Goal: Task Accomplishment & Management: Manage account settings

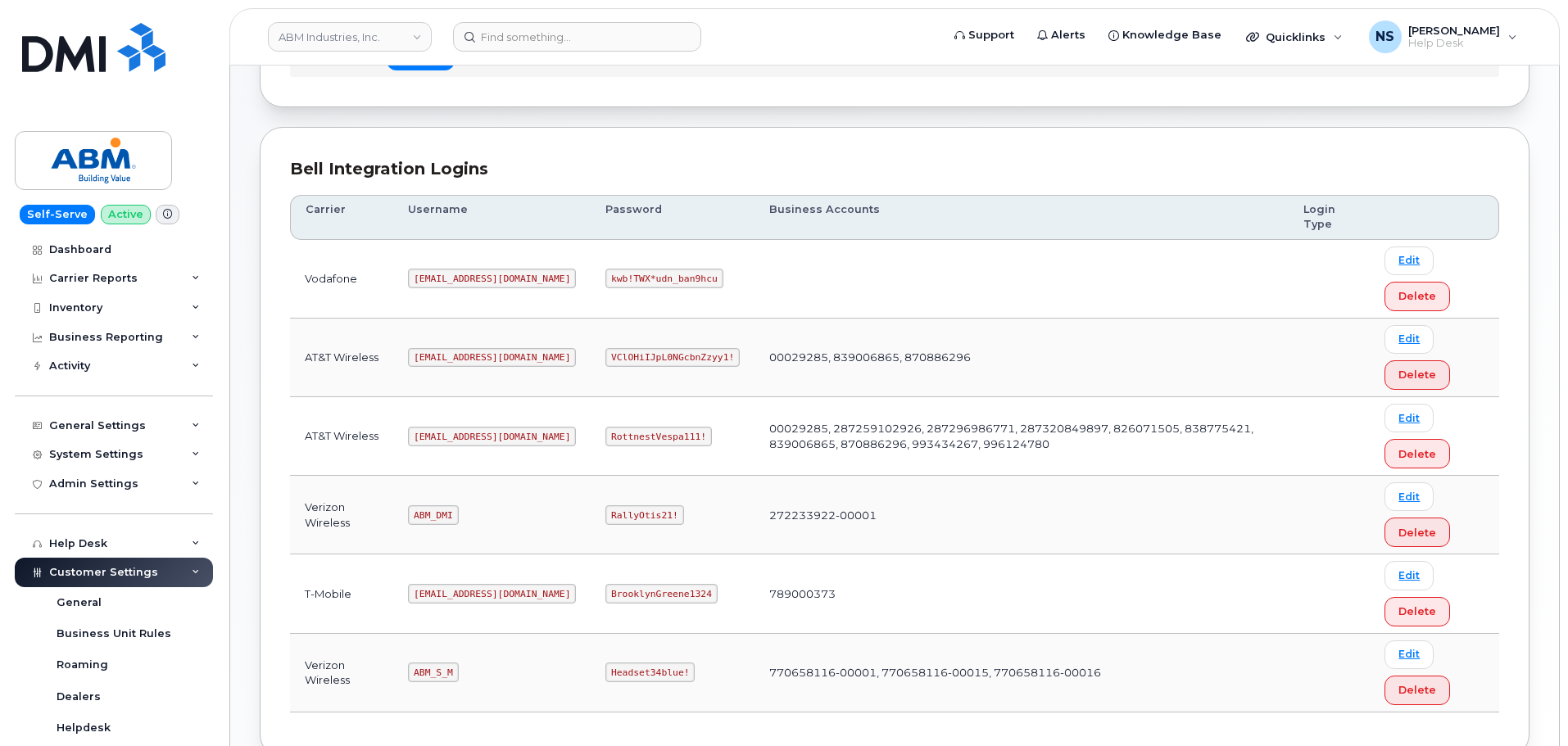
scroll to position [164, 0]
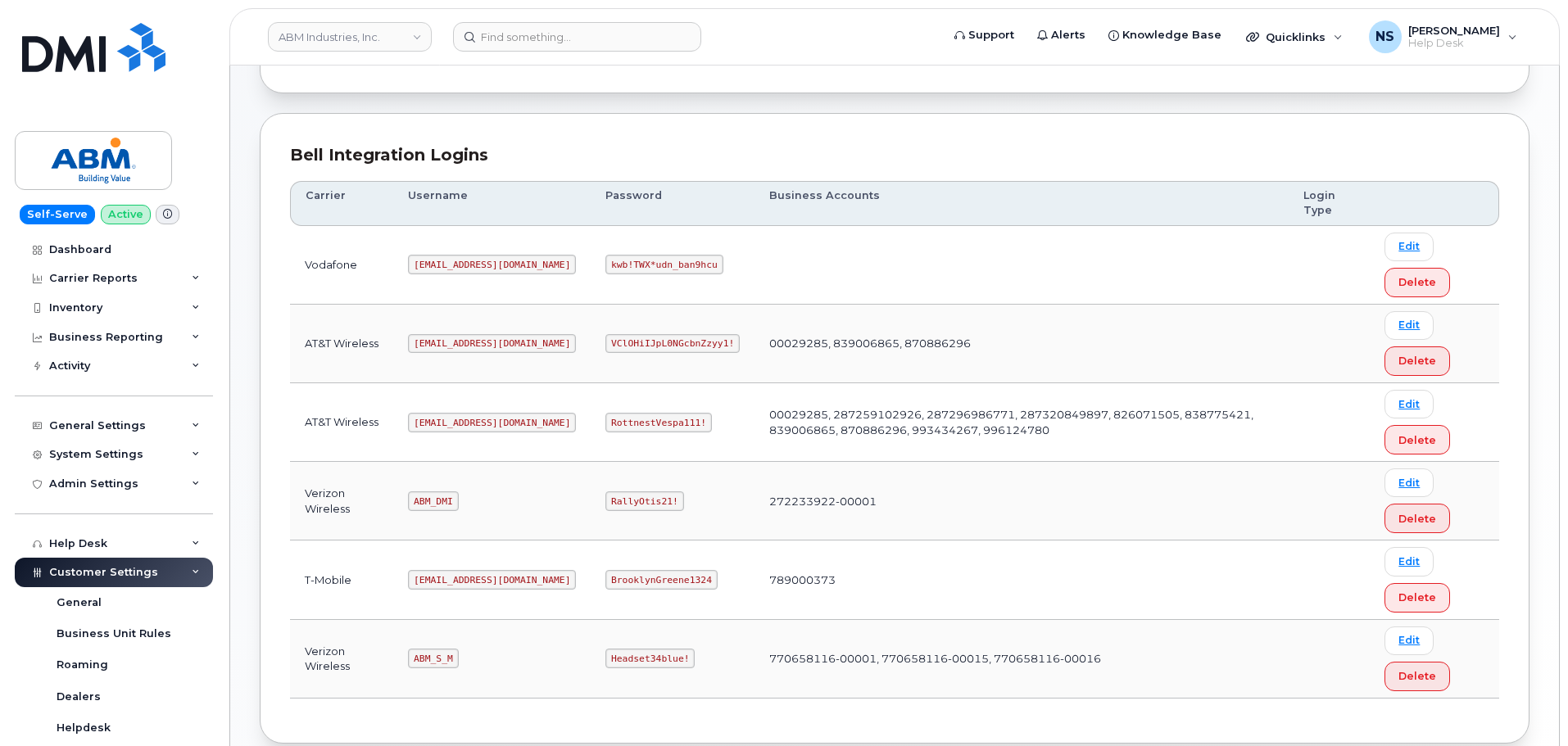
click at [445, 418] on code "abm@dminc.com" at bounding box center [492, 423] width 168 height 19
copy code "abm@dminc.com"
drag, startPoint x: 616, startPoint y: 435, endPoint x: 613, endPoint y: 426, distance: 9.5
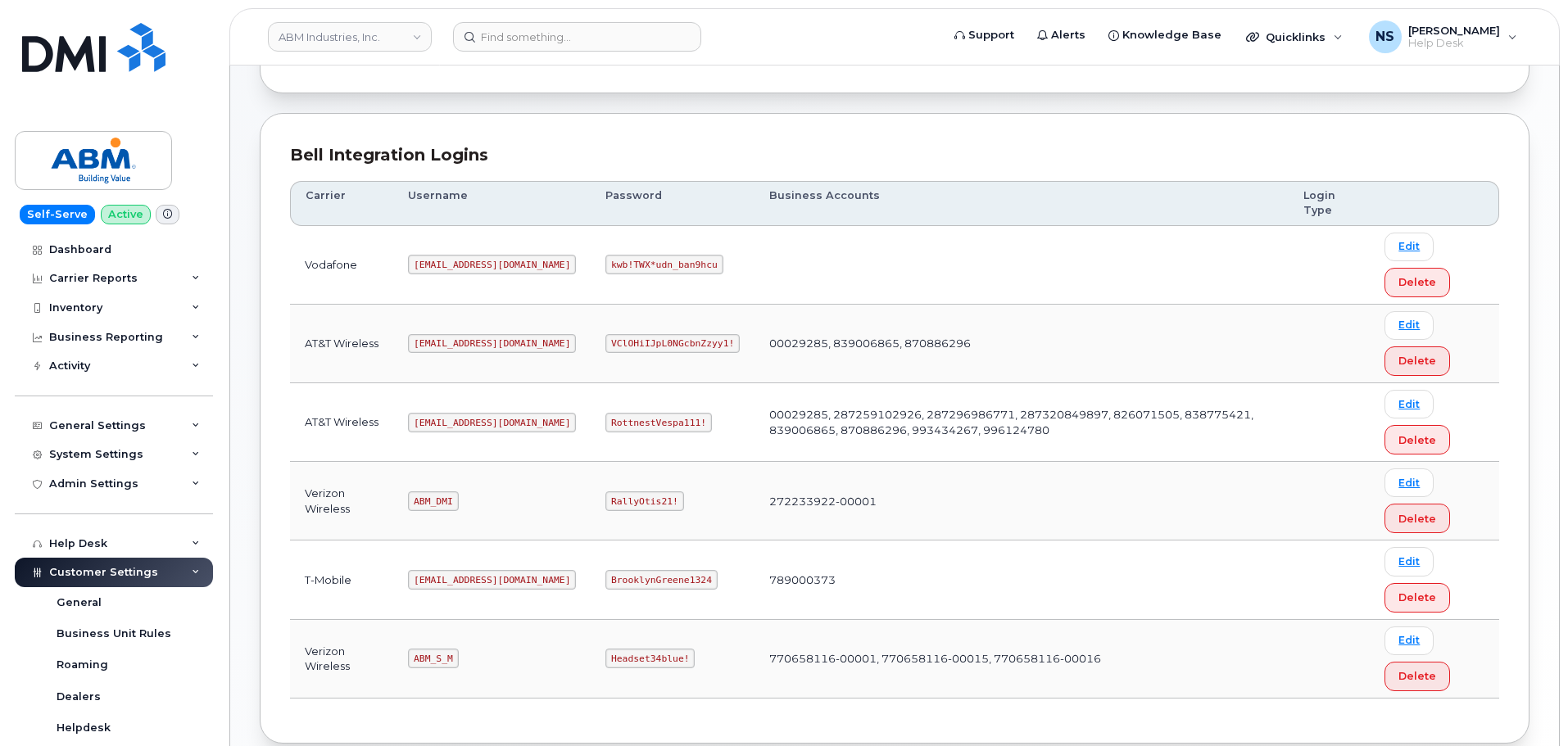
click at [615, 433] on td "RottnestVespa111!" at bounding box center [672, 423] width 164 height 79
click at [609, 420] on code "RottnestVespa111!" at bounding box center [658, 423] width 106 height 19
click at [609, 419] on code "RottnestVespa111!" at bounding box center [658, 423] width 106 height 19
click at [609, 418] on code "RottnestVespa111!" at bounding box center [658, 423] width 106 height 19
click at [610, 435] on td "RottnestVespa111!" at bounding box center [672, 423] width 164 height 79
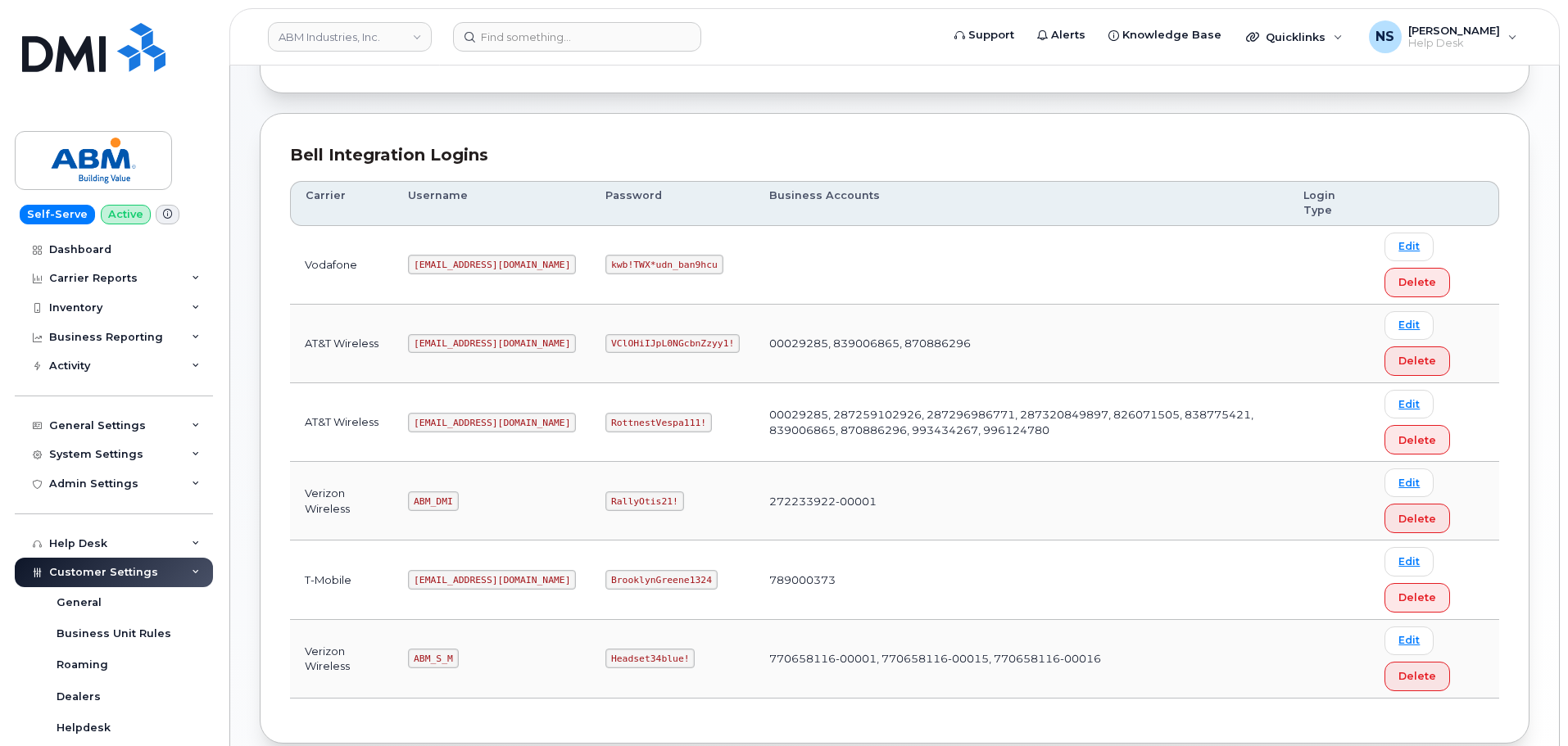
click at [608, 425] on code "RottnestVespa111!" at bounding box center [658, 423] width 106 height 19
click at [609, 425] on code "RottnestVespa111!" at bounding box center [658, 423] width 106 height 19
click at [609, 424] on code "RottnestVespa111!" at bounding box center [658, 423] width 106 height 19
click at [609, 425] on code "RottnestVespa111!" at bounding box center [658, 423] width 106 height 19
copy code "RottnestVespa111!"
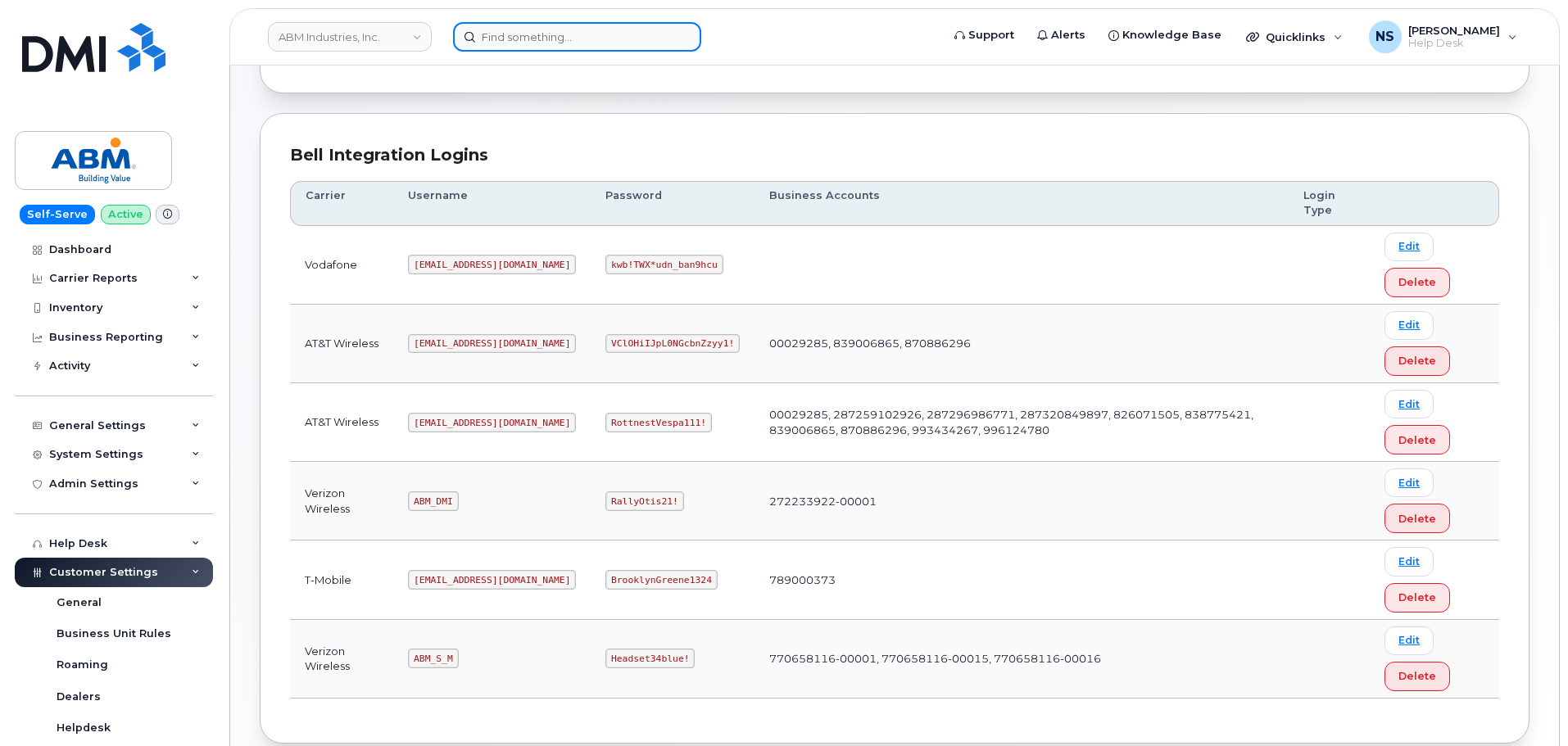
click at [585, 39] on input at bounding box center [577, 36] width 248 height 29
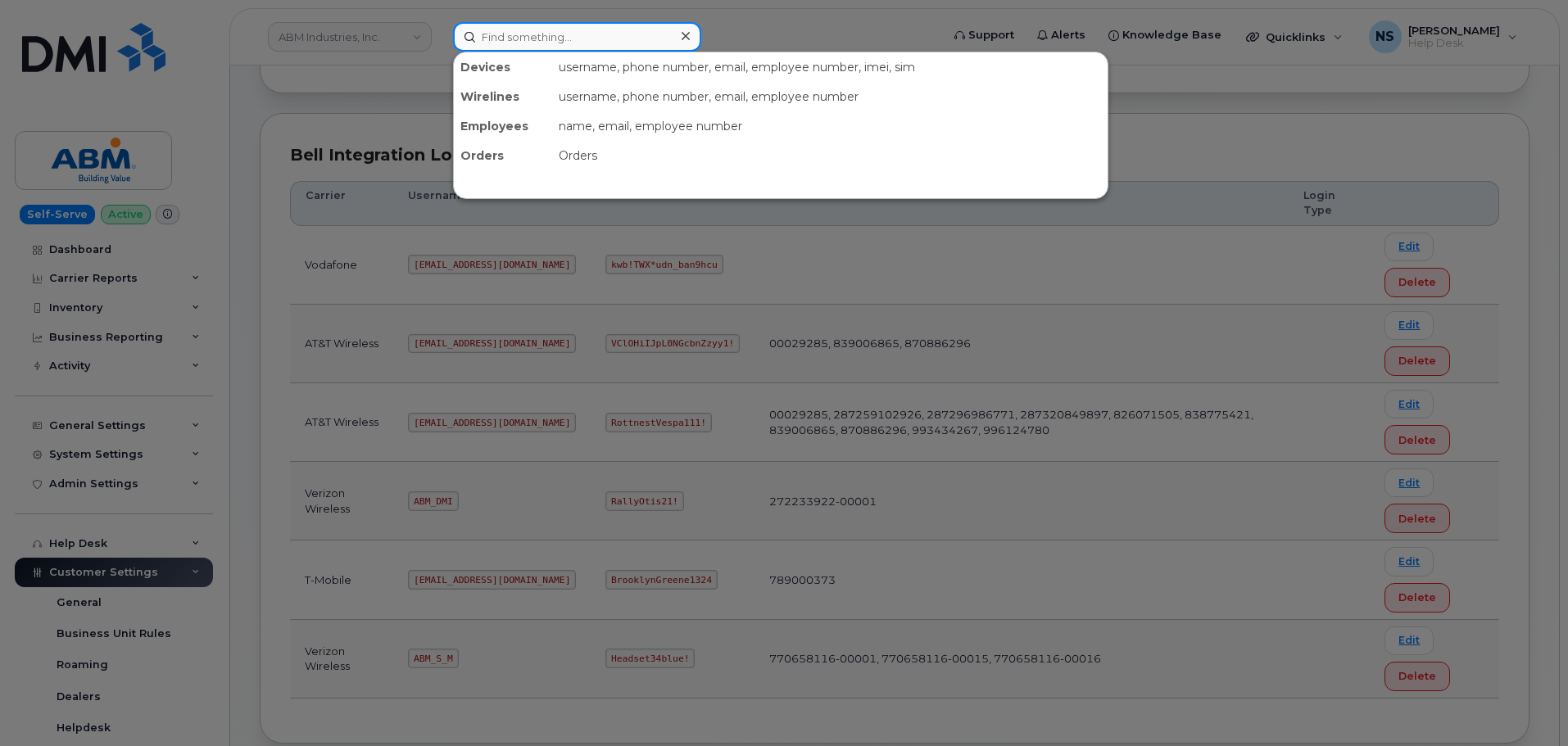
paste input "267-879-6057"
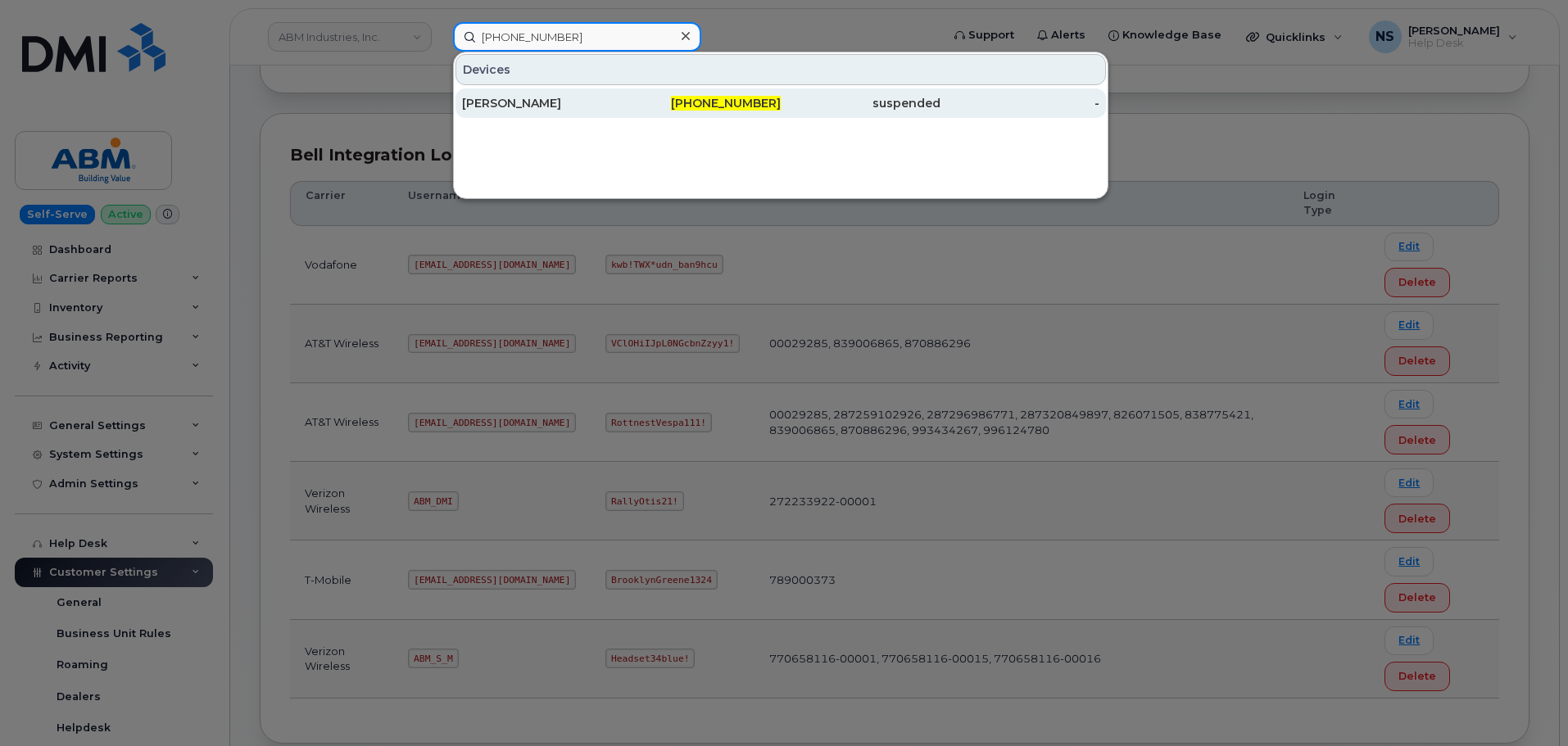
type input "267-879-6057"
click at [584, 115] on div "ERICA OVERSTREET" at bounding box center [541, 103] width 159 height 29
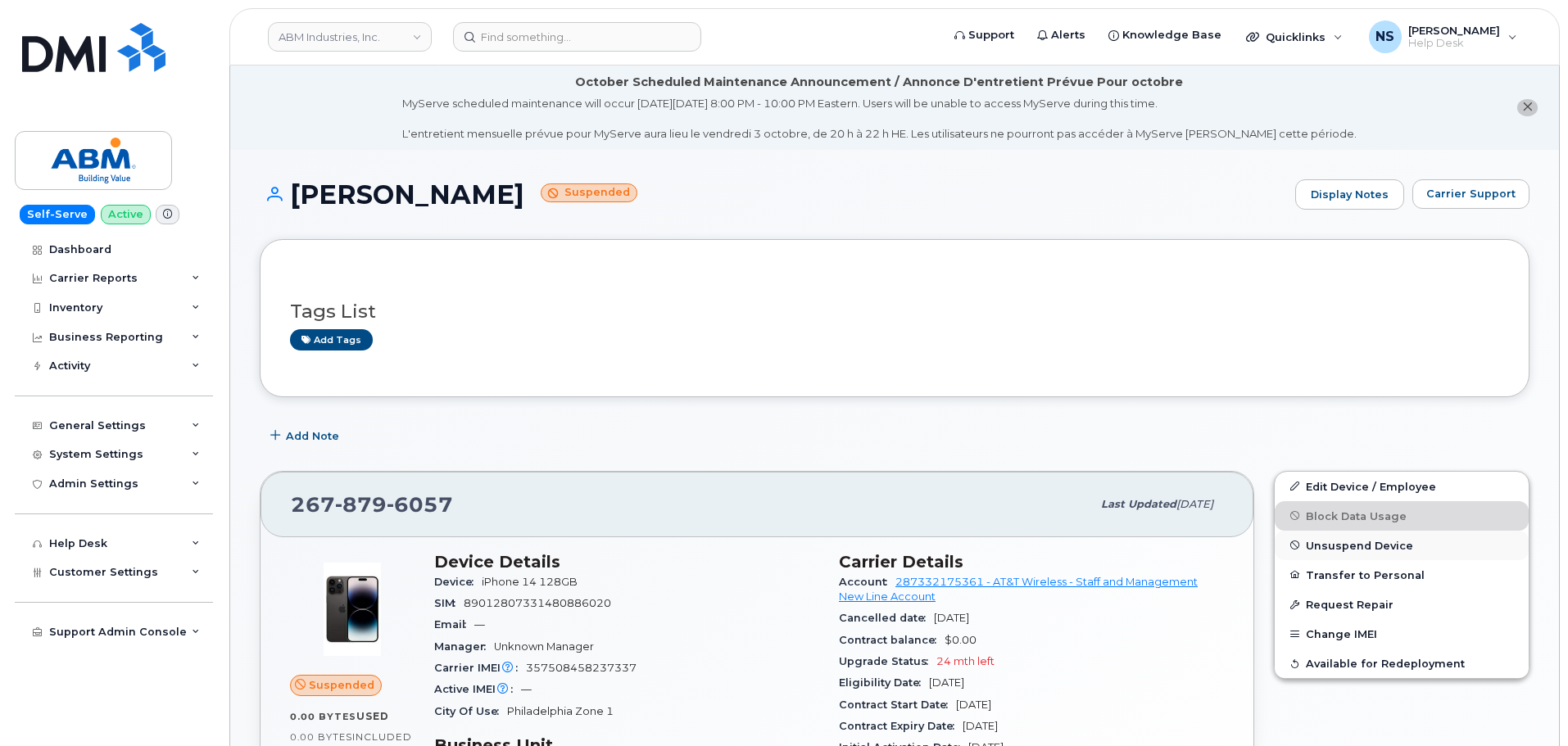
click at [1331, 548] on span "Unsuspend Device" at bounding box center [1359, 545] width 107 height 12
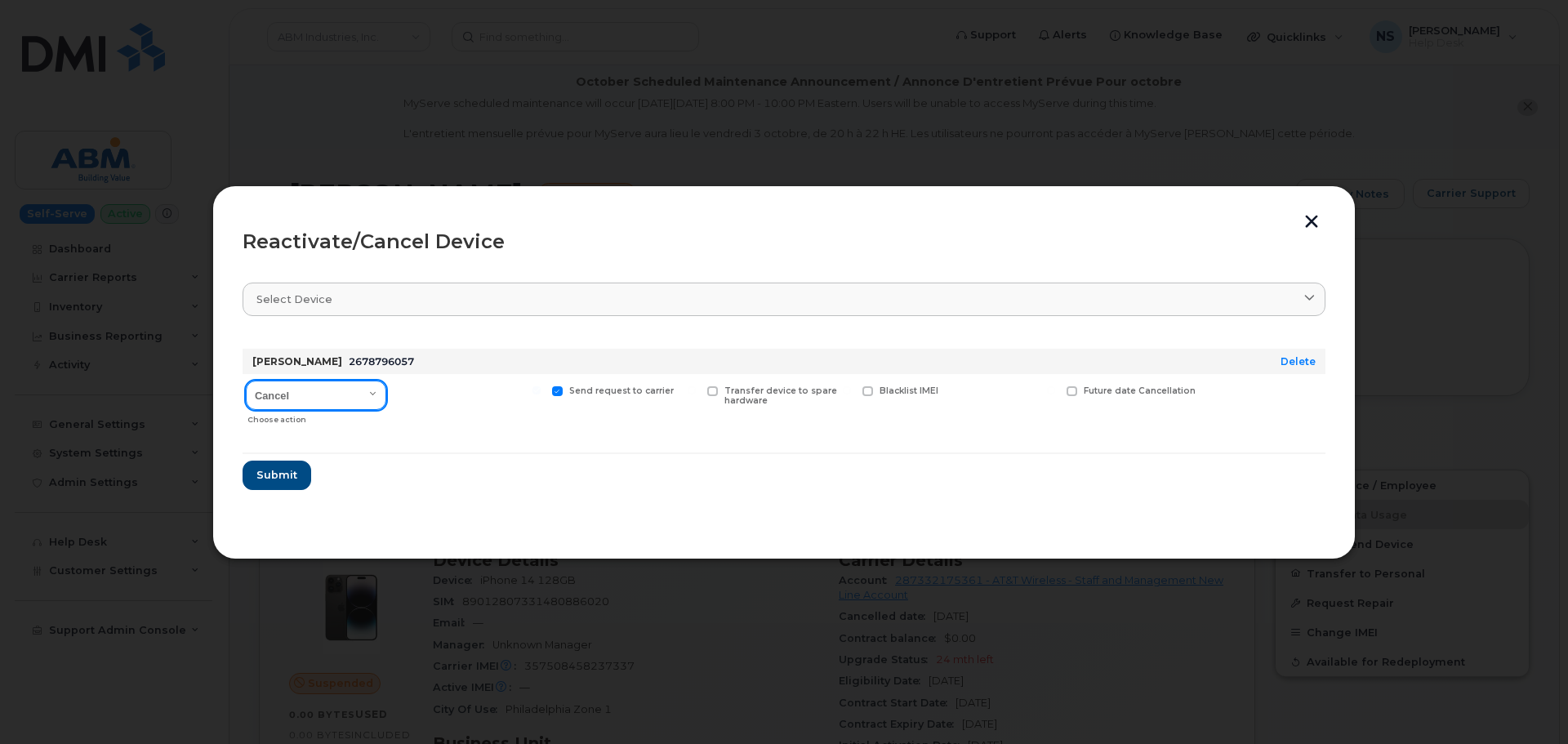
click at [315, 403] on select "Cancel Reactivate" at bounding box center [315, 395] width 140 height 29
click at [246, 381] on select "Cancel Reactivate" at bounding box center [315, 395] width 140 height 29
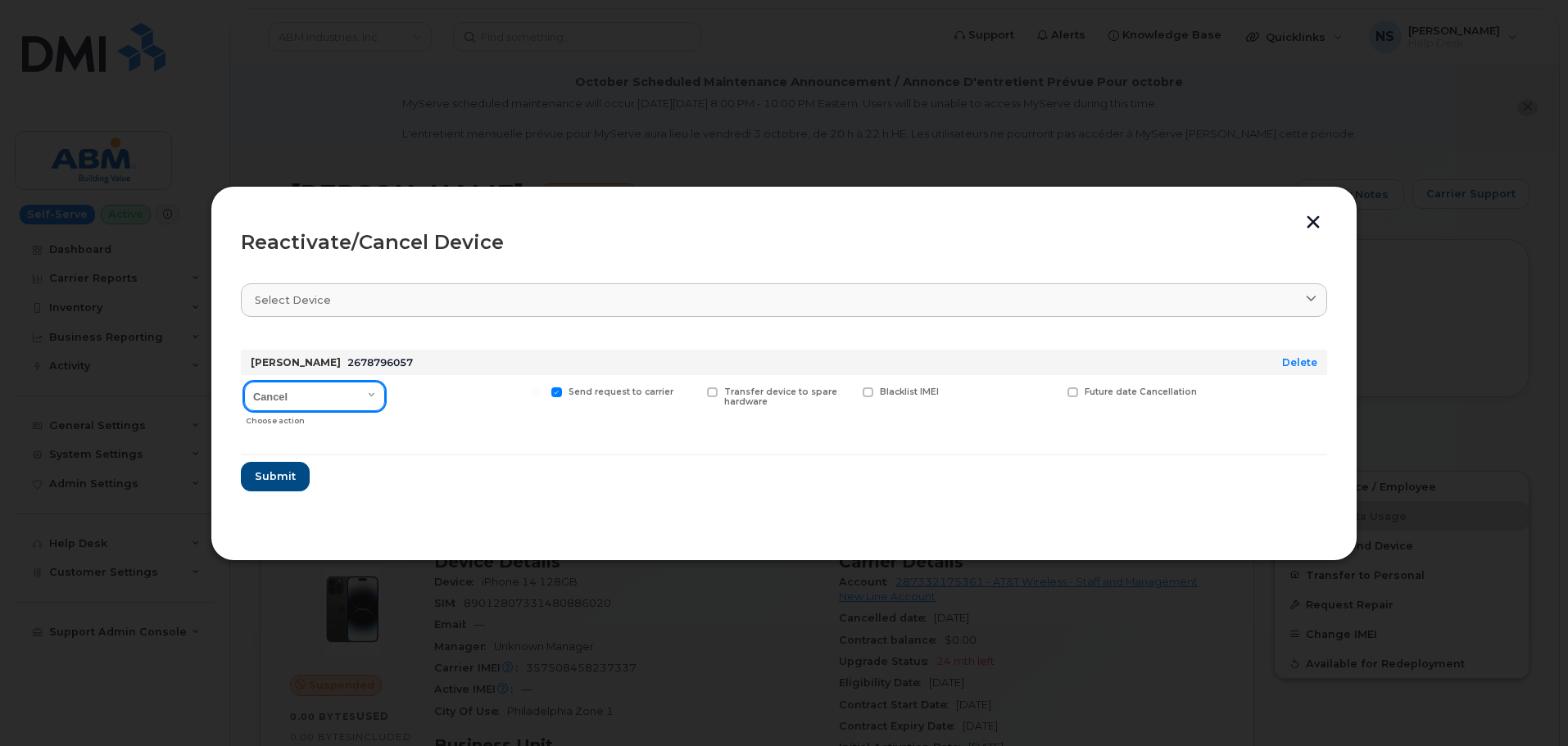
click at [333, 393] on select "Cancel Reactivate" at bounding box center [314, 396] width 141 height 29
click at [342, 388] on select "Cancel Reactivate" at bounding box center [314, 396] width 141 height 29
click at [1306, 222] on button "button" at bounding box center [1313, 223] width 25 height 17
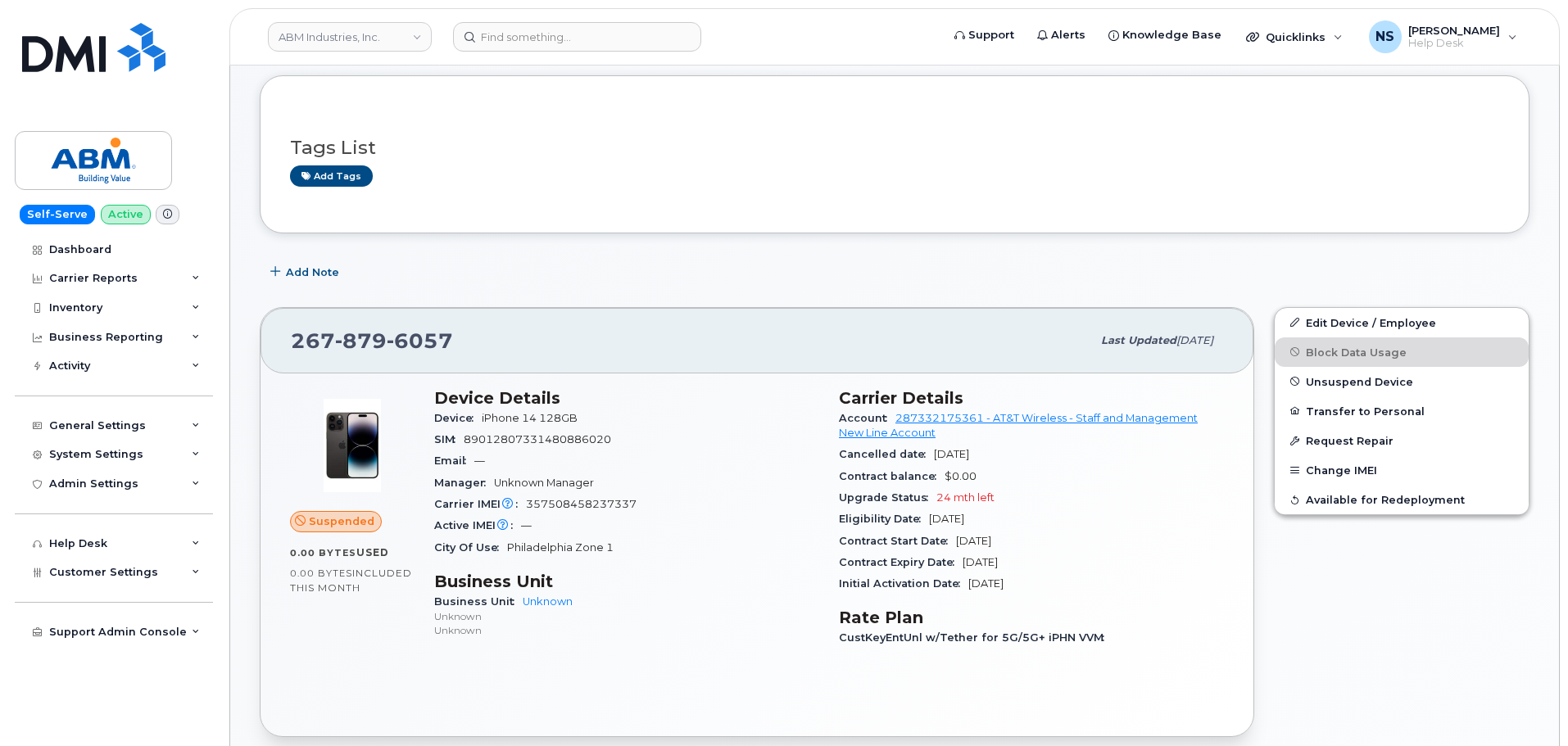
scroll to position [245, 0]
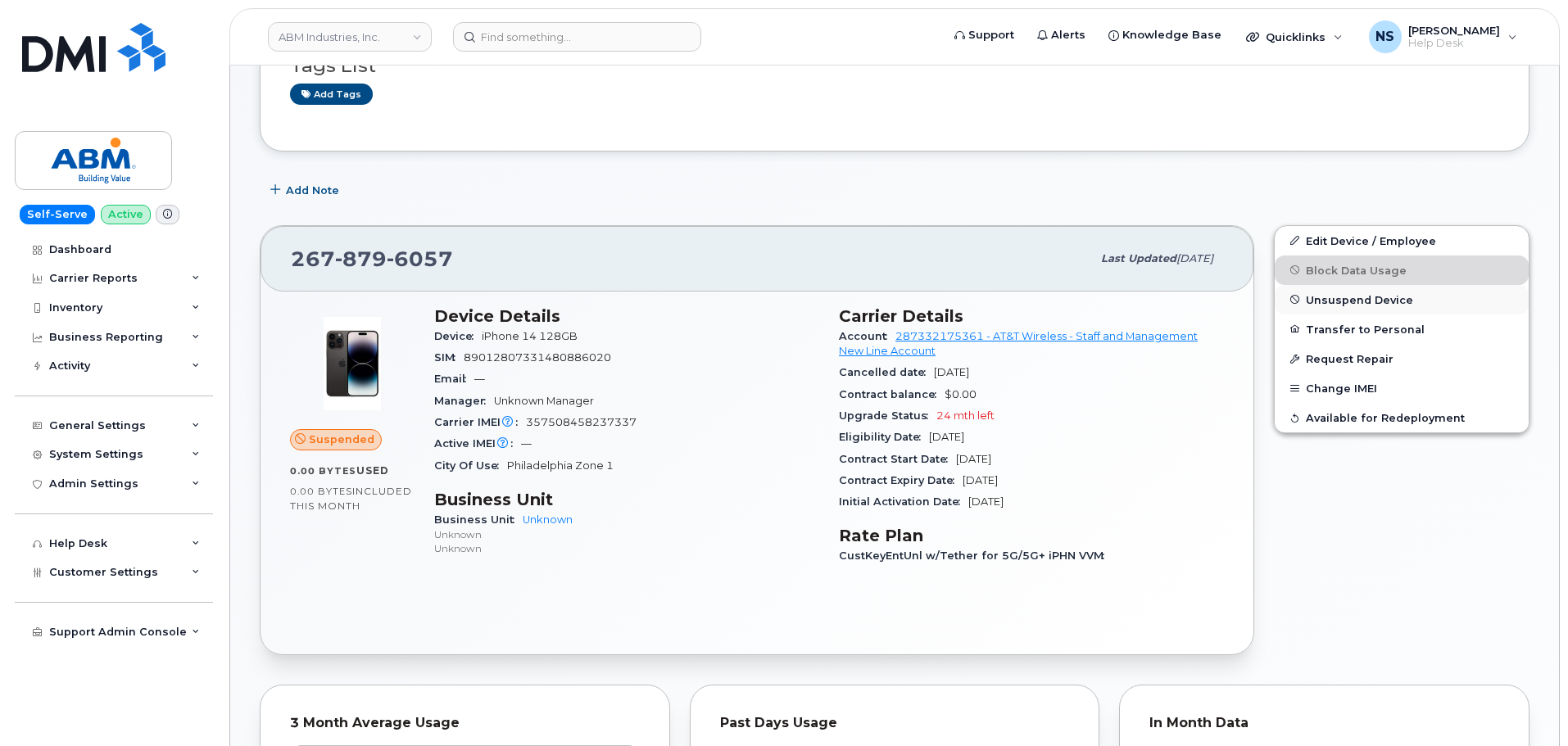
click at [1362, 292] on button "Unsuspend Device" at bounding box center [1401, 299] width 254 height 29
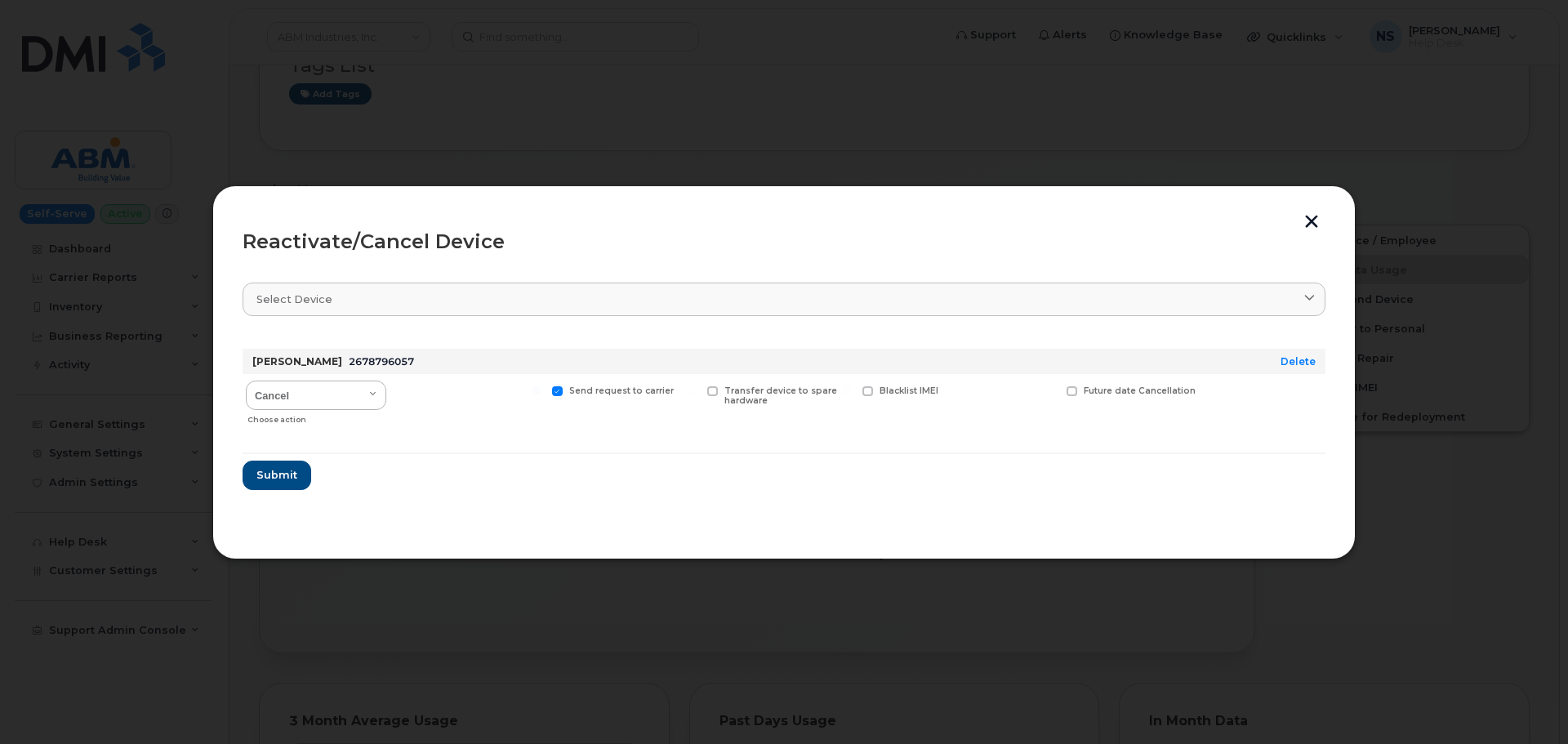
drag, startPoint x: 338, startPoint y: 376, endPoint x: 349, endPoint y: 403, distance: 29.2
click at [338, 376] on div "Cancel Reactivate Choose action" at bounding box center [316, 403] width 147 height 58
click at [349, 403] on select "Cancel Reactivate" at bounding box center [315, 395] width 140 height 29
select select "[object Object]"
click at [246, 381] on select "Cancel Reactivate" at bounding box center [315, 395] width 140 height 29
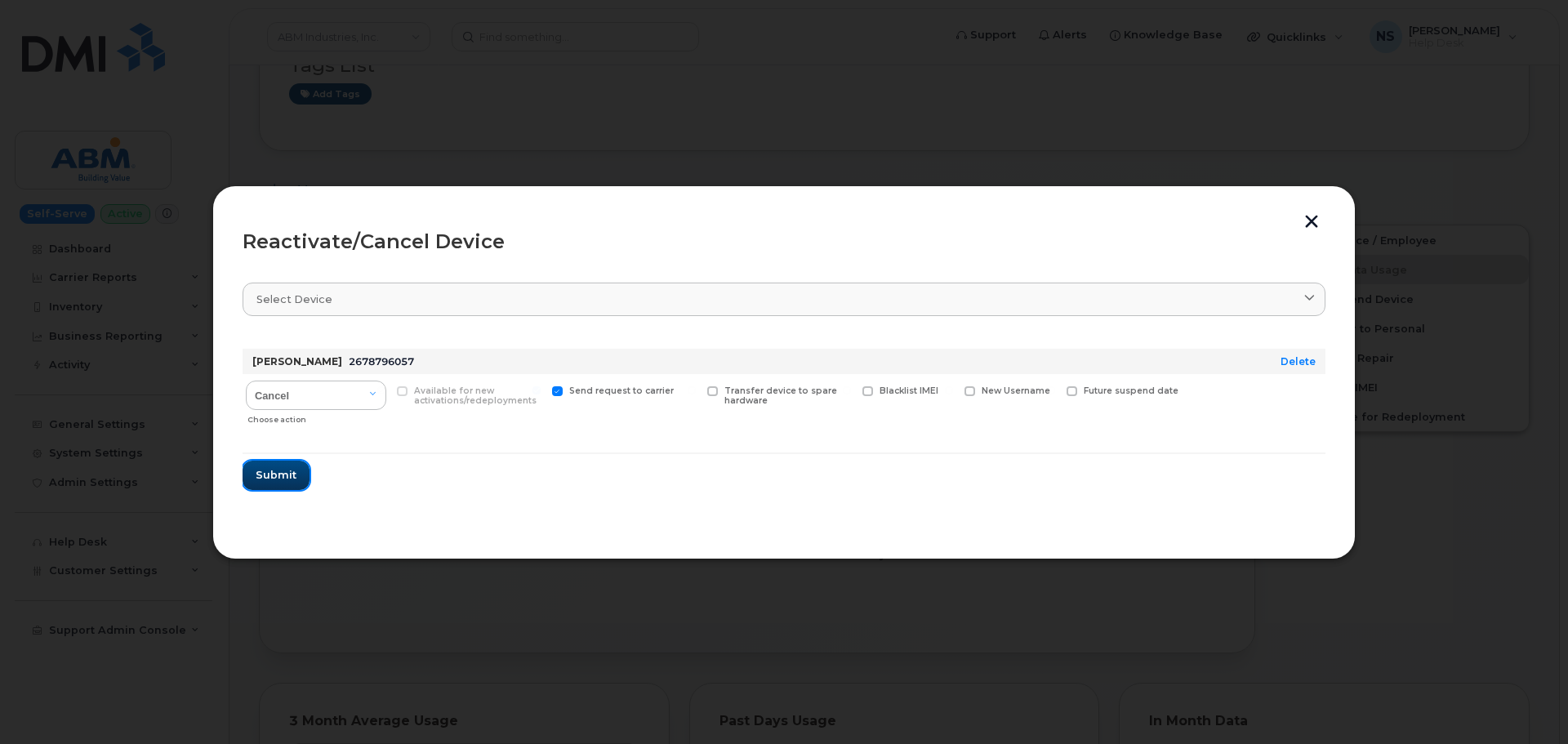
click at [276, 469] on span "Submit" at bounding box center [276, 475] width 41 height 16
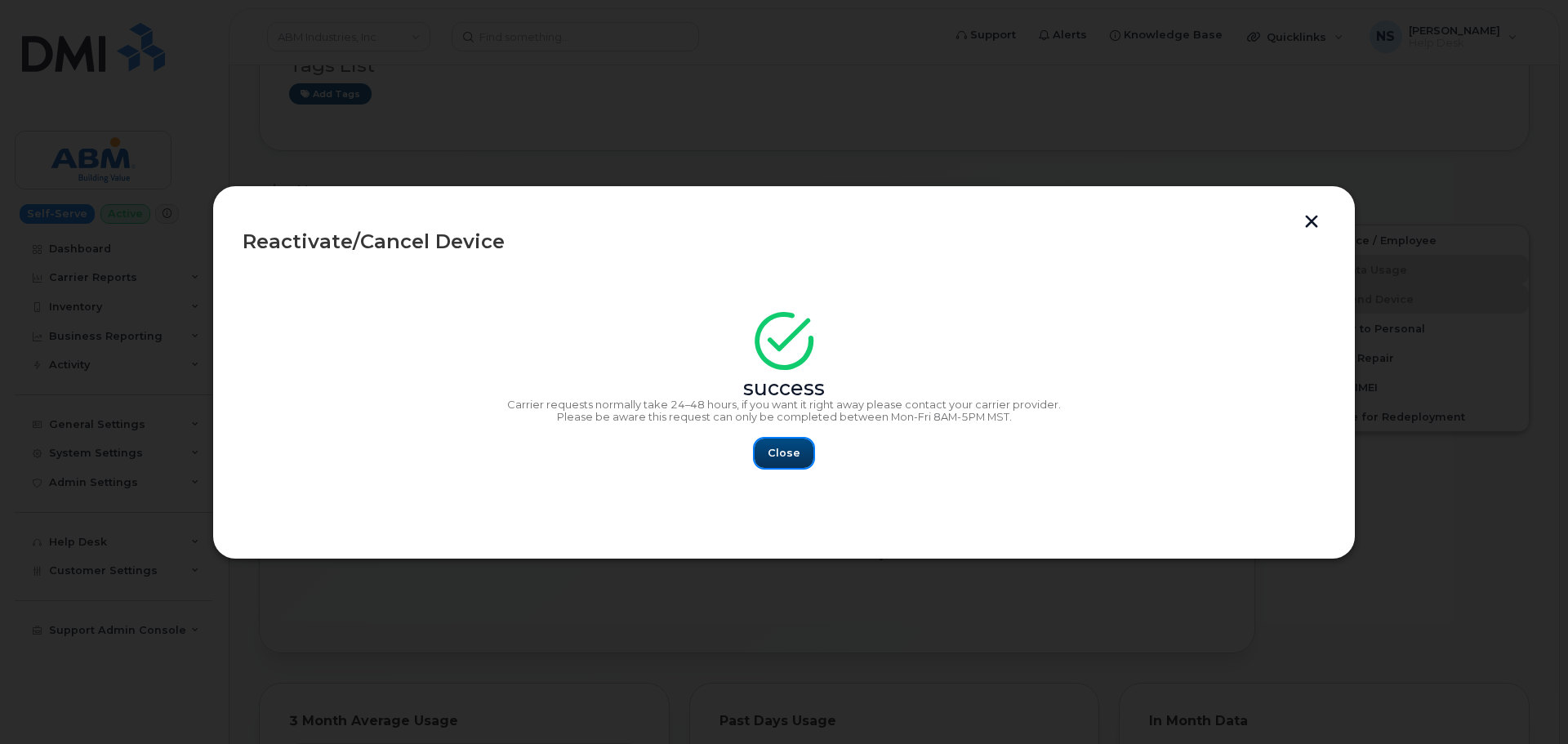
click at [772, 459] on span "Close" at bounding box center [784, 453] width 33 height 16
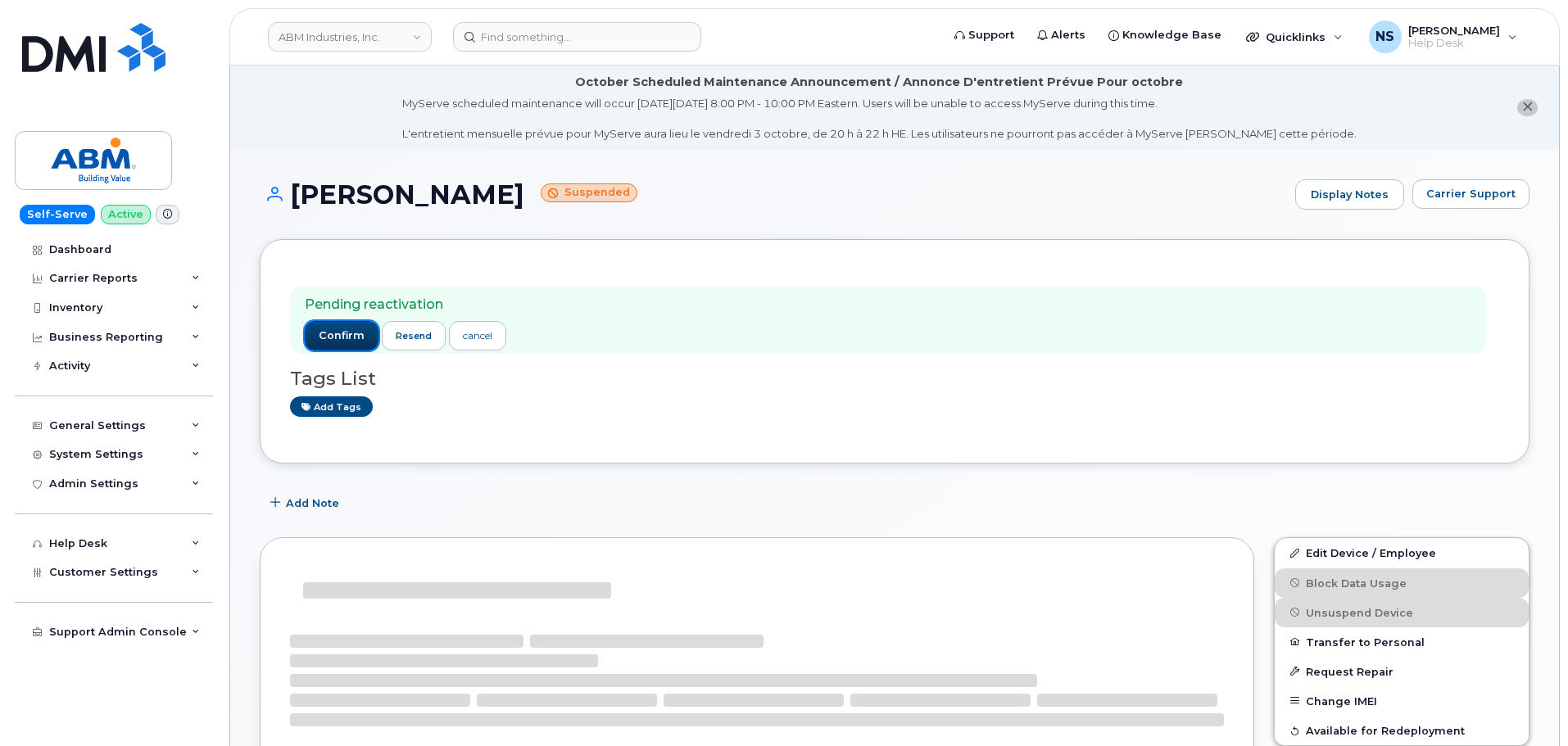
click at [354, 330] on span "confirm" at bounding box center [342, 336] width 46 height 15
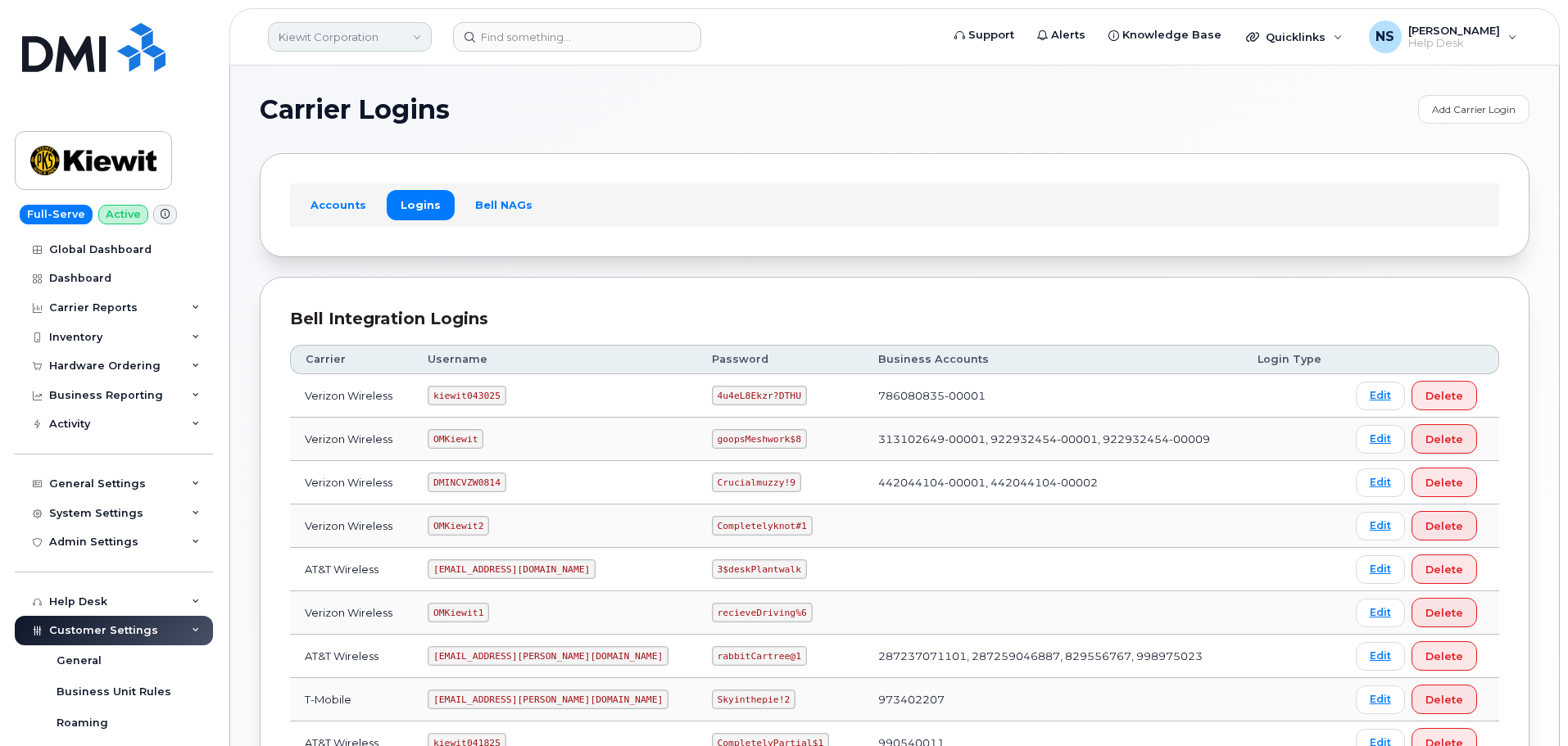
click at [369, 50] on div "Kiewit Corporation" at bounding box center [349, 36] width 180 height 33
click at [368, 51] on div "Kiewit Corporation" at bounding box center [349, 36] width 180 height 33
click at [377, 42] on link "Kiewit Corporation" at bounding box center [349, 36] width 164 height 29
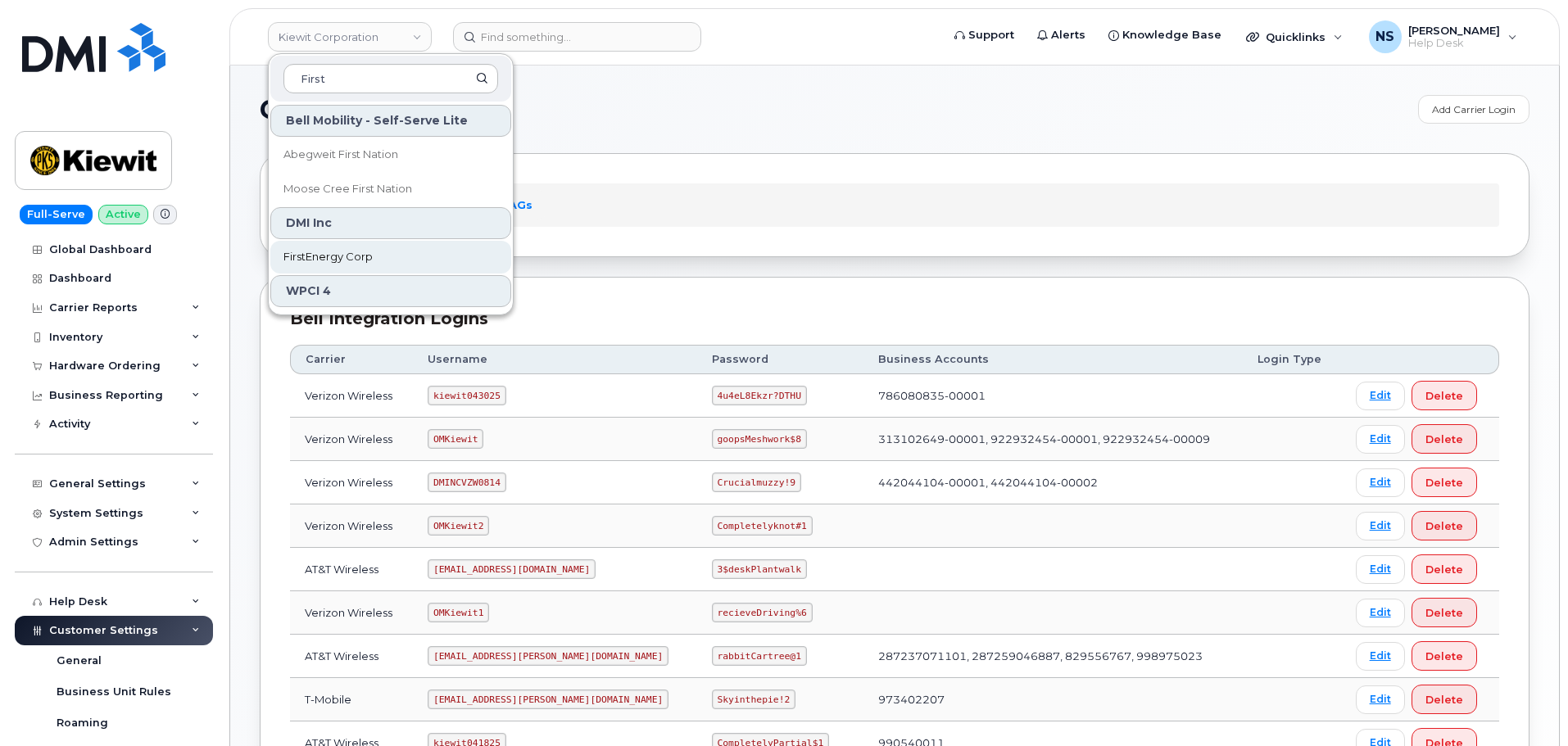
type input "First"
click at [357, 267] on link "FirstEnergy Corp" at bounding box center [391, 257] width 241 height 33
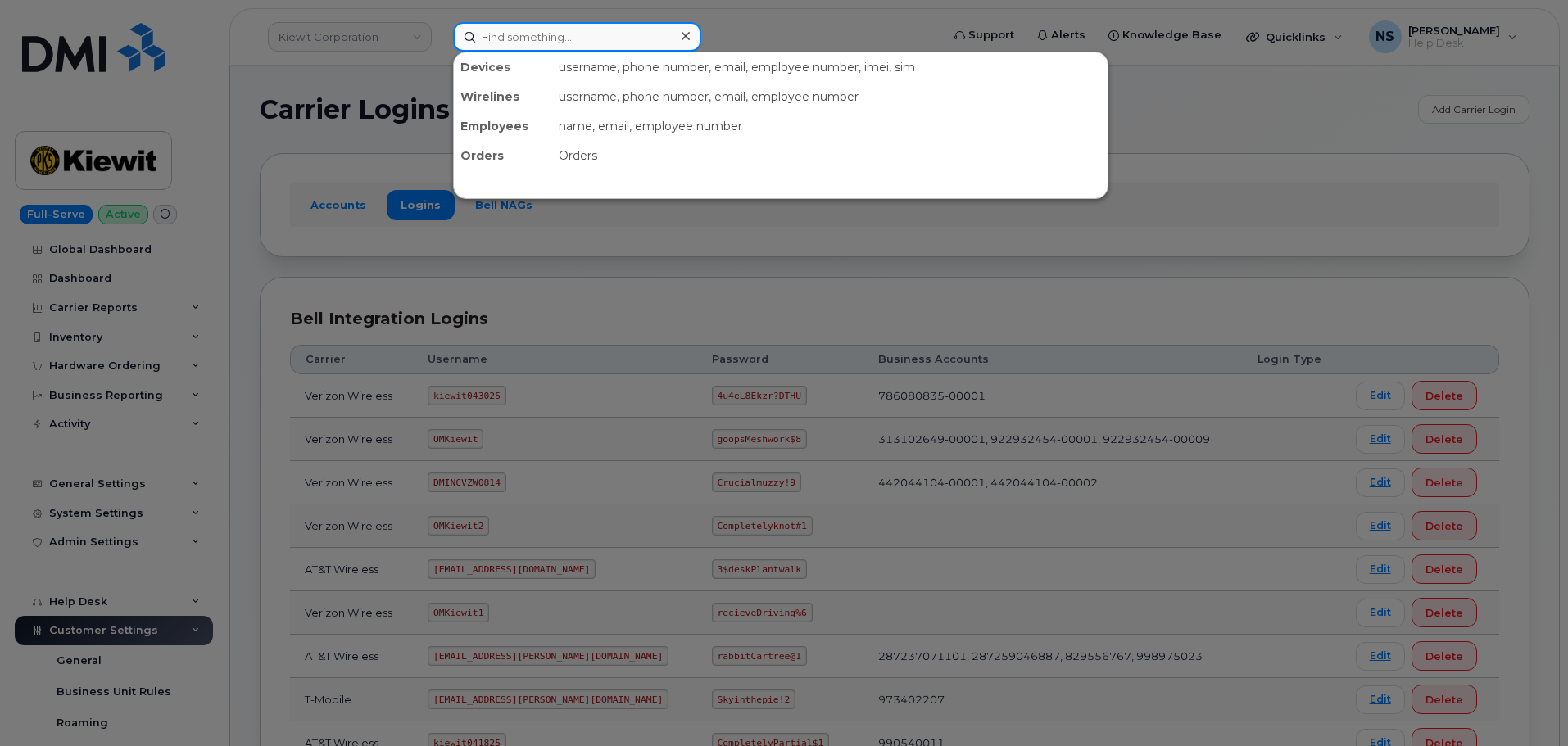
click at [519, 28] on input at bounding box center [577, 36] width 248 height 29
paste input "295936"
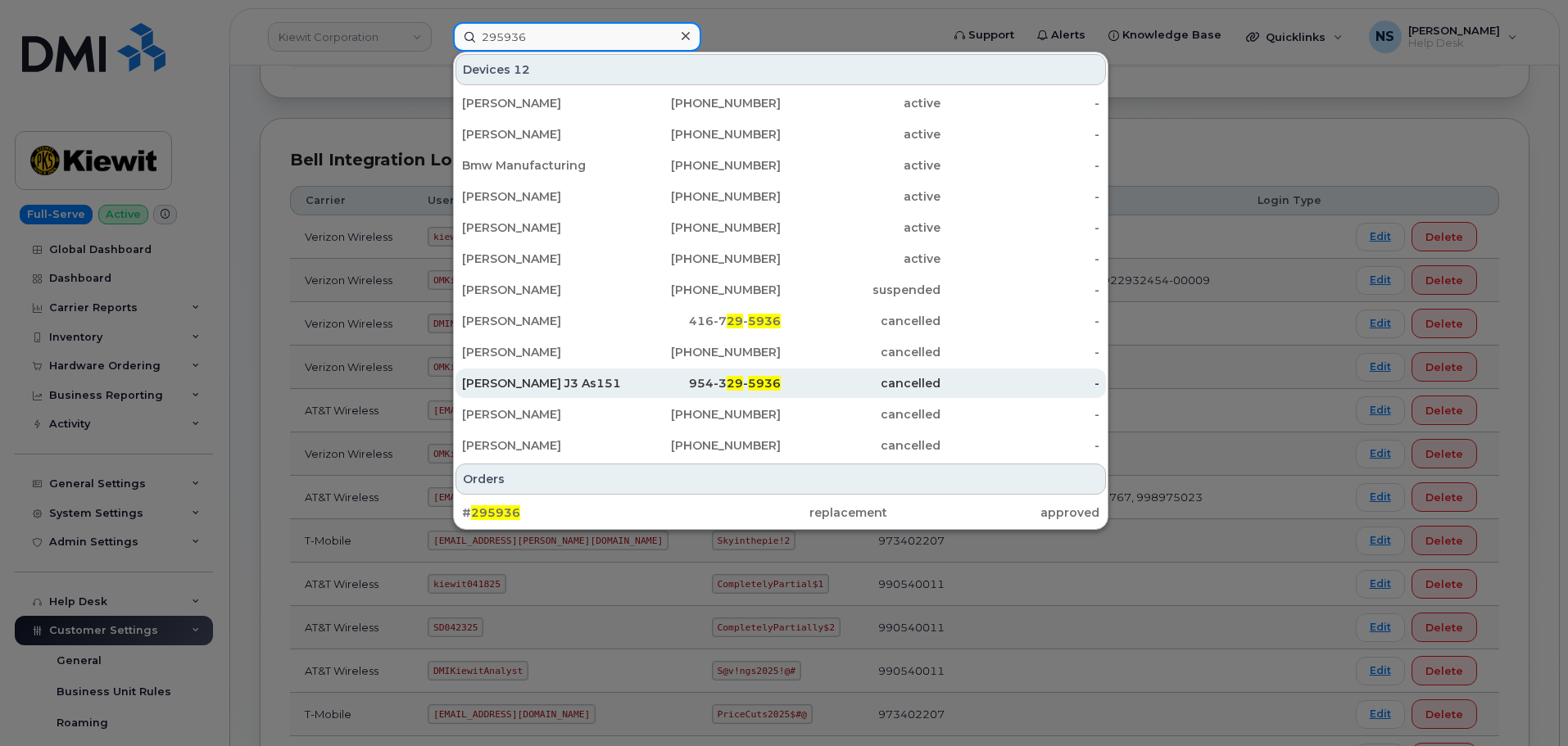
scroll to position [245, 0]
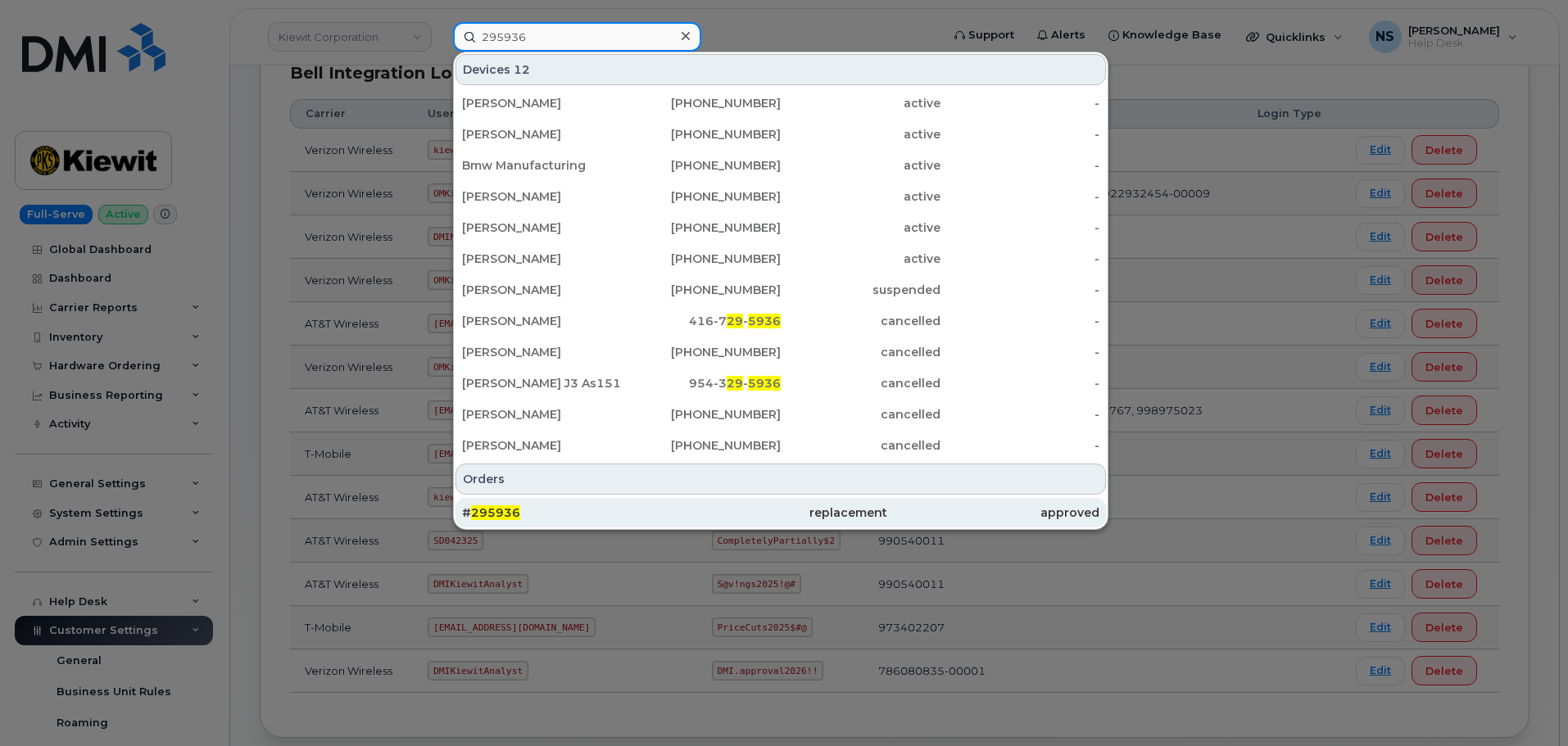
type input "295936"
click at [640, 501] on div "# 295936" at bounding box center [567, 512] width 212 height 29
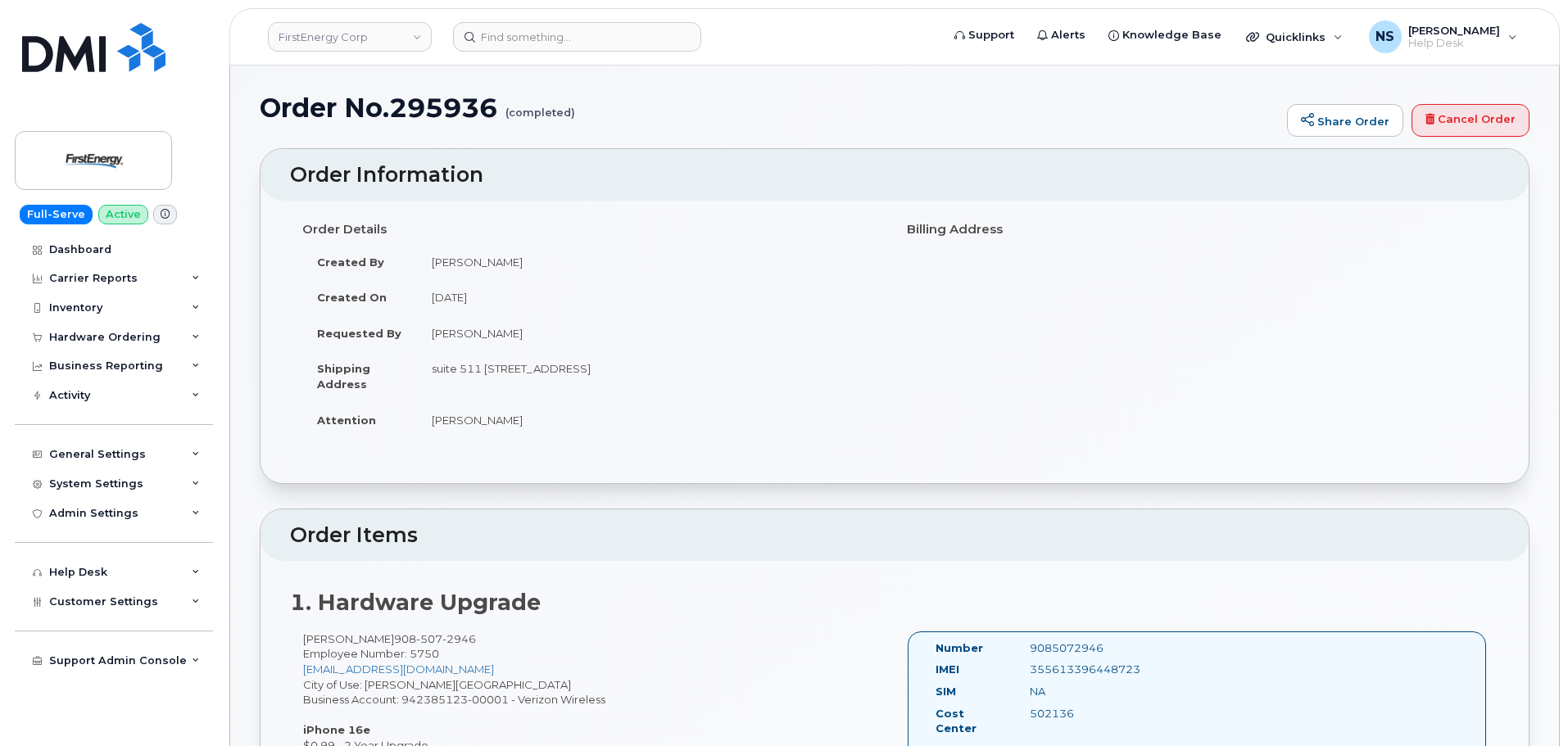
scroll to position [164, 0]
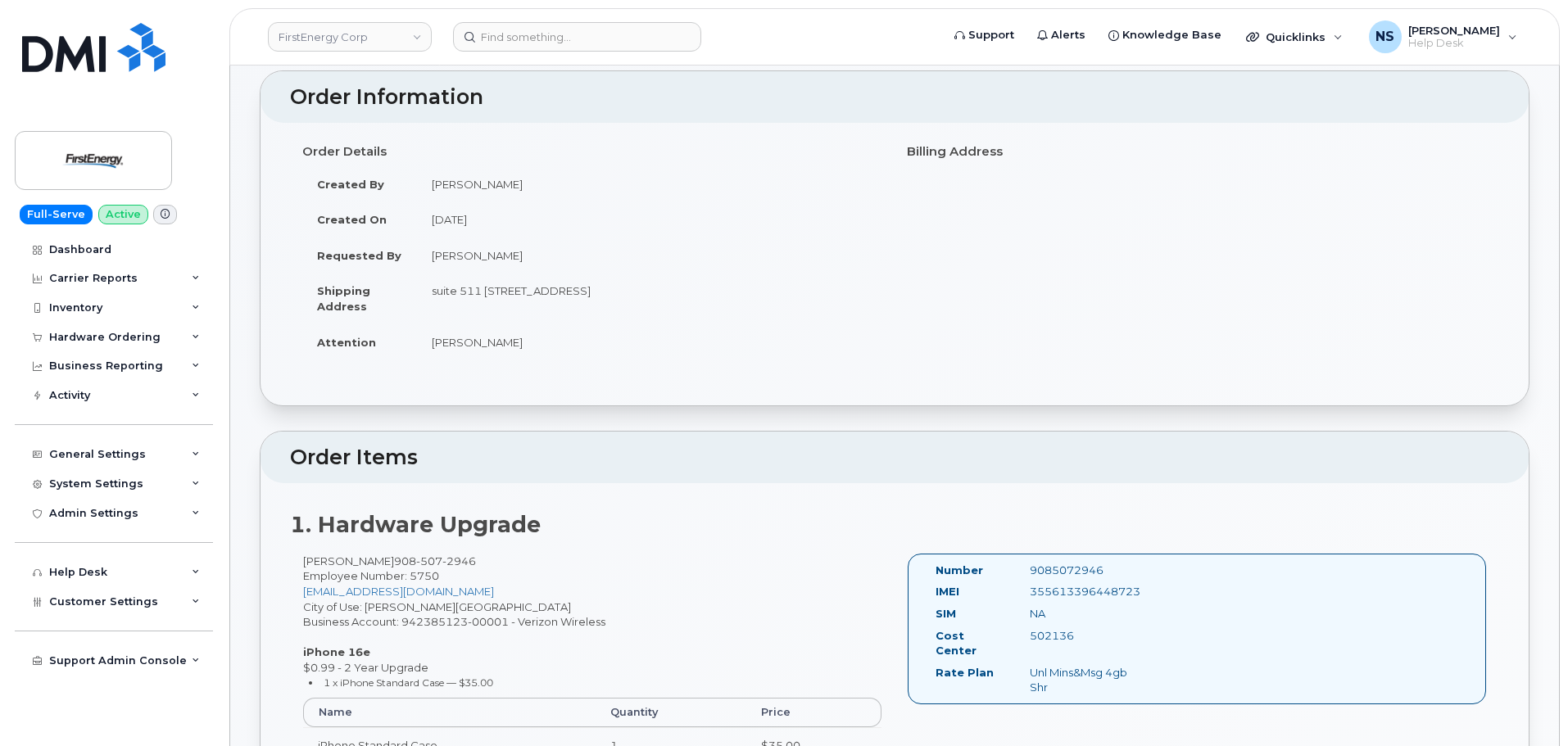
drag, startPoint x: 465, startPoint y: 312, endPoint x: 431, endPoint y: 292, distance: 39.4
click at [431, 292] on td "suite 511 101 crawfords corner RD building 1 suite 511, holmdel, NJ, 07733, USA" at bounding box center [649, 298] width 465 height 51
copy td "suite 511 101 crawfords corner RD building 1 suite 511, holmdel, NJ, 07733, USA"
click at [459, 179] on td "Joseph C. Louissaint" at bounding box center [649, 184] width 465 height 36
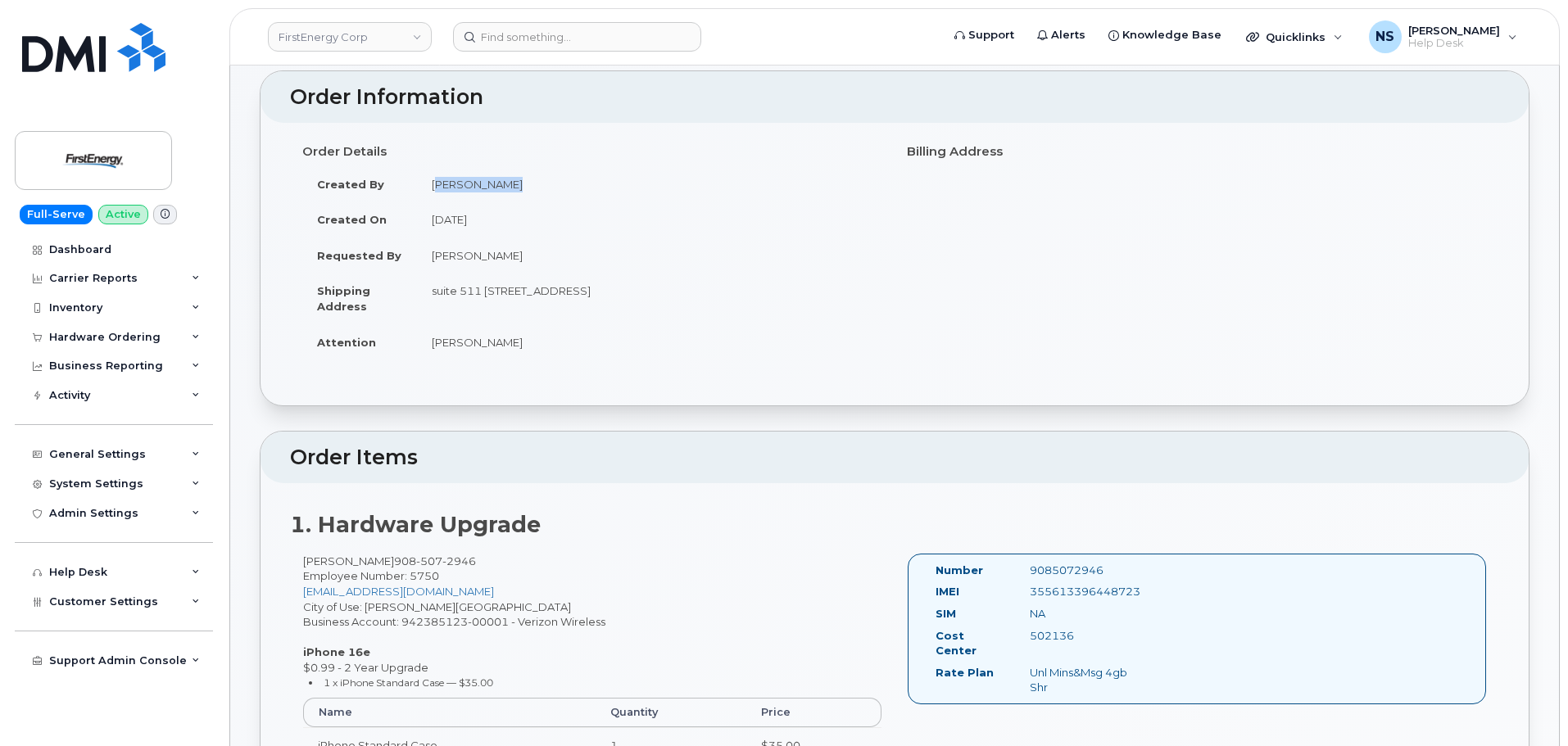
click at [458, 179] on td "Joseph C. Louissaint" at bounding box center [649, 184] width 465 height 36
copy tbody "Joseph C. Louissaint"
click at [544, 294] on td "suite 511 101 crawfords corner RD building 1 suite 511, holmdel, NJ, 07733, USA" at bounding box center [649, 298] width 465 height 51
click at [544, 293] on td "suite 511 101 crawfords corner RD building 1 suite 511, holmdel, NJ, 07733, USA" at bounding box center [649, 298] width 465 height 51
click at [544, 292] on td "suite 511 101 crawfords corner RD building 1 suite 511, holmdel, NJ, 07733, USA" at bounding box center [649, 298] width 465 height 51
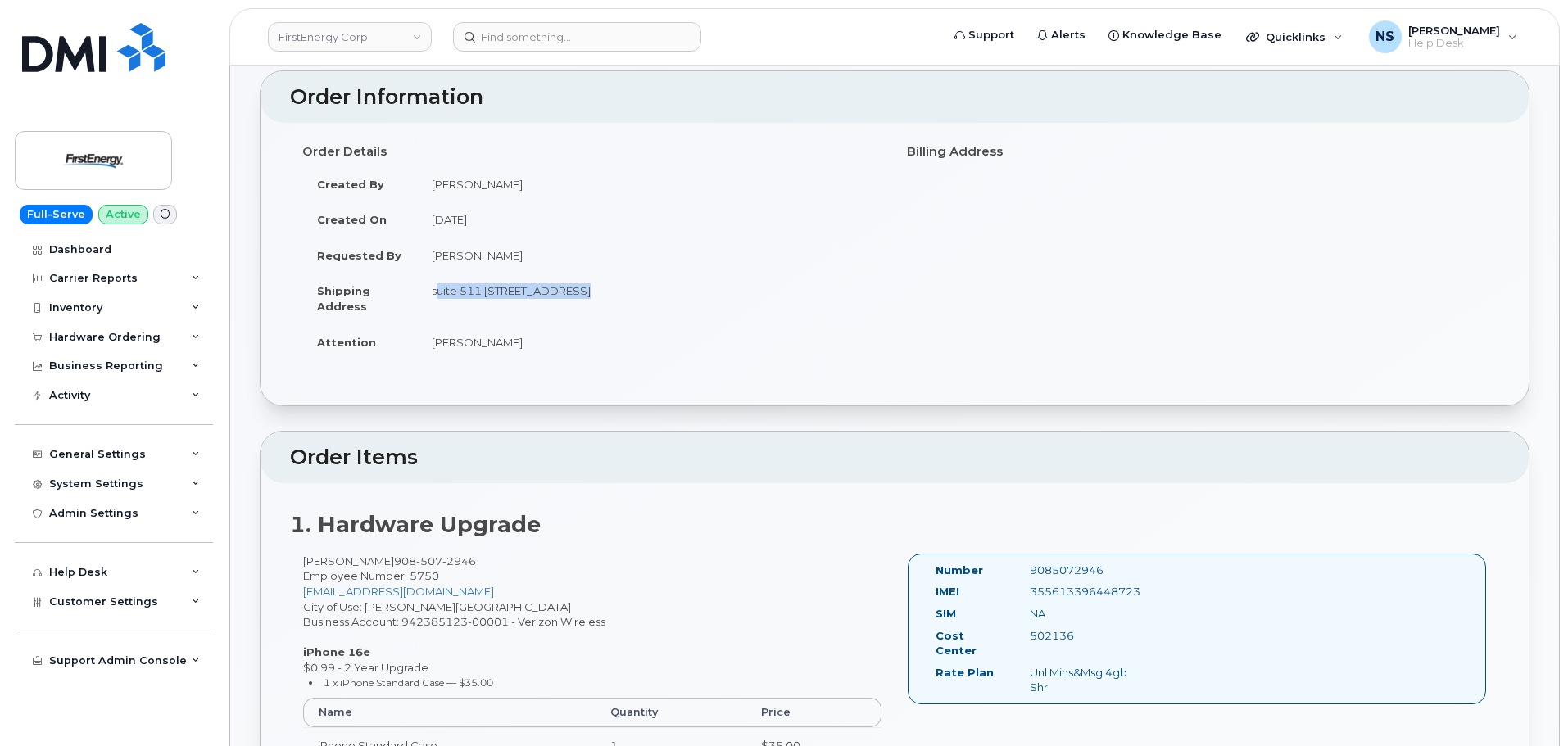
copy tbody "suite 511 101 crawfords corner RD building 1 suite 511, holmdel, NJ, 07733, USA"
drag, startPoint x: 511, startPoint y: 338, endPoint x: 435, endPoint y: 345, distance: 76.3
click at [435, 345] on td "Joseph Louissaint" at bounding box center [649, 342] width 465 height 36
click at [439, 346] on td "Joseph Louissaint" at bounding box center [649, 342] width 465 height 36
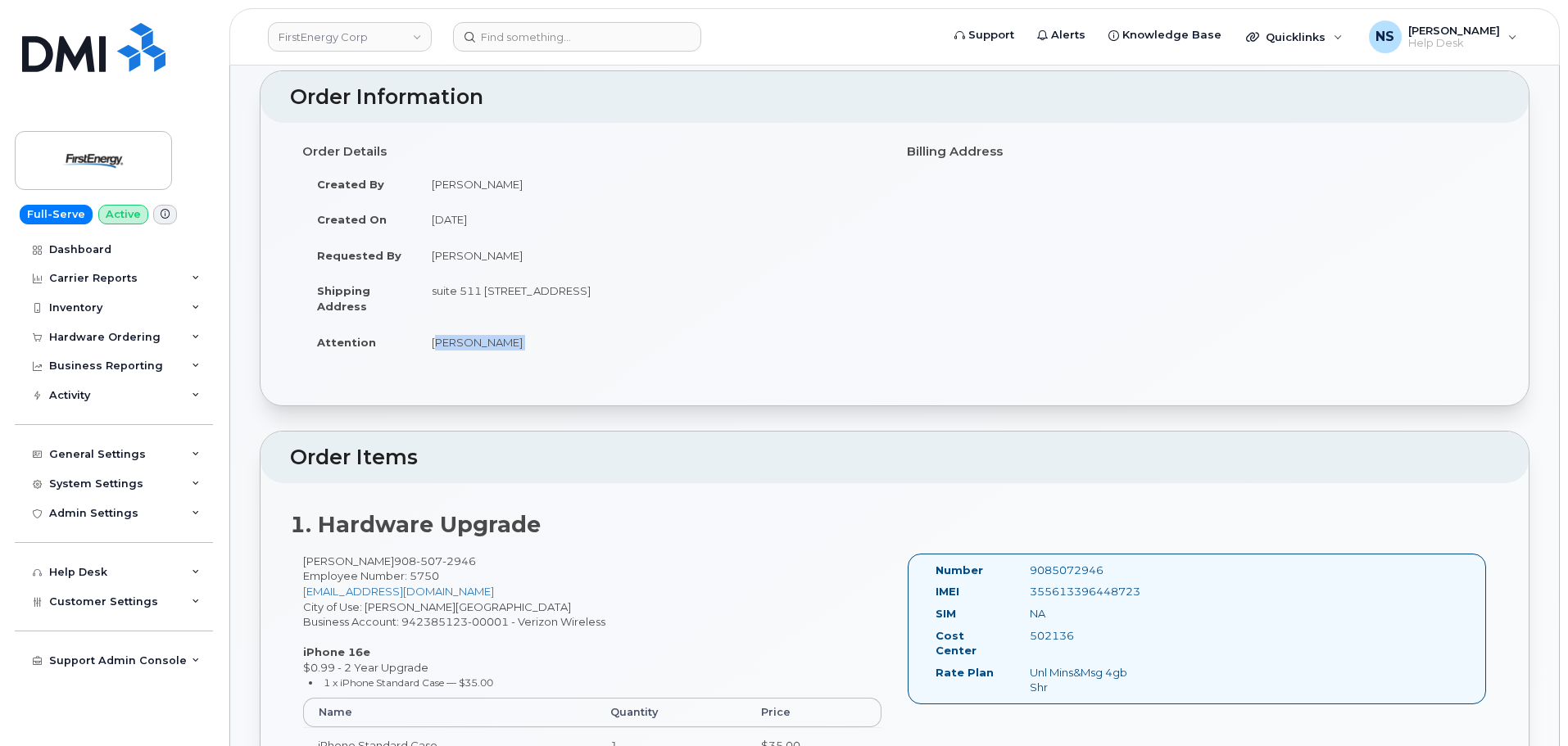
click at [439, 346] on td "Joseph Louissaint" at bounding box center [649, 342] width 465 height 36
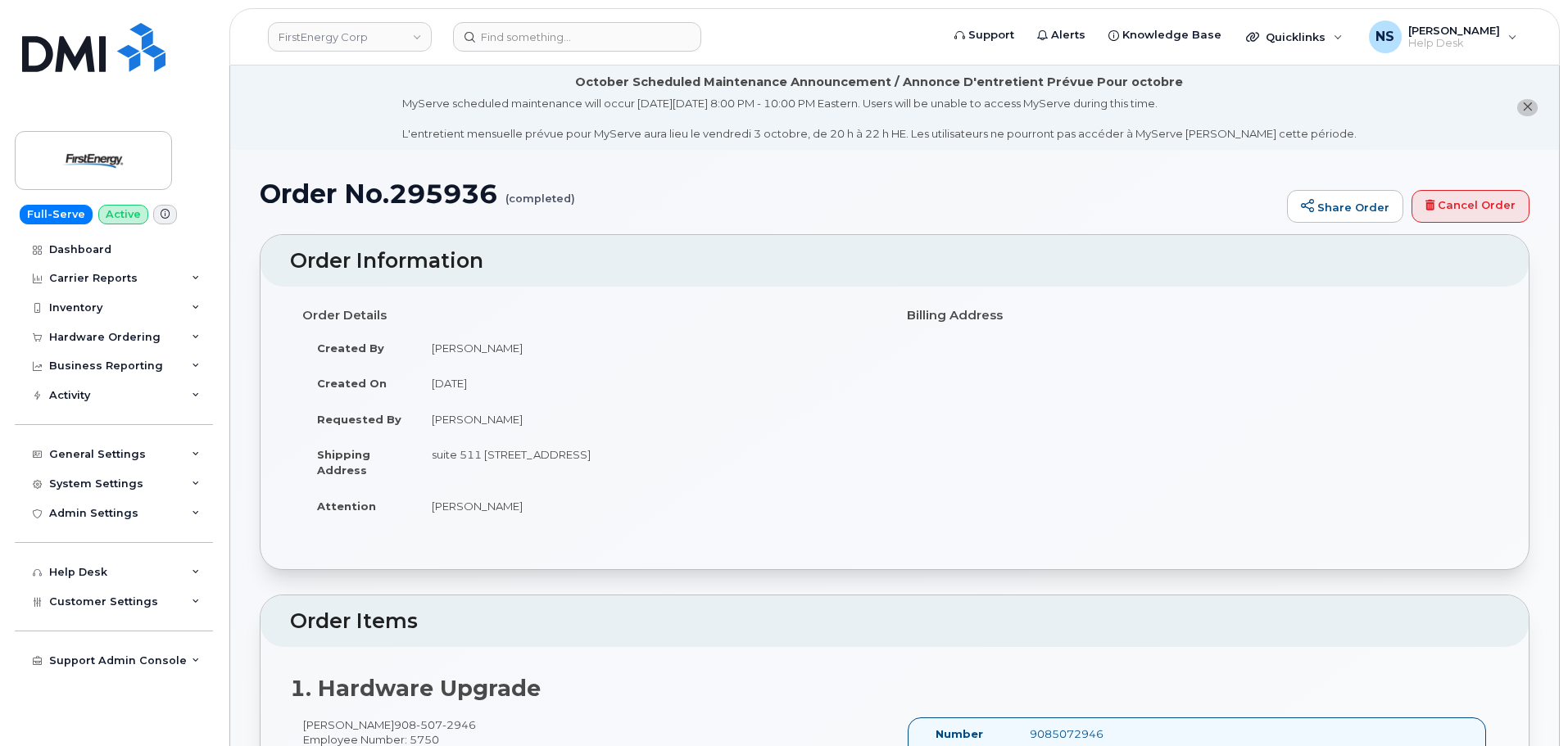
click at [512, 420] on td "Joseph Louissaint" at bounding box center [649, 419] width 465 height 36
copy tbody "Joseph Louissaint"
click at [466, 198] on h1 "Order No.295936 (completed)" at bounding box center [769, 193] width 1019 height 28
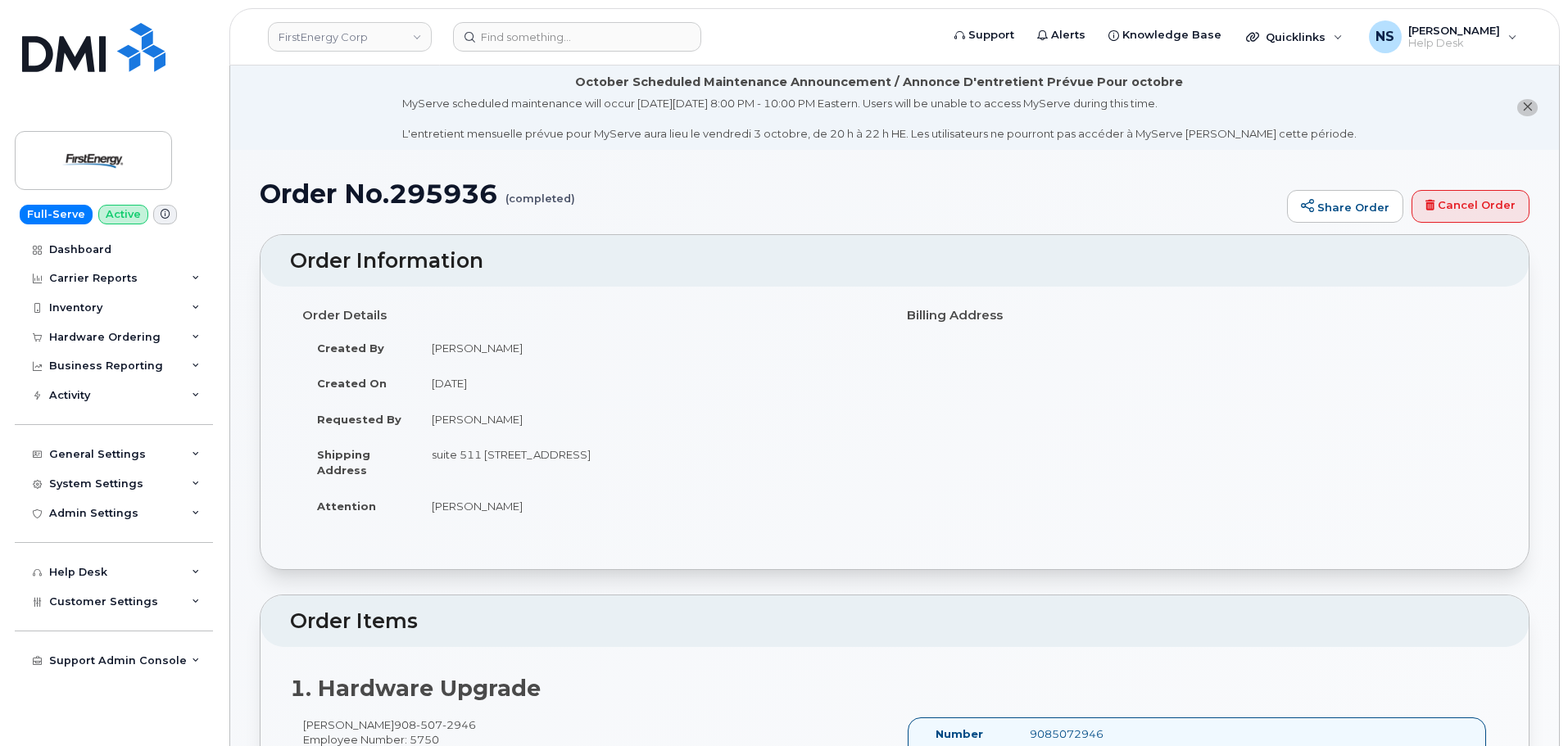
click at [467, 198] on h1 "Order No.295936 (completed)" at bounding box center [769, 193] width 1019 height 28
click at [467, 190] on h1 "Order No.295936 (completed)" at bounding box center [769, 193] width 1019 height 28
click at [467, 189] on h1 "Order No.295936 (completed)" at bounding box center [769, 193] width 1019 height 28
copy h1 "295936"
click at [105, 344] on div "Hardware Ordering" at bounding box center [114, 337] width 198 height 29
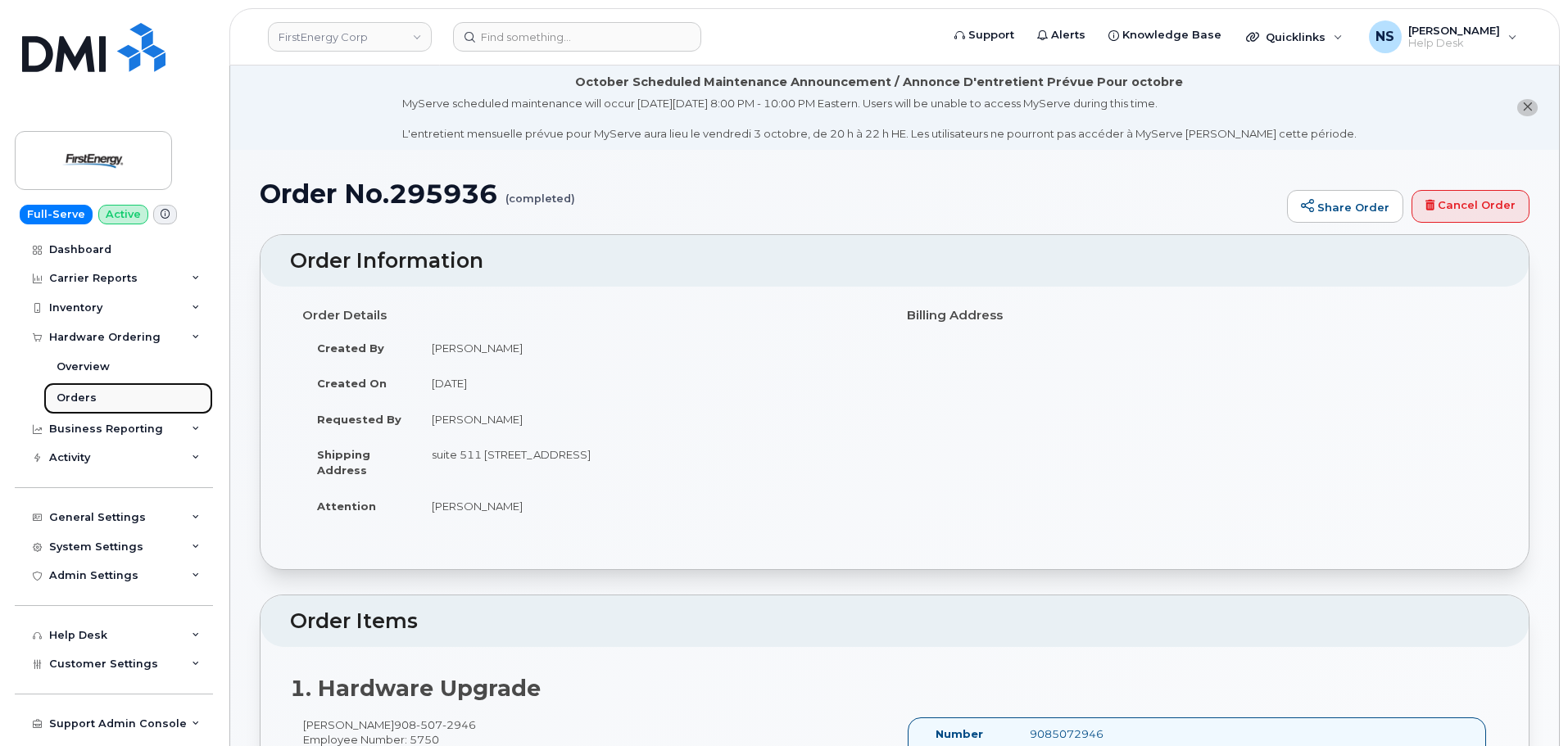
click at [110, 399] on link "Orders" at bounding box center [128, 398] width 169 height 31
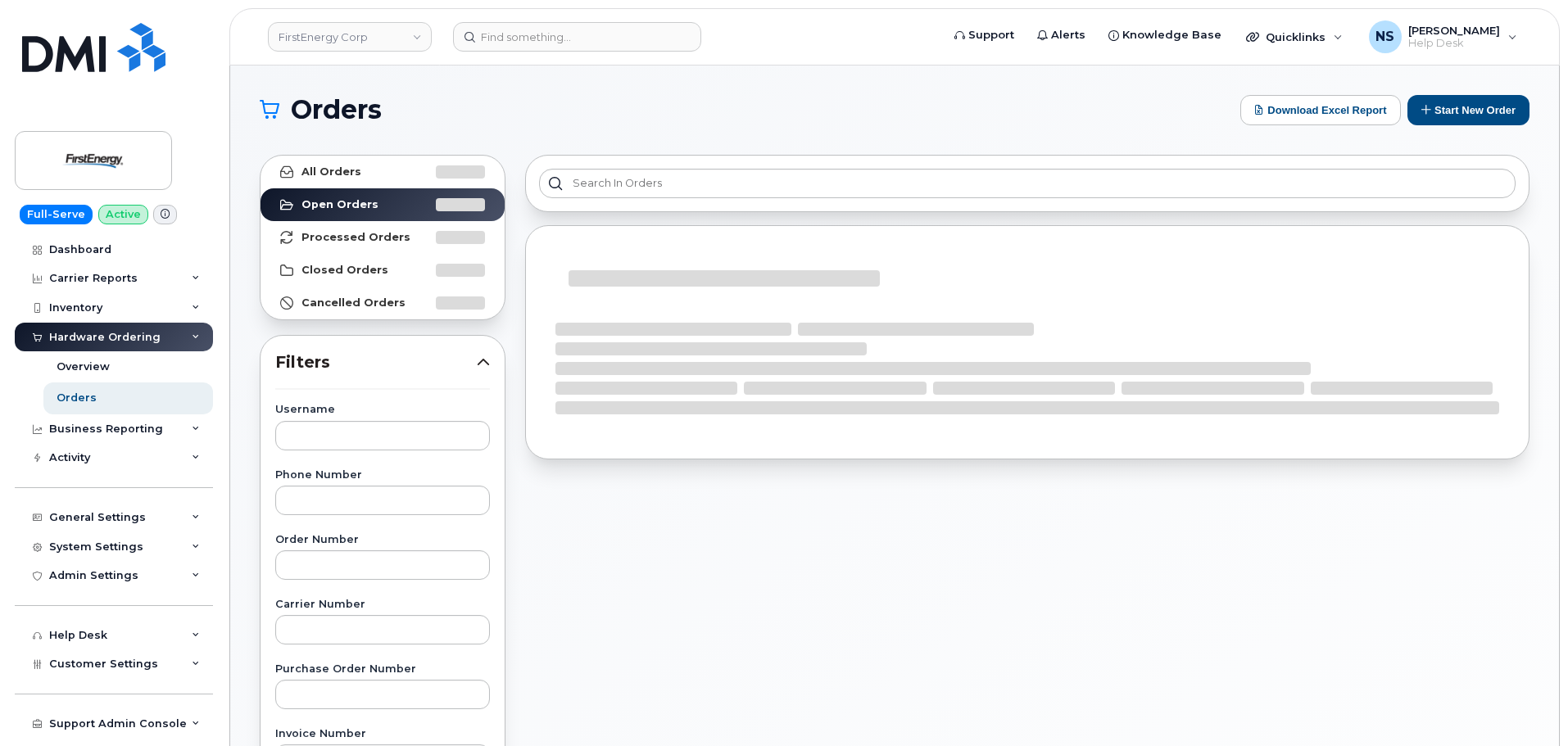
click at [440, 152] on div "All Orders Open Orders Processed Orders Closed Orders Cancelled Orders Filters …" at bounding box center [383, 720] width 266 height 1151
click at [433, 153] on div "All Orders Open Orders Processed Orders Closed Orders Cancelled Orders Filters …" at bounding box center [383, 720] width 266 height 1151
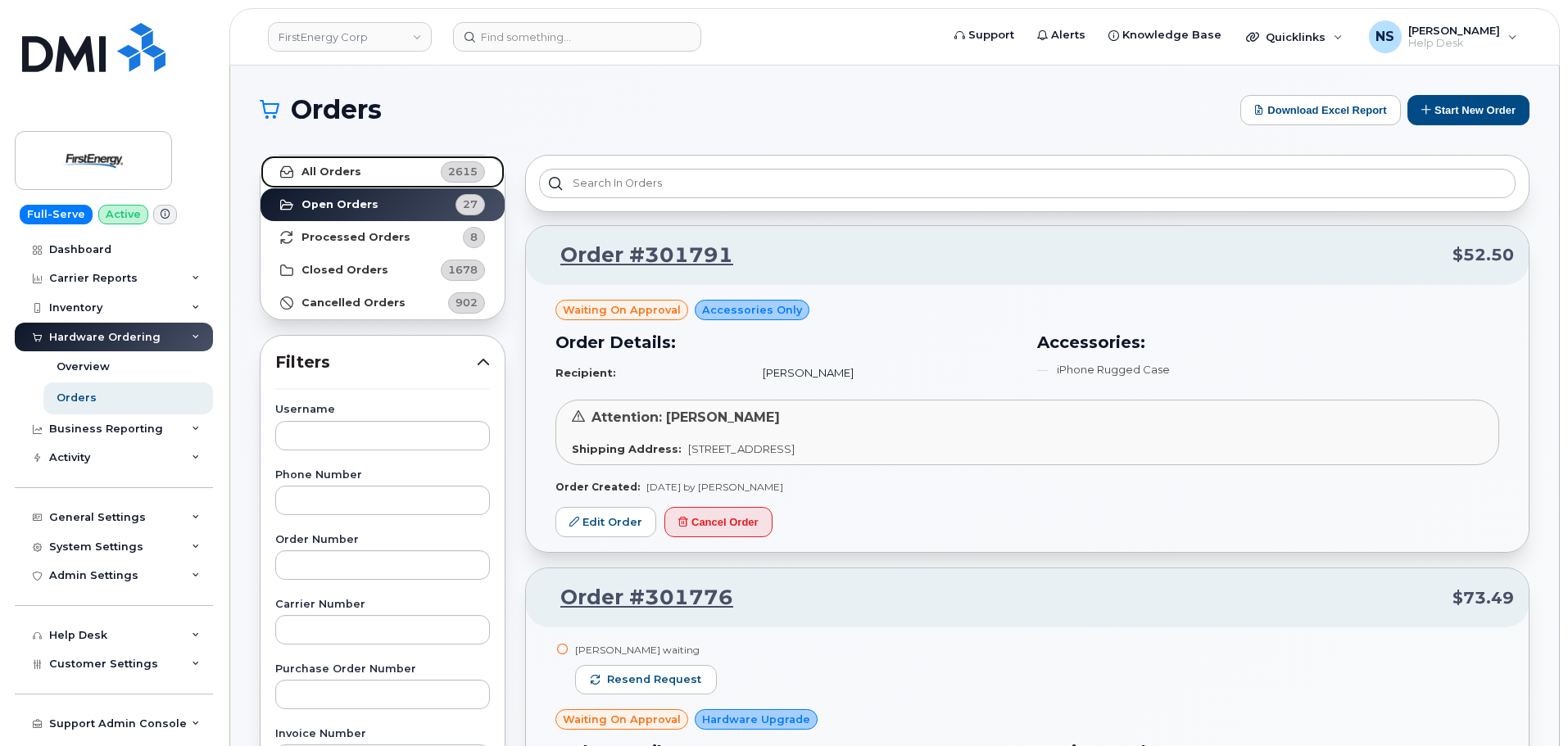
click at [419, 167] on link "All Orders 2615" at bounding box center [383, 172] width 245 height 33
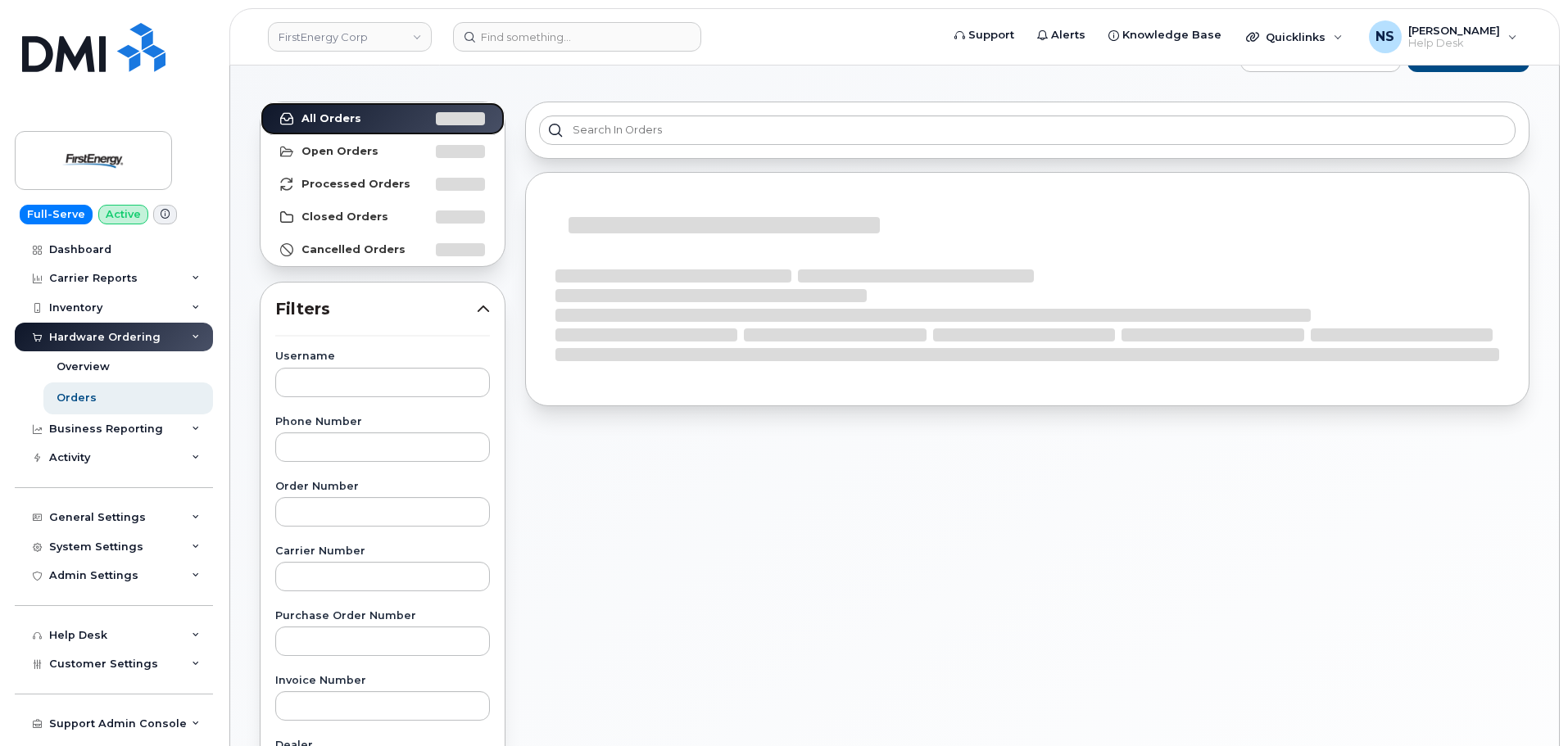
scroll to position [82, 0]
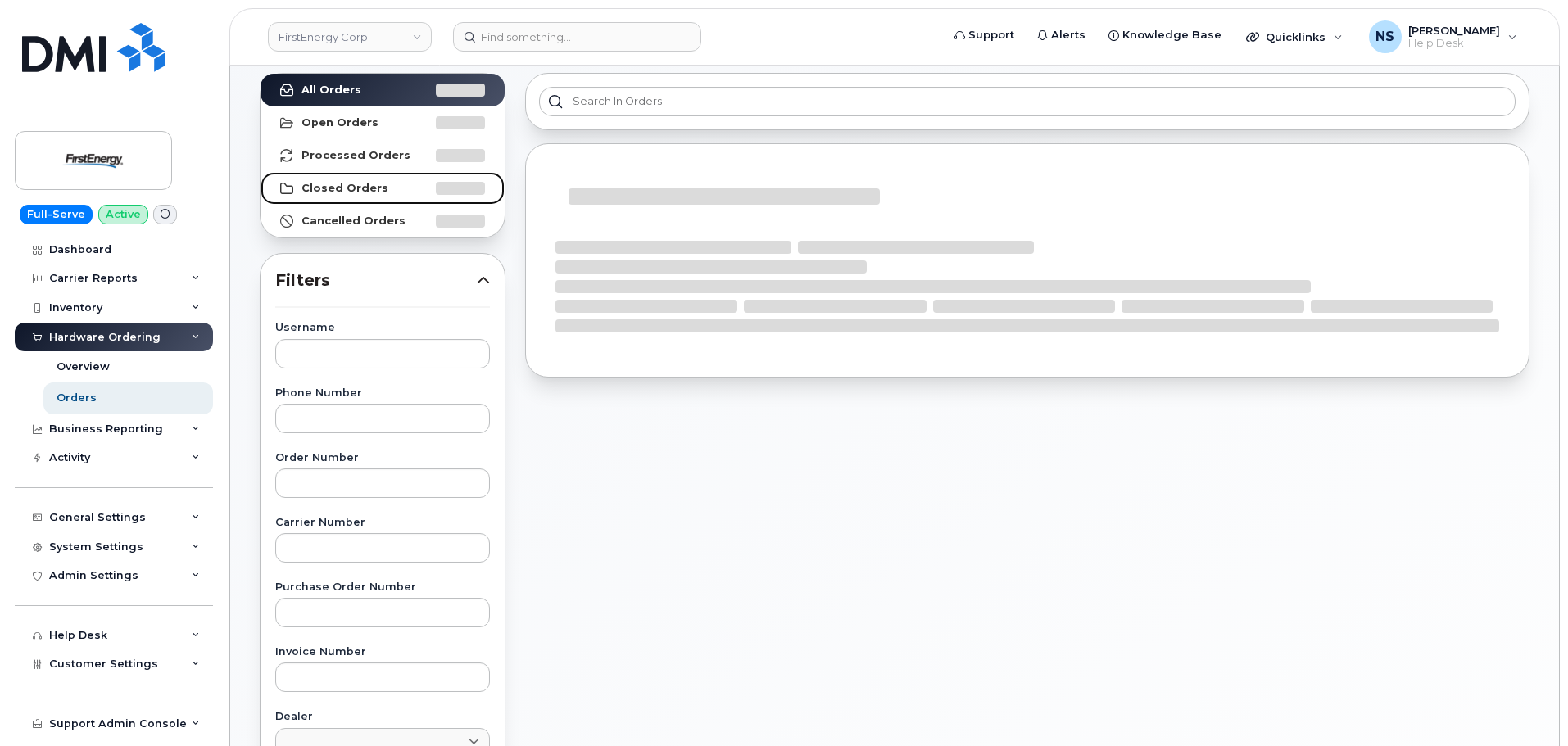
click at [371, 190] on strong "Closed Orders" at bounding box center [345, 188] width 87 height 13
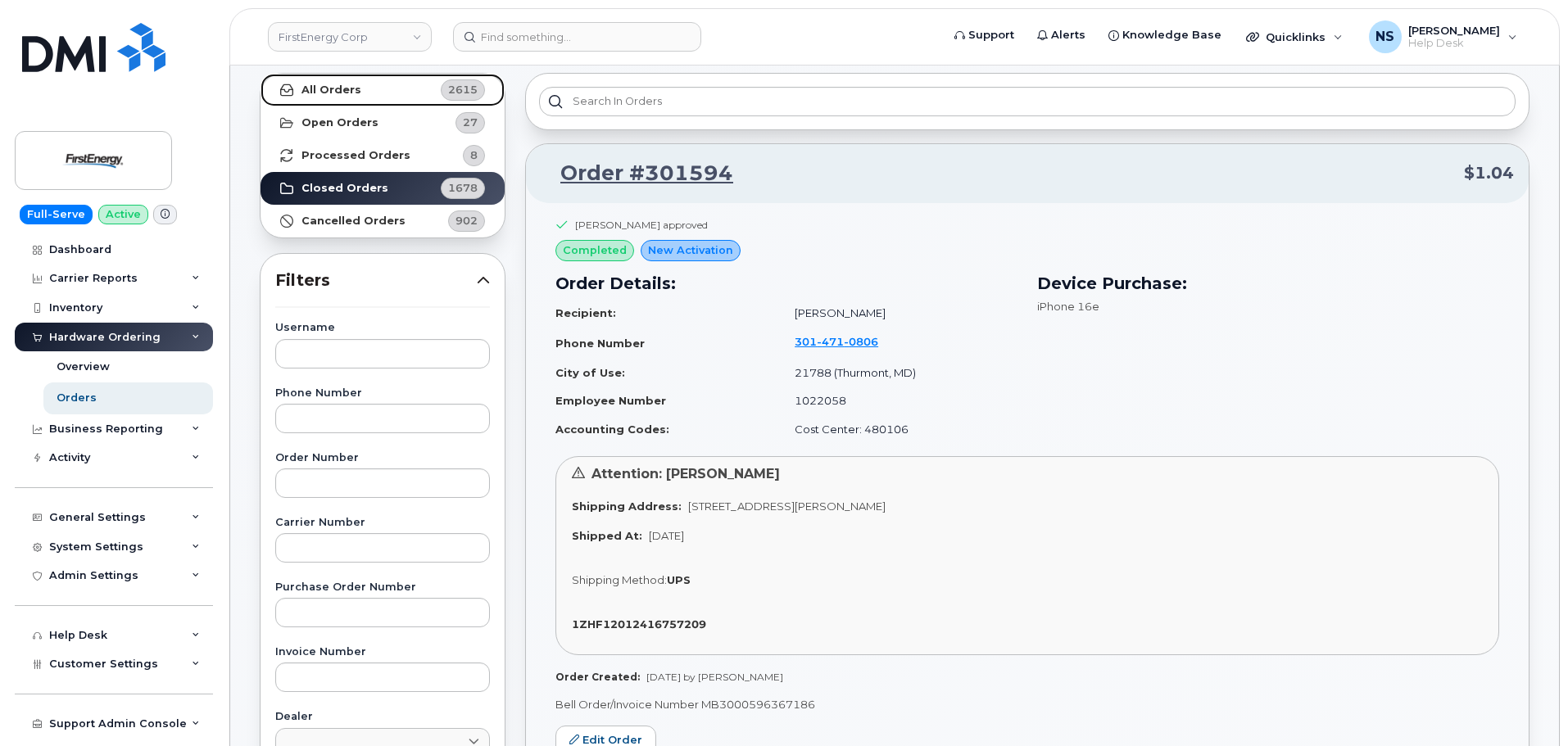
click at [384, 94] on link "All Orders 2615" at bounding box center [383, 89] width 245 height 33
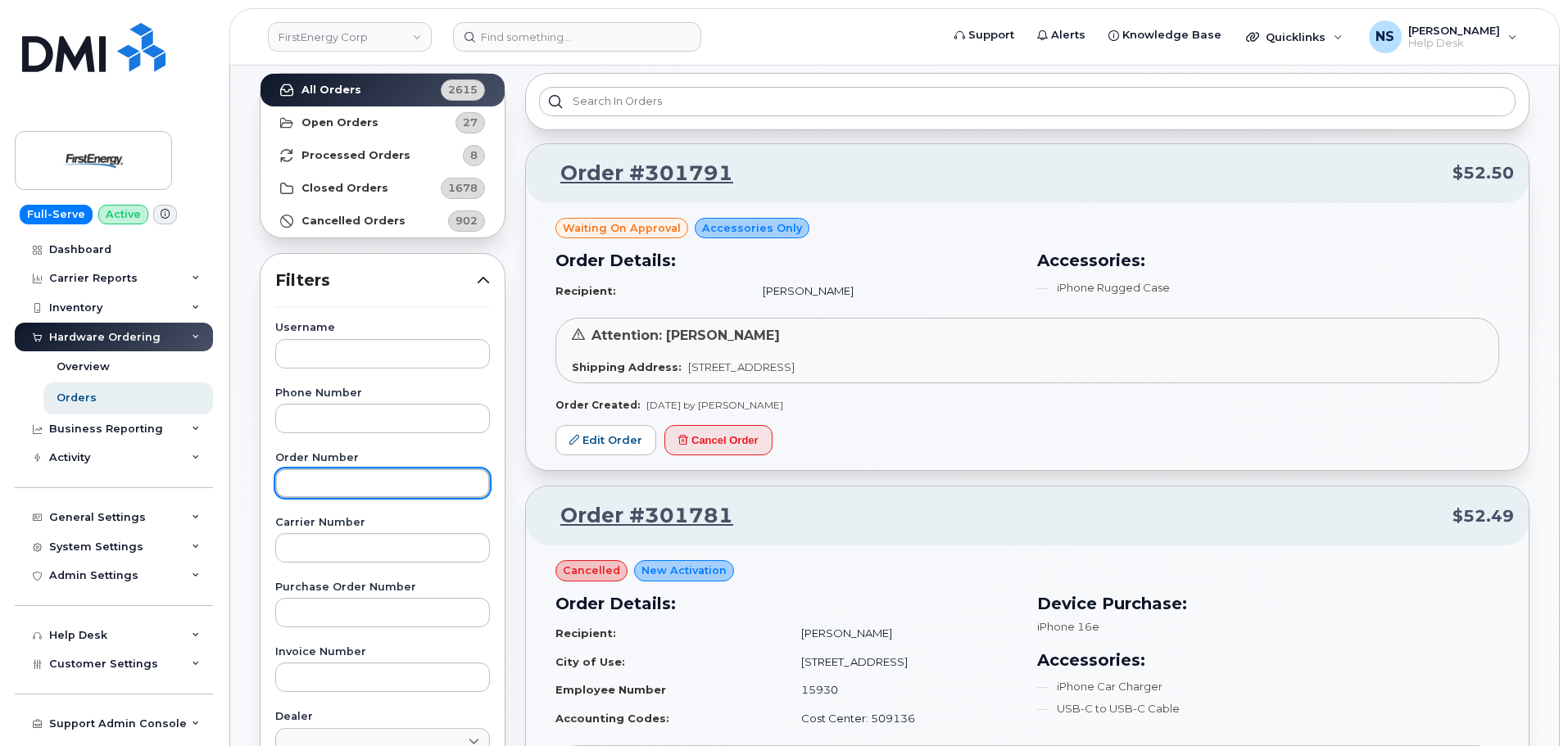
click at [369, 476] on input "text" at bounding box center [383, 483] width 214 height 29
paste input "295936"
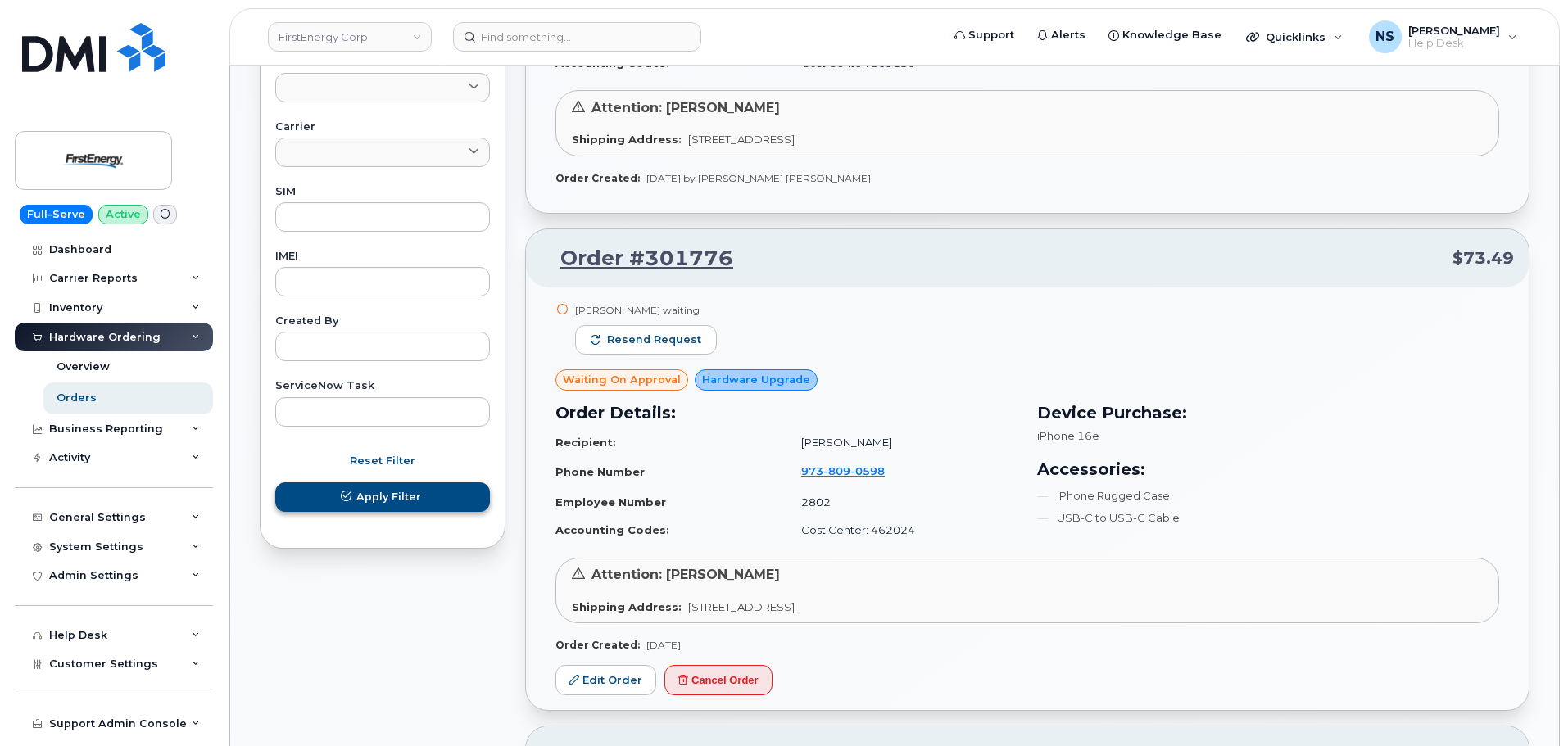
type input "295936"
click at [455, 493] on button "Apply Filter" at bounding box center [383, 497] width 214 height 29
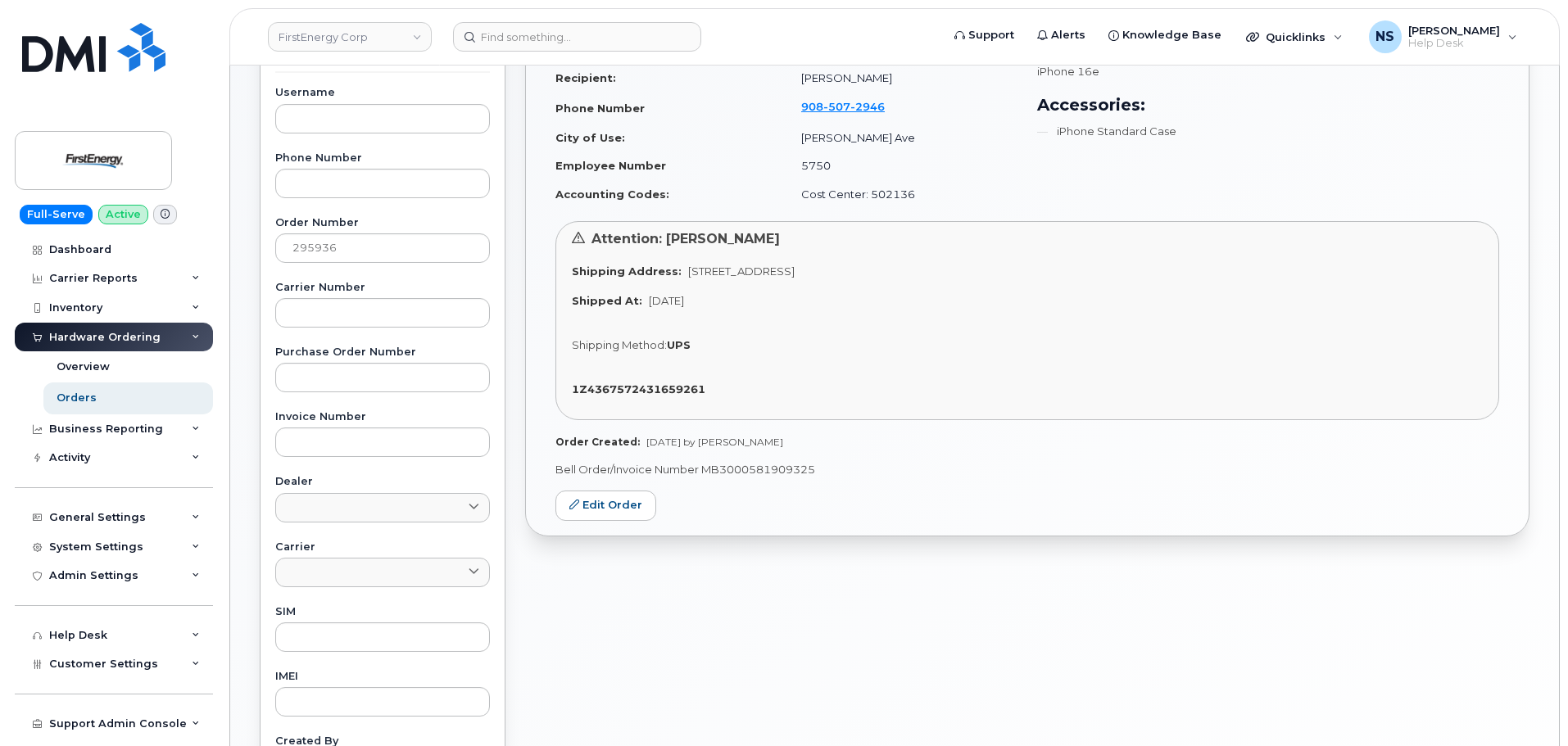
scroll to position [245, 0]
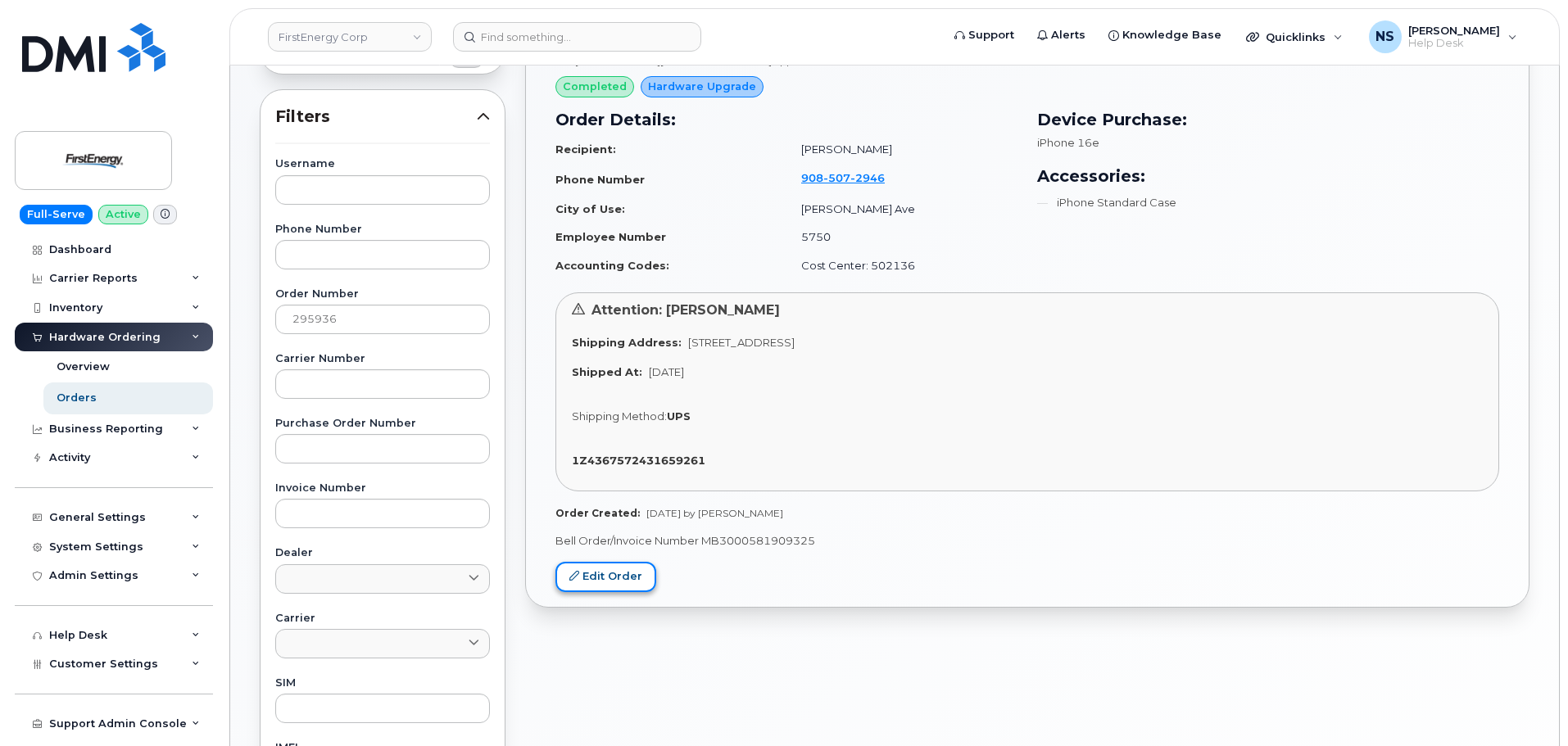
click at [613, 585] on link "Edit Order" at bounding box center [606, 577] width 101 height 30
click at [634, 592] on div "Brandon W Bolon approved completed Hardware Upgrade Order Details: Recipient: J…" at bounding box center [1028, 322] width 1003 height 568
click at [630, 575] on link "Edit Order" at bounding box center [606, 577] width 101 height 30
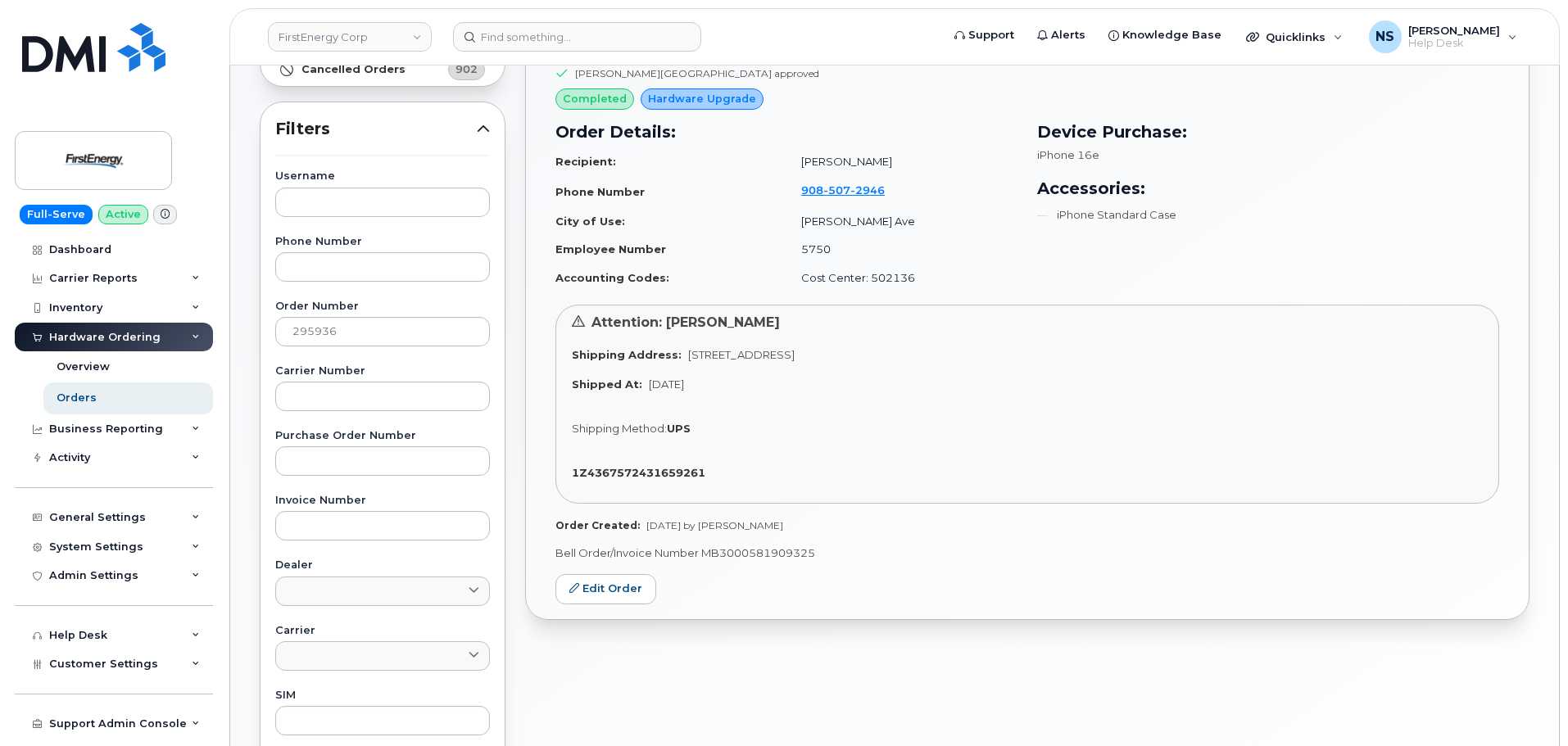
scroll to position [0, 0]
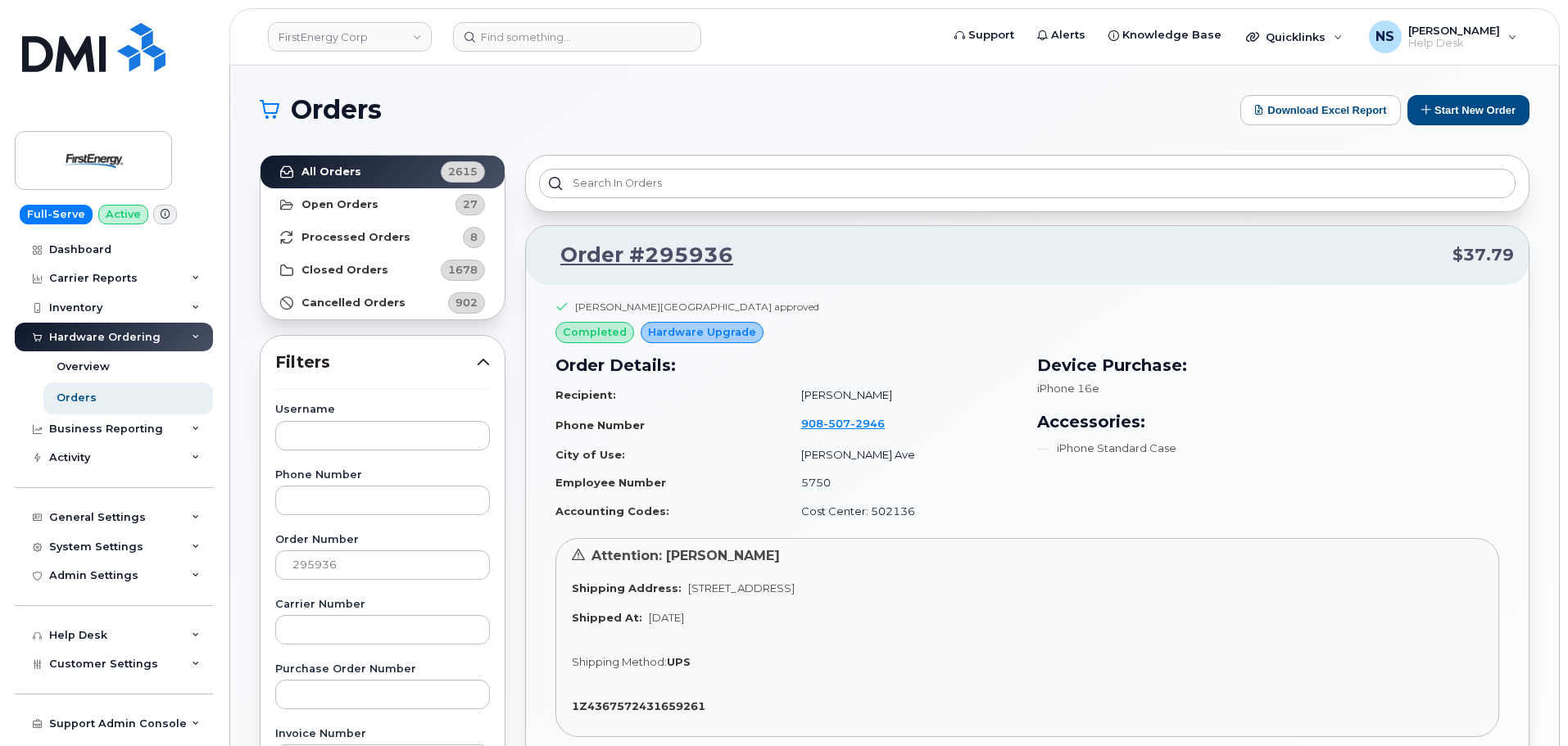
click at [338, 13] on header "FirstEnergy Corp Support Alerts Knowledge Base Quicklinks Suspend / Cancel Devi…" at bounding box center [894, 36] width 1330 height 58
click at [338, 19] on header "FirstEnergy Corp Support Alerts Knowledge Base Quicklinks Suspend / Cancel Devi…" at bounding box center [894, 36] width 1330 height 58
click at [343, 32] on link "FirstEnergy Corp" at bounding box center [349, 36] width 164 height 29
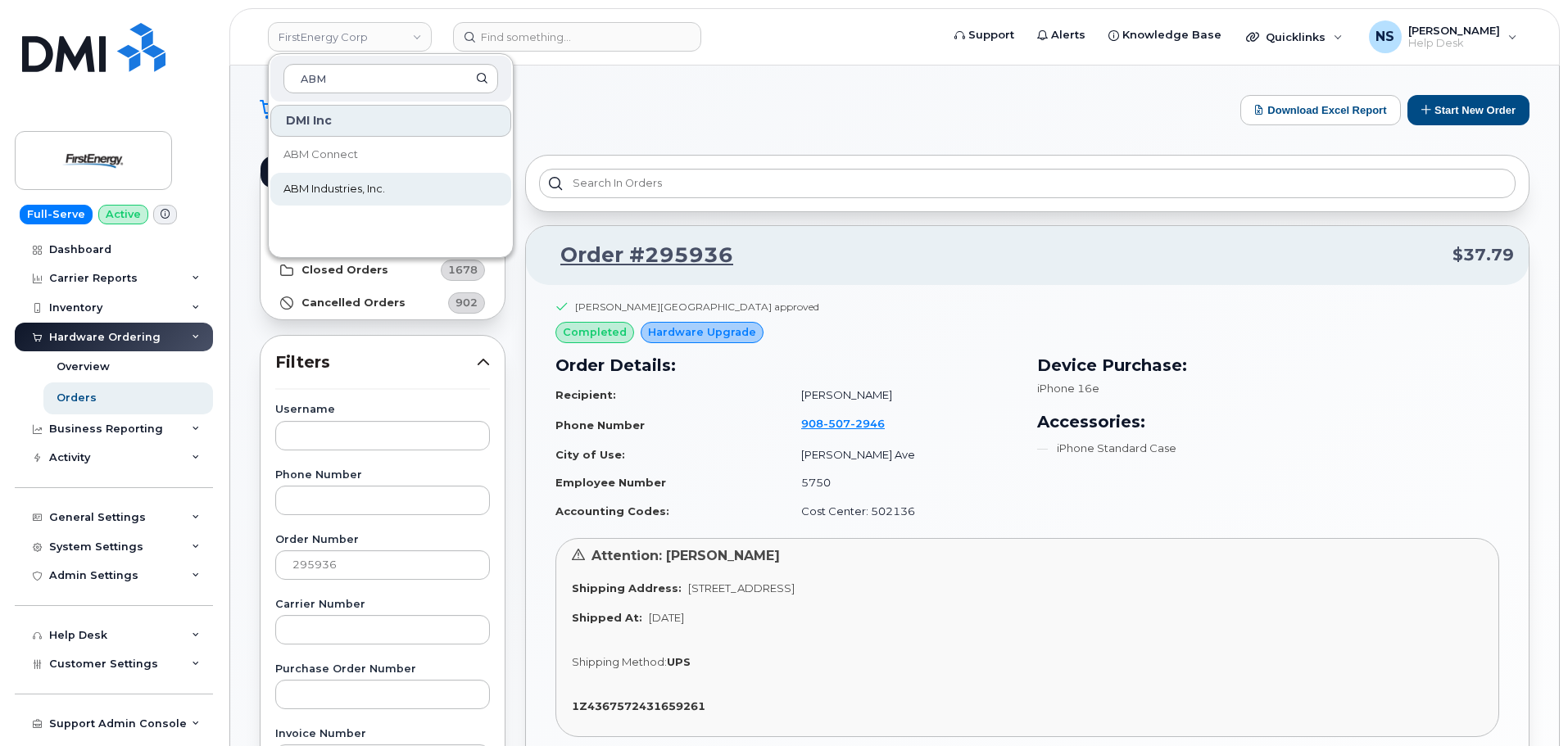
type input "ABM"
click at [284, 175] on link "ABM Industries, Inc." at bounding box center [391, 189] width 241 height 33
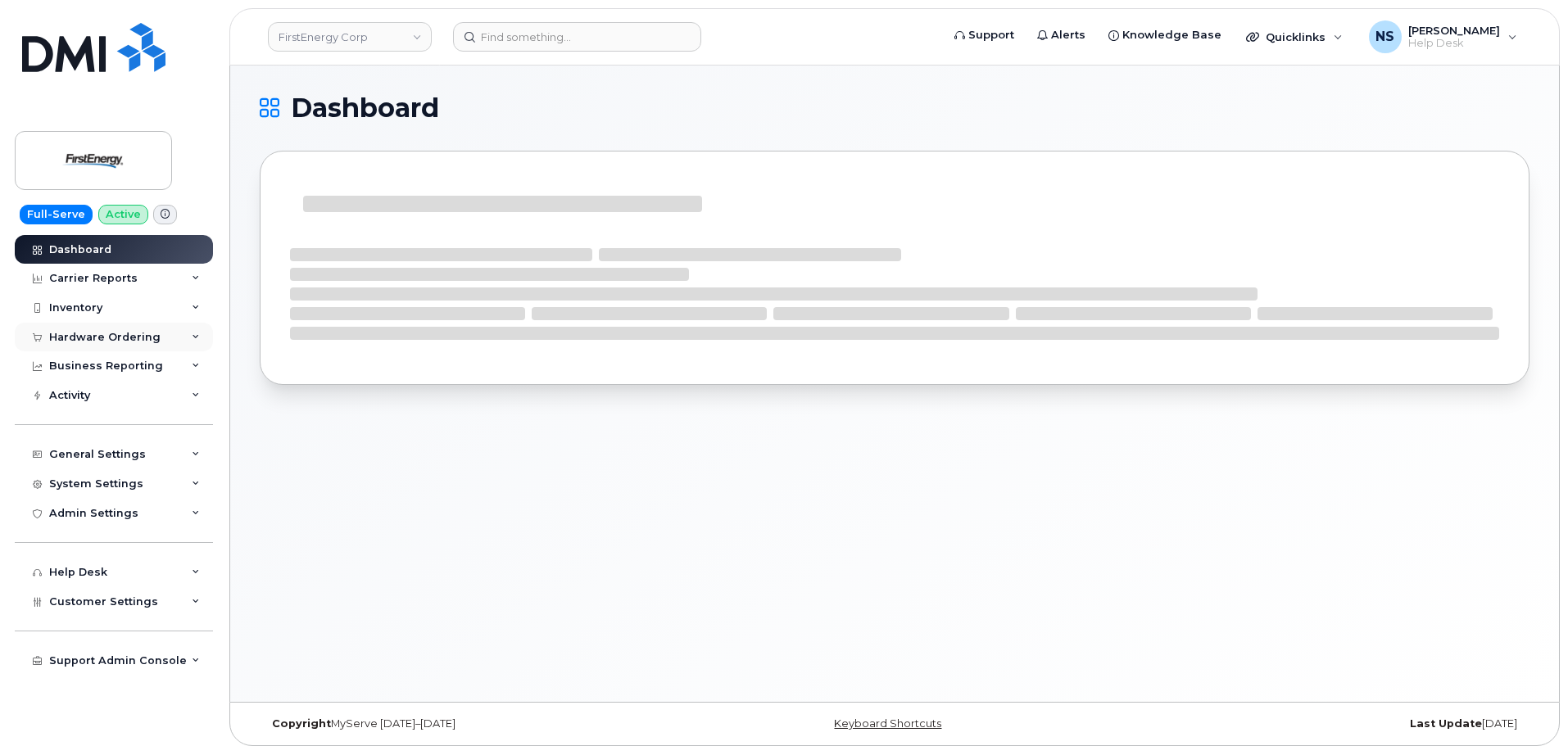
drag, startPoint x: 107, startPoint y: 342, endPoint x: 97, endPoint y: 343, distance: 10.0
click at [105, 342] on div "Hardware Ordering" at bounding box center [105, 337] width 112 height 13
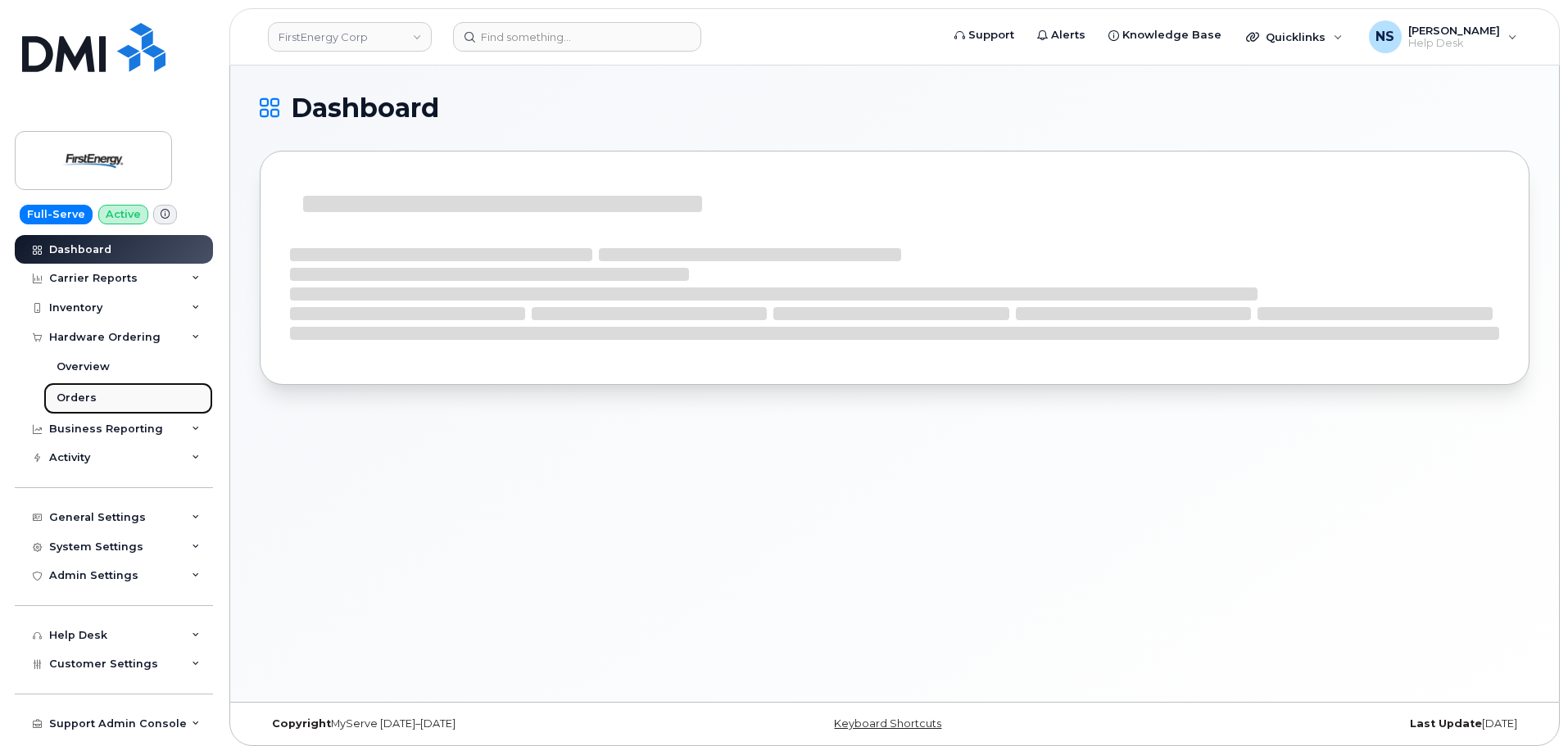
click at [82, 394] on div "Orders" at bounding box center [76, 398] width 40 height 15
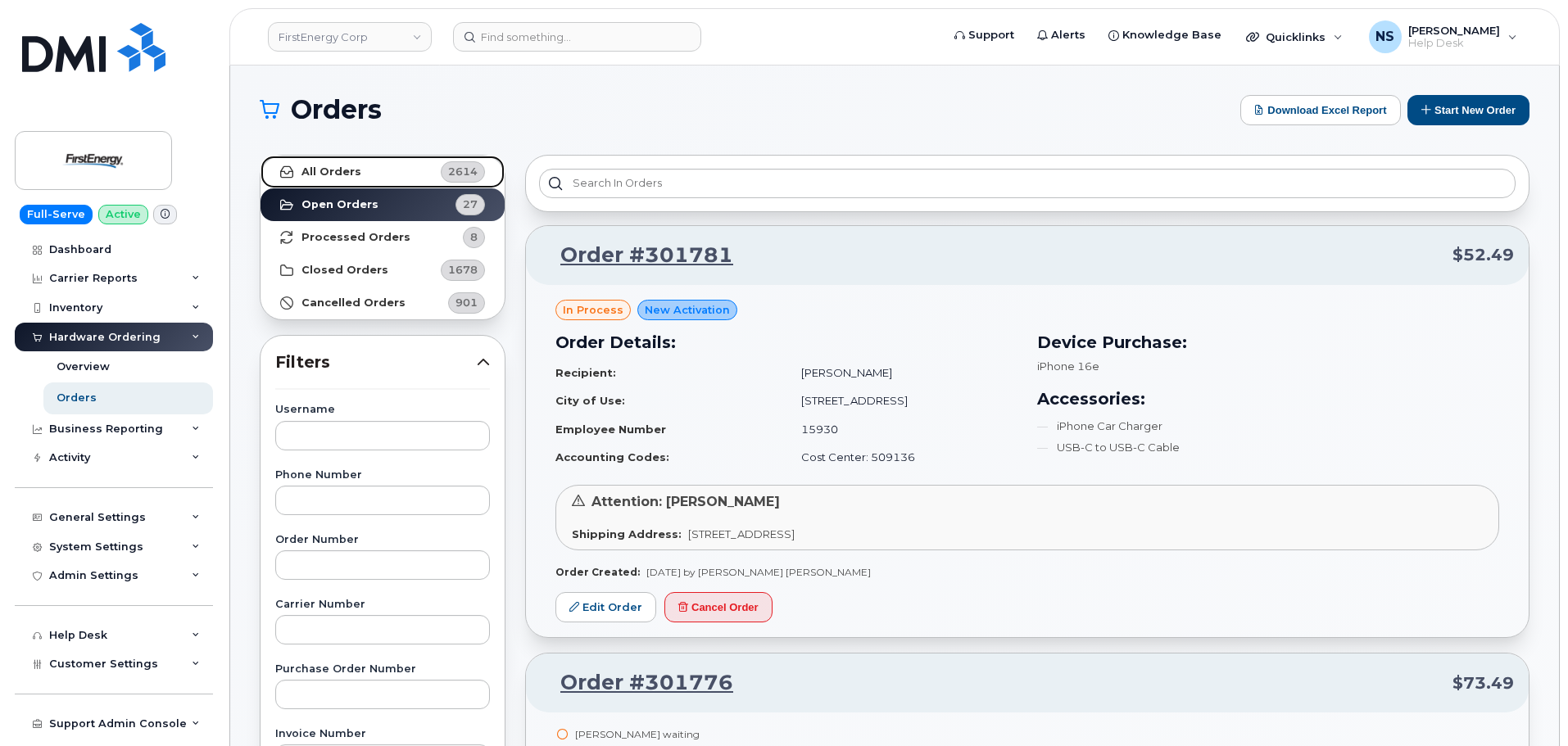
click at [445, 176] on div "2614" at bounding box center [462, 172] width 44 height 21
drag, startPoint x: 420, startPoint y: 94, endPoint x: 444, endPoint y: 124, distance: 38.4
click at [410, 168] on link "All Orders 2614" at bounding box center [383, 172] width 245 height 33
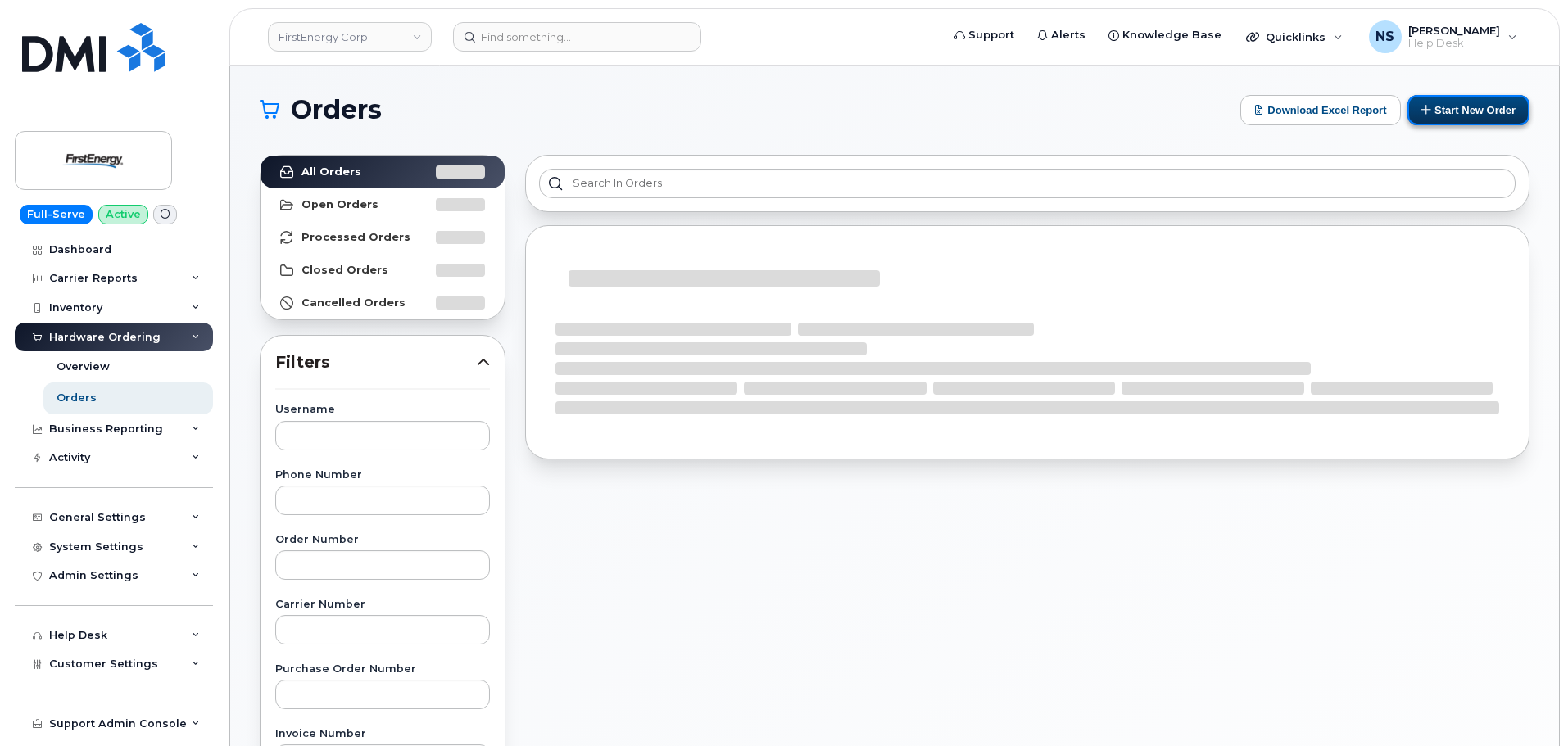
click at [1438, 114] on button "Start New Order" at bounding box center [1468, 110] width 122 height 30
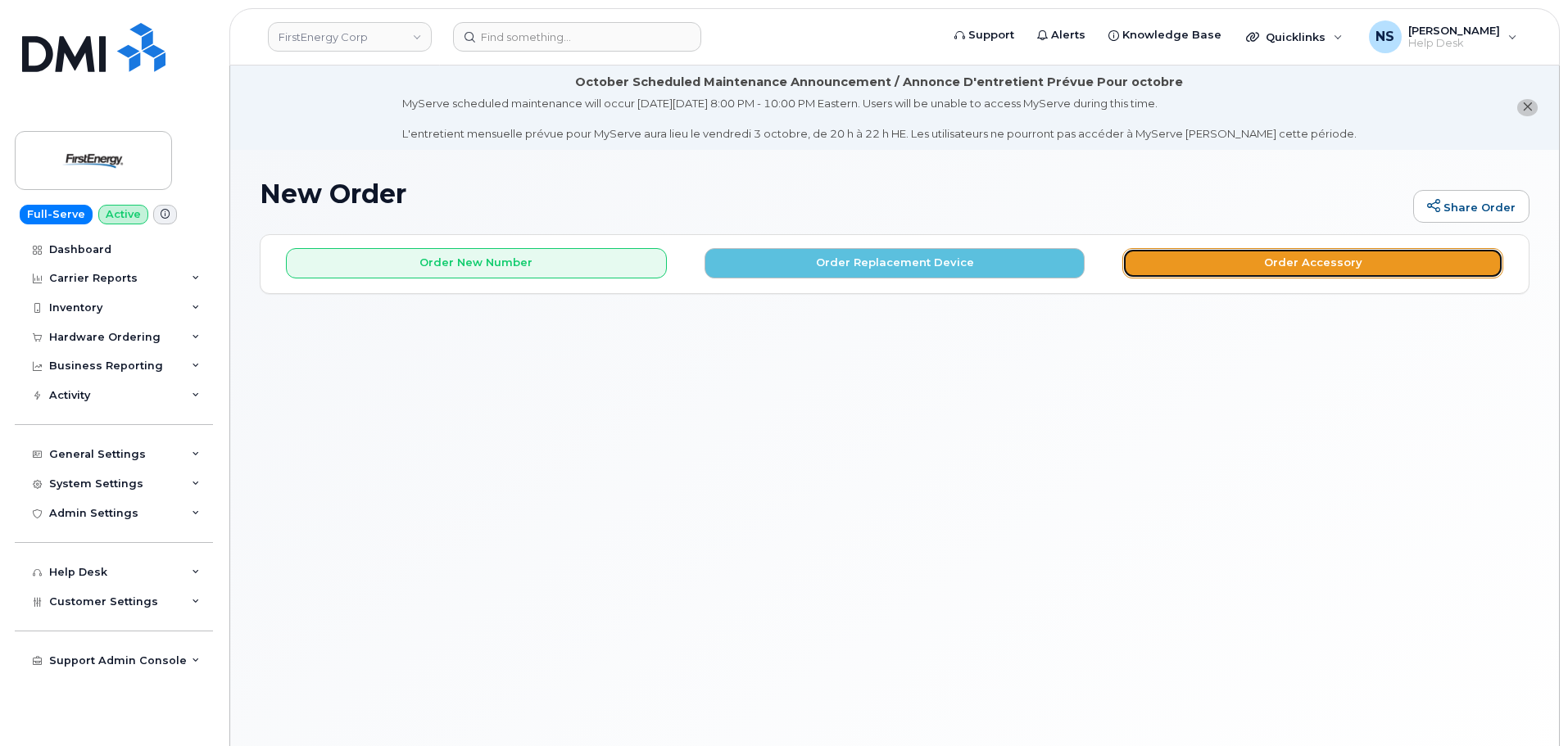
click at [1190, 255] on button "Order Accessory" at bounding box center [1313, 263] width 381 height 30
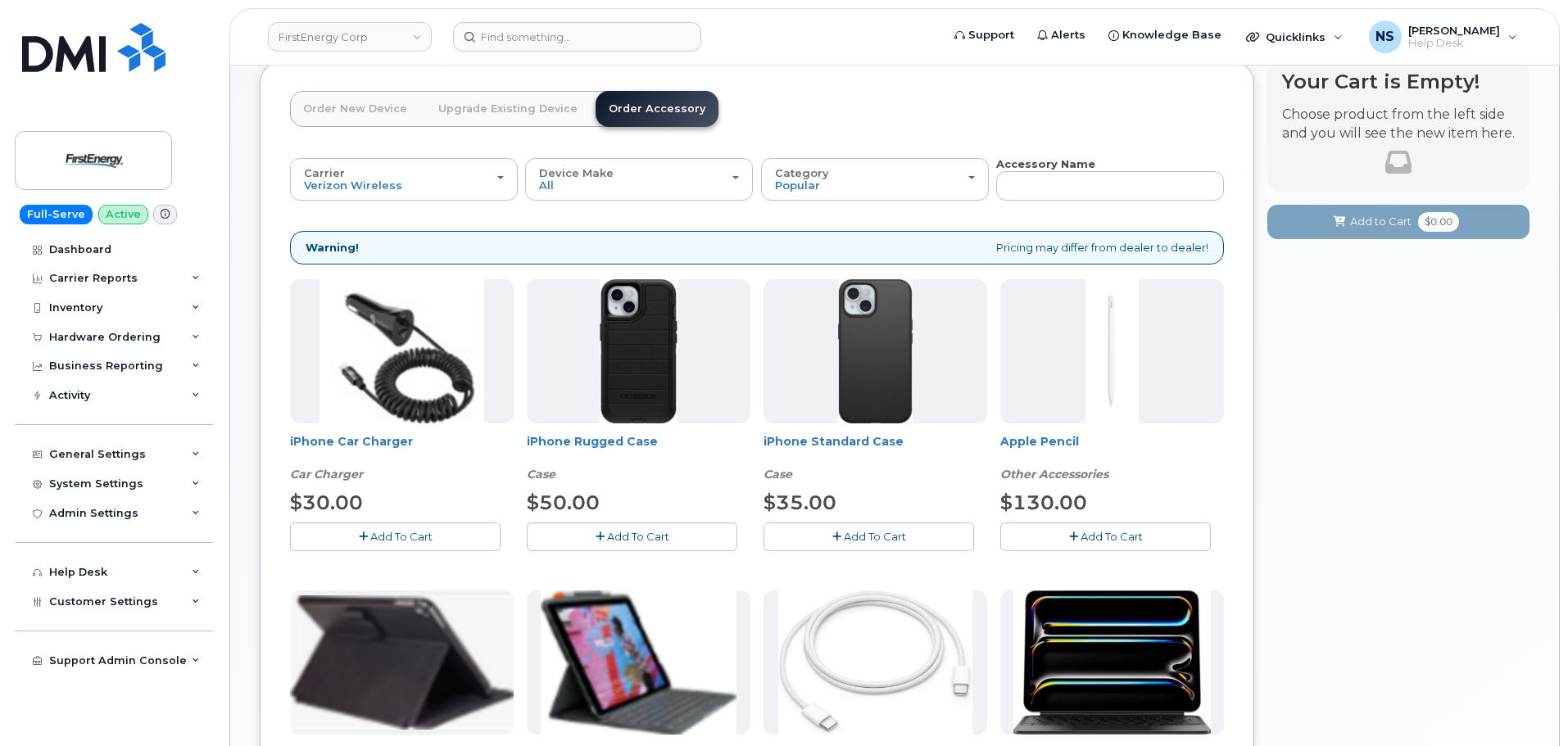
scroll to position [164, 0]
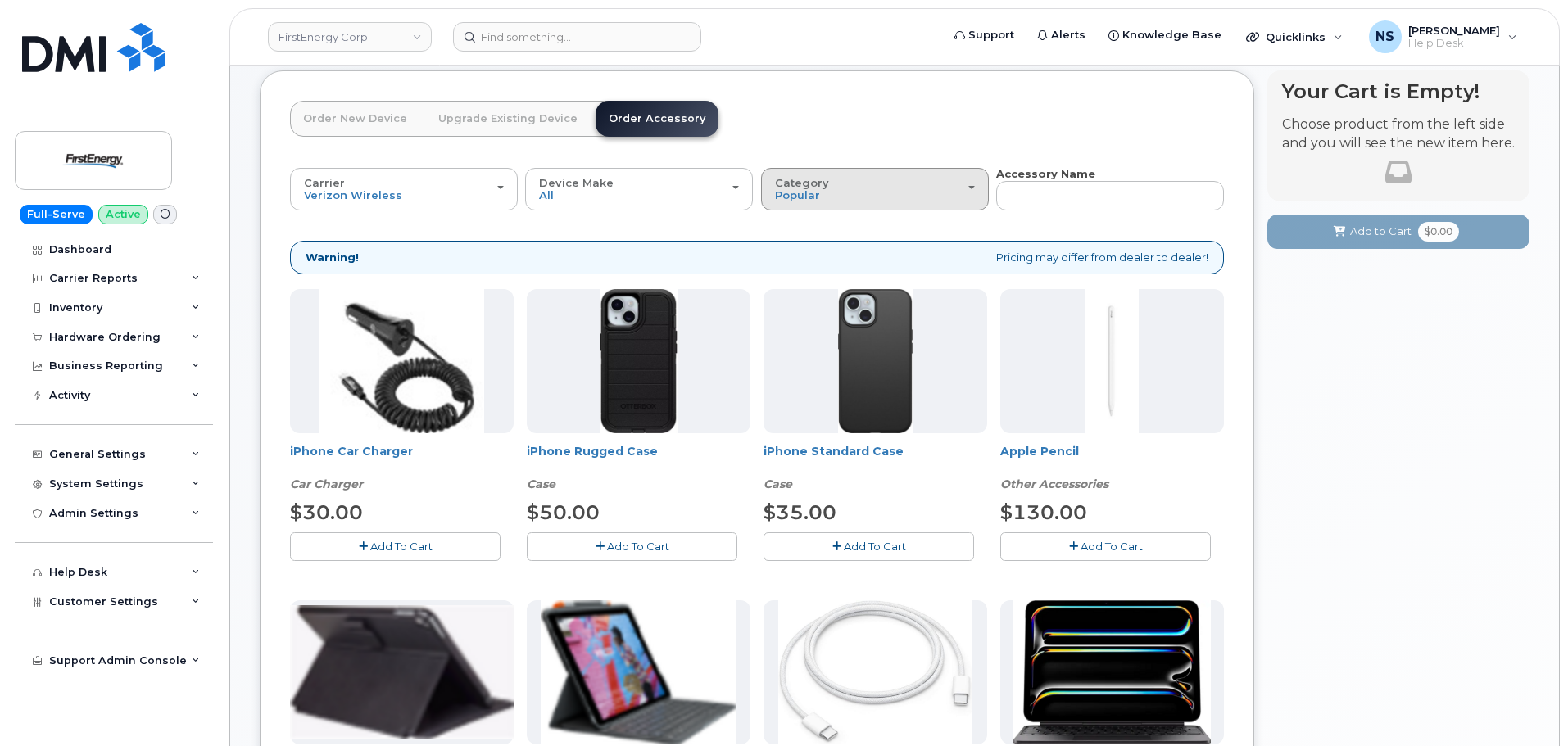
click at [889, 192] on div "Category Popular" at bounding box center [875, 190] width 200 height 26
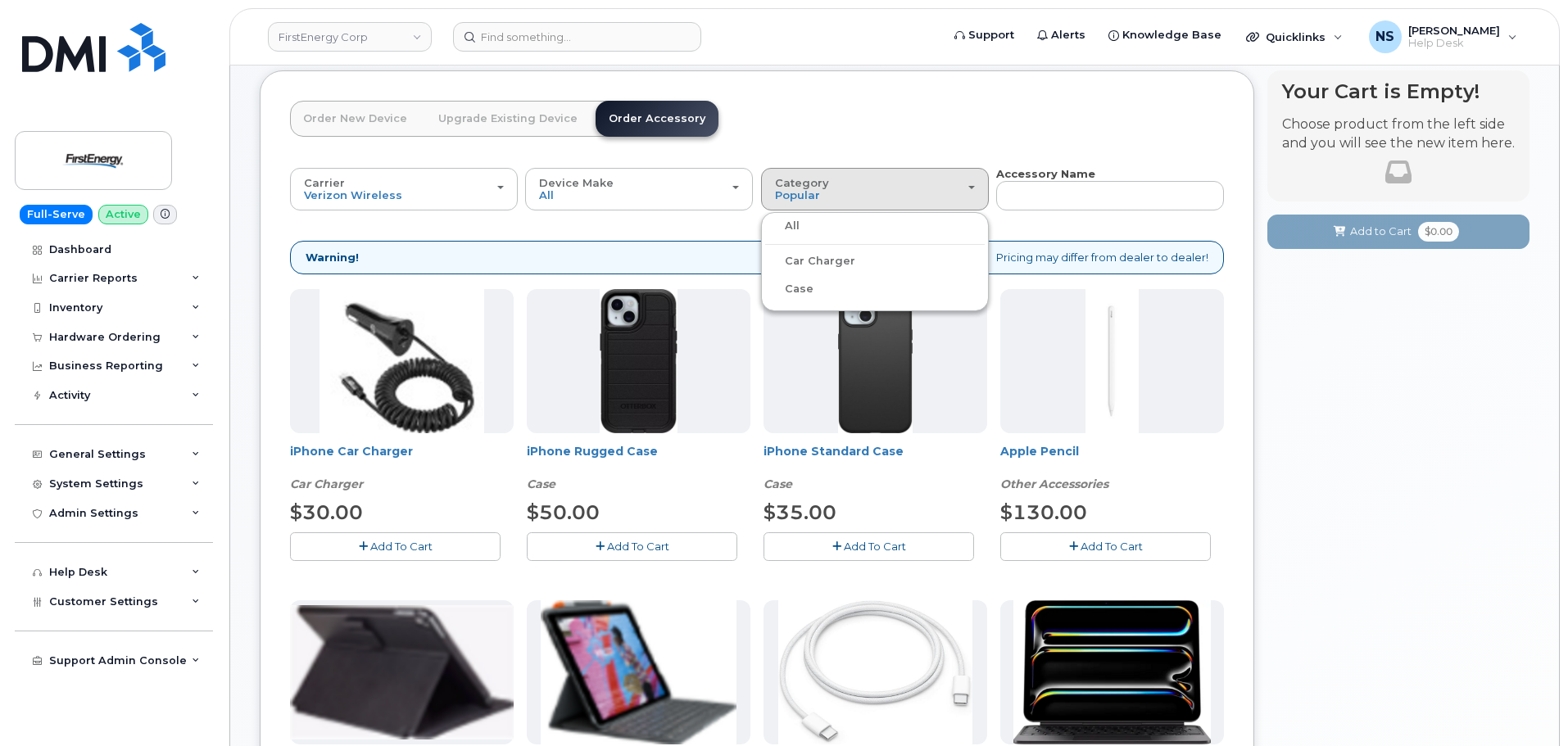
click at [792, 222] on label "All" at bounding box center [781, 226] width 35 height 19
click at [0, 0] on input "All" at bounding box center [0, 0] width 0 height 0
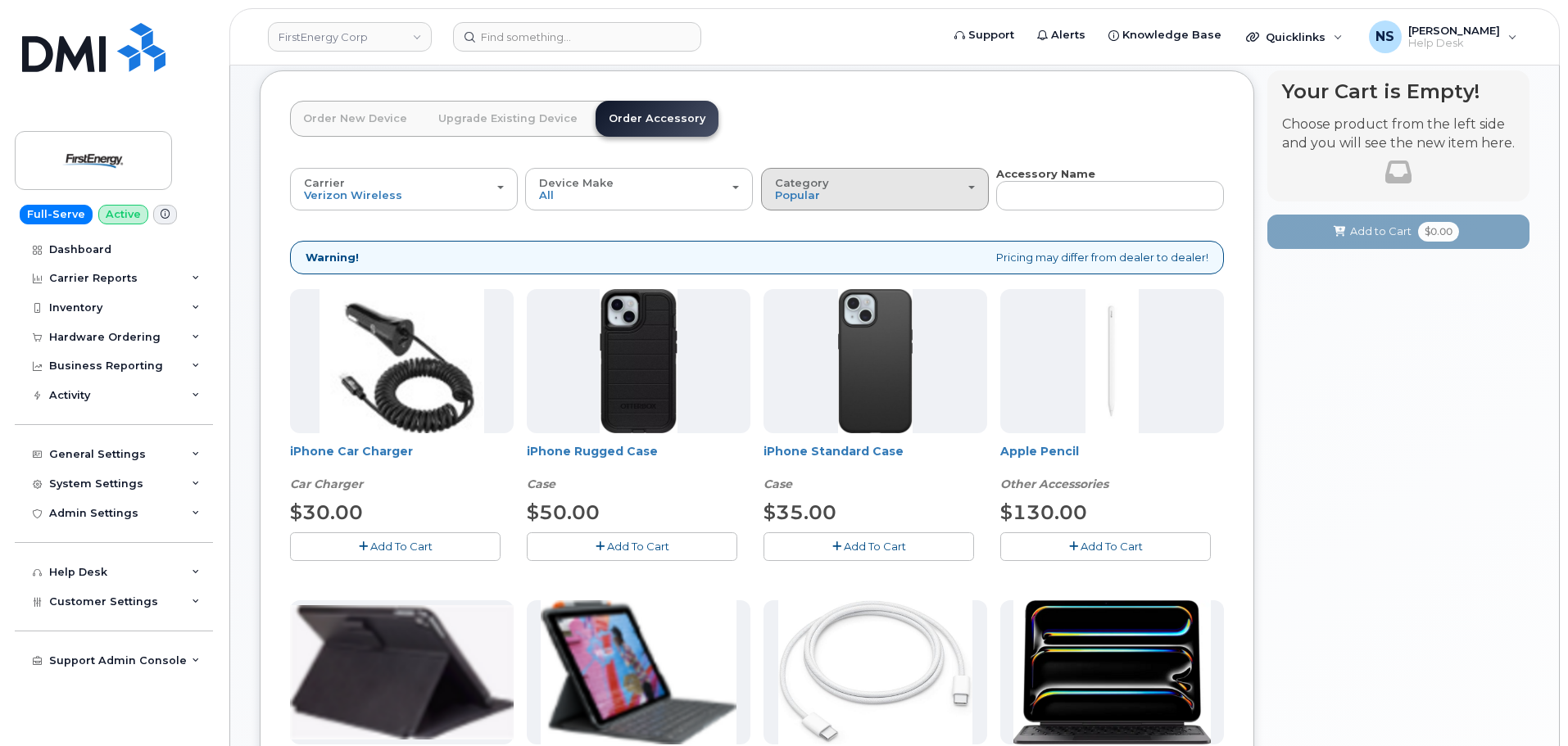
click at [814, 205] on button "Category Popular" at bounding box center [874, 190] width 228 height 43
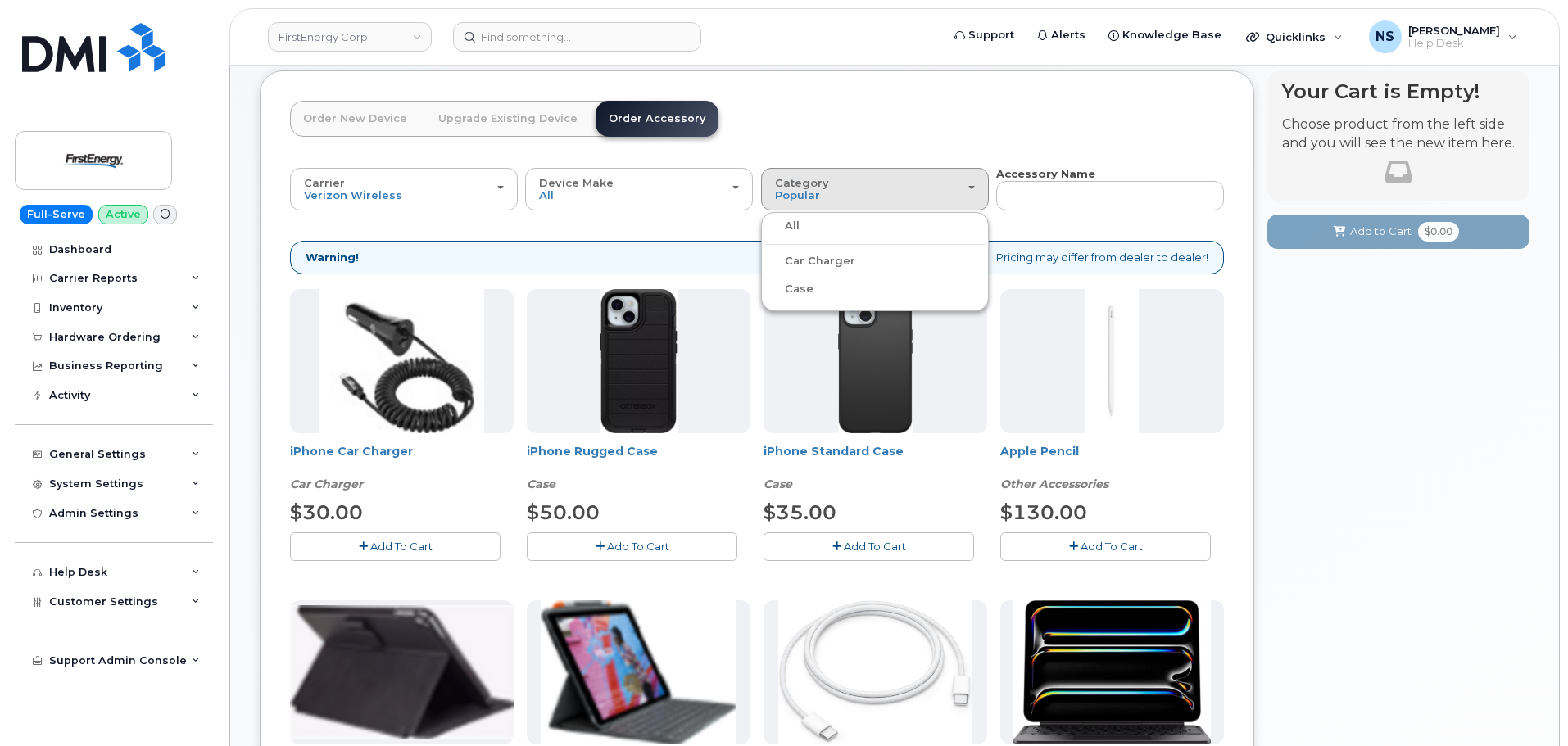
click at [797, 223] on label "All" at bounding box center [781, 226] width 35 height 19
click at [0, 0] on input "All" at bounding box center [0, 0] width 0 height 0
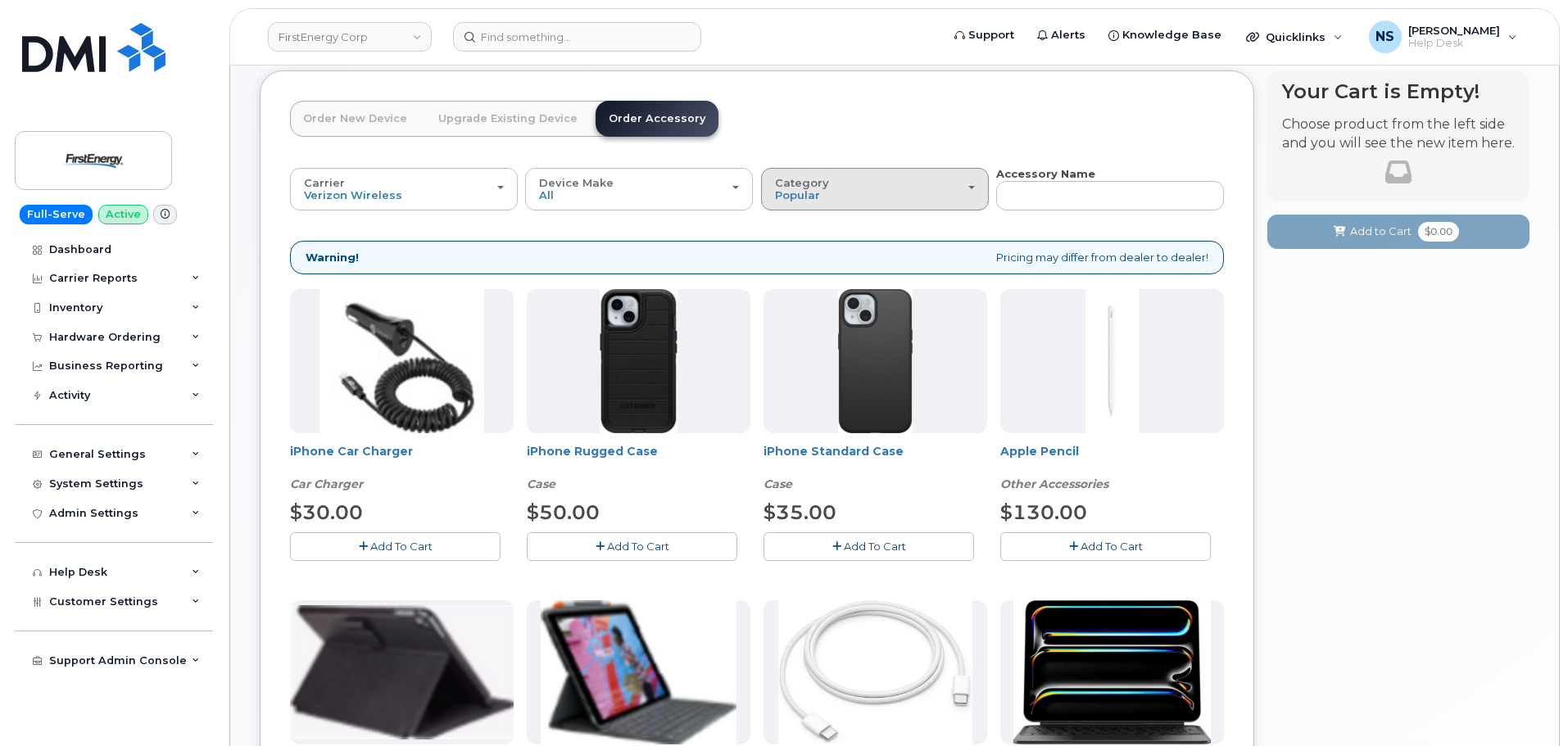
click at [820, 195] on div "Category Popular" at bounding box center [875, 190] width 200 height 26
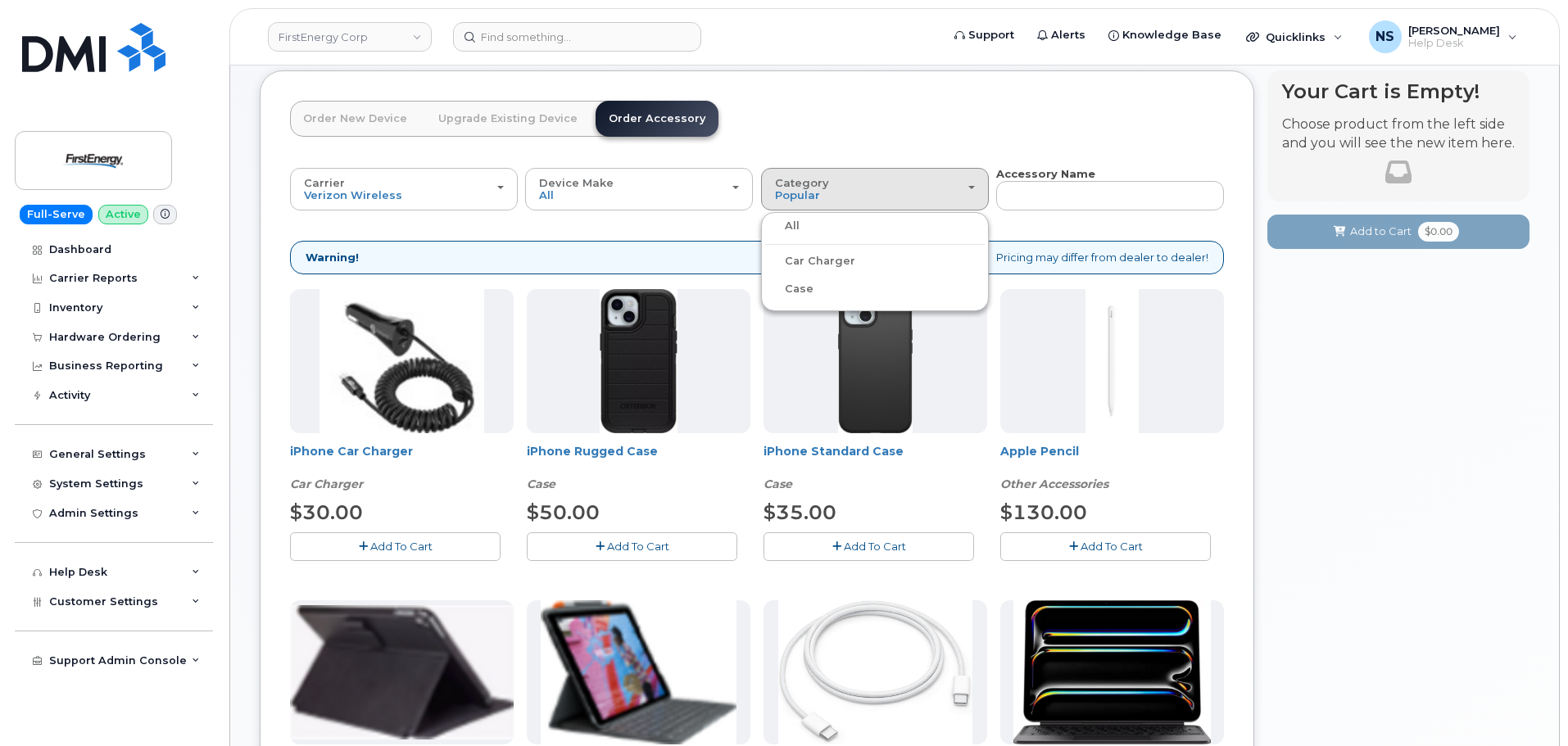
click at [801, 287] on label "Case" at bounding box center [788, 289] width 49 height 19
click at [0, 0] on input "Case" at bounding box center [0, 0] width 0 height 0
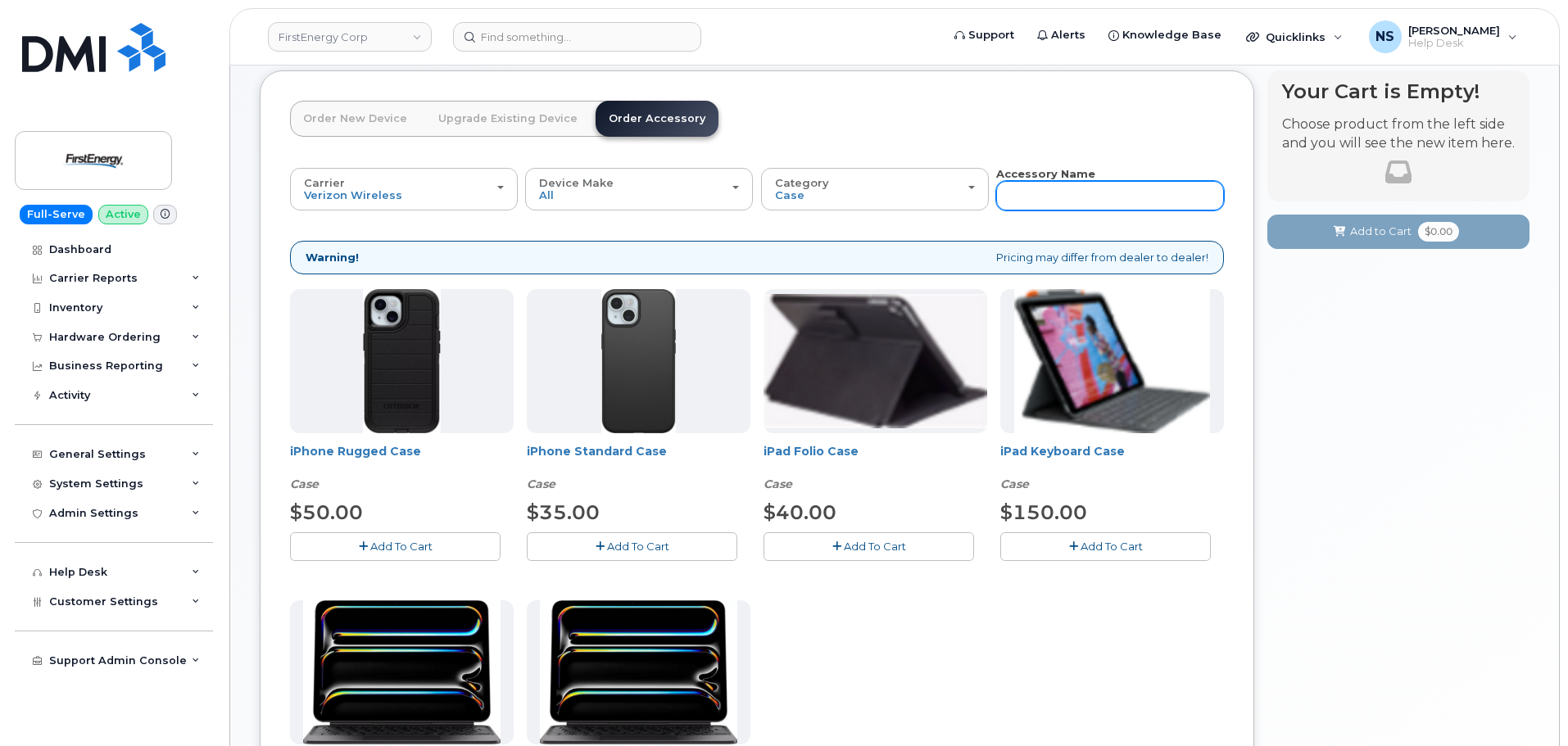
click at [1021, 190] on input "text" at bounding box center [1109, 195] width 228 height 29
type input "Bell"
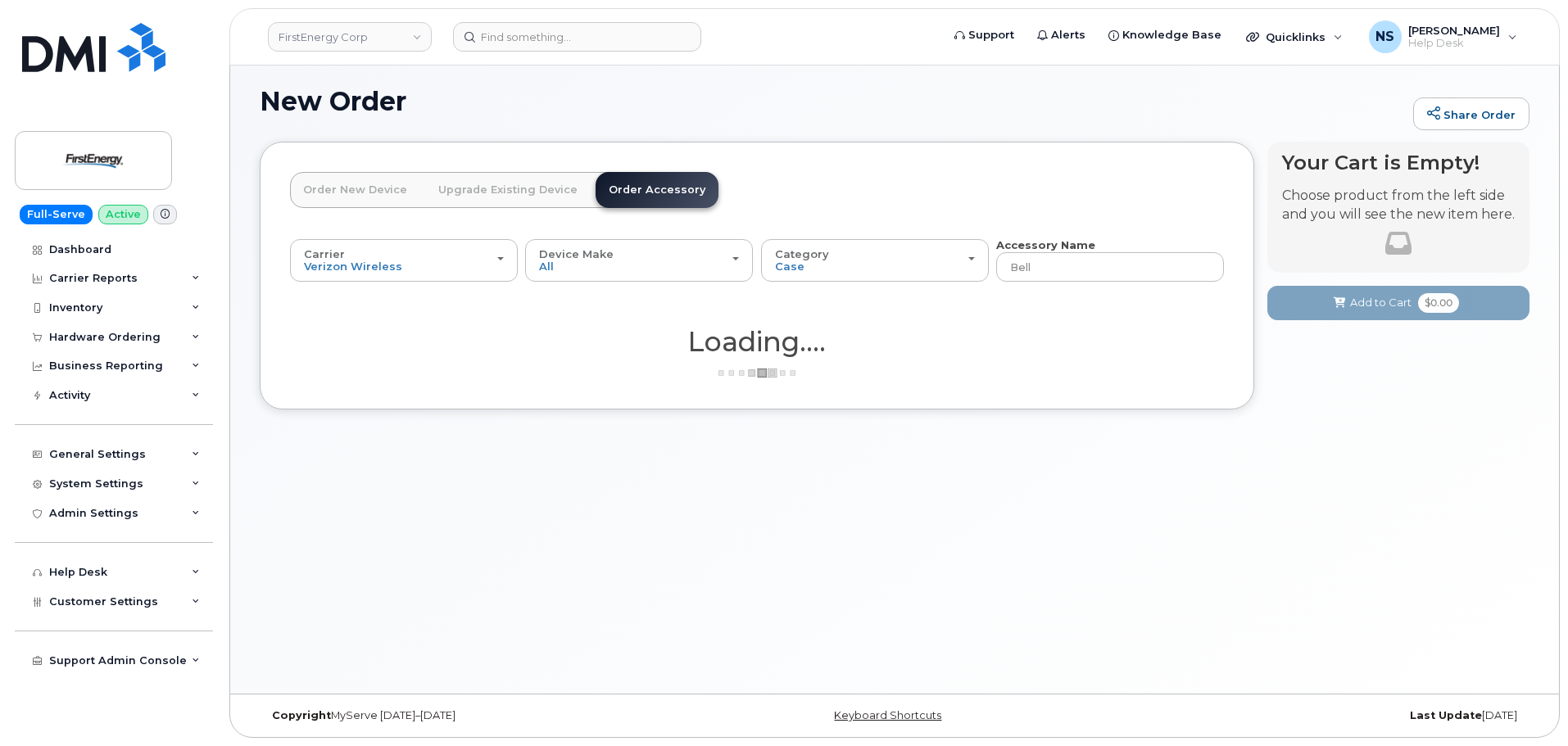
click at [1065, 285] on div "Carrier Verizon Wireless AT&T Wireless US Cellular Verizon Wireless AT&T Wirele…" at bounding box center [757, 275] width 934 height 75
click at [1060, 277] on input "Bell" at bounding box center [1109, 267] width 228 height 29
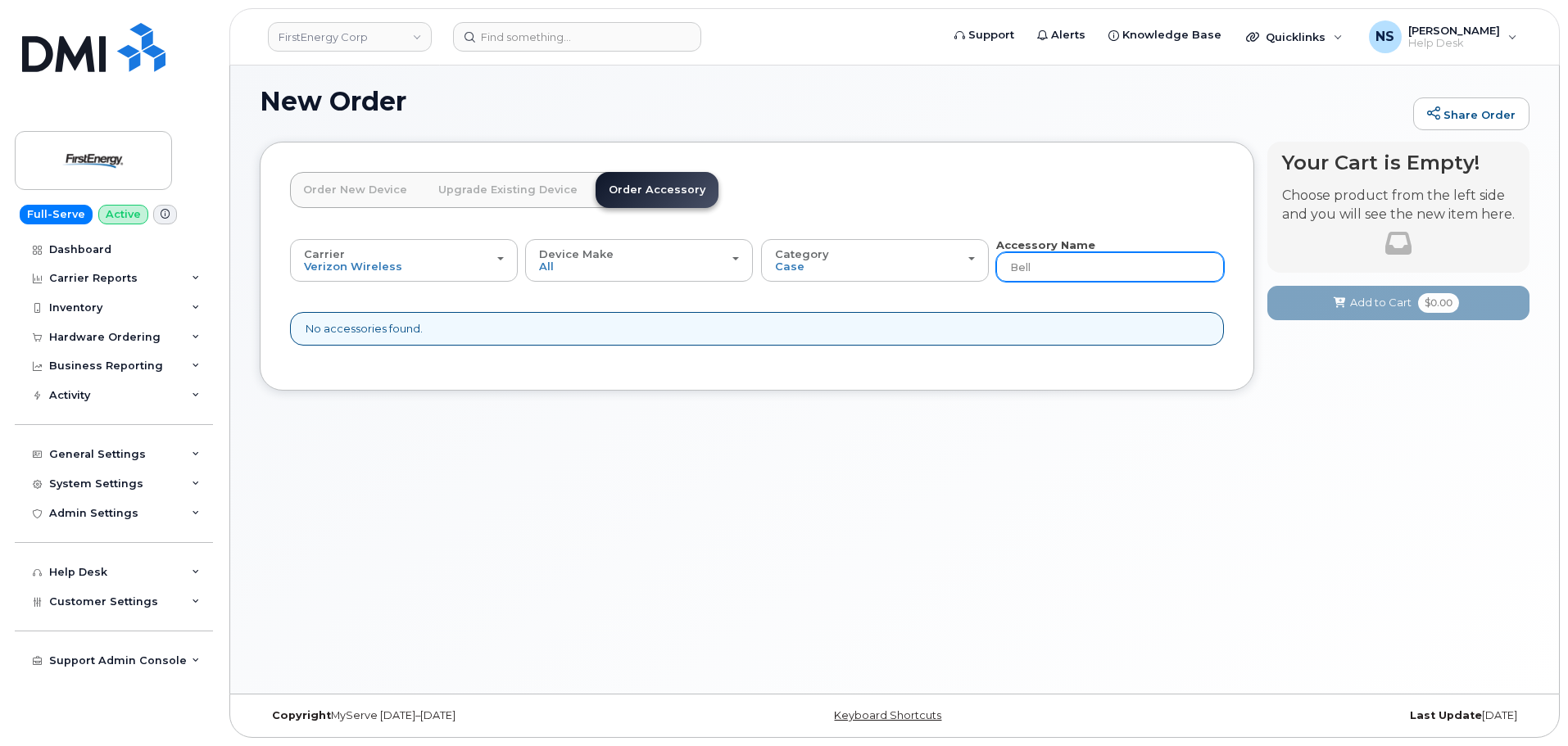
click at [1062, 276] on input "Bell" at bounding box center [1109, 267] width 228 height 29
type input "Belt"
drag, startPoint x: 1005, startPoint y: 281, endPoint x: 1029, endPoint y: 282, distance: 24.0
click at [999, 281] on div "Accessory Name Belt" at bounding box center [1109, 260] width 228 height 45
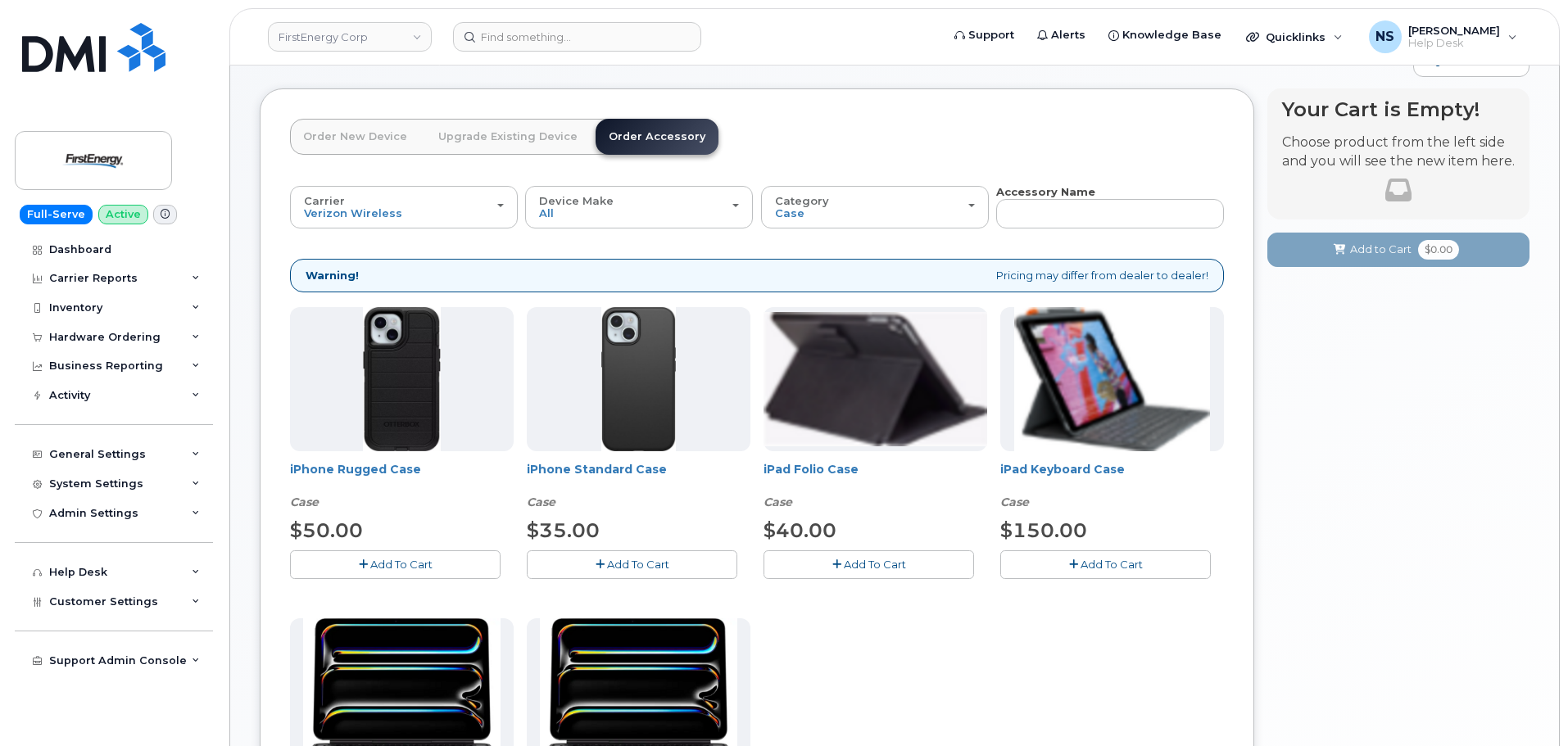
scroll to position [175, 0]
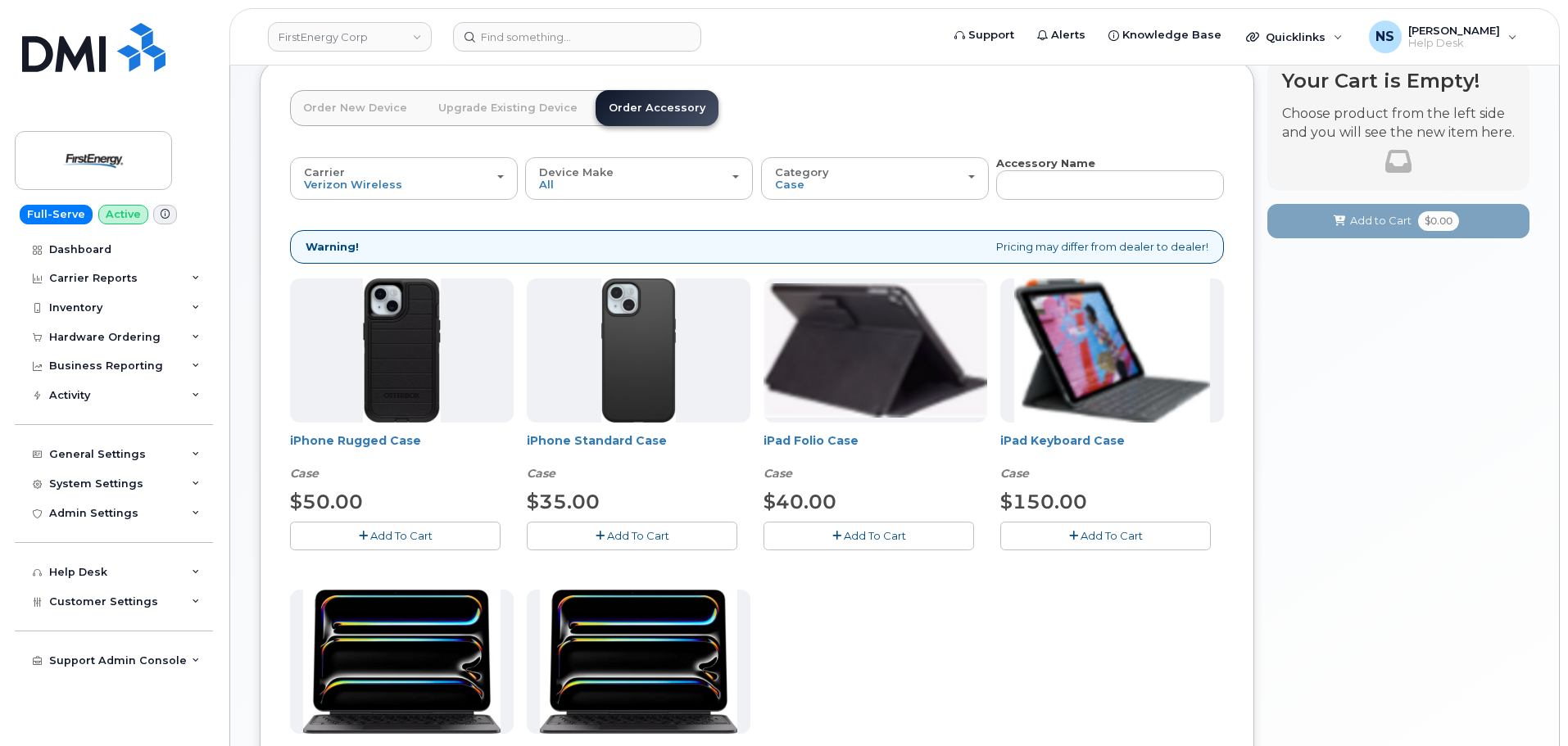
click at [416, 519] on div "iPhone Rugged Case Case $50.00 Add To Cart" at bounding box center [401, 414] width 223 height 272
click at [415, 535] on span "Add To Cart" at bounding box center [401, 535] width 62 height 13
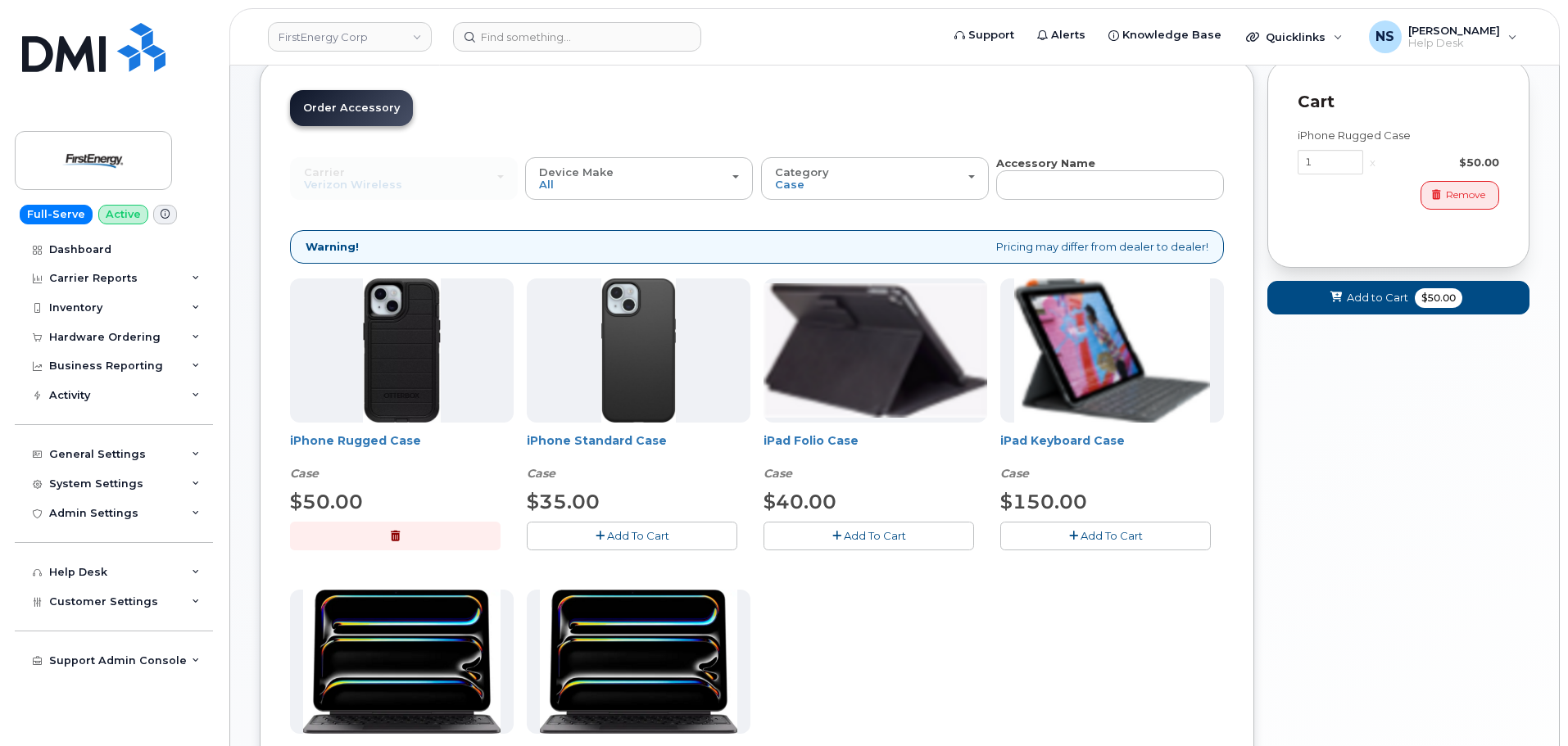
click at [1343, 272] on form "Cart active suspended Carrier Device Additional cost to upgrading the device Se…" at bounding box center [1398, 187] width 262 height 255
click at [1360, 294] on span "Add to Cart" at bounding box center [1377, 298] width 61 height 16
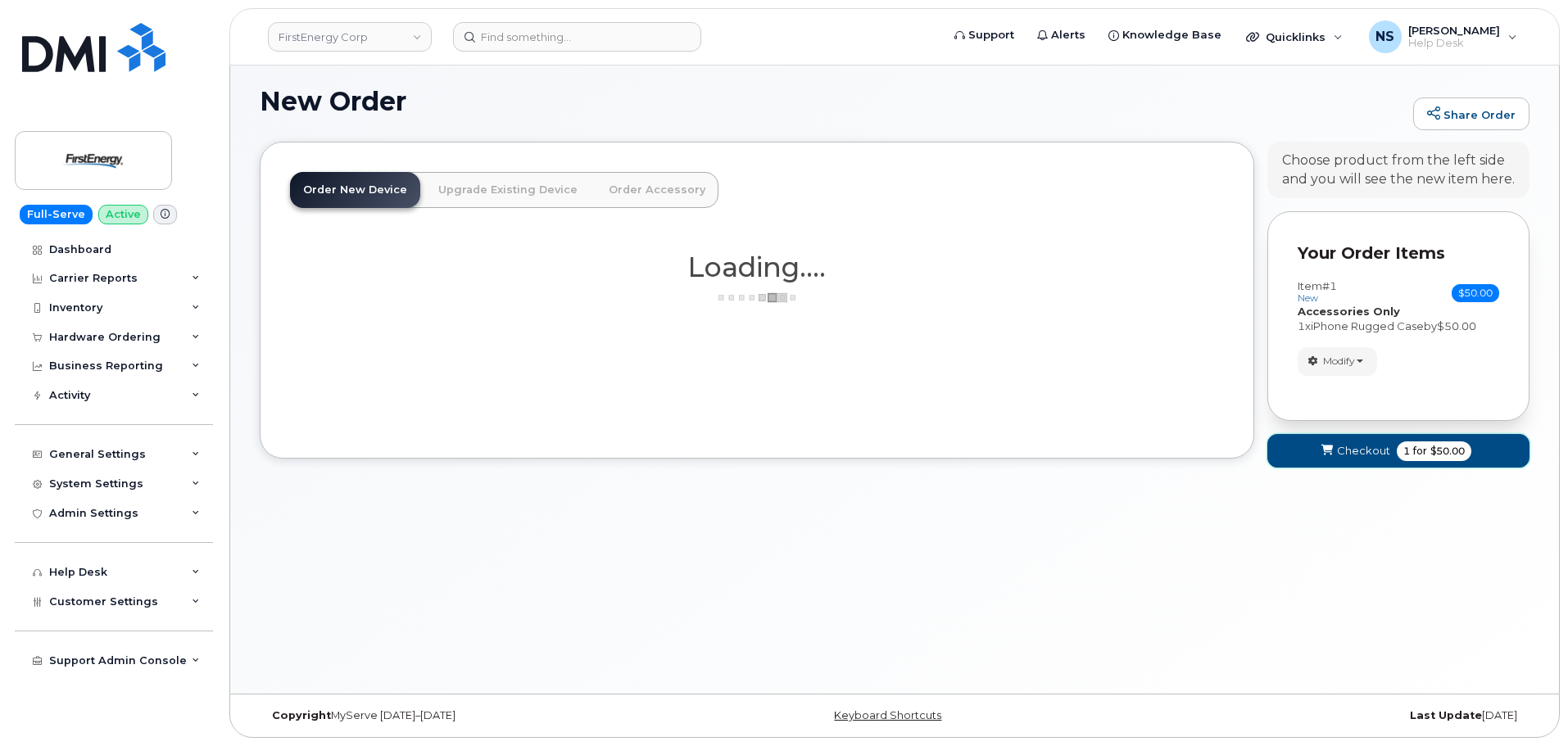
click at [1385, 439] on button "Checkout 1 for $50.00" at bounding box center [1398, 451] width 262 height 34
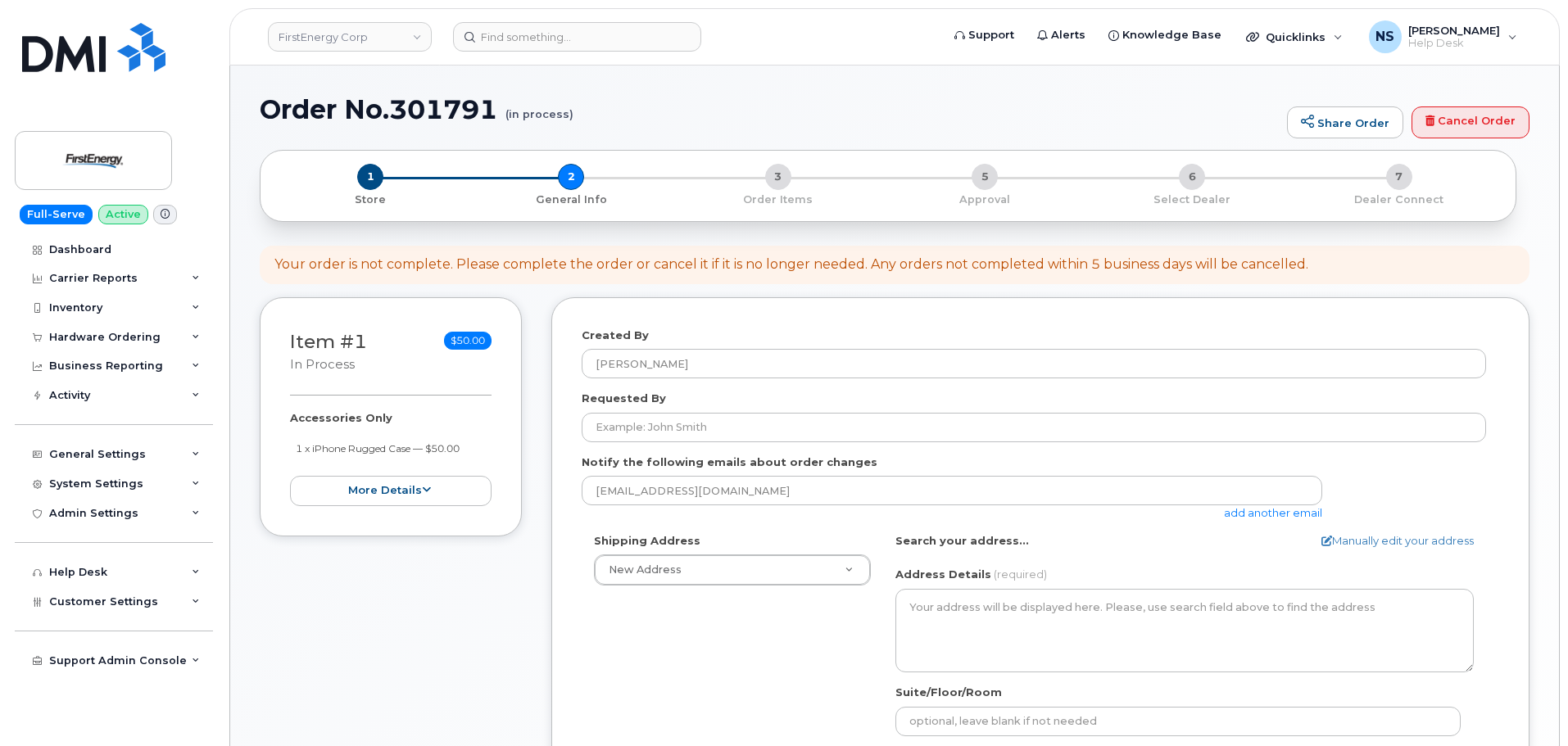
select select
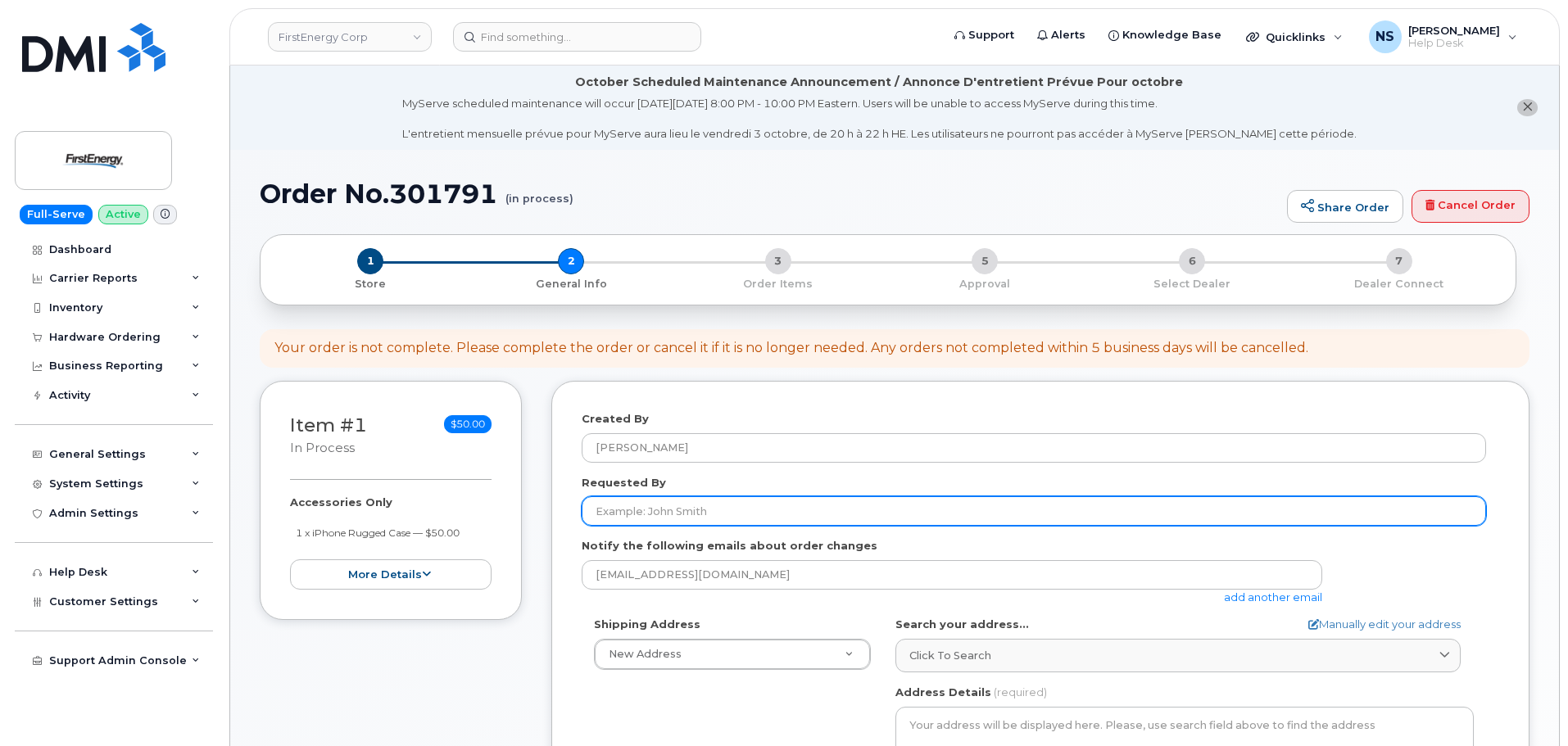
click at [671, 506] on input "Requested By" at bounding box center [1033, 510] width 904 height 29
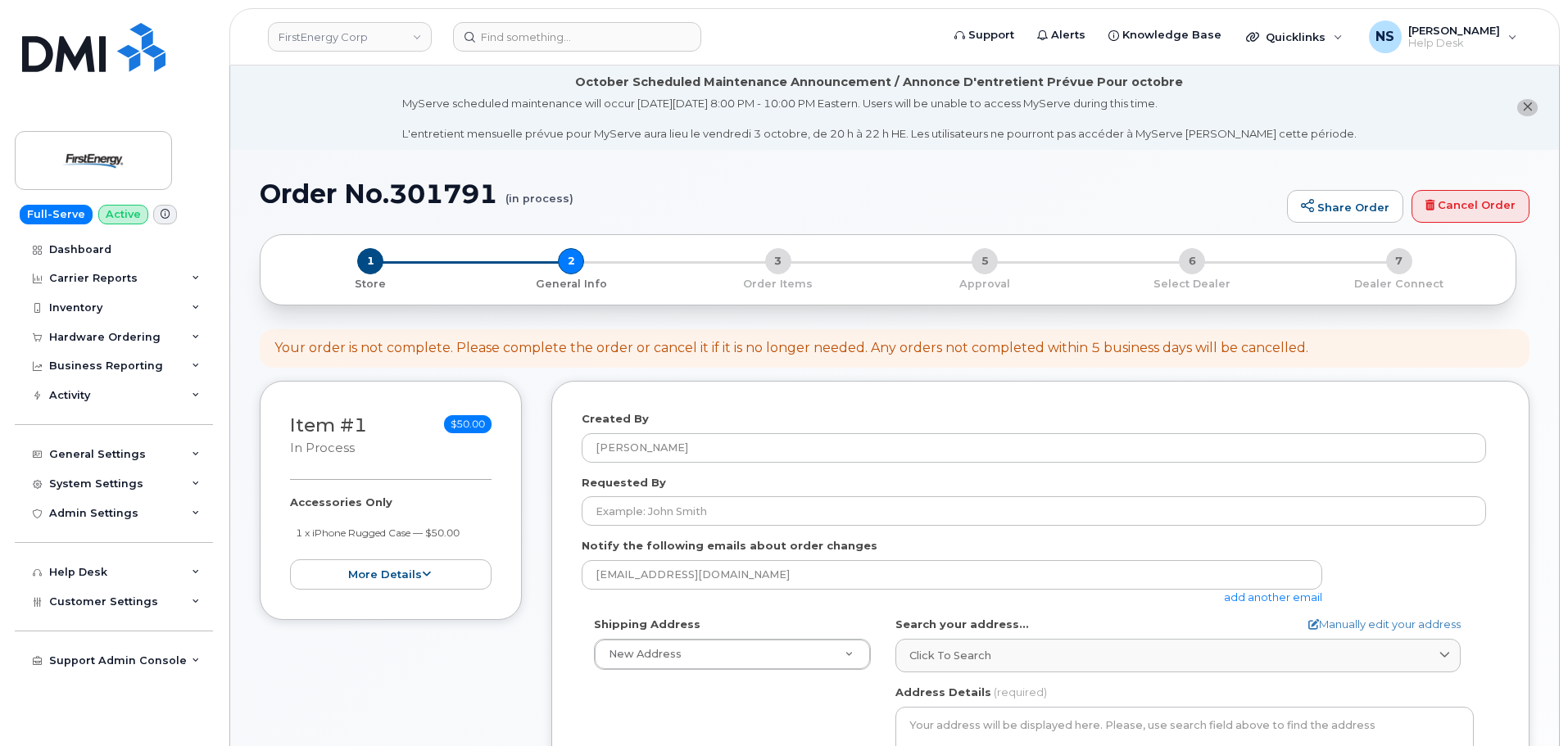
drag, startPoint x: 553, startPoint y: 612, endPoint x: 561, endPoint y: 336, distance: 276.1
click at [558, 604] on div "Created By [PERSON_NAME] Requested By Notify the following emails about order c…" at bounding box center [1040, 723] width 978 height 685
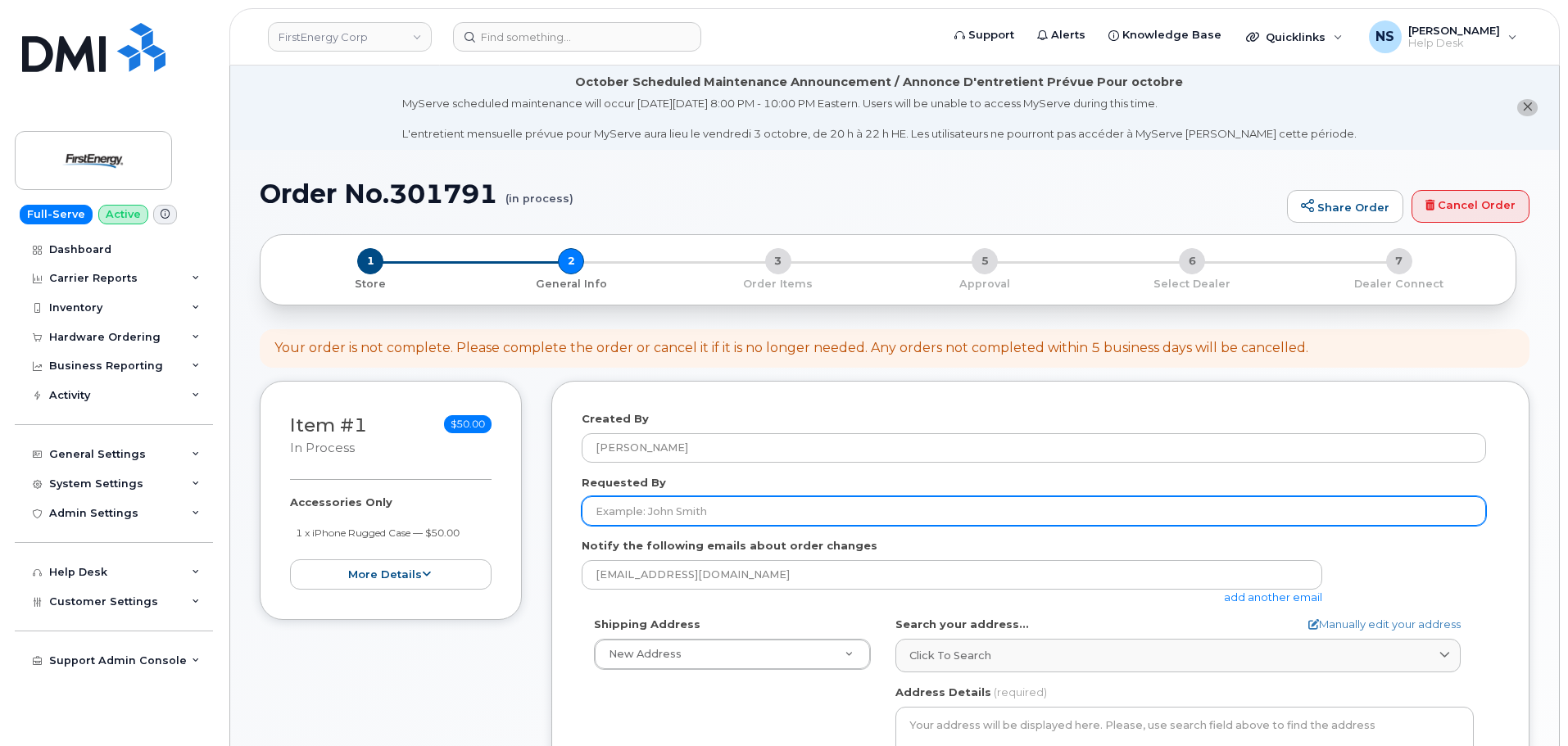
click at [671, 516] on input "Requested By" at bounding box center [1033, 510] width 904 height 29
paste input "[PERSON_NAME]"
type input "[PERSON_NAME]"
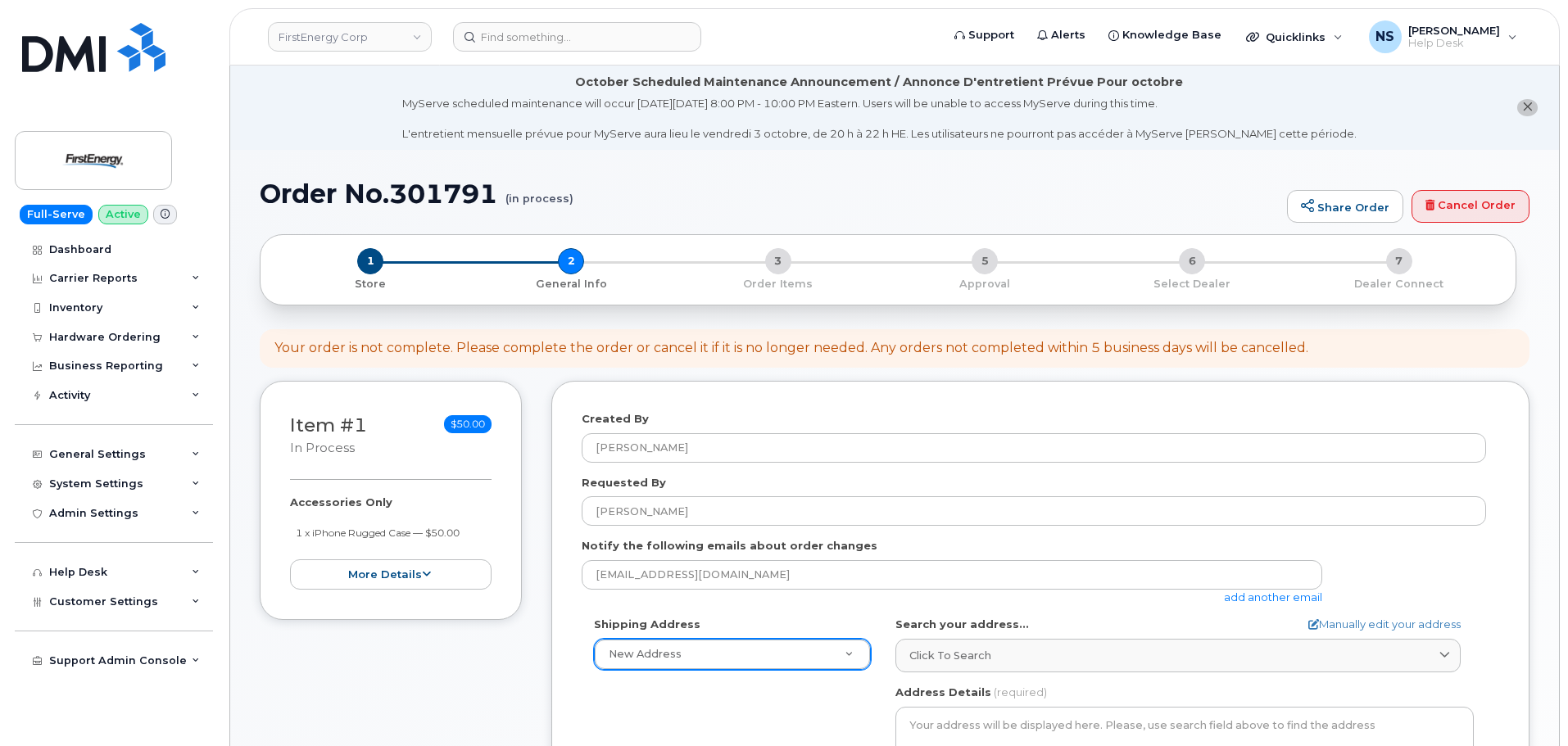
drag, startPoint x: 506, startPoint y: 694, endPoint x: 656, endPoint y: 656, distance: 154.7
click at [516, 695] on div "Item #1 in process $50.00 Accessories Only 1 x iPhone Rugged Case — $50.00 more…" at bounding box center [391, 735] width 262 height 710
click at [1246, 595] on link "add another email" at bounding box center [1272, 597] width 98 height 13
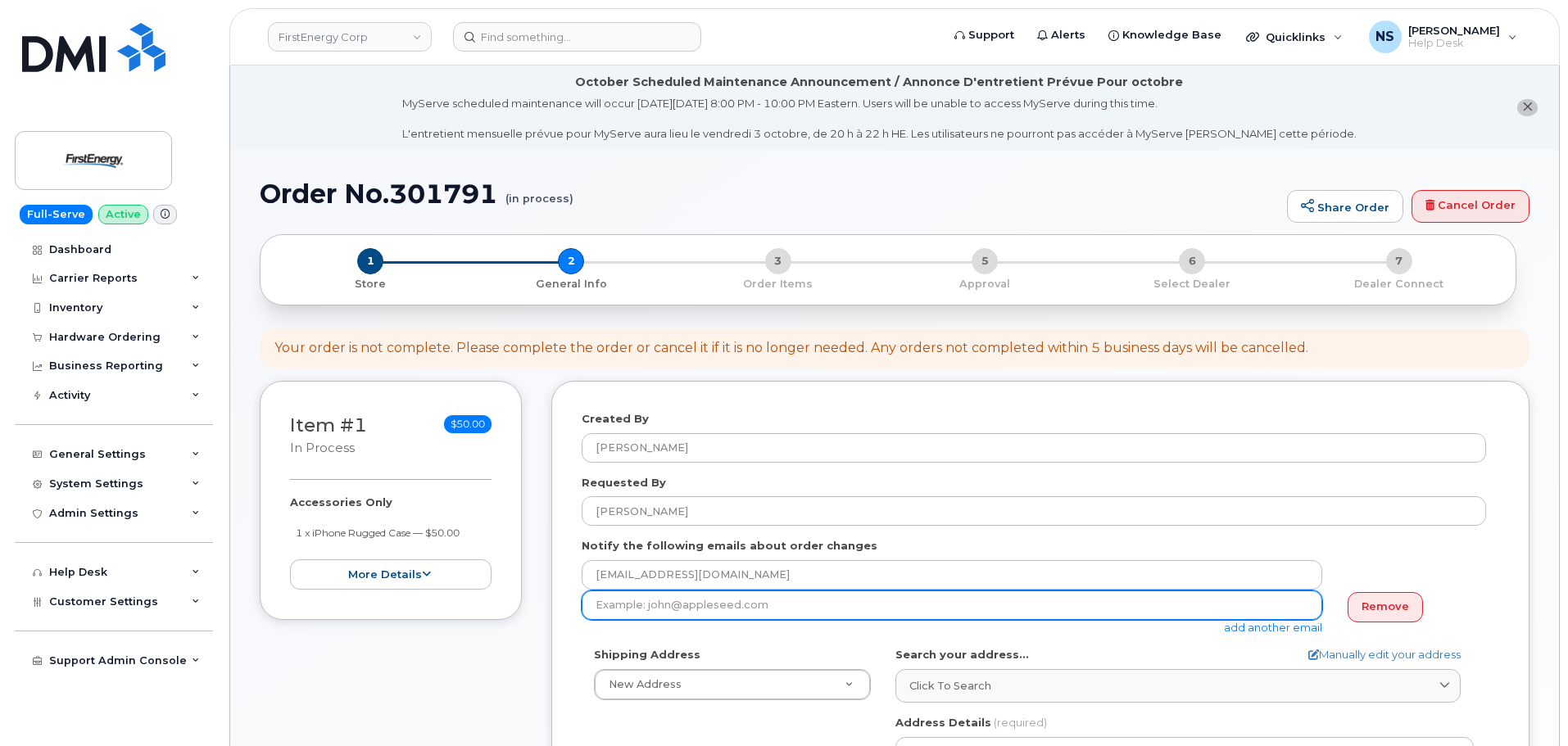
click at [796, 603] on input "email" at bounding box center [951, 605] width 741 height 29
paste input "[EMAIL_ADDRESS][DOMAIN_NAME]"
type input "[EMAIL_ADDRESS][DOMAIN_NAME]"
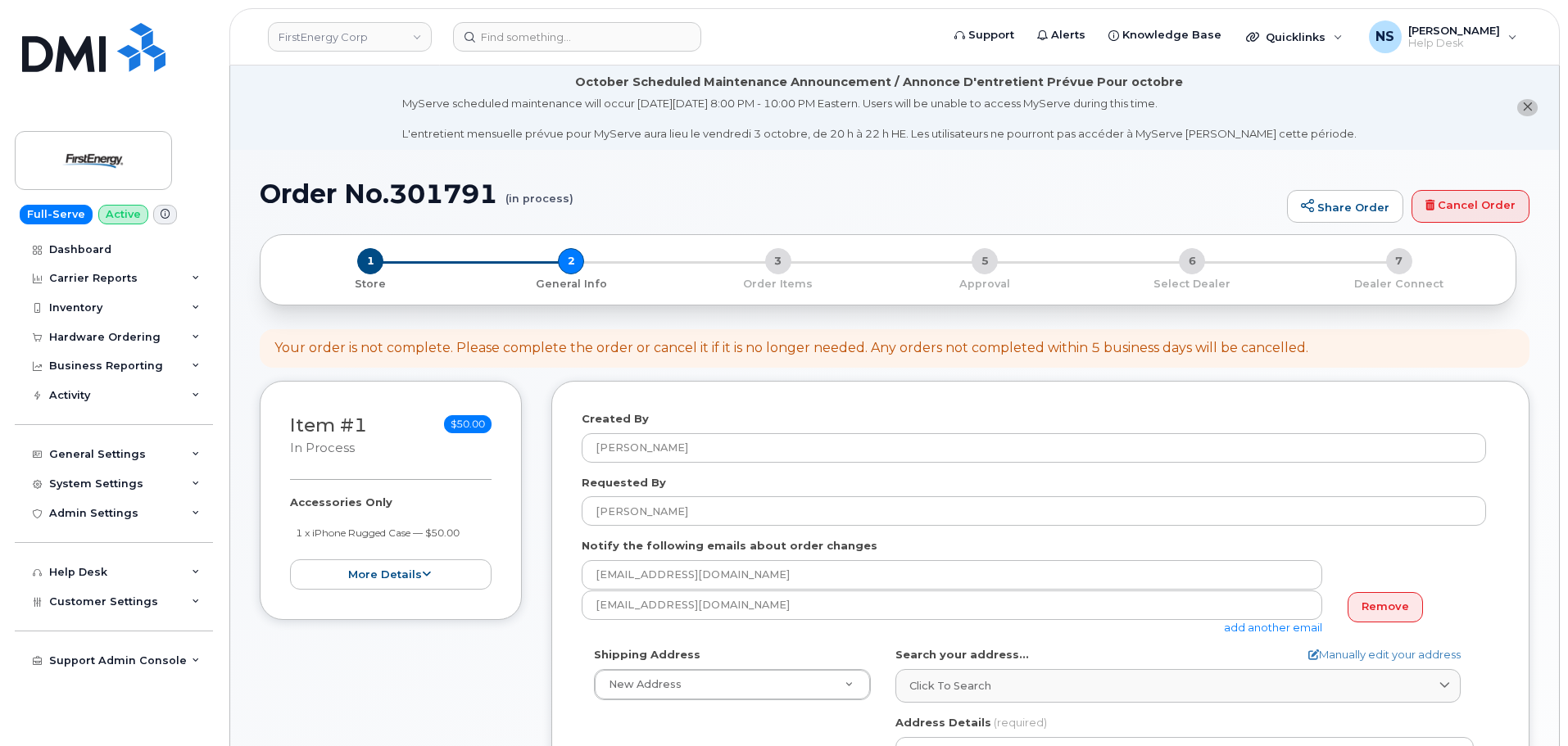
drag, startPoint x: 634, startPoint y: 724, endPoint x: 638, endPoint y: 708, distance: 16.5
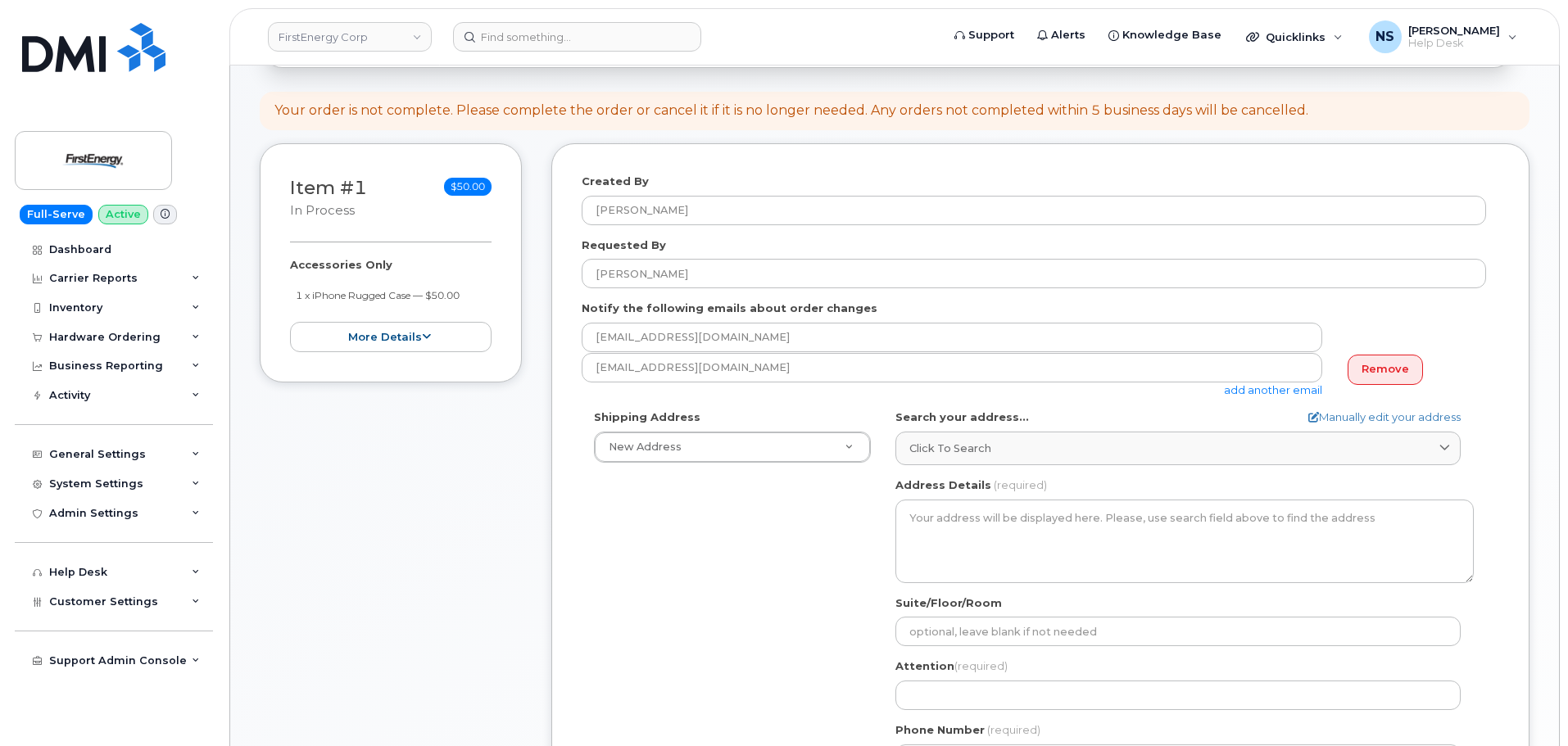
scroll to position [409, 0]
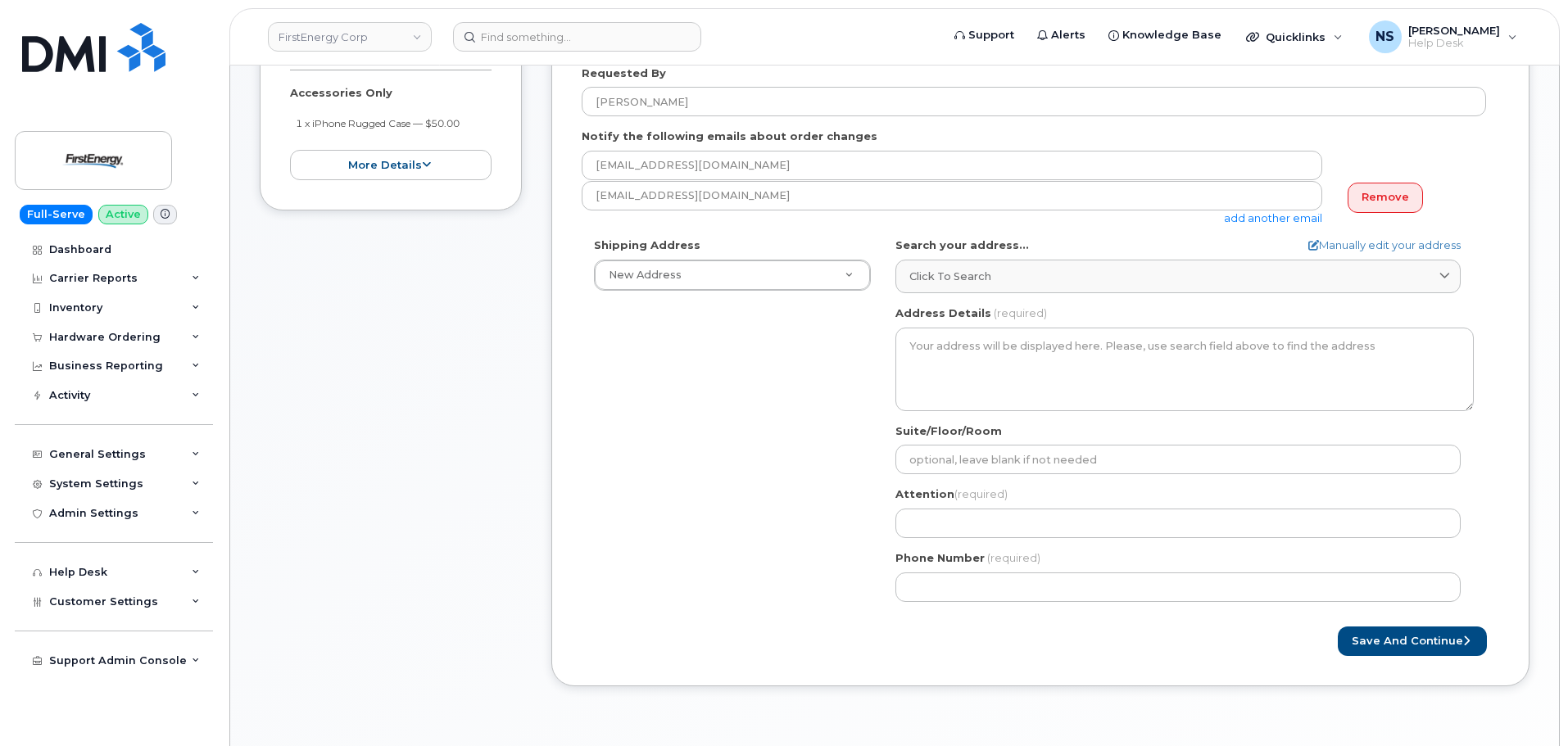
drag, startPoint x: 947, startPoint y: 284, endPoint x: 916, endPoint y: 308, distance: 39.2
click at [940, 276] on span "Click to search" at bounding box center [950, 276] width 82 height 16
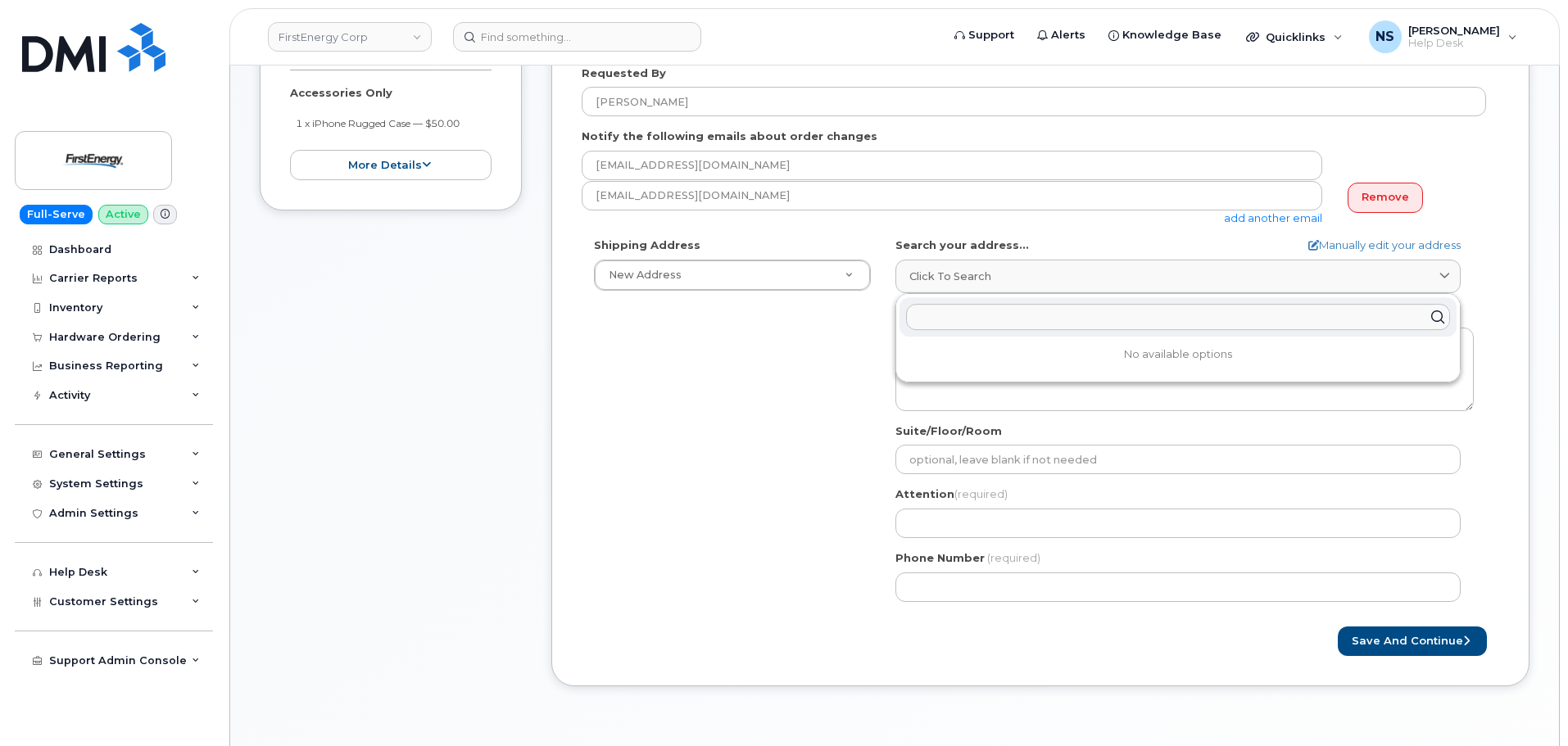
drag, startPoint x: 975, startPoint y: 322, endPoint x: 983, endPoint y: 321, distance: 8.1
click at [975, 322] on input "text" at bounding box center [1178, 317] width 544 height 27
paste input "suite 511 [STREET_ADDRESS]"
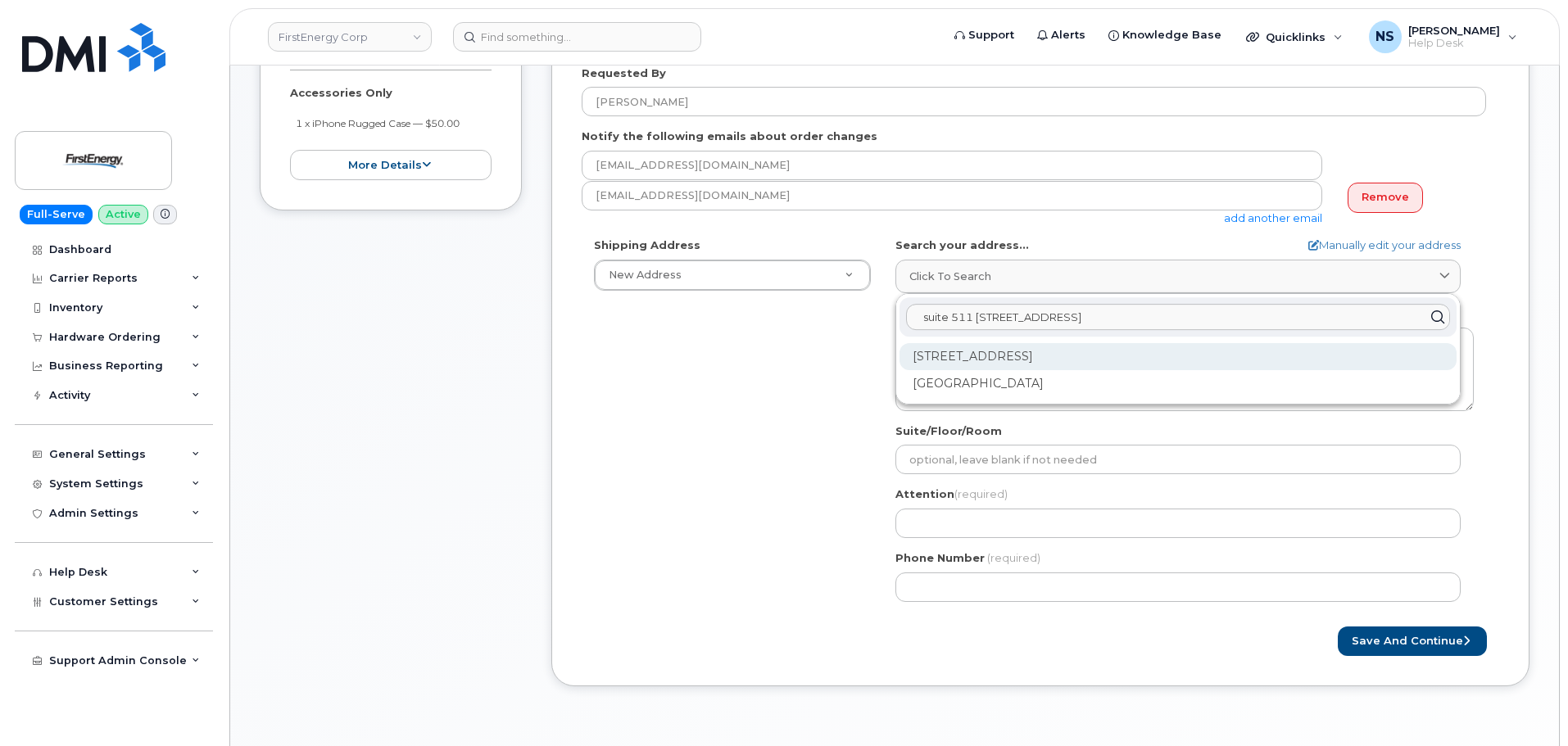
type input "suite 511 [STREET_ADDRESS]"
click at [1033, 354] on div "[STREET_ADDRESS]" at bounding box center [1177, 356] width 557 height 27
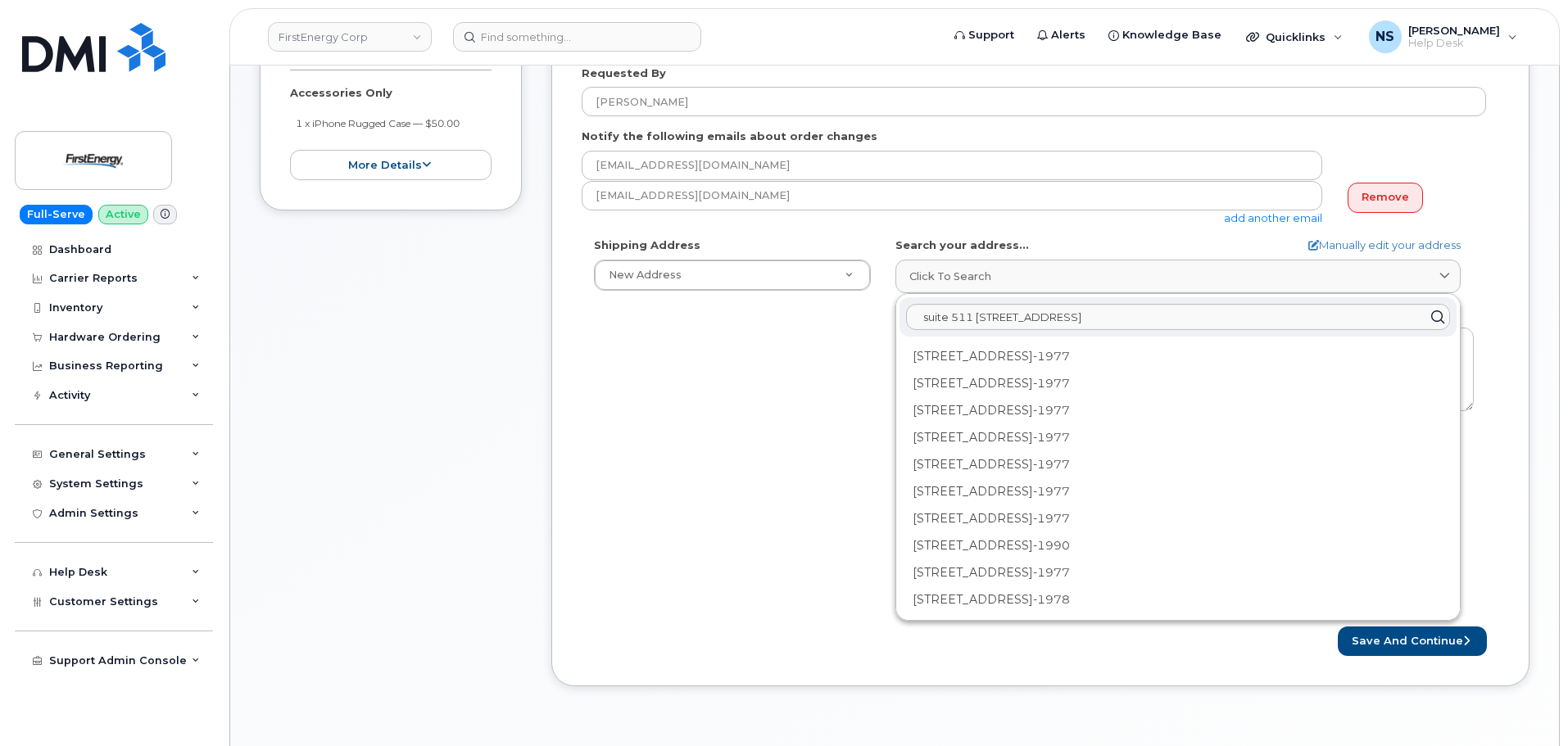
drag, startPoint x: 749, startPoint y: 398, endPoint x: 1264, endPoint y: 212, distance: 547.6
click at [834, 378] on div "Shipping Address New Address New Address [STREET_ADDRESS][GEOGRAPHIC_DATA][STRE…" at bounding box center [1033, 425] width 904 height 376
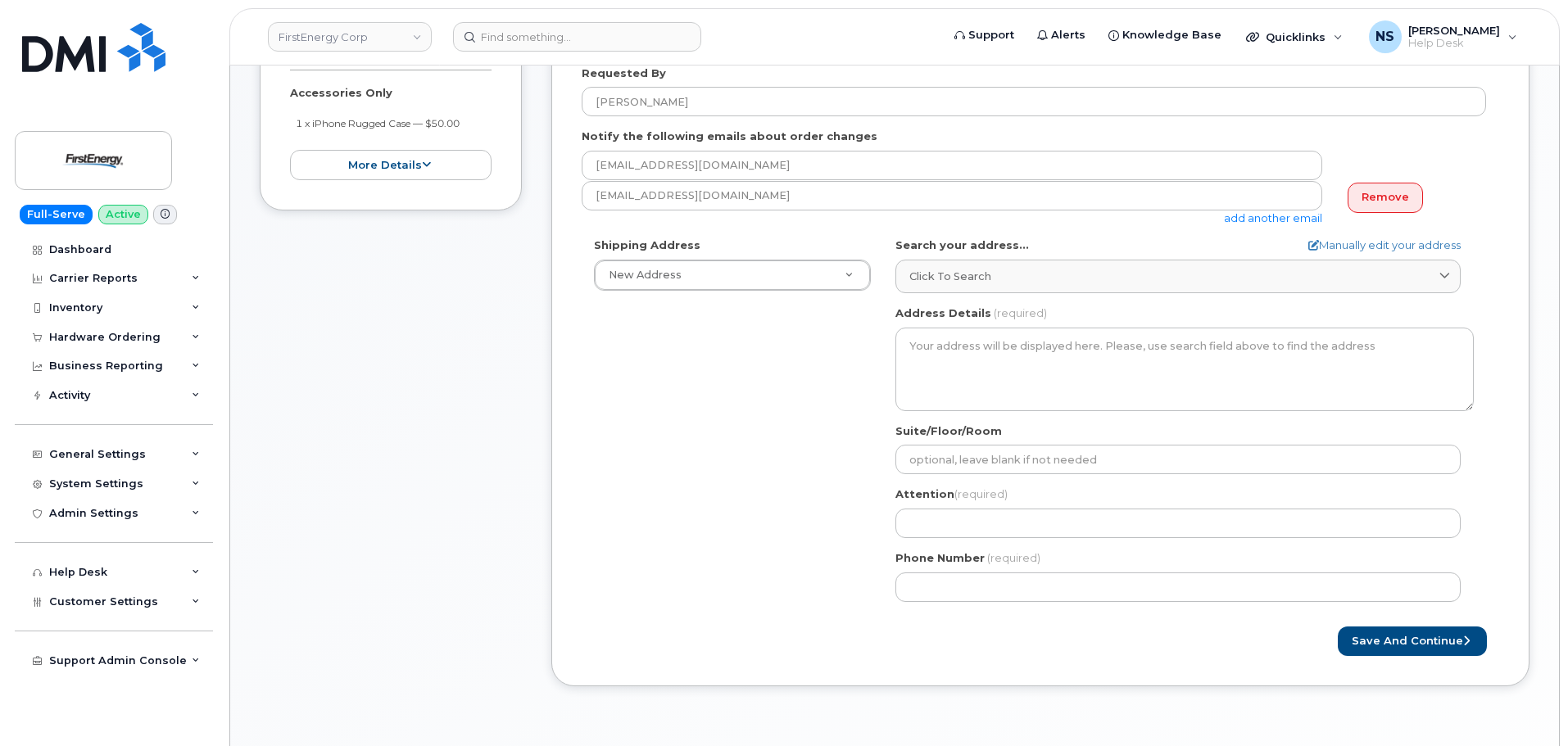
drag, startPoint x: 796, startPoint y: 448, endPoint x: 904, endPoint y: 430, distance: 109.5
click at [844, 438] on div "Shipping Address New Address New Address 11629 Edgewood Rd 2231 W Market St 100…" at bounding box center [1033, 425] width 904 height 376
click at [1386, 241] on link "Manually edit your address" at bounding box center [1384, 245] width 152 height 16
select select
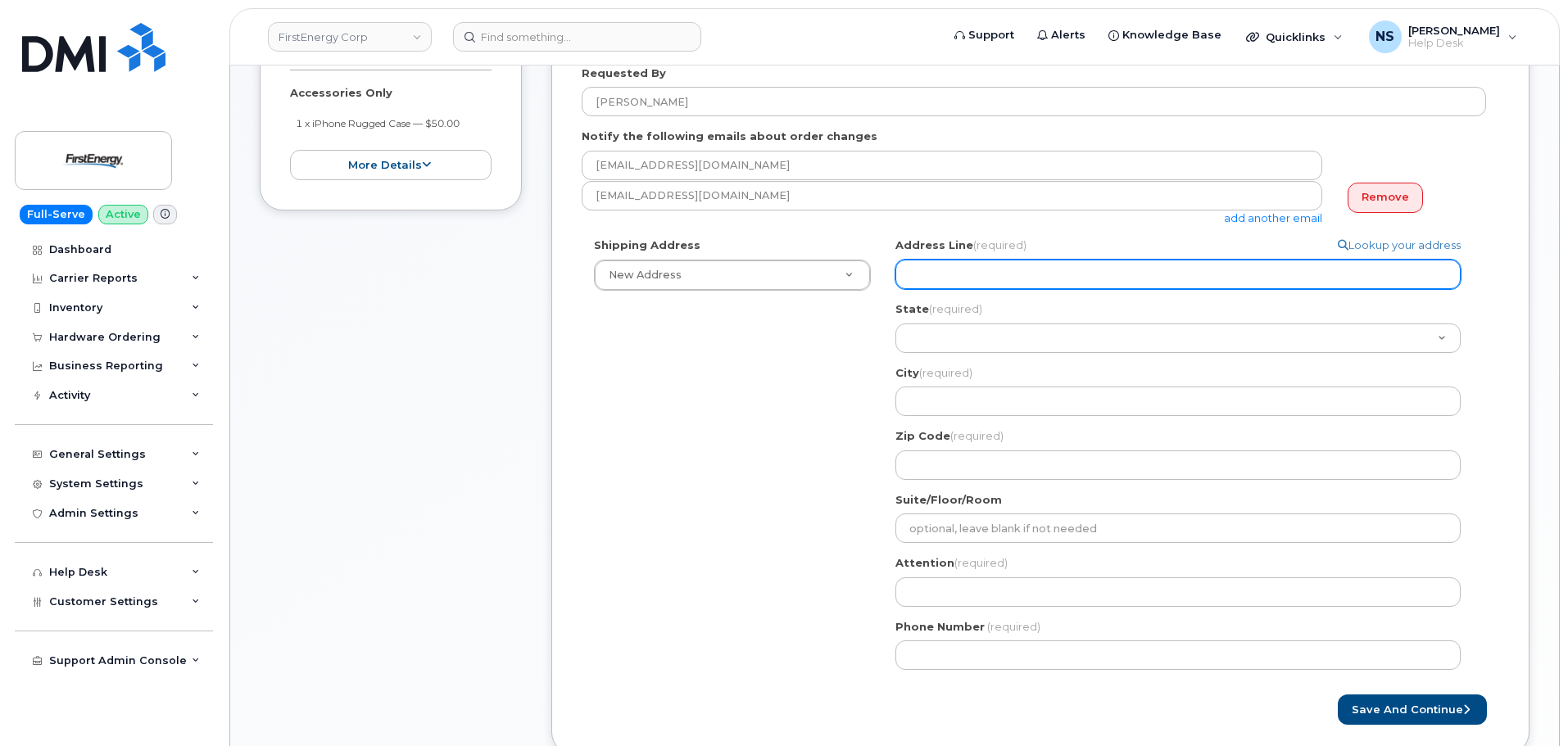
click at [1030, 275] on input "Address Line (required)" at bounding box center [1177, 274] width 565 height 29
paste input "suite 511 101 crawfords corner RD building 1 suite 511, holmdel, NJ, 07733, USA"
select select
type input "suite 511 101 crawfords corner RD building 1 suite 511, holmdel, NJ, 07733, USA"
drag, startPoint x: 963, startPoint y: 276, endPoint x: 903, endPoint y: 278, distance: 60.0
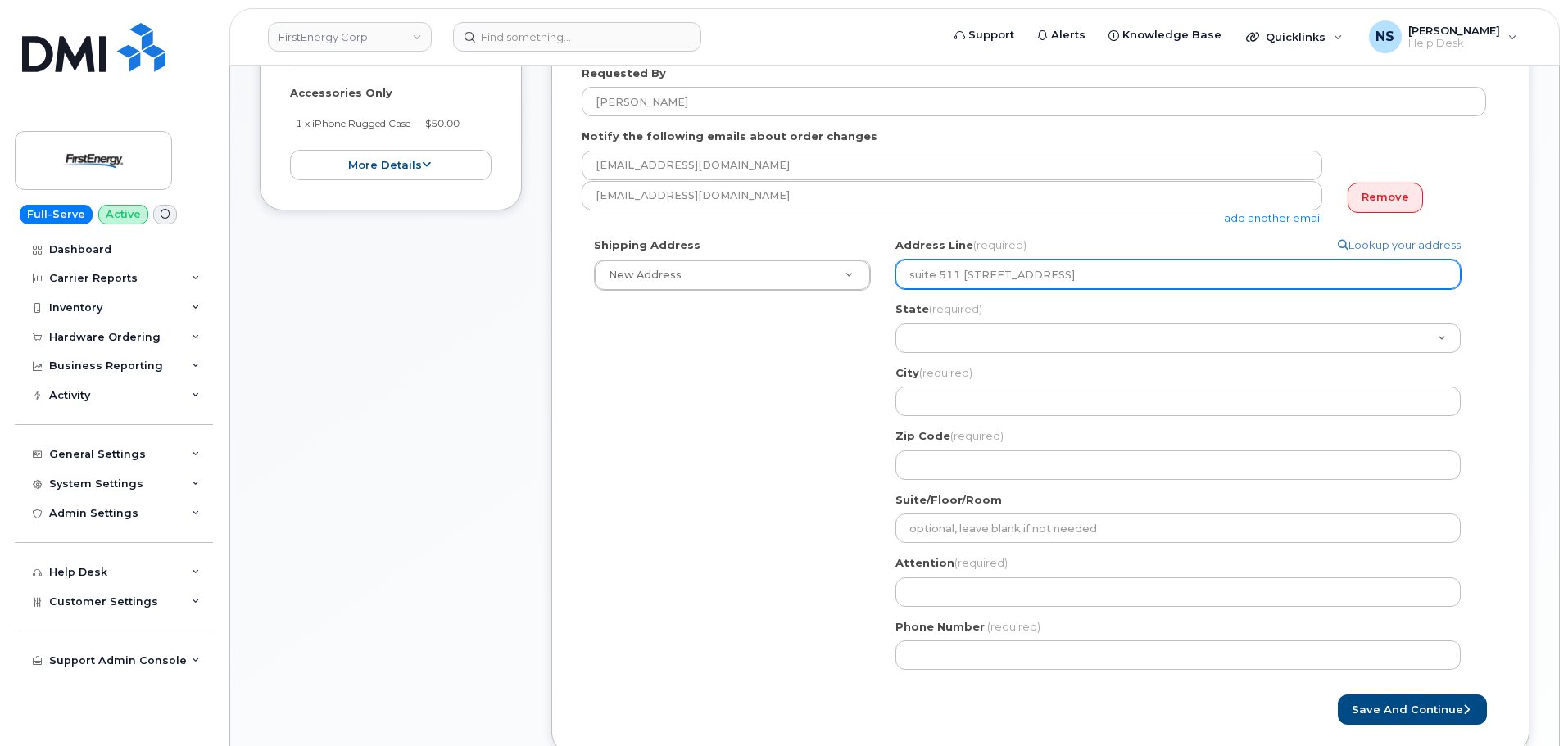
click at [903, 278] on input "suite 511 101 crawfords corner RD building 1 suite 511, holmdel, NJ, 07733, USA" at bounding box center [1177, 274] width 565 height 29
select select
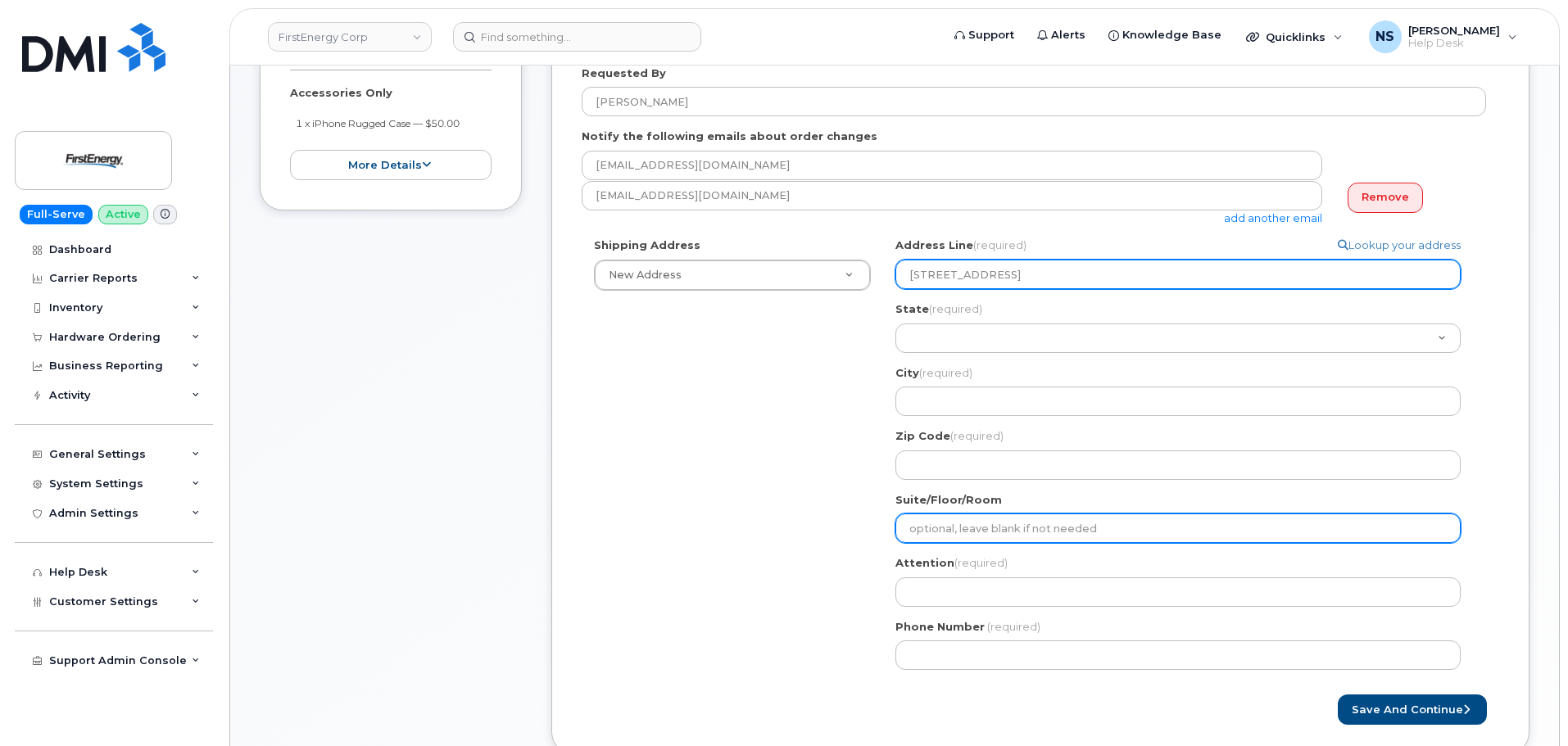
type input "101 crawfords corner RD building 1 suite 511, holmdel, NJ, 07733, USA"
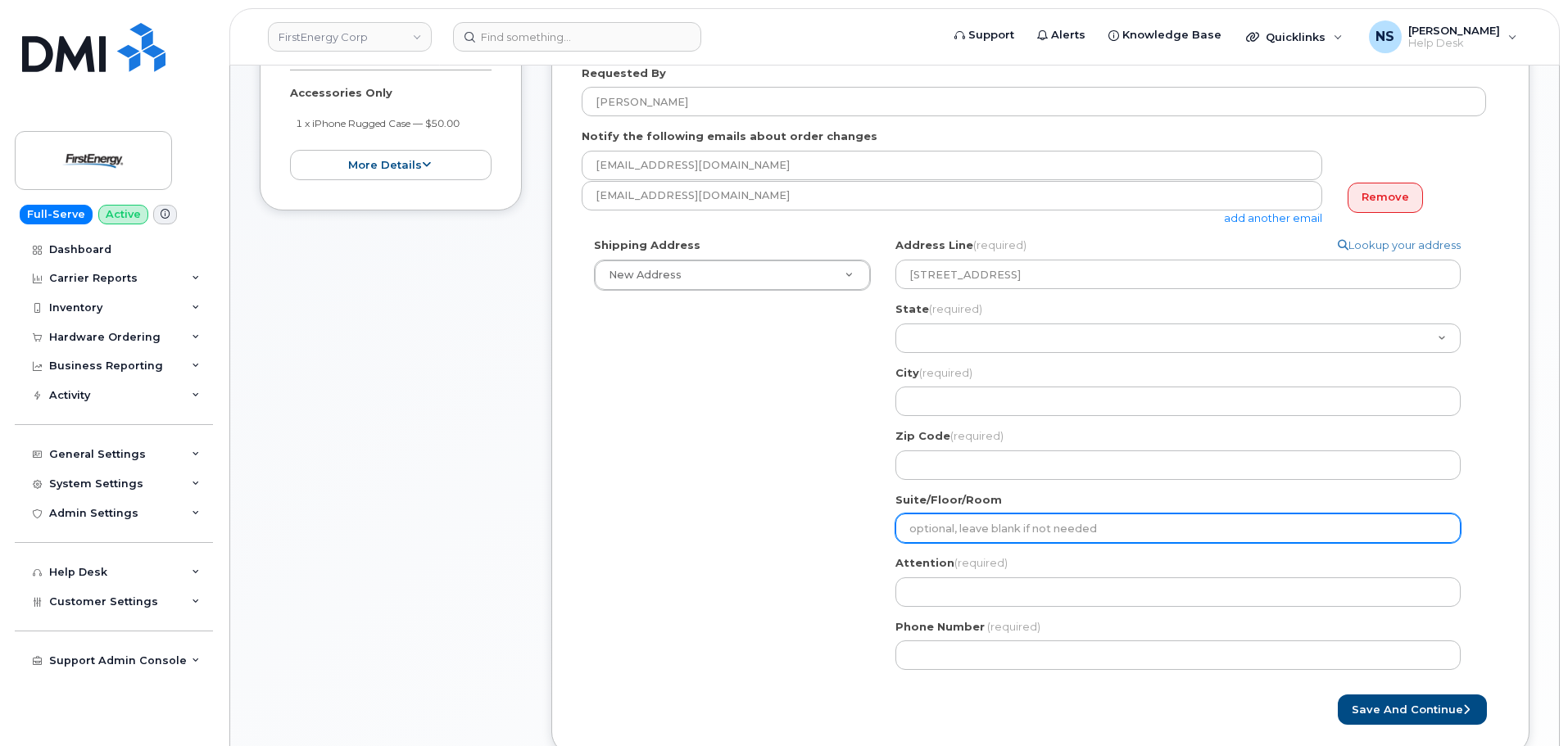
click at [992, 527] on input "Suite/Floor/Room" at bounding box center [1177, 528] width 565 height 29
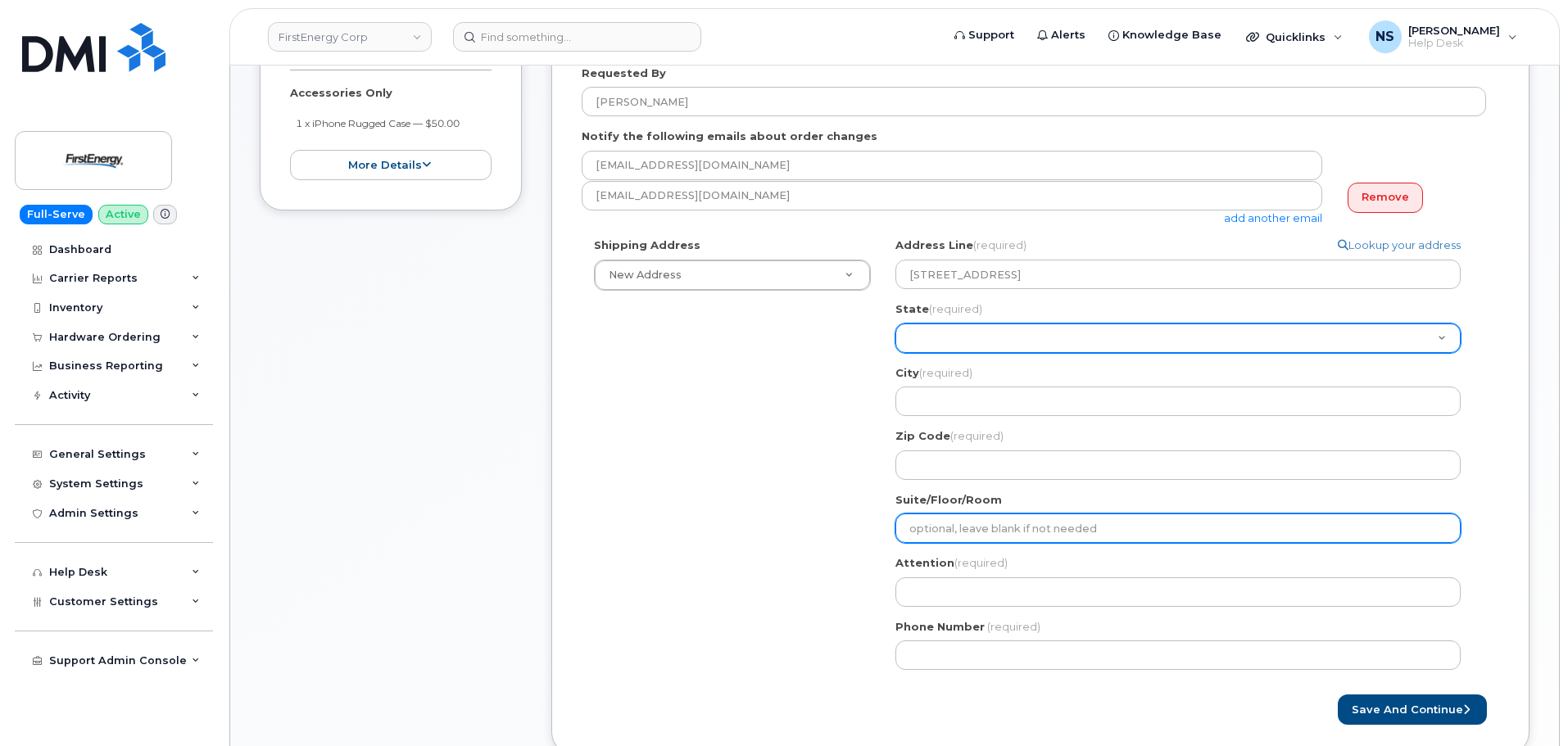
paste input "suite 511"
select select
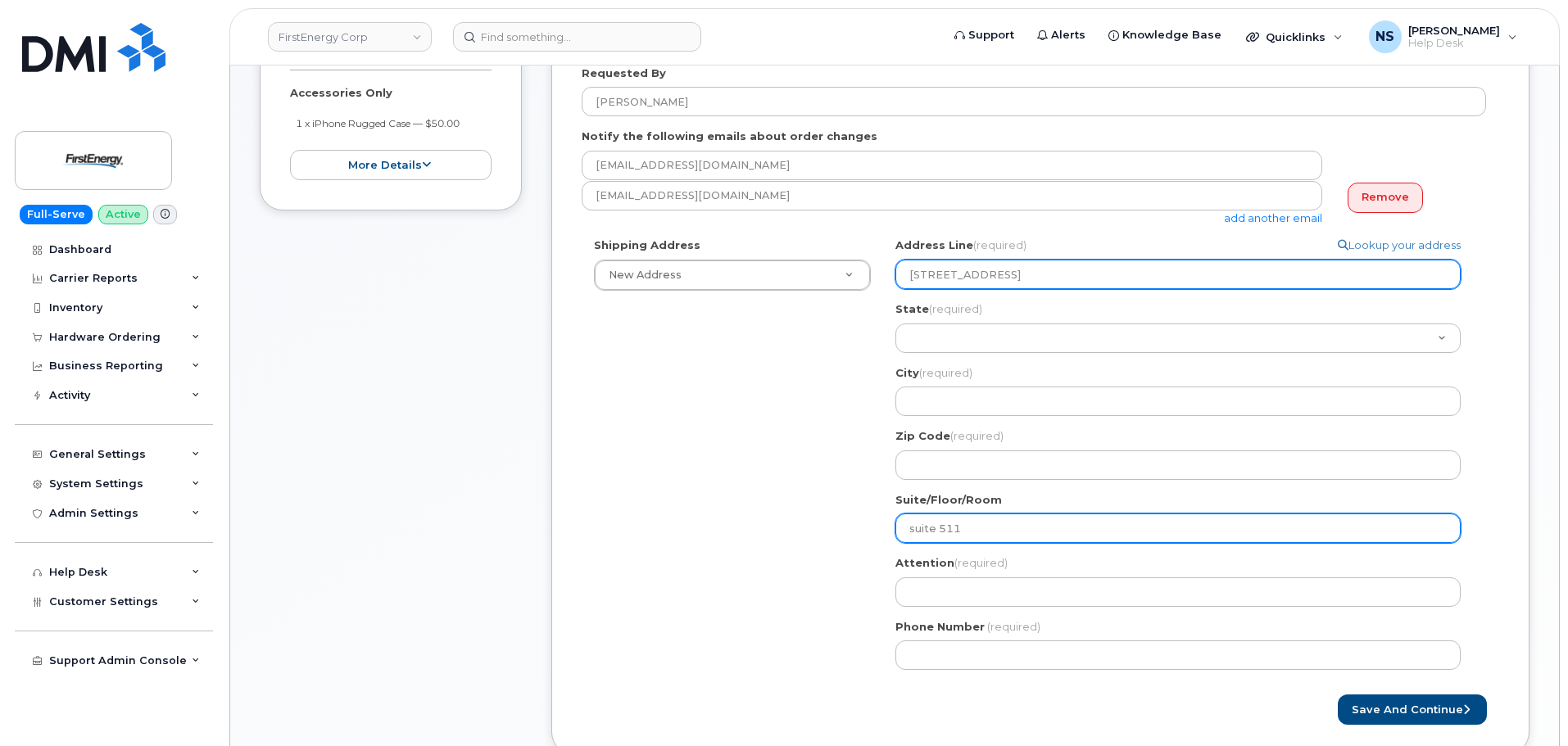
type input "suite 511"
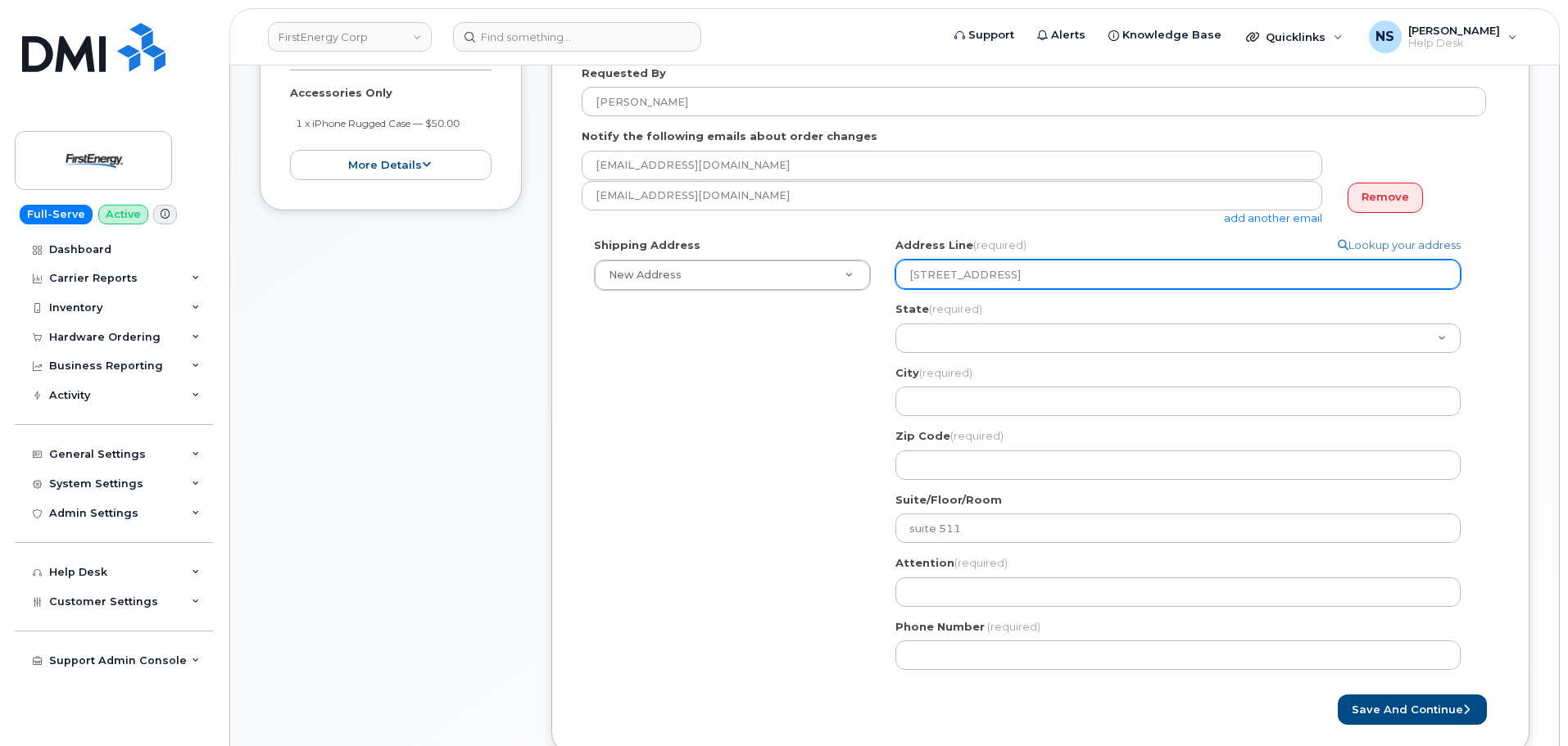
drag, startPoint x: 1155, startPoint y: 276, endPoint x: 1101, endPoint y: 275, distance: 54.0
click at [1101, 275] on input "101 crawfords corner RD building 1 suite 511, holmdel, NJ, 07733, USA" at bounding box center [1177, 274] width 565 height 29
select select
type input "101 crawfords corner RD building 1 holmdel, NJ, 07733, USA"
select select
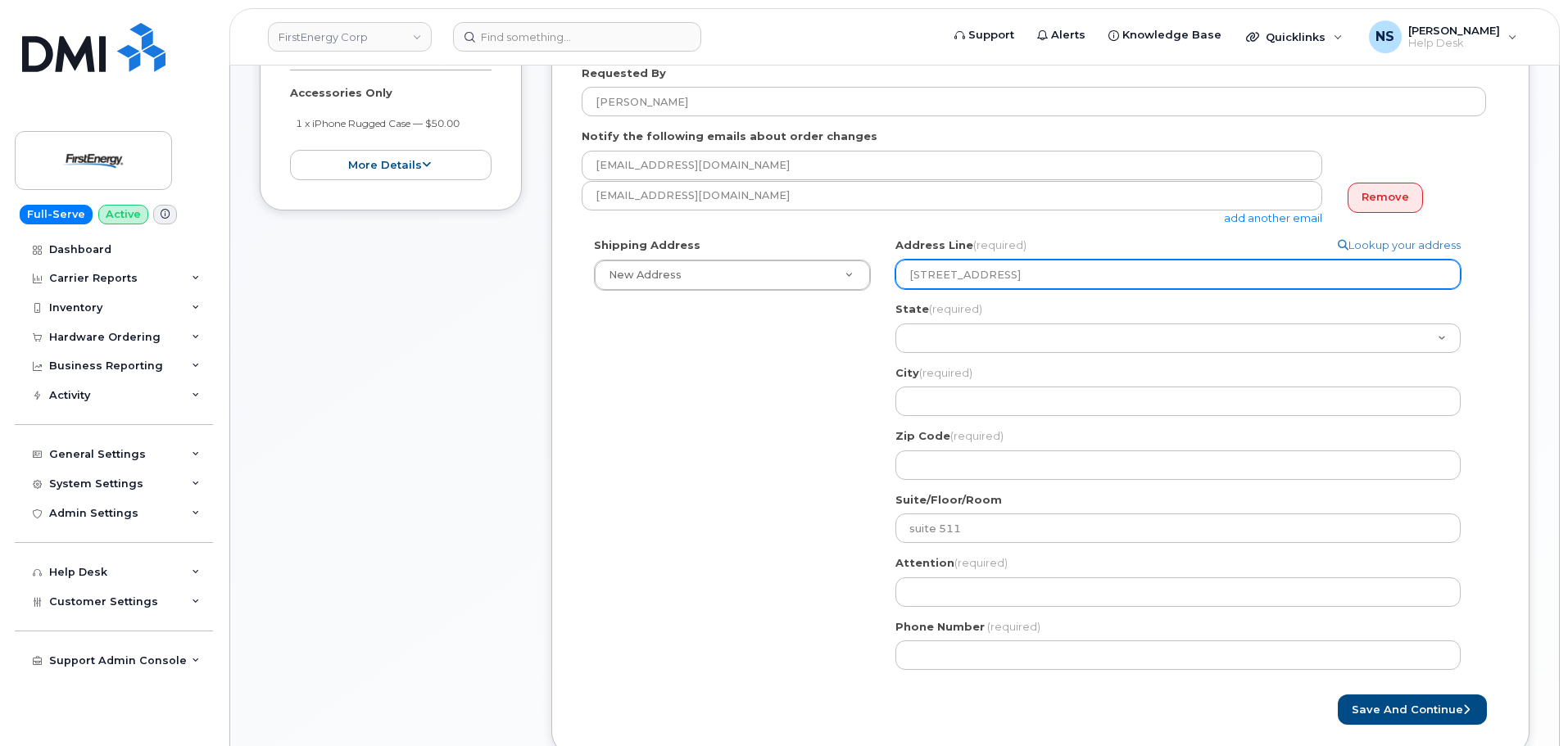
type input "101 crawfords corner RD building 1m holmdel, NJ, 07733, USA"
select select
type input "101 crawfords corner RD building 1 holmdel, NJ, 07733, USA"
select select
drag, startPoint x: 1266, startPoint y: 277, endPoint x: 1154, endPoint y: 282, distance: 112.1
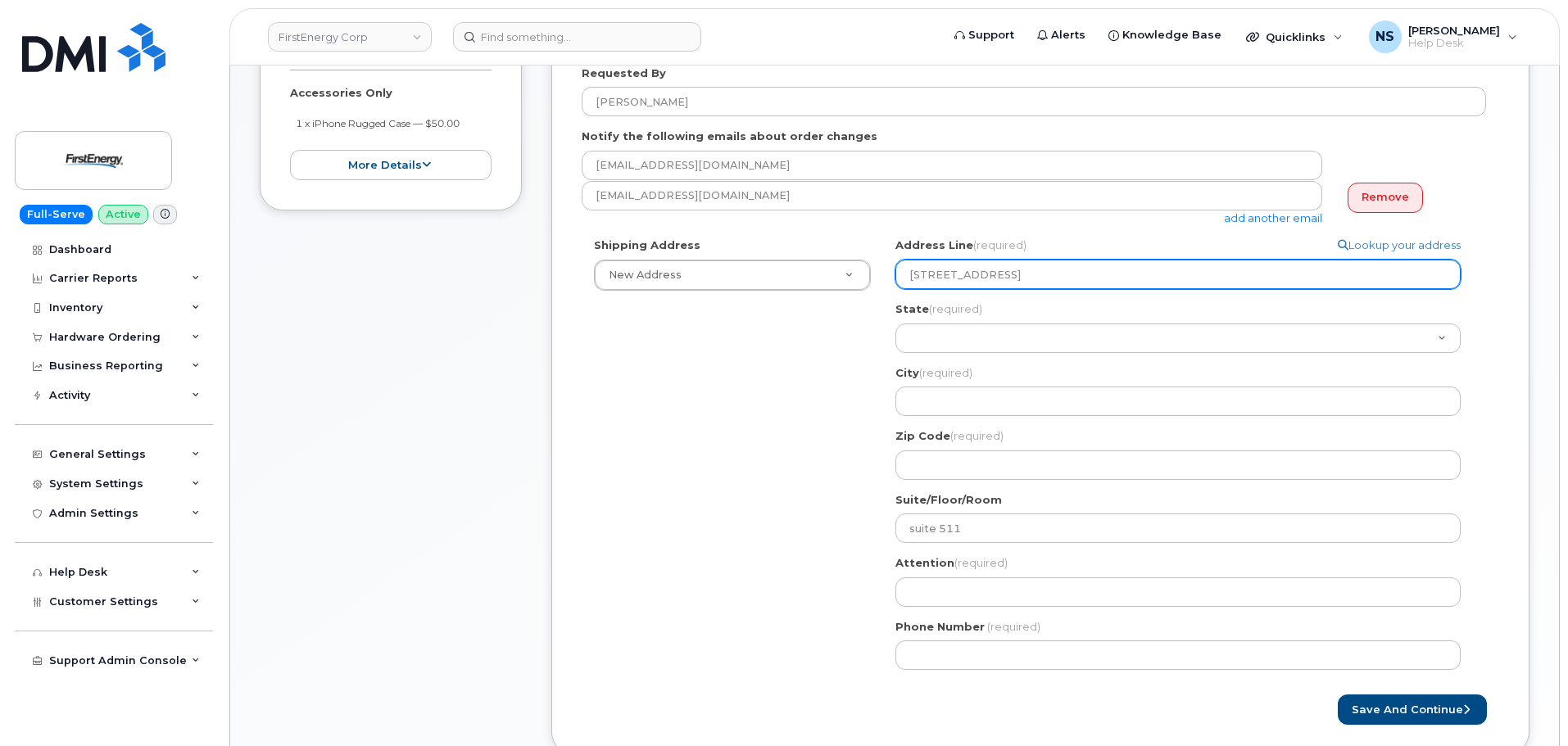
click at [1150, 284] on input "101 crawfords corner RD building 1, holmdel, NJ, 07733, USA" at bounding box center [1177, 274] width 565 height 29
click at [1164, 277] on input "101 crawfords corner RD building 1, holmdel, NJ, 07733, USA" at bounding box center [1177, 274] width 565 height 29
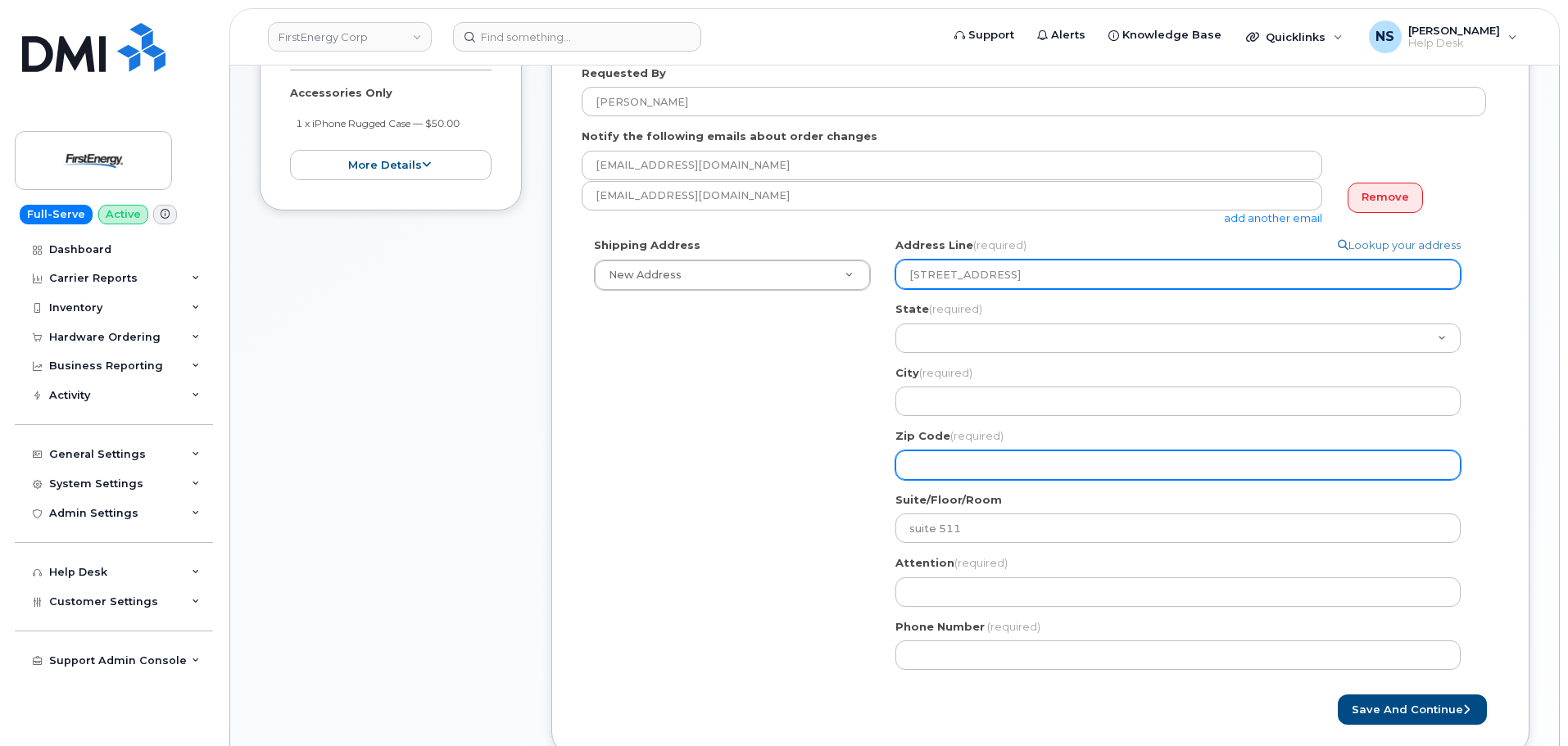
type input "101 crawfords corner RD building 1, holmdel, NJ, 07733, USA"
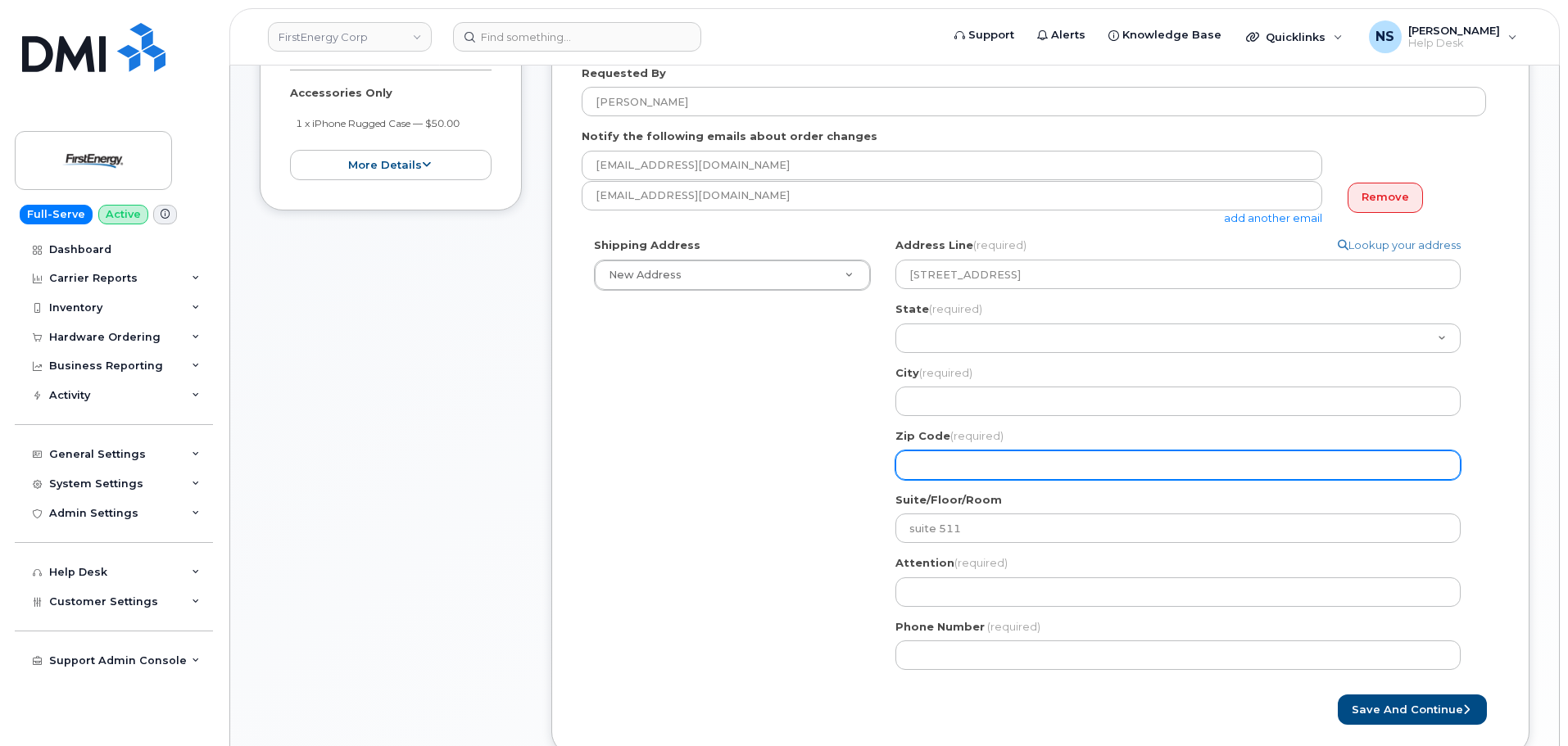
click at [953, 476] on input "Zip Code (required)" at bounding box center [1177, 464] width 565 height 29
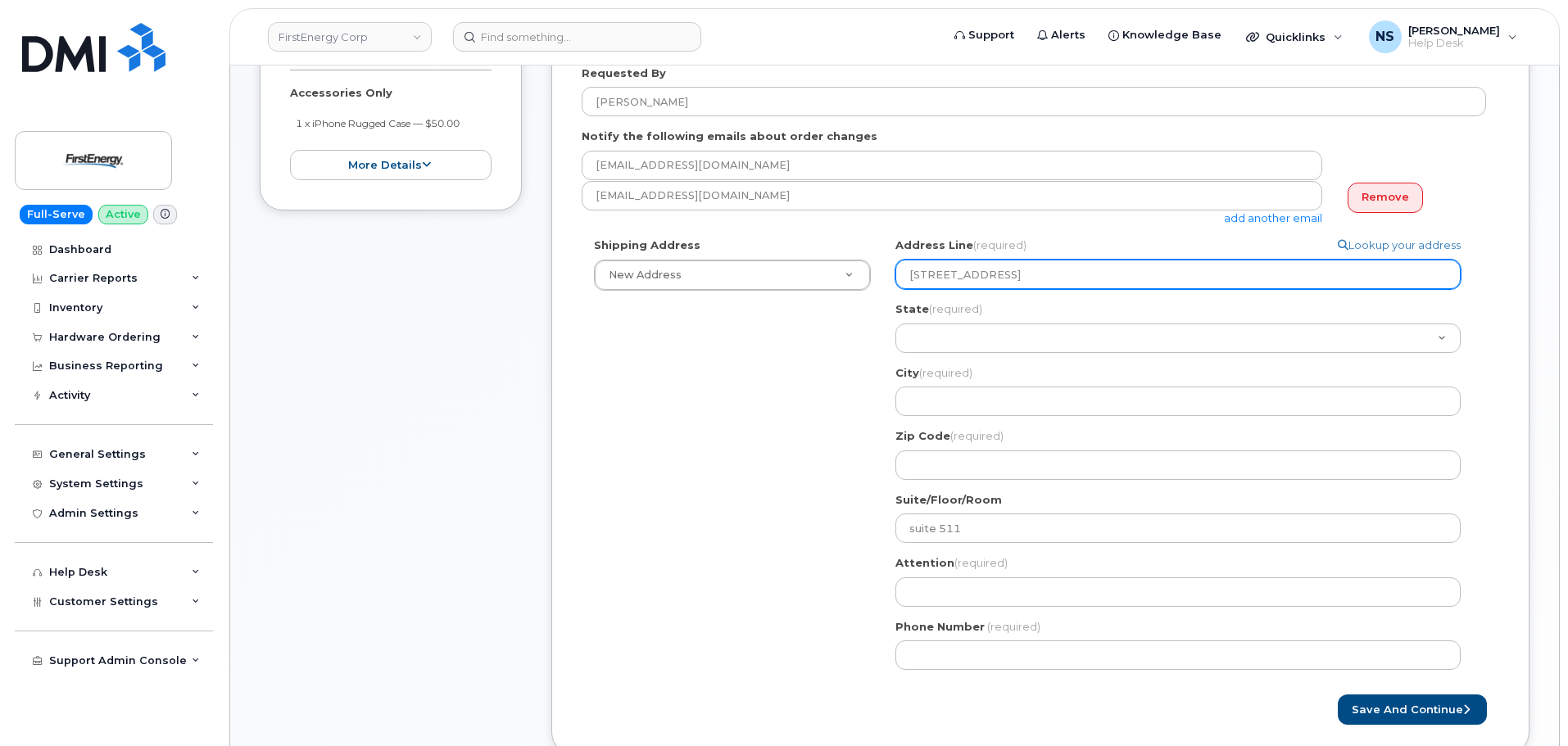
click at [1193, 272] on input "101 crawfords corner RD building 1, holmdel, NJ, 07733, USA" at bounding box center [1177, 274] width 565 height 29
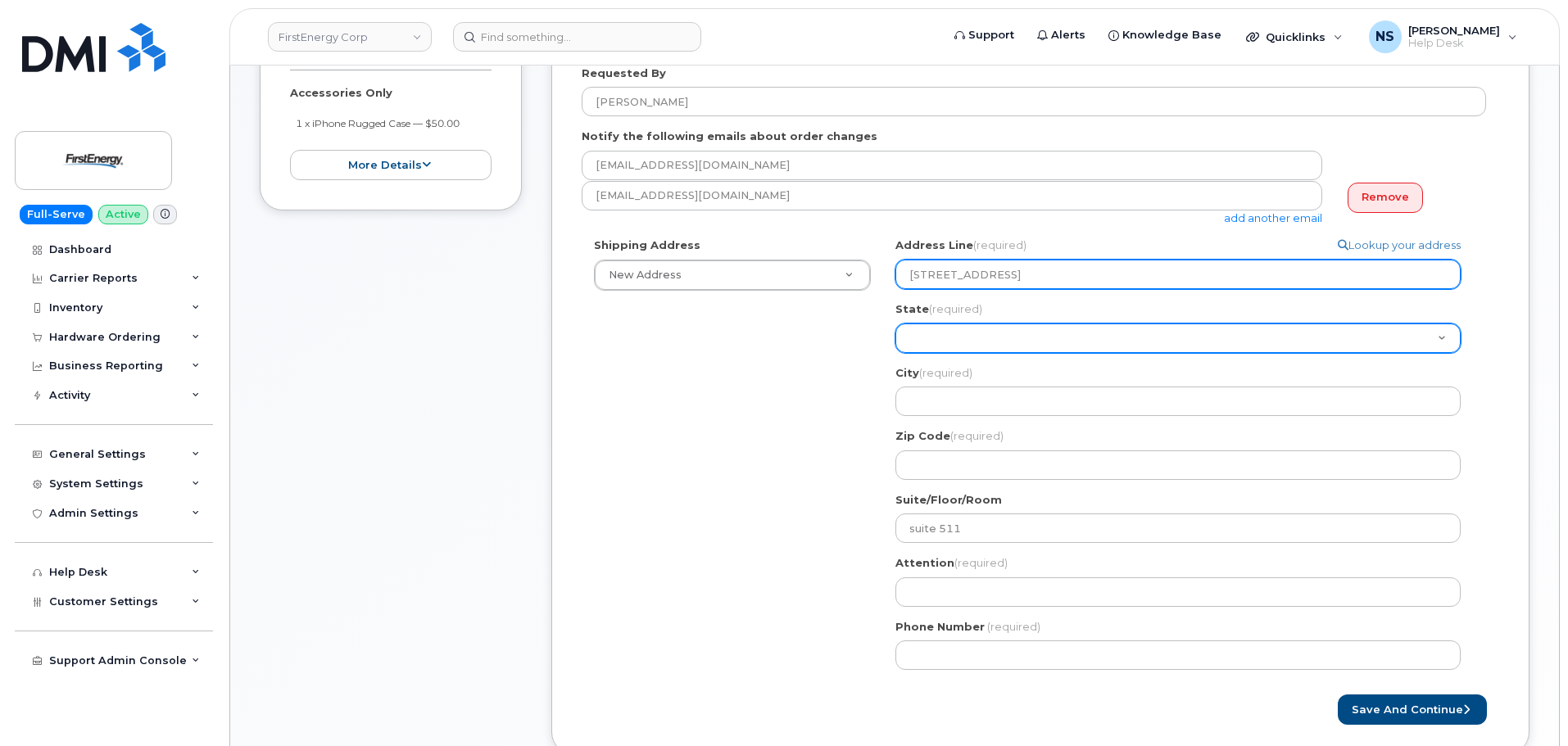
drag, startPoint x: 1193, startPoint y: 272, endPoint x: 1139, endPoint y: 330, distance: 79.2
click at [1193, 272] on input "101 crawfords corner RD building 1, holmdel, NJ, 07733, USA" at bounding box center [1177, 274] width 565 height 29
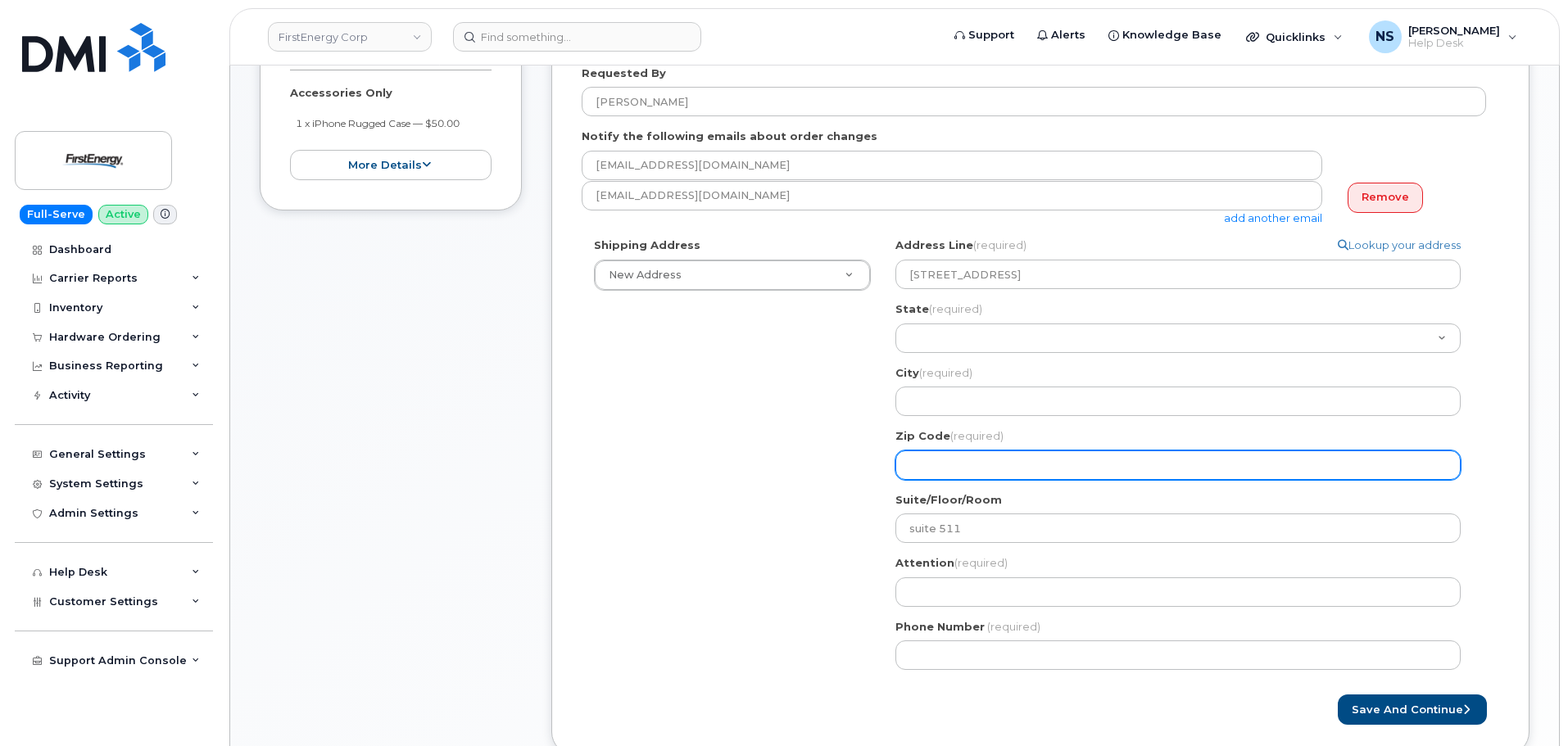
click at [992, 476] on input "Zip Code (required)" at bounding box center [1177, 464] width 565 height 29
paste input "07733"
select select
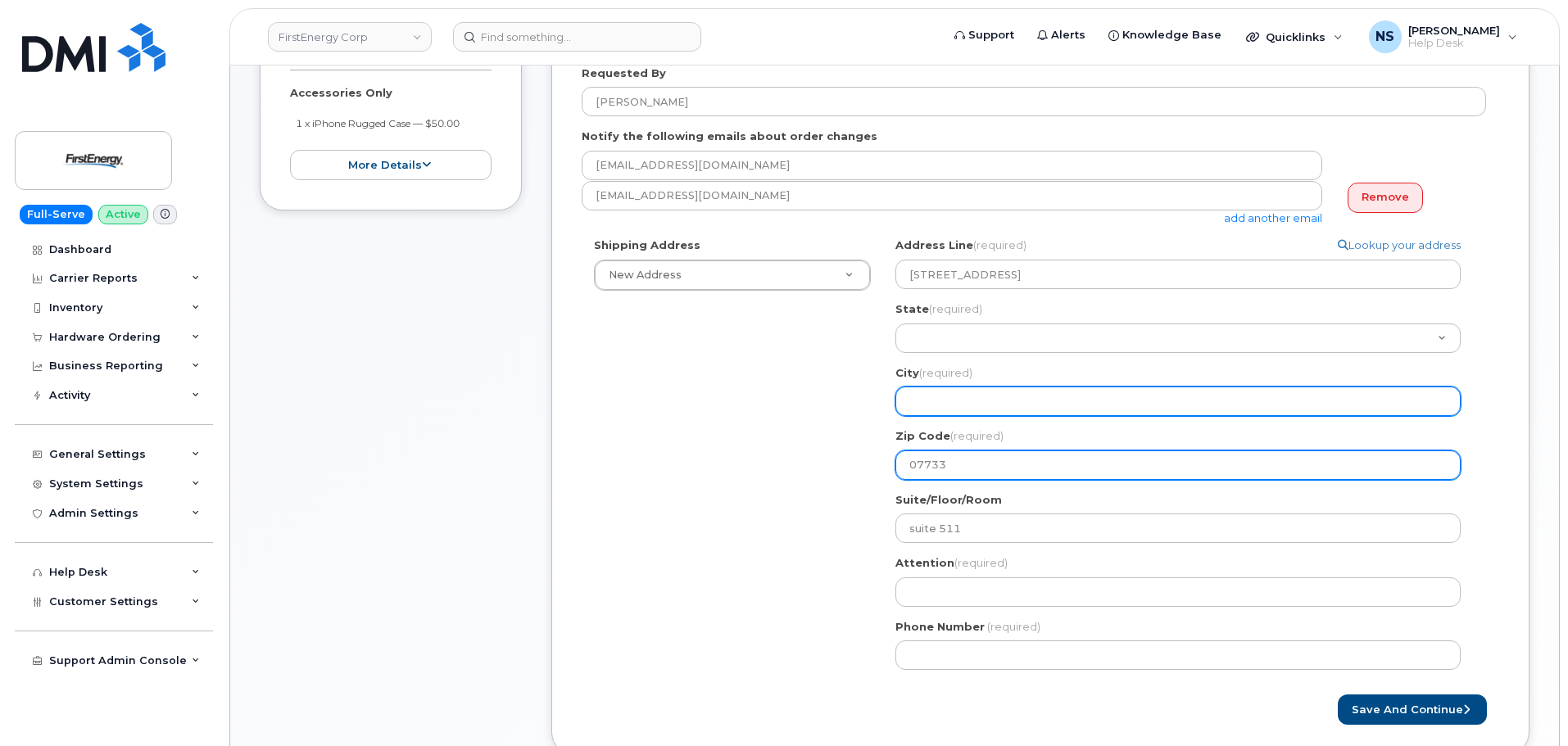
type input "07733"
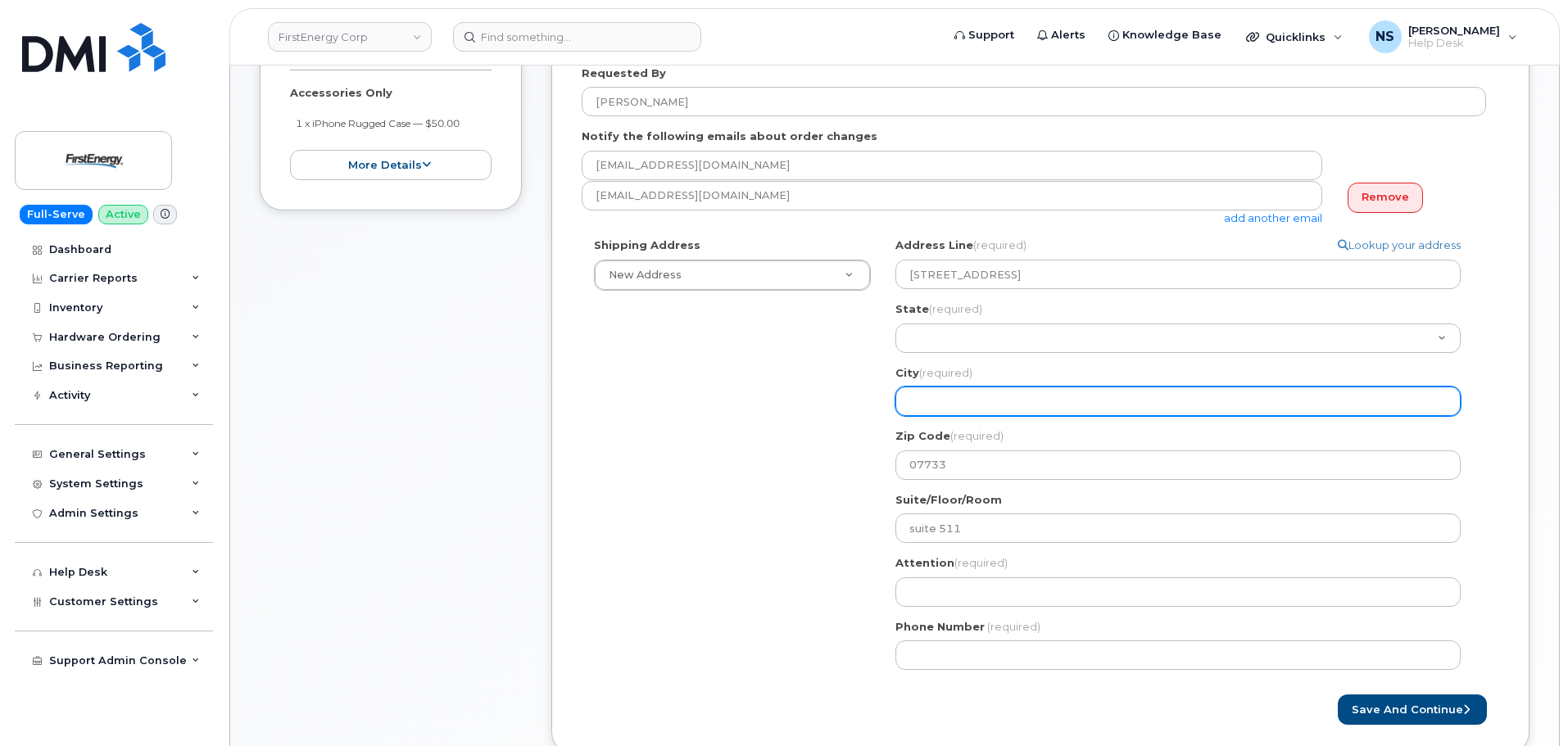
click at [950, 408] on input "City (required)" at bounding box center [1177, 400] width 565 height 29
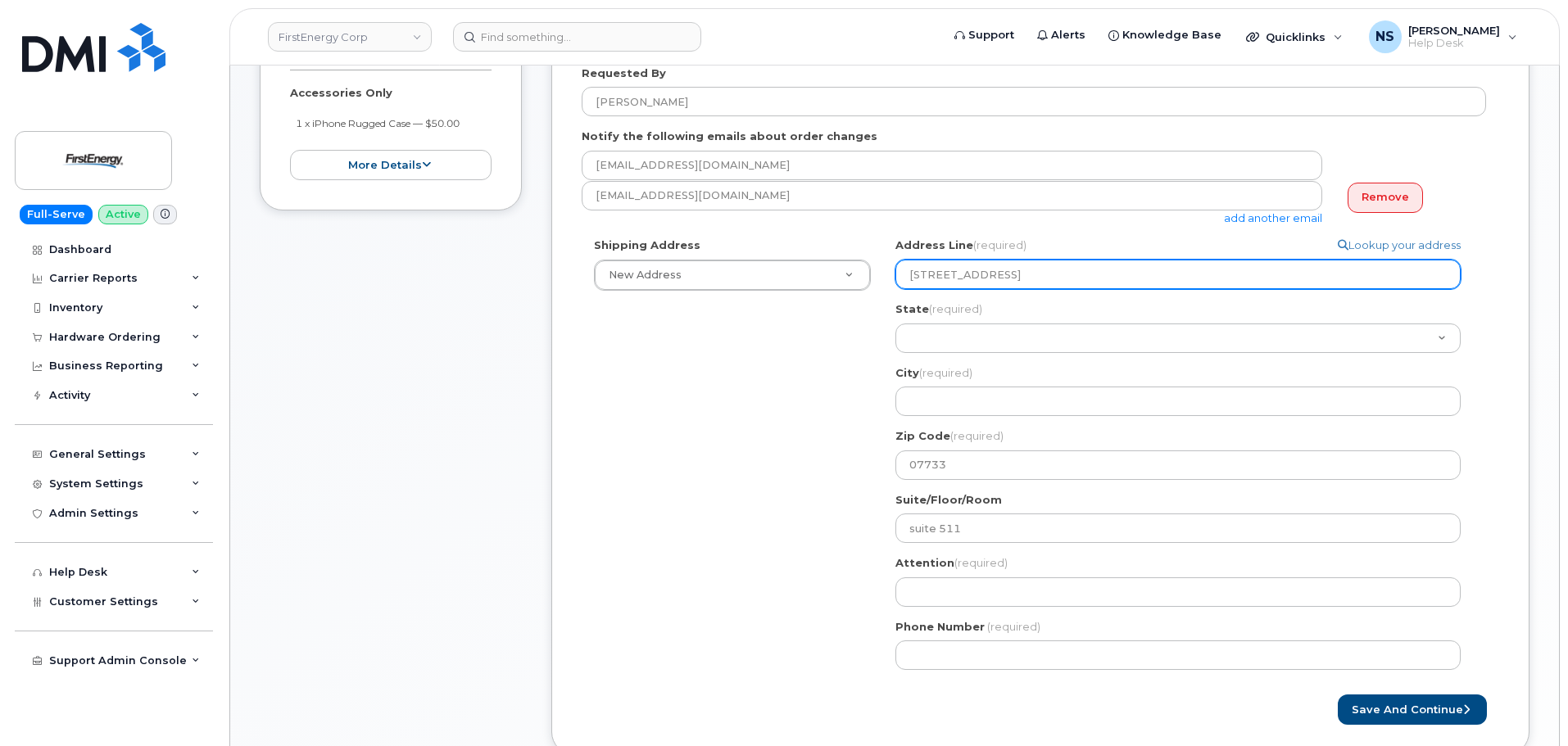
click at [1114, 273] on input "101 crawfords corner RD building 1, holmdel, NJ, 07733, USA" at bounding box center [1177, 274] width 565 height 29
click at [1114, 273] on input "101 crawfords corner RD building 1, holmdel, NJ, 07733, USA" at bounding box center [1177, 274] width 565 height 29
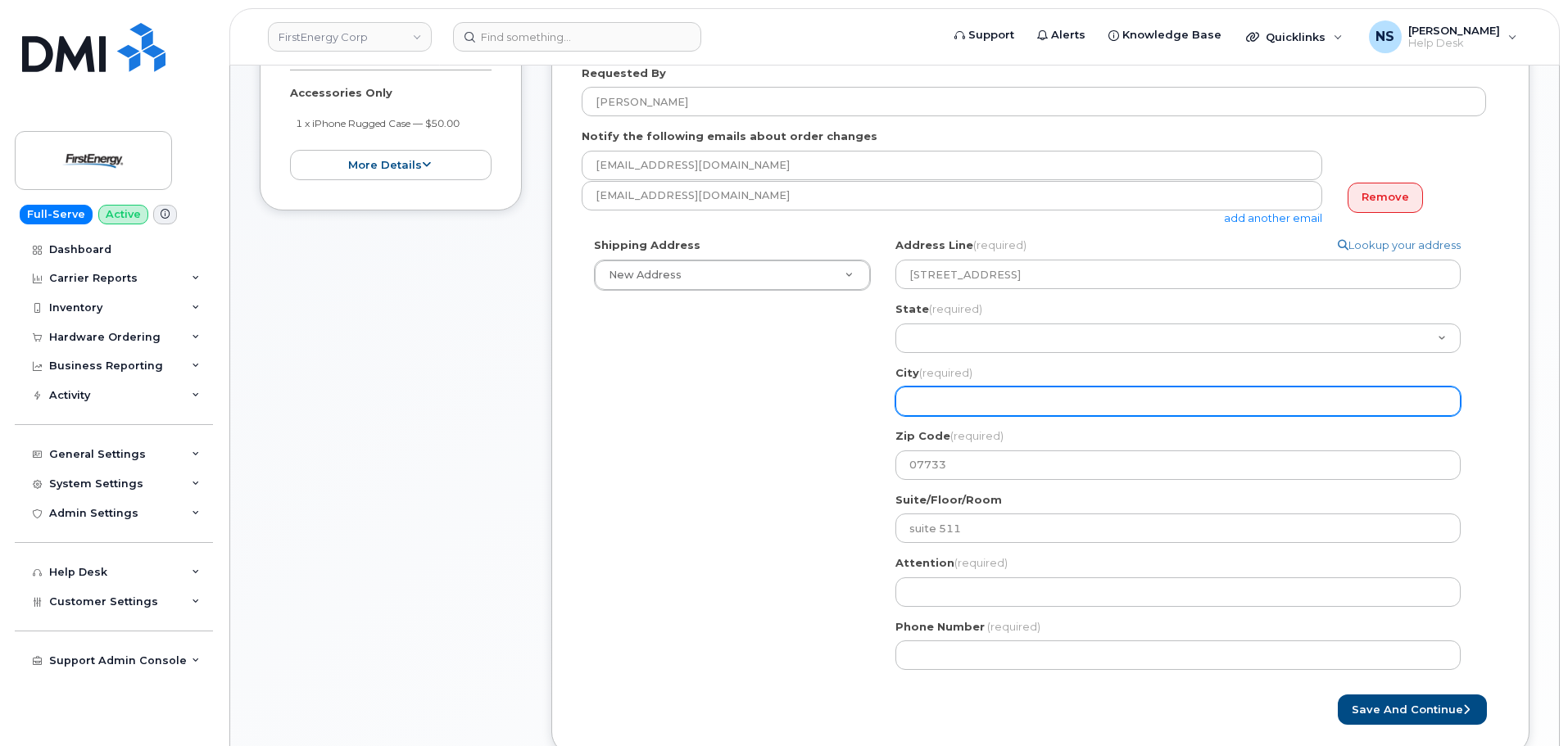
click at [1005, 392] on input "City (required)" at bounding box center [1177, 400] width 565 height 29
paste input "holmdel"
select select
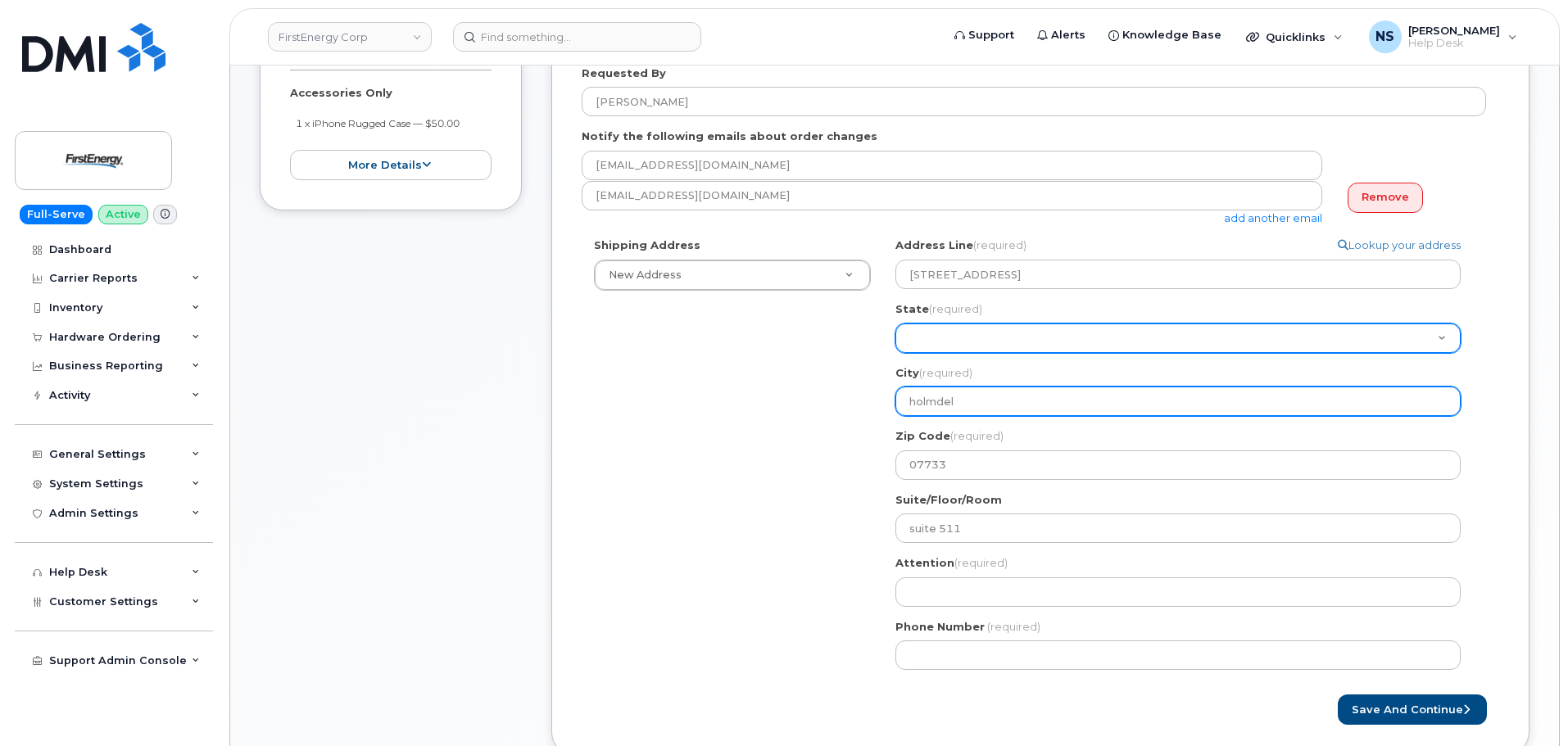
type input "holmdel"
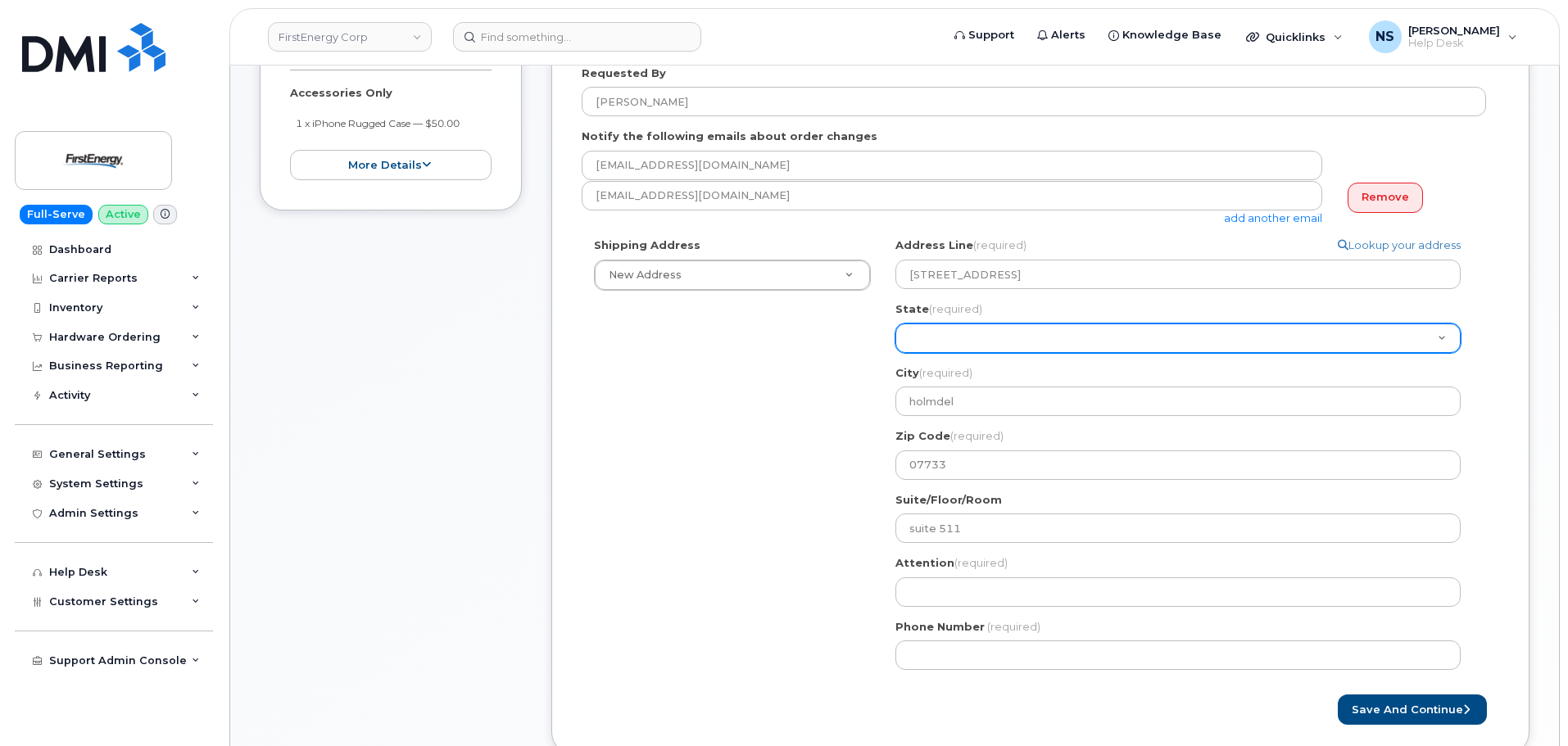
drag, startPoint x: 949, startPoint y: 333, endPoint x: 960, endPoint y: 341, distance: 13.6
click at [950, 333] on select "Alabama Alaska American Samoa Arizona Arkansas California Colorado Connecticut …" at bounding box center [1177, 338] width 565 height 29
select select "NJ"
click at [895, 323] on select "Alabama Alaska American Samoa Arizona Arkansas California Colorado Connecticut …" at bounding box center [1177, 338] width 565 height 29
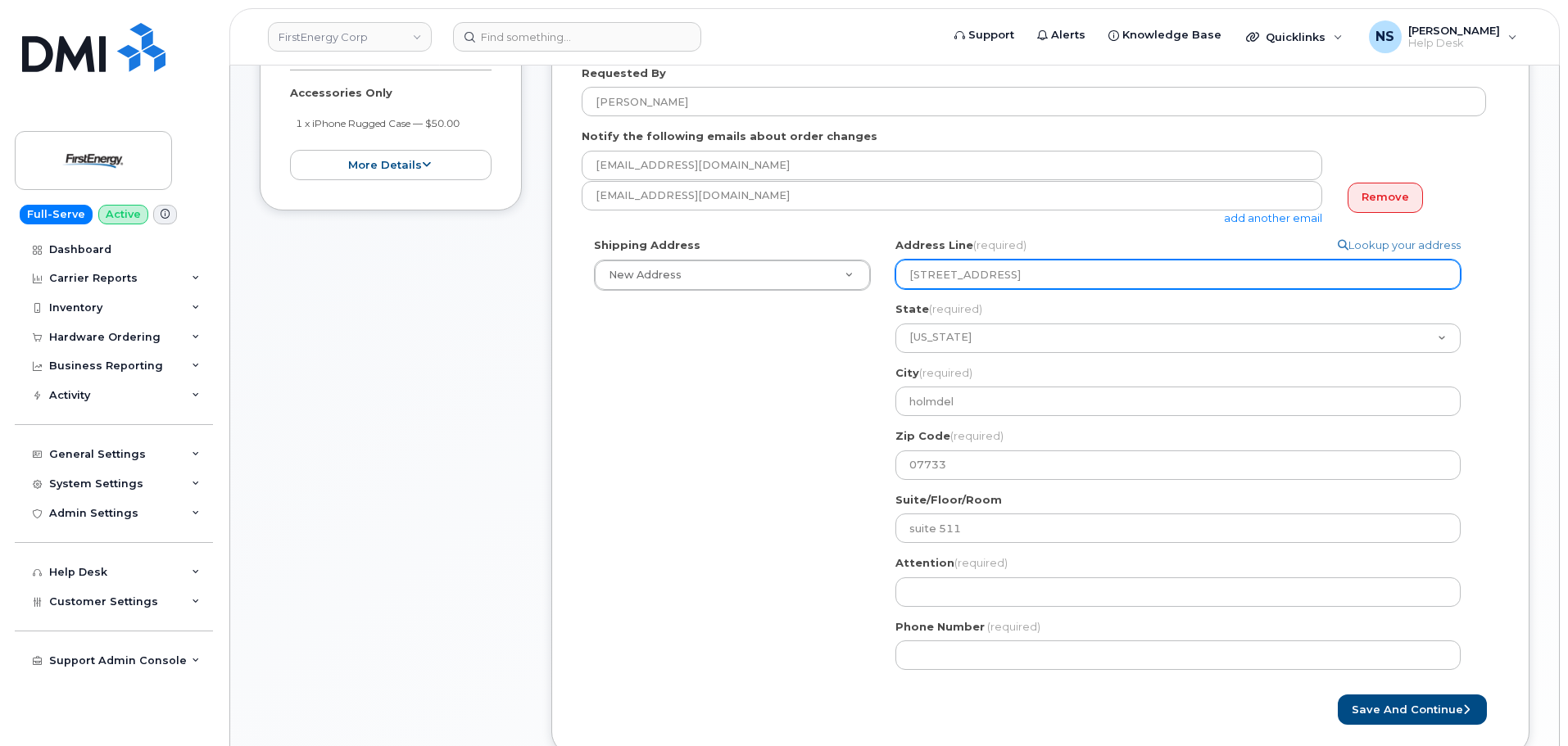
drag, startPoint x: 1253, startPoint y: 283, endPoint x: 1099, endPoint y: 282, distance: 154.0
click at [1099, 282] on input "101 crawfords corner RD building 1, holmdel, NJ, 07733, USA" at bounding box center [1177, 274] width 565 height 29
select select
type input "101 crawfords corner RD building 1"
select select
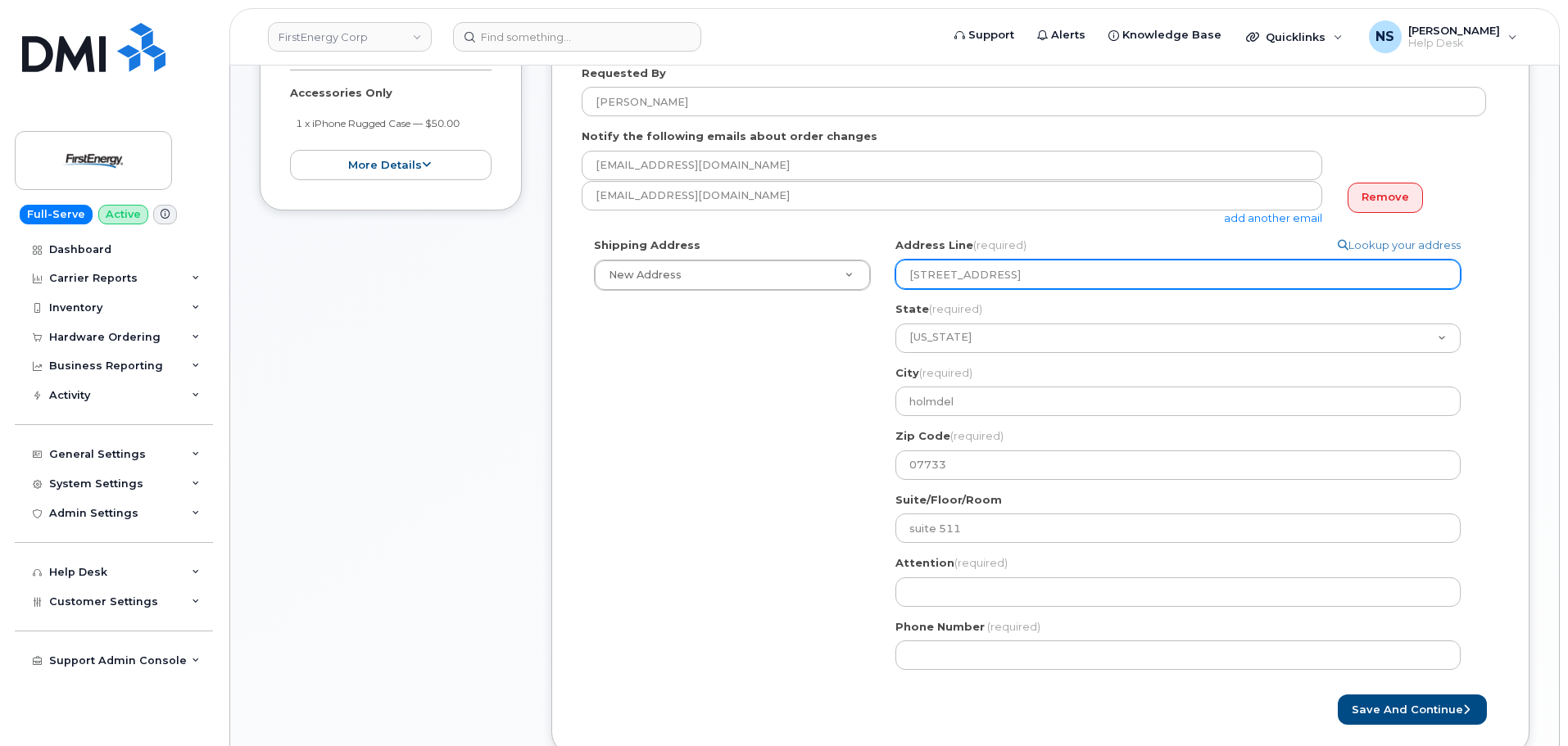
type input "101 rawfords corner RD building 1"
select select
type input "101 Crawfords corner RD building 1"
select select
type input "101 Crawfords orner RD building 1"
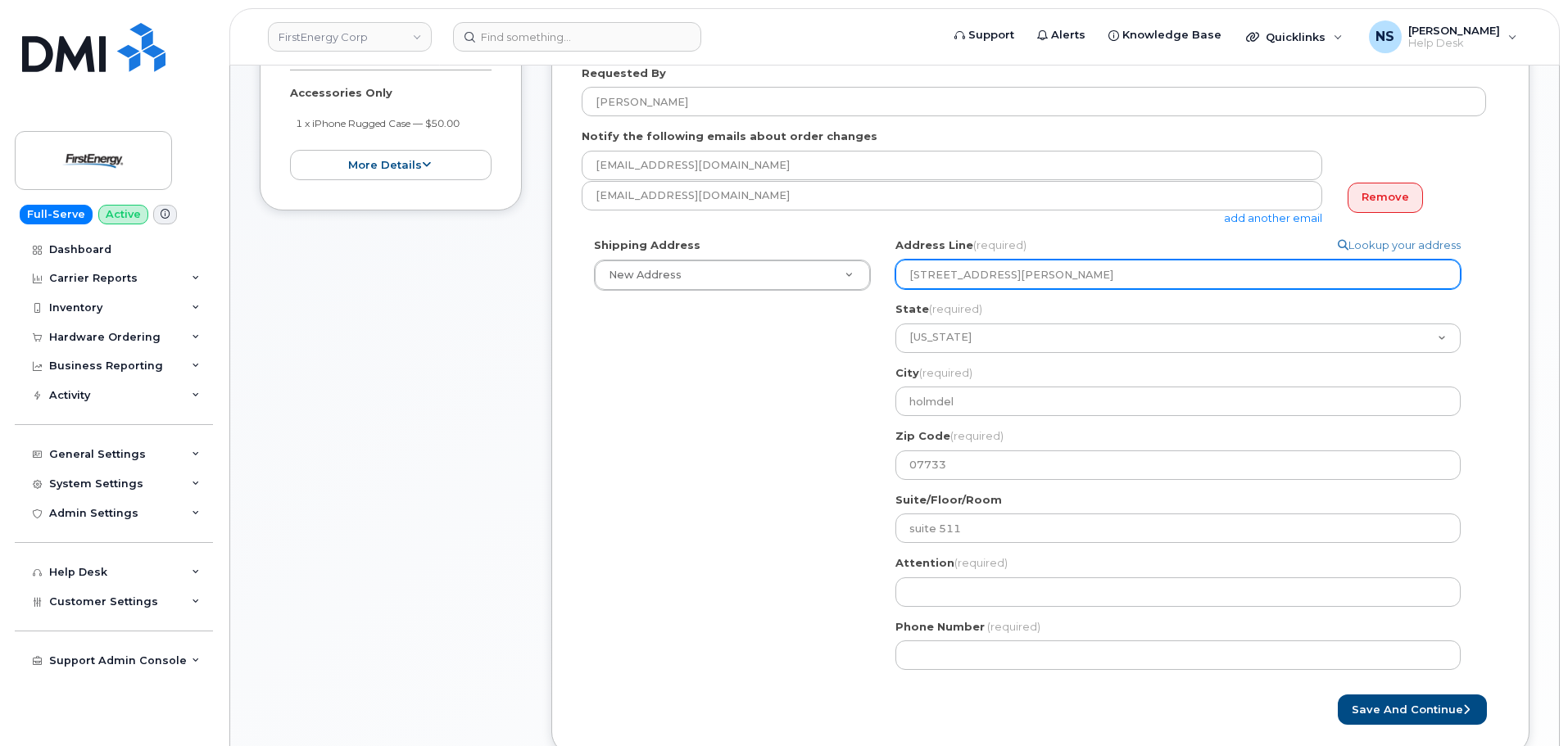
select select
type input "101 Crawfords Corner RD building 1"
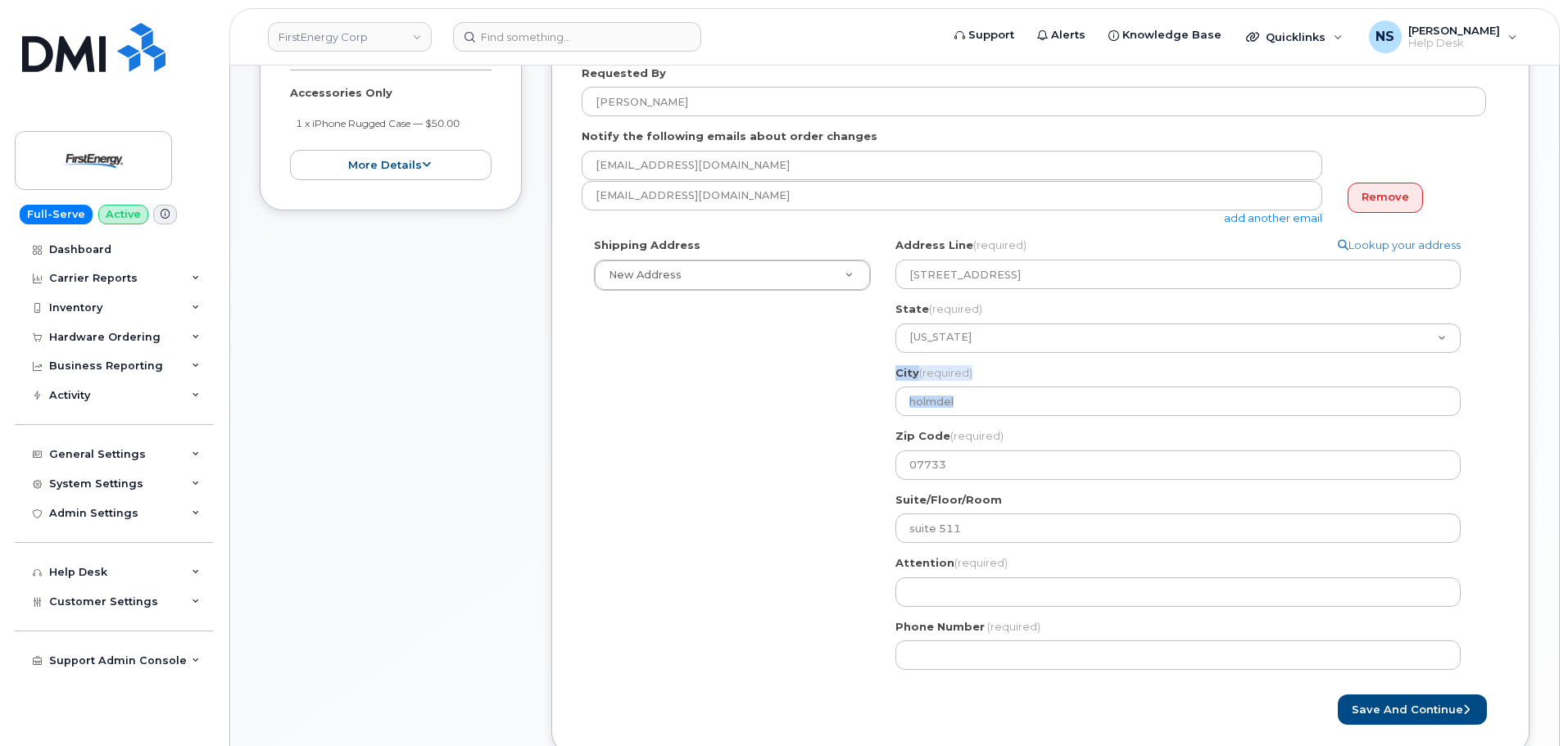
drag, startPoint x: 969, startPoint y: 268, endPoint x: 788, endPoint y: 429, distance: 242.2
click at [780, 415] on div "Shipping Address New Address New Address 11629 Edgewood Rd 2231 W Market St 100…" at bounding box center [1033, 460] width 904 height 445
drag, startPoint x: 717, startPoint y: 437, endPoint x: 857, endPoint y: 478, distance: 145.9
click at [733, 446] on div "Shipping Address New Address New Address 11629 Edgewood Rd 2231 W Market St 100…" at bounding box center [1033, 460] width 904 height 445
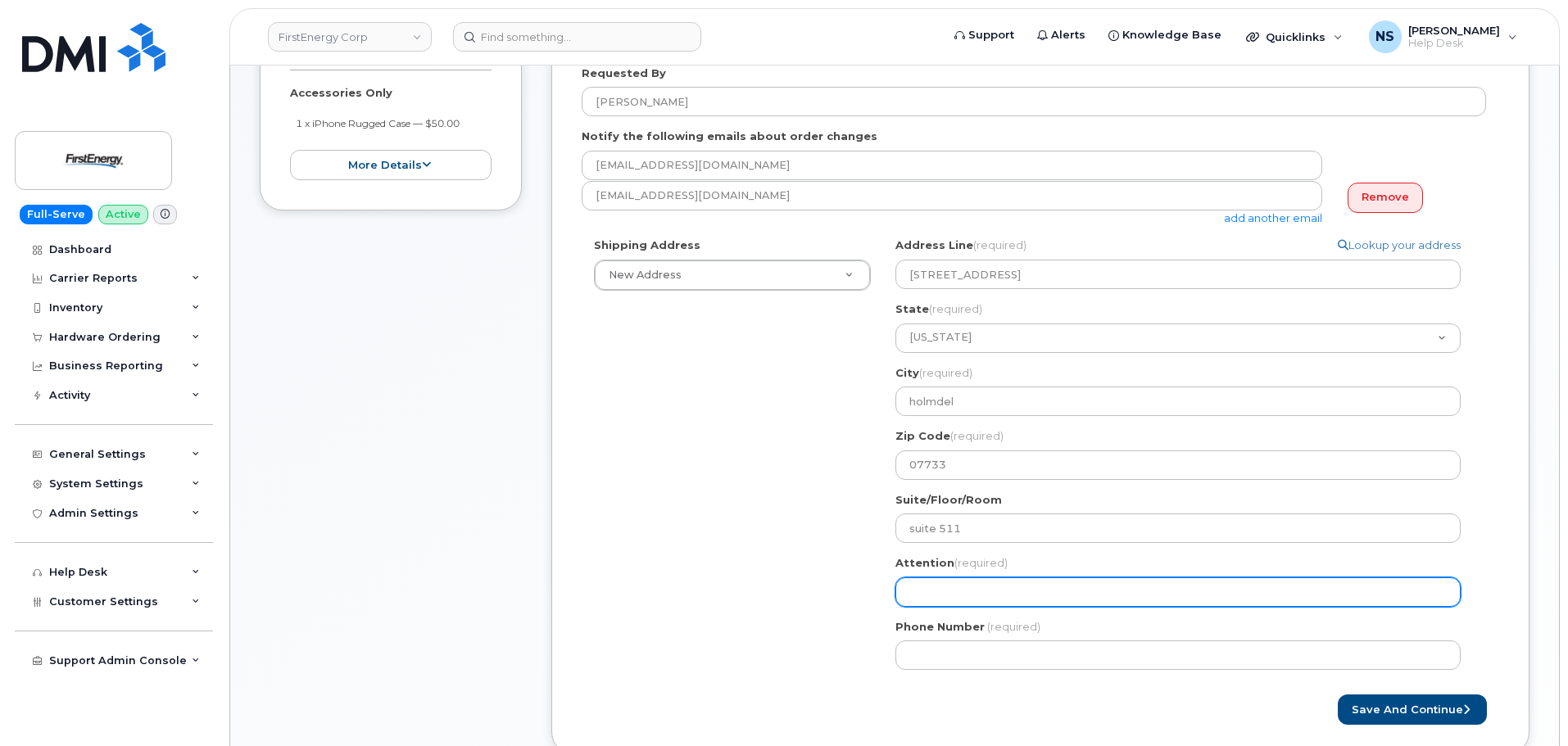
drag, startPoint x: 977, startPoint y: 587, endPoint x: 969, endPoint y: 594, distance: 10.6
click at [977, 587] on input "Attention (required)" at bounding box center [1177, 592] width 565 height 29
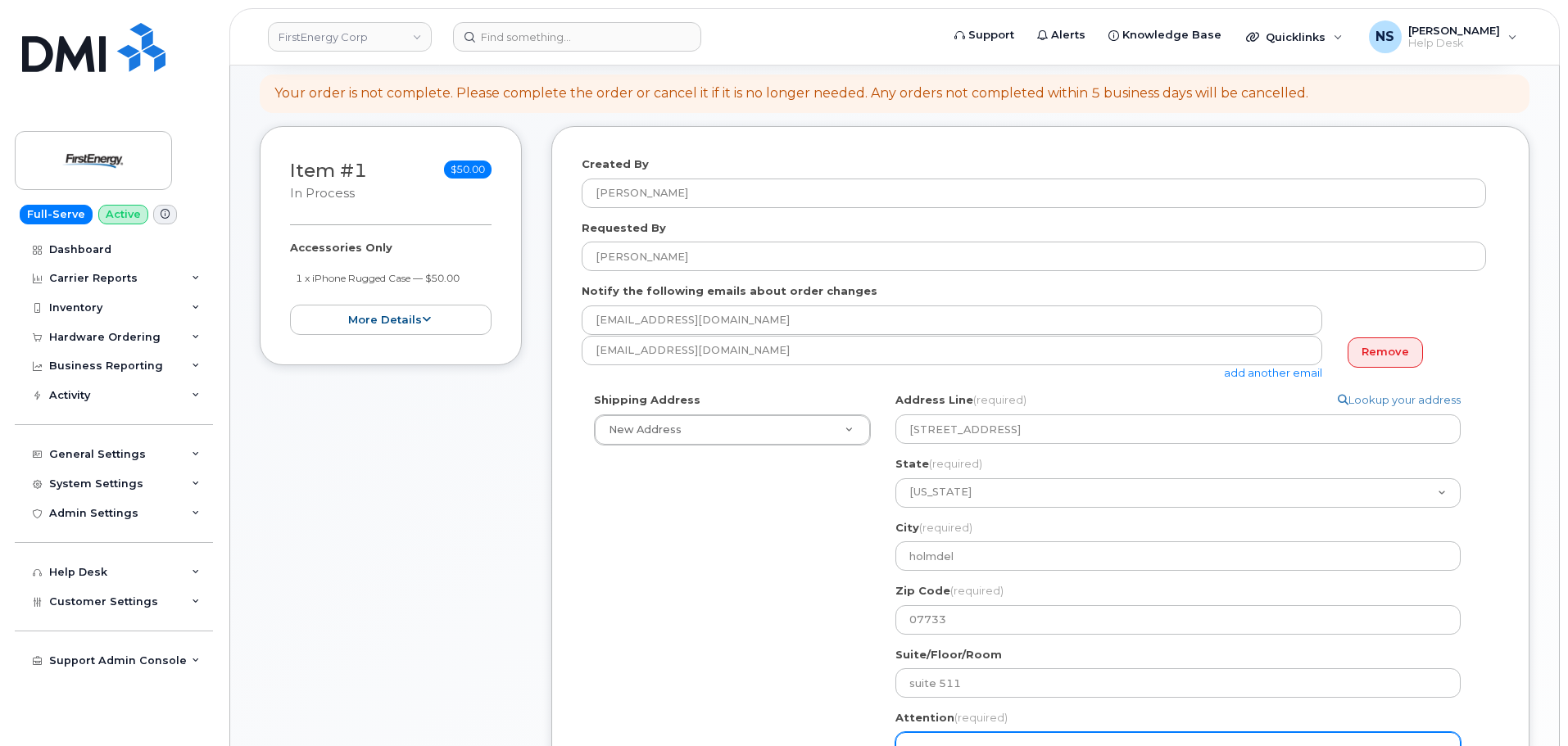
scroll to position [82, 0]
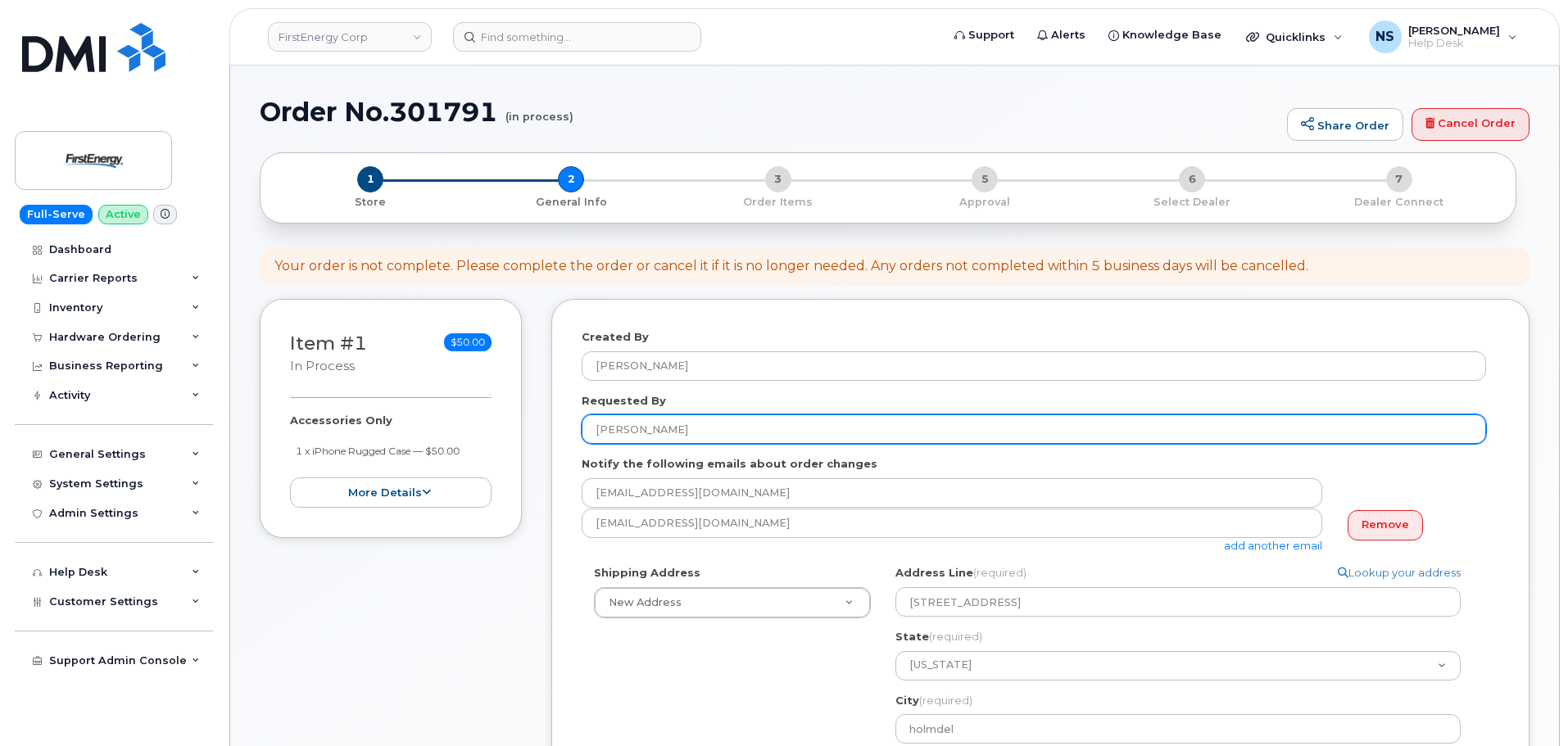
drag, startPoint x: 735, startPoint y: 424, endPoint x: 568, endPoint y: 428, distance: 167.0
click at [568, 428] on div "Created By Noah Shelton Requested By Joseph C. Louissaint Notify the following …" at bounding box center [1040, 690] width 978 height 784
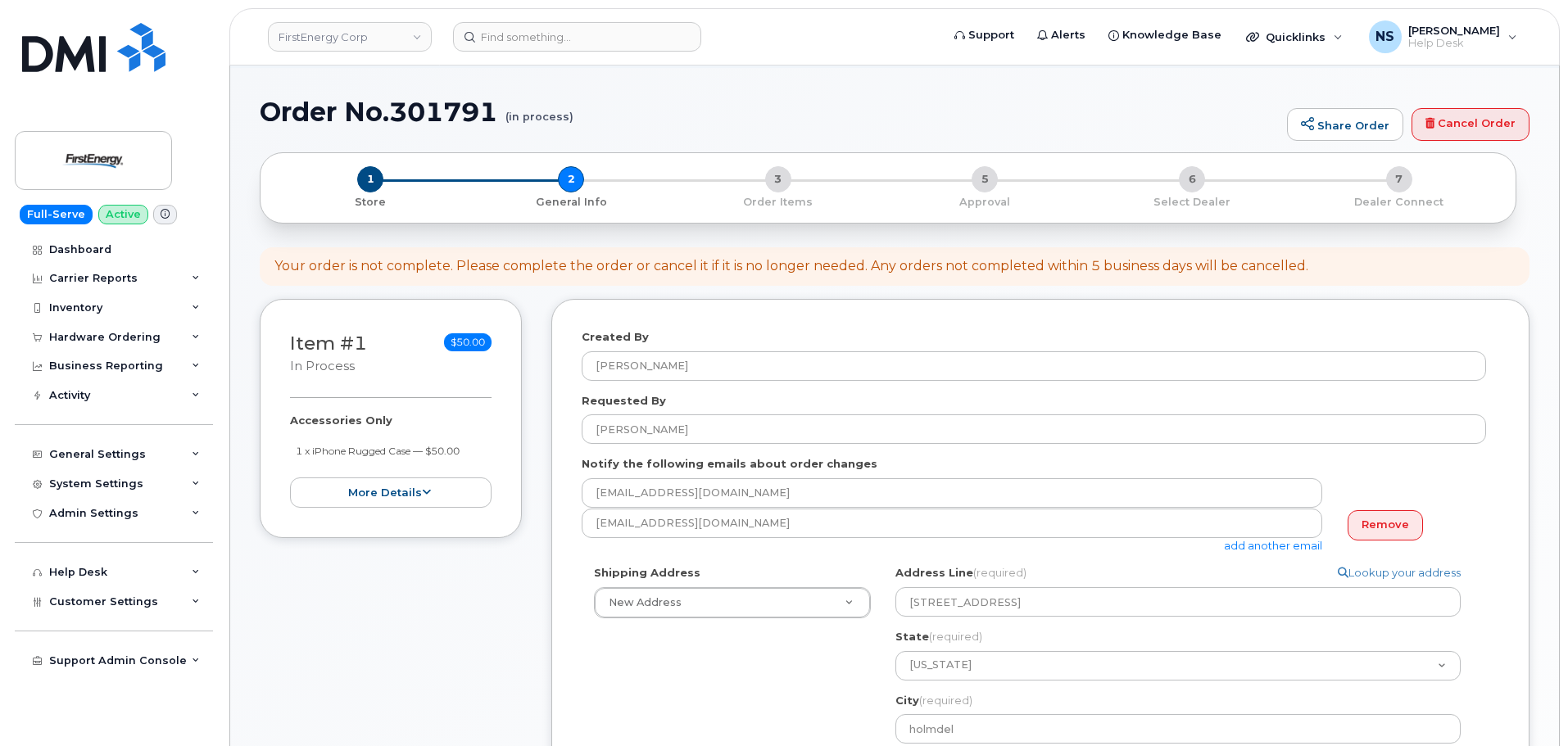
drag, startPoint x: 547, startPoint y: 602, endPoint x: 528, endPoint y: 591, distance: 22.0
click at [542, 602] on div "Item #1 in process $50.00 Accessories Only 1 x iPhone Rugged Case — $50.00 more…" at bounding box center [894, 703] width 1269 height 808
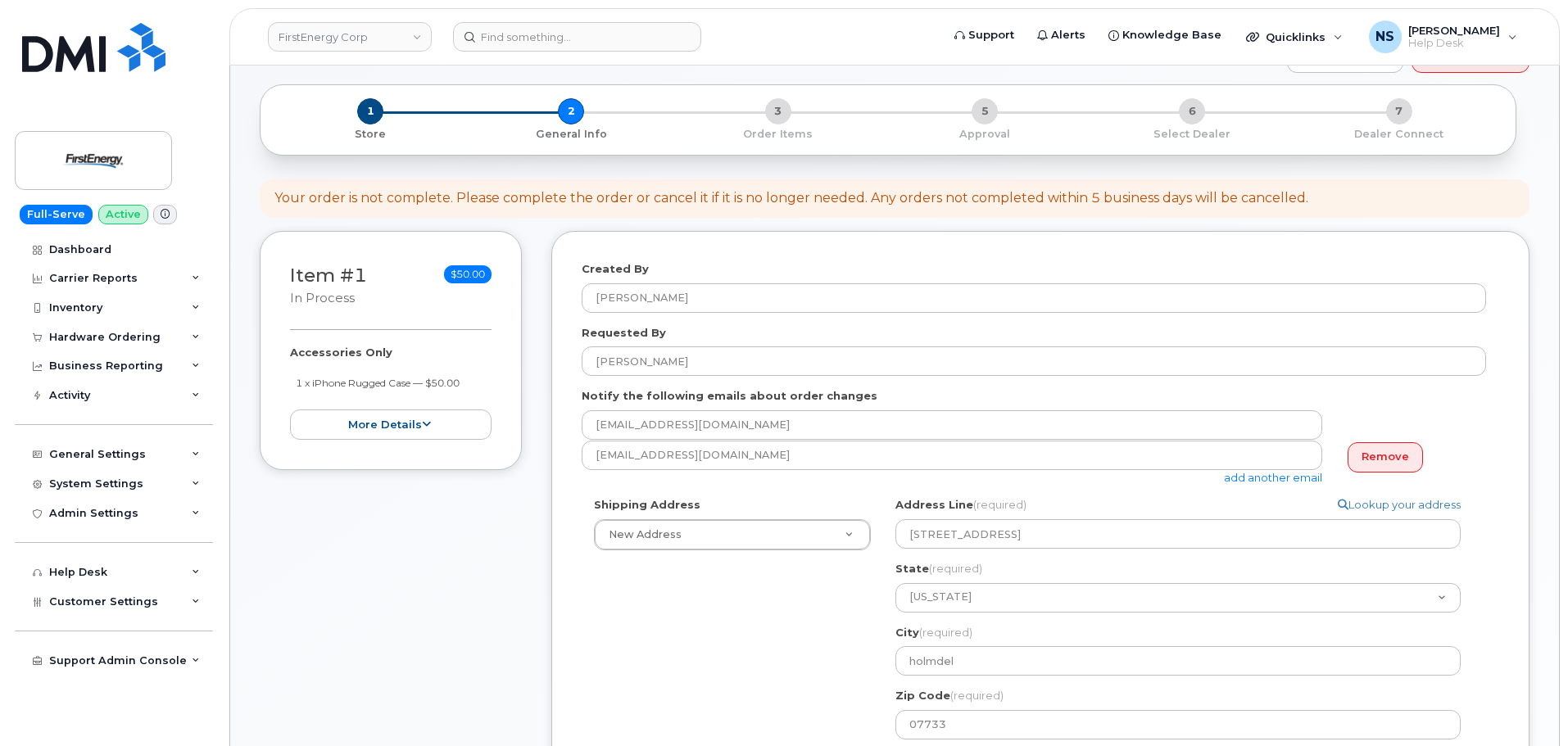
scroll to position [409, 0]
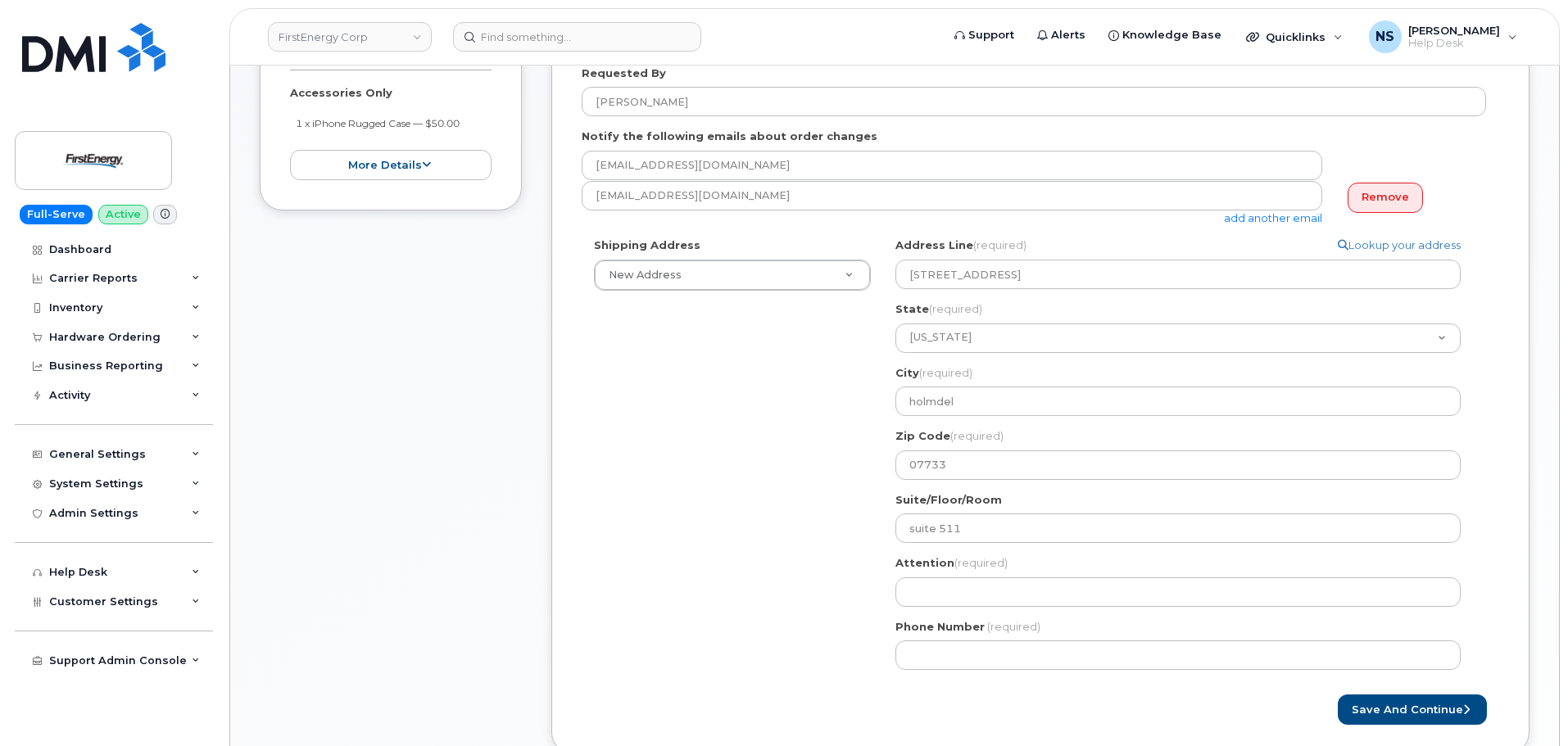
click at [945, 576] on div "Attention (required)" at bounding box center [1184, 581] width 578 height 51
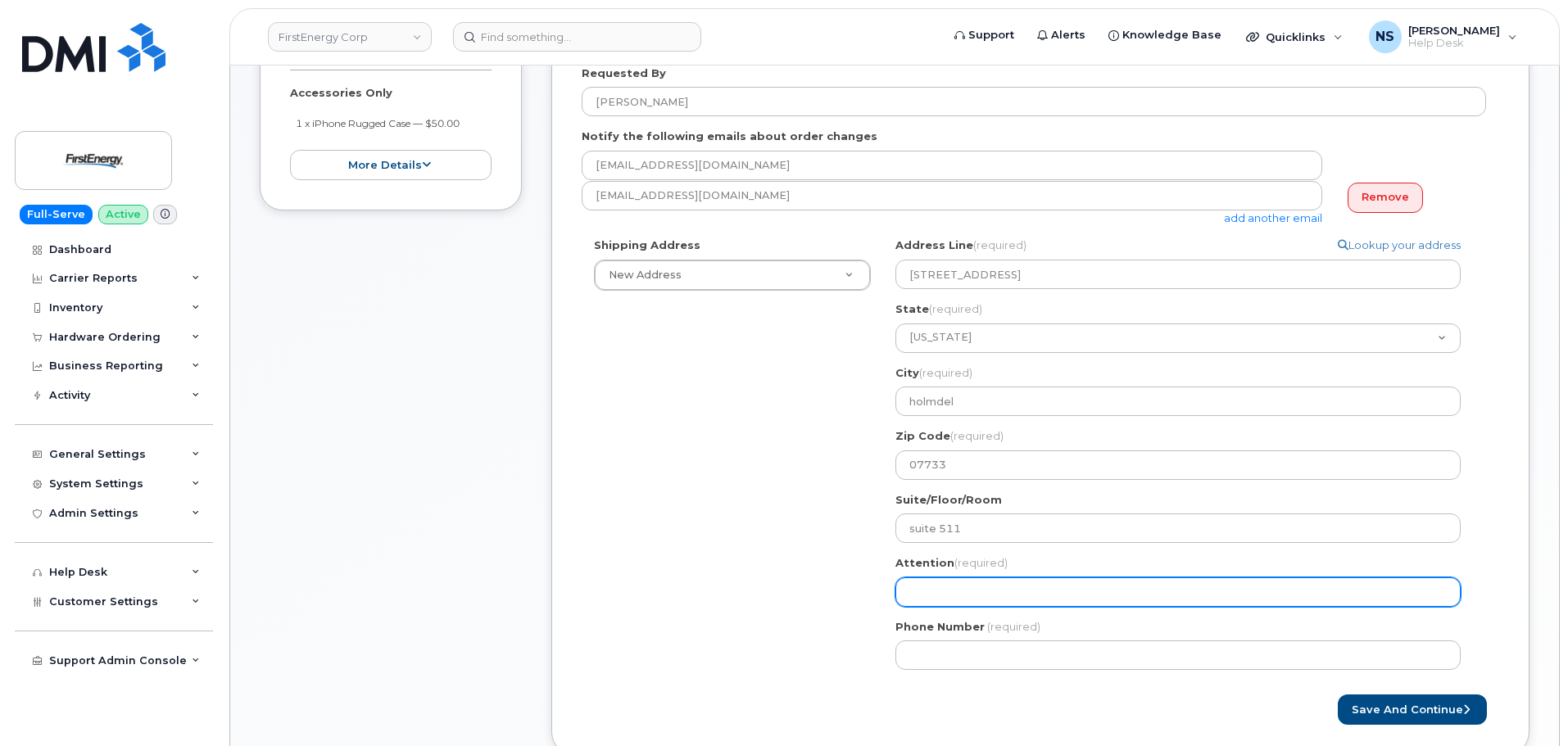
paste input "[PERSON_NAME]"
click at [946, 597] on input "Attention (required)" at bounding box center [1177, 592] width 565 height 29
select select
type input "[PERSON_NAME]"
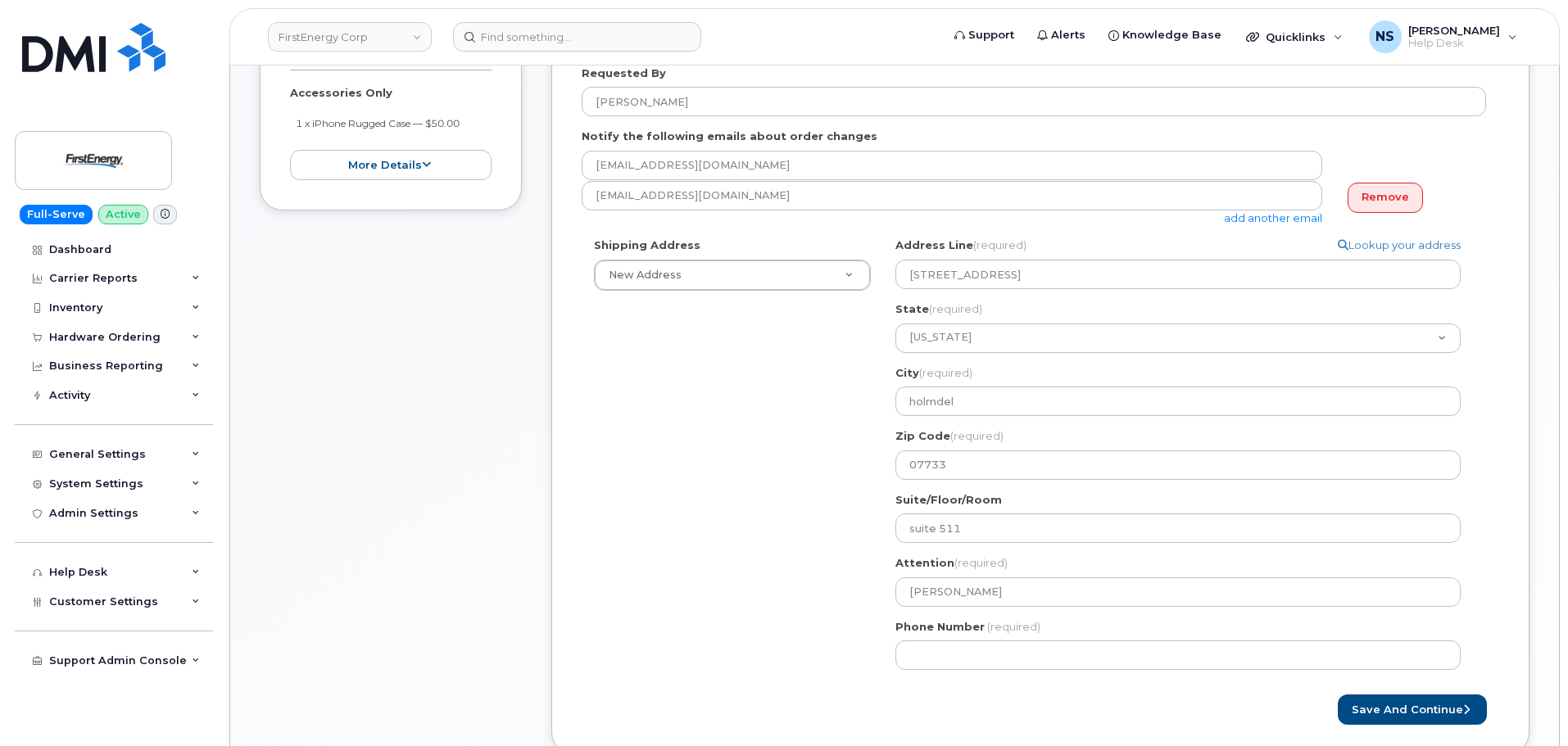
click at [765, 602] on div "Shipping Address New Address New Address 11629 Edgewood Rd 2231 W Market St 100…" at bounding box center [1033, 460] width 904 height 445
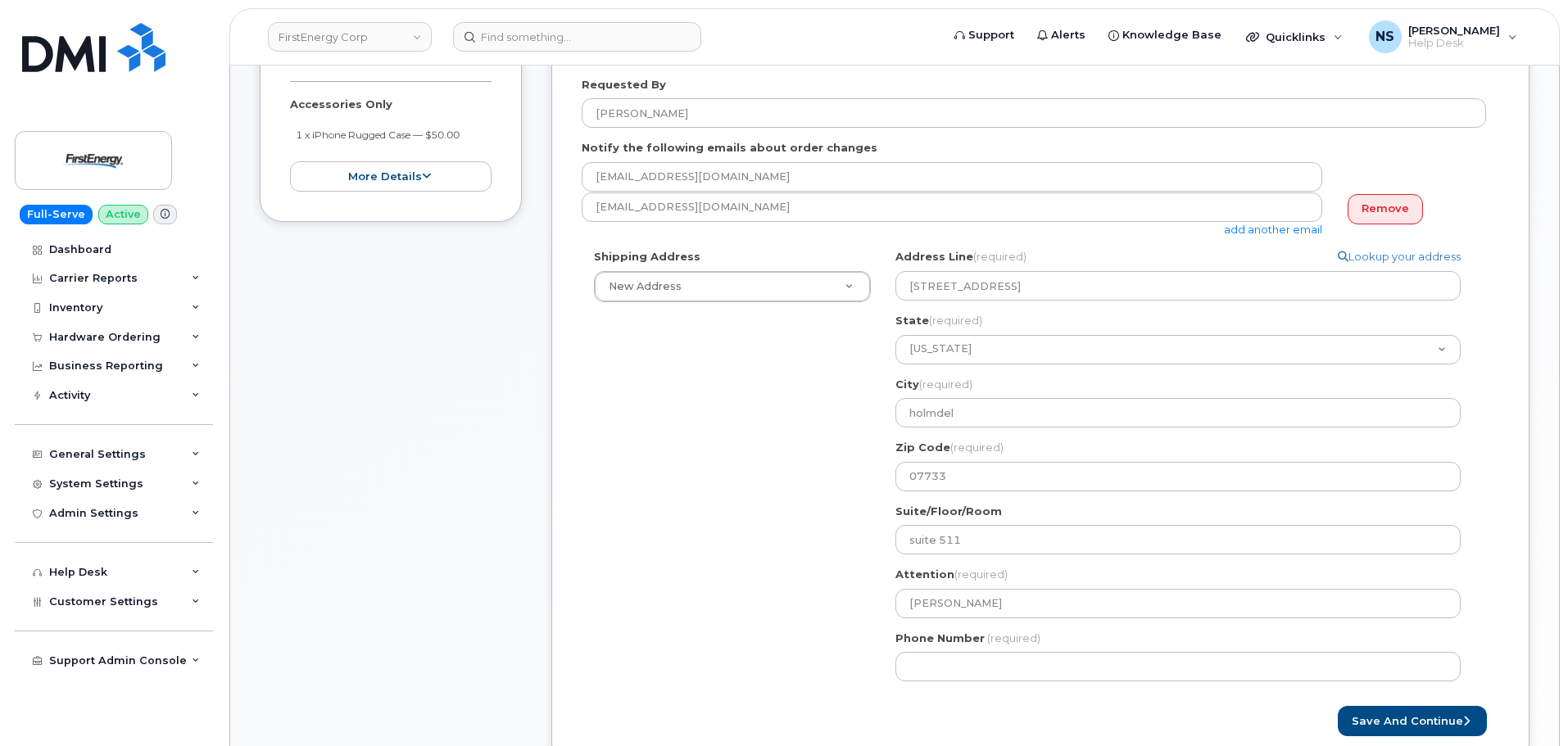
scroll to position [573, 0]
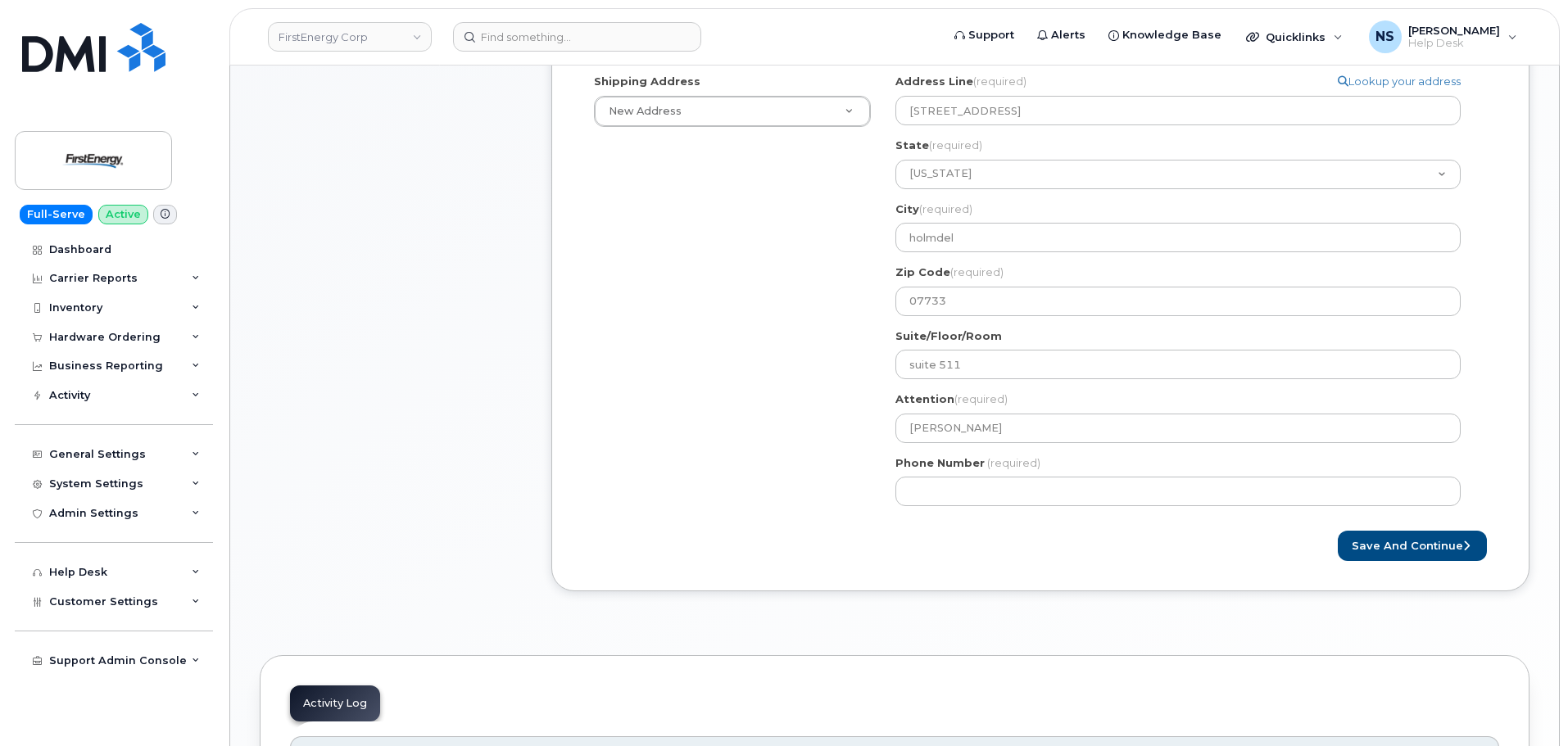
drag, startPoint x: 959, startPoint y: 464, endPoint x: 967, endPoint y: 472, distance: 11.3
click at [961, 464] on label "Phone Number" at bounding box center [939, 463] width 89 height 16
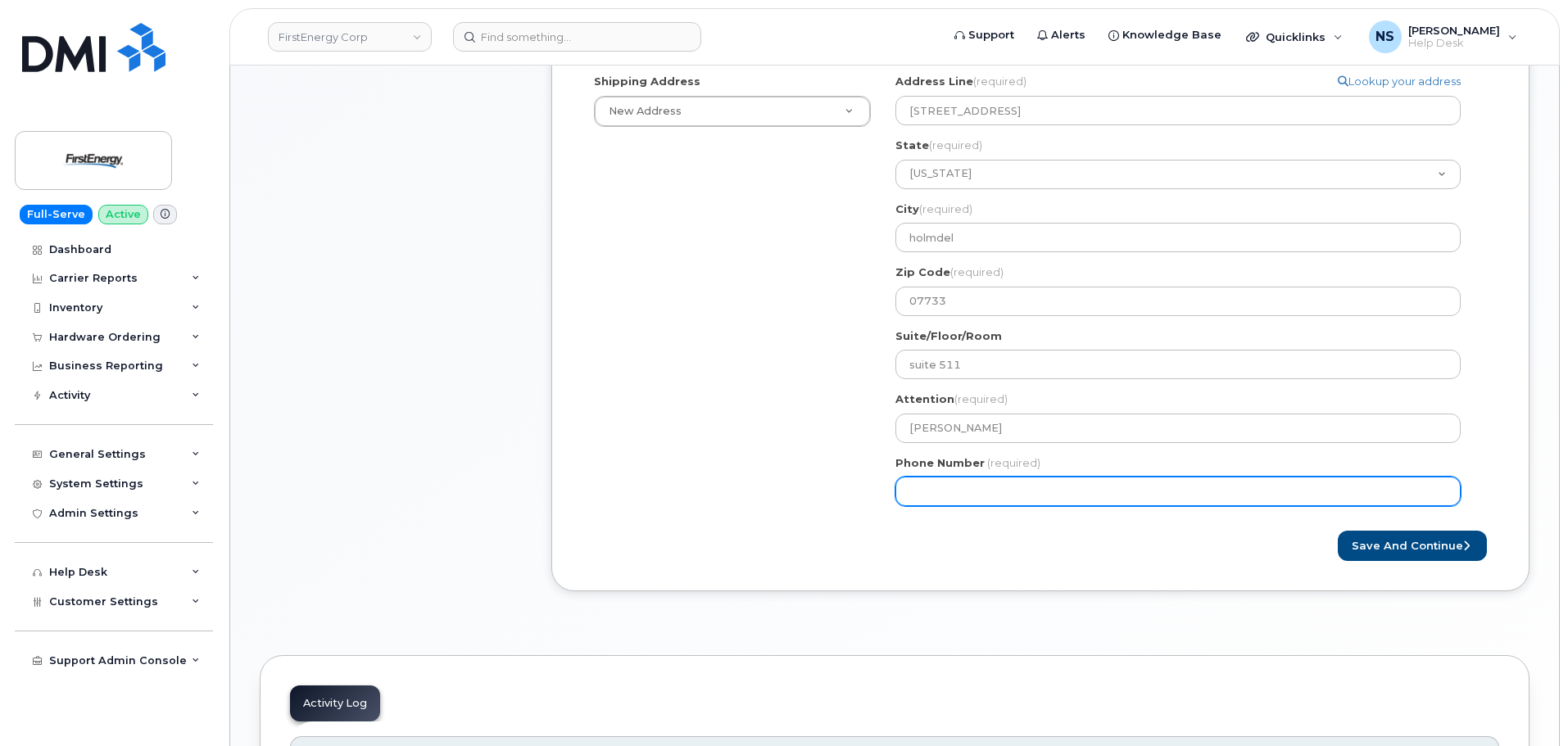
click at [961, 477] on input "Phone Number" at bounding box center [1177, 491] width 565 height 29
click at [975, 486] on input "Phone Number" at bounding box center [1177, 491] width 565 height 29
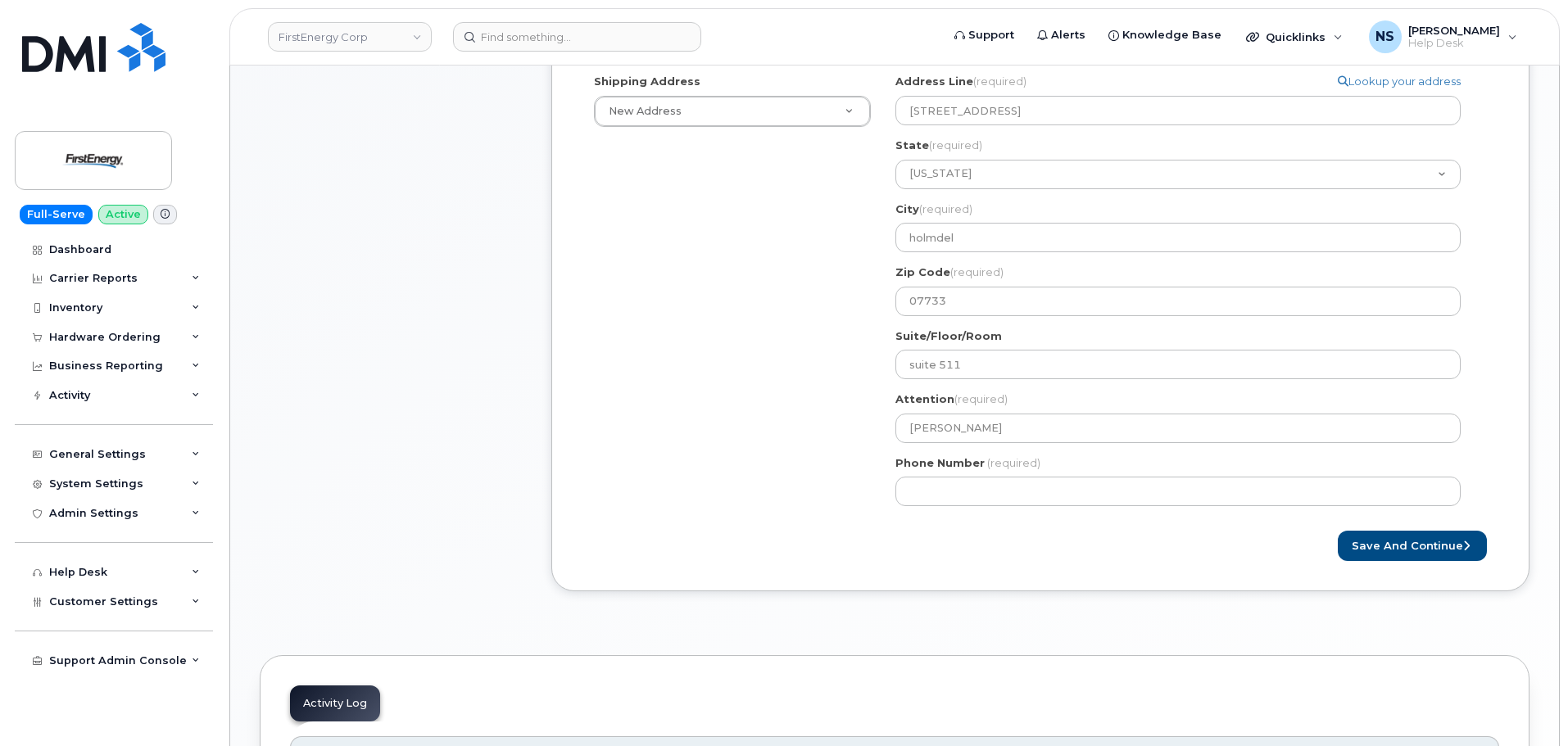
drag, startPoint x: 781, startPoint y: 481, endPoint x: 842, endPoint y: 474, distance: 61.4
click at [782, 473] on div "Shipping Address New Address New Address 11629 Edgewood Rd 2231 W Market St 100…" at bounding box center [1033, 296] width 904 height 445
click at [1444, 561] on div "Created By Noah Shelton Requested By Joseph C. Louissaint Notify the following …" at bounding box center [1040, 199] width 978 height 784
click at [1441, 552] on button "Save and Continue" at bounding box center [1412, 546] width 149 height 30
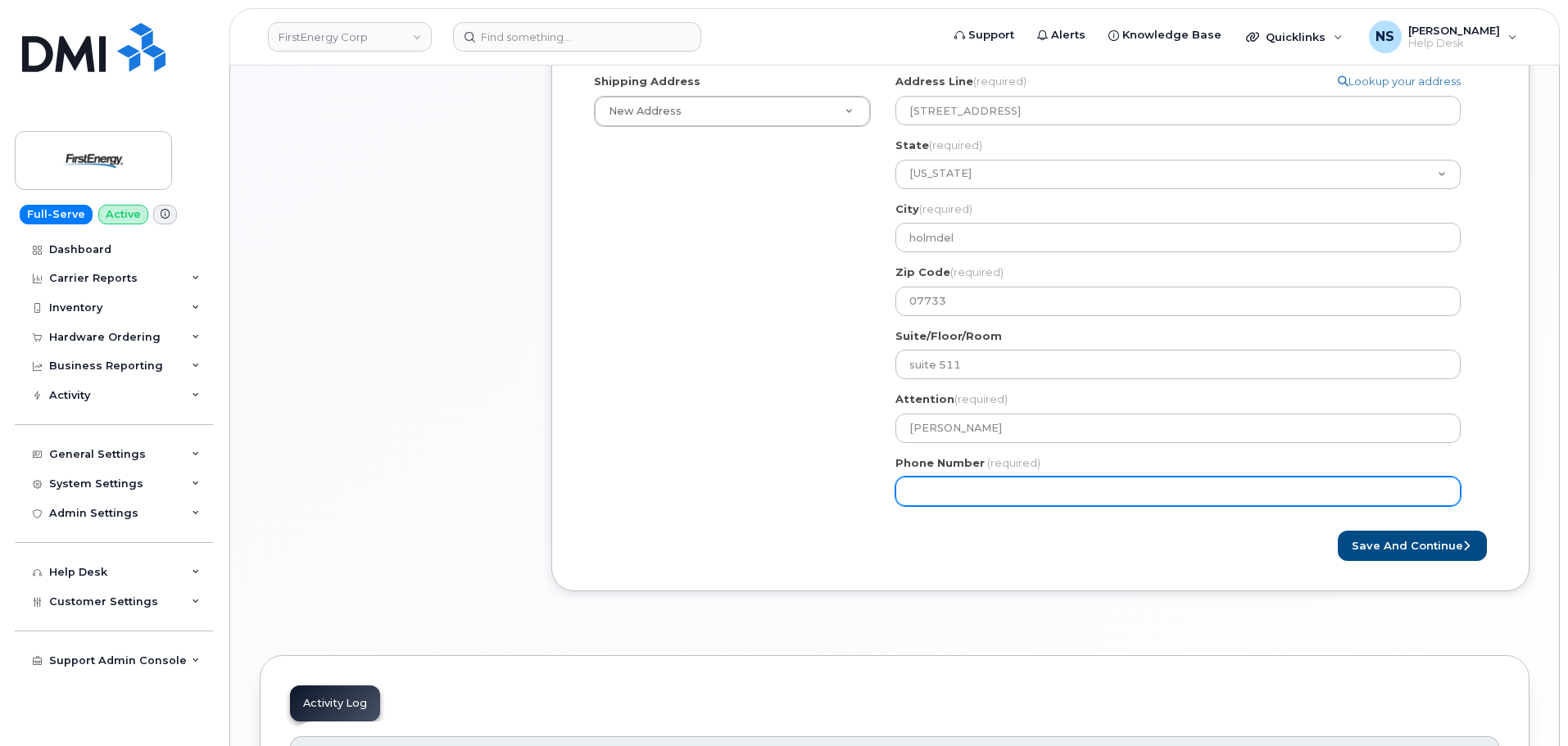
click at [964, 493] on input "Phone Number" at bounding box center [1177, 491] width 565 height 29
select select
type input "9085072946"
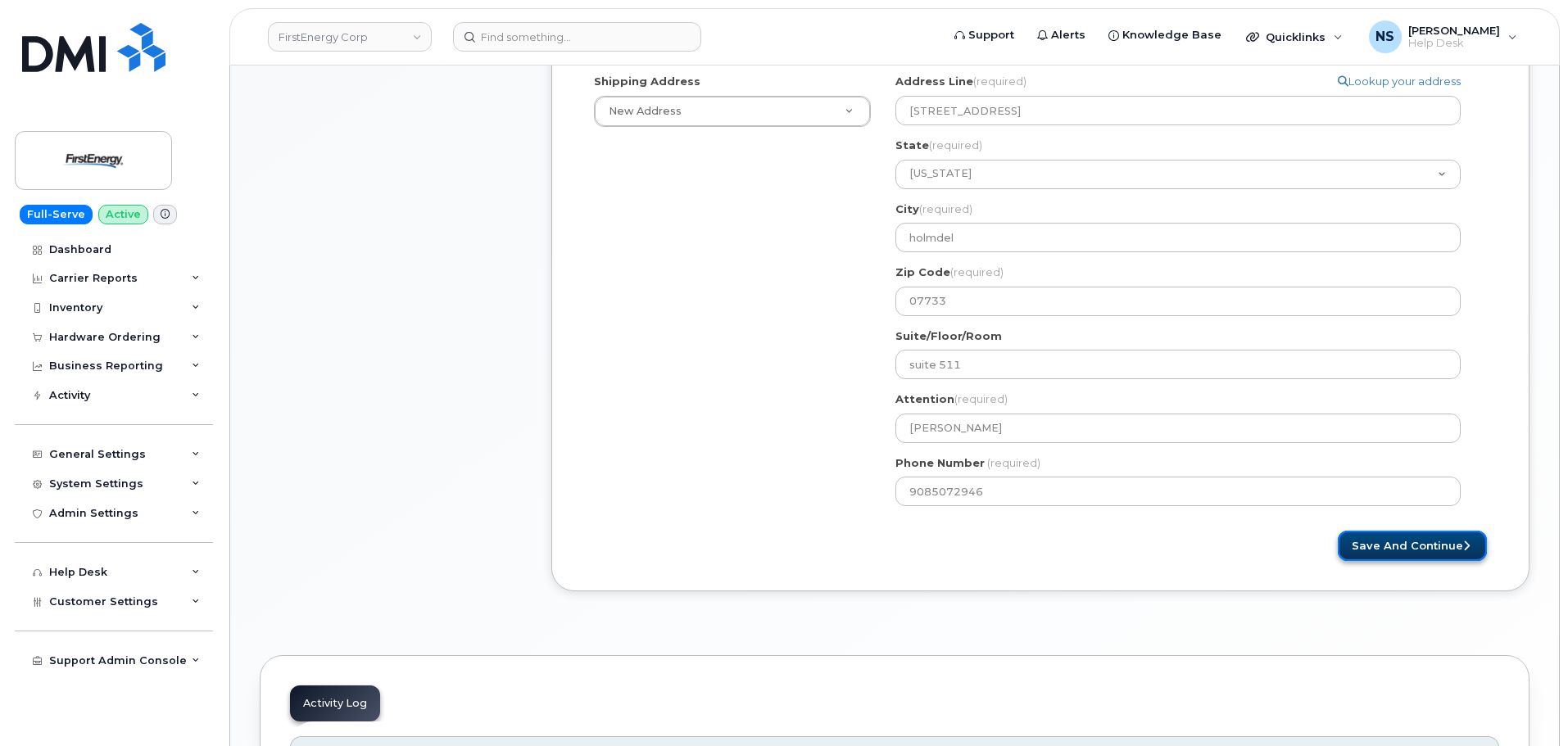
click at [1414, 557] on button "Save and Continue" at bounding box center [1412, 546] width 149 height 30
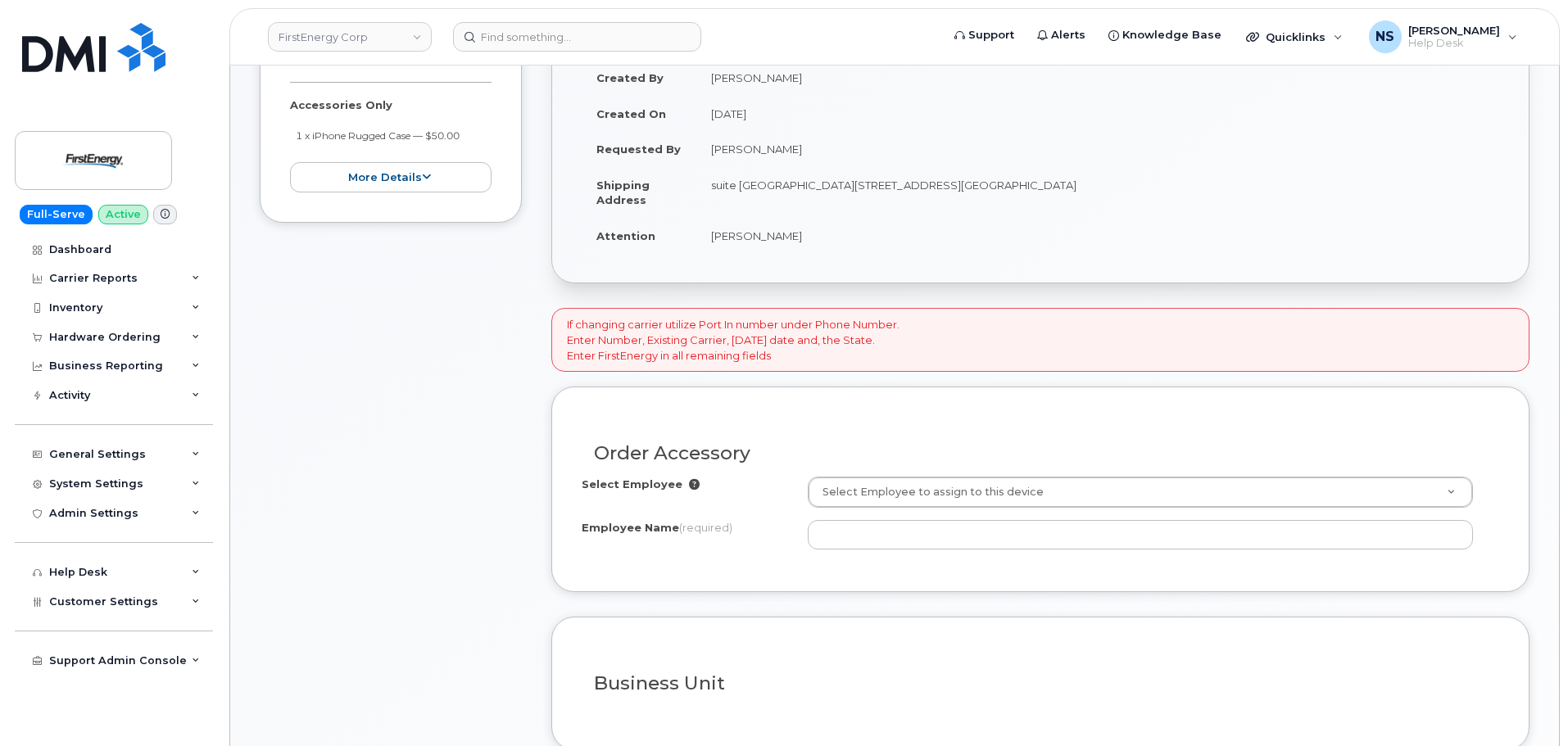
scroll to position [492, 0]
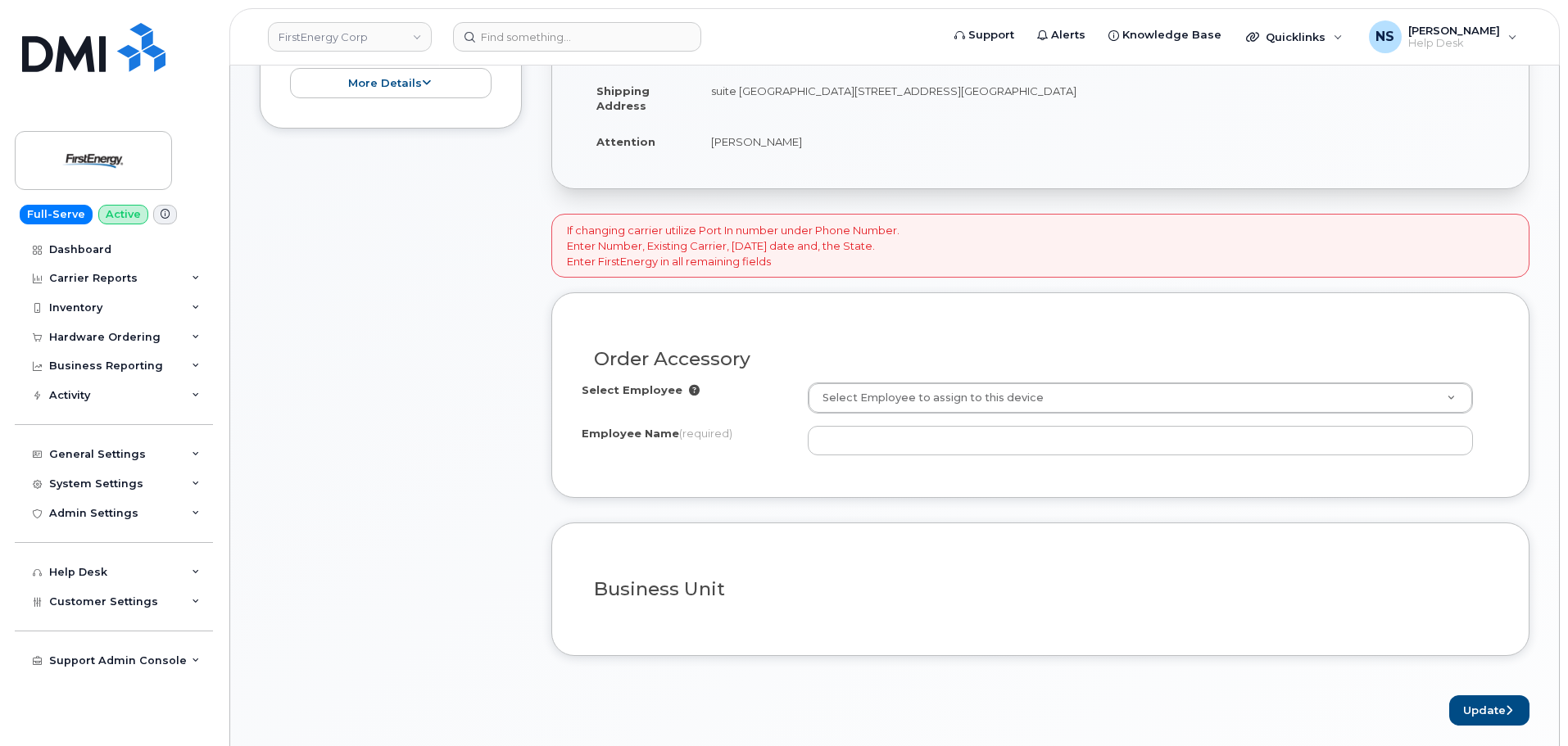
click at [892, 366] on h3 "Order Accessory" at bounding box center [1040, 359] width 893 height 20
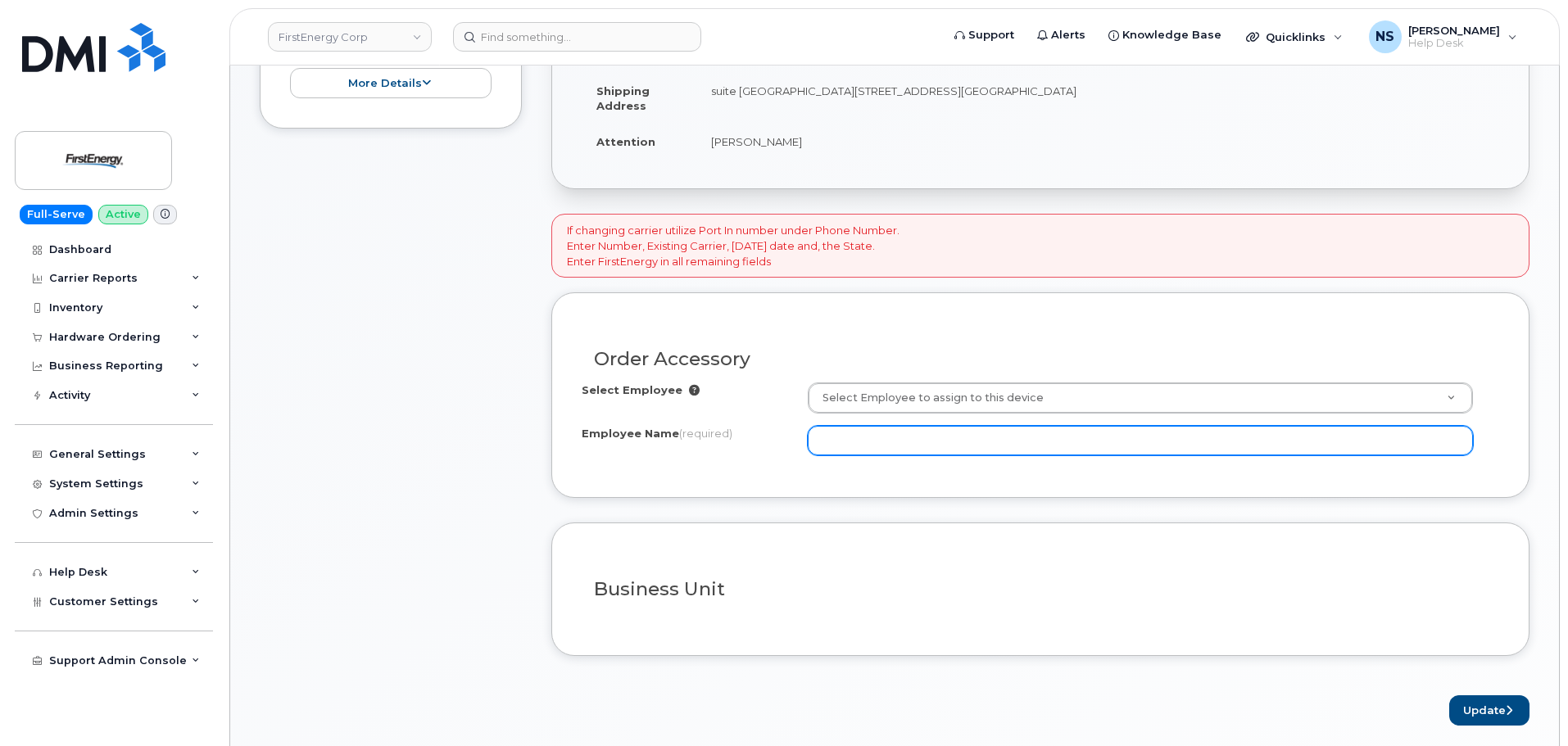
click at [841, 429] on input "Employee Name (required)" at bounding box center [1140, 440] width 665 height 29
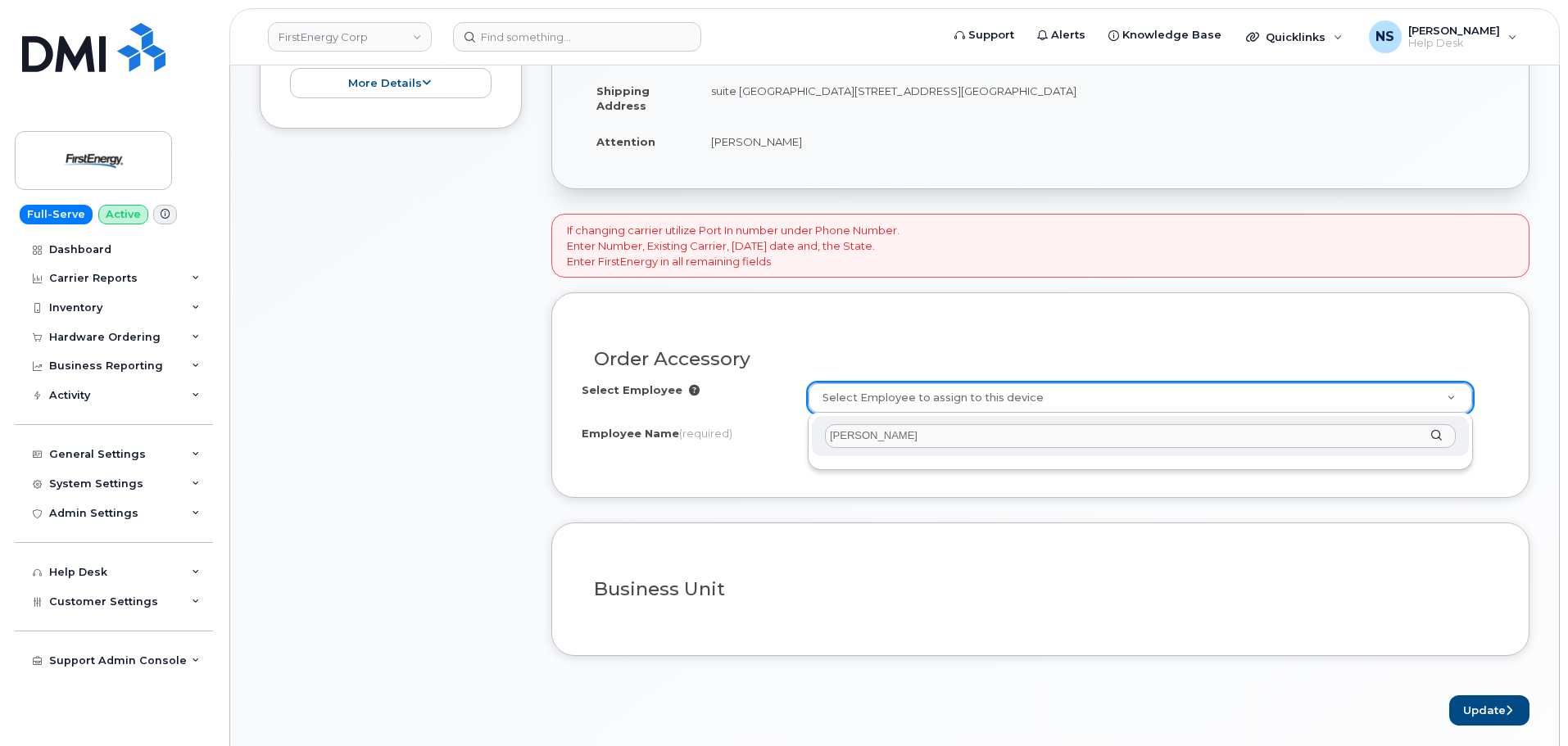
drag, startPoint x: 935, startPoint y: 433, endPoint x: 842, endPoint y: 419, distance: 94.0
click at [842, 419] on div "[PERSON_NAME]" at bounding box center [1139, 436] width 656 height 40
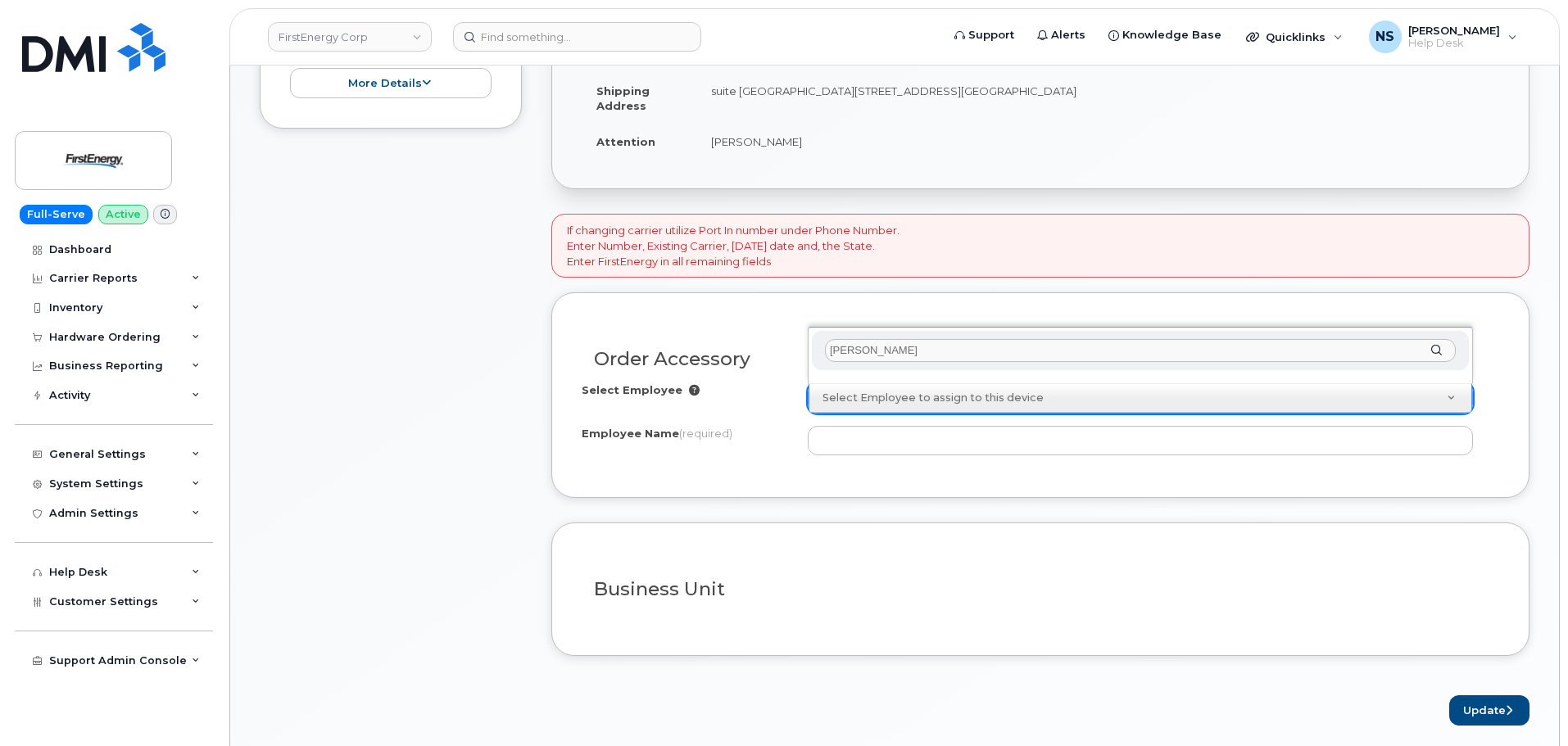
click at [876, 379] on div "Joseph Louissaint" at bounding box center [1140, 355] width 665 height 58
click at [887, 357] on input "Joseph Louissaint" at bounding box center [1140, 351] width 631 height 24
click at [891, 356] on input "Joseph Louissaint" at bounding box center [1140, 351] width 631 height 24
click at [893, 355] on input "Joseph Louissaint" at bounding box center [1140, 351] width 631 height 24
paste input "text"
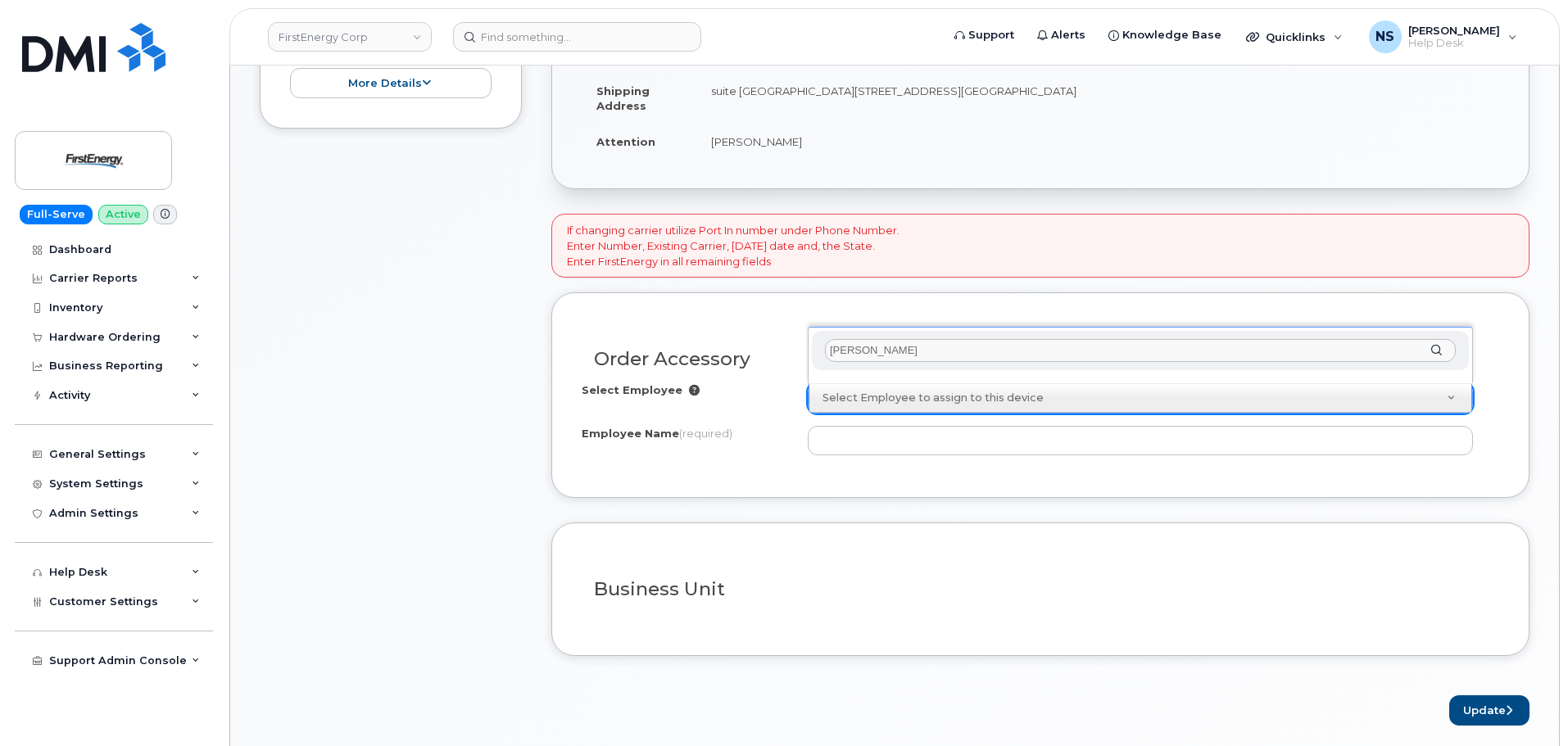
type input "Joseph Louissaint"
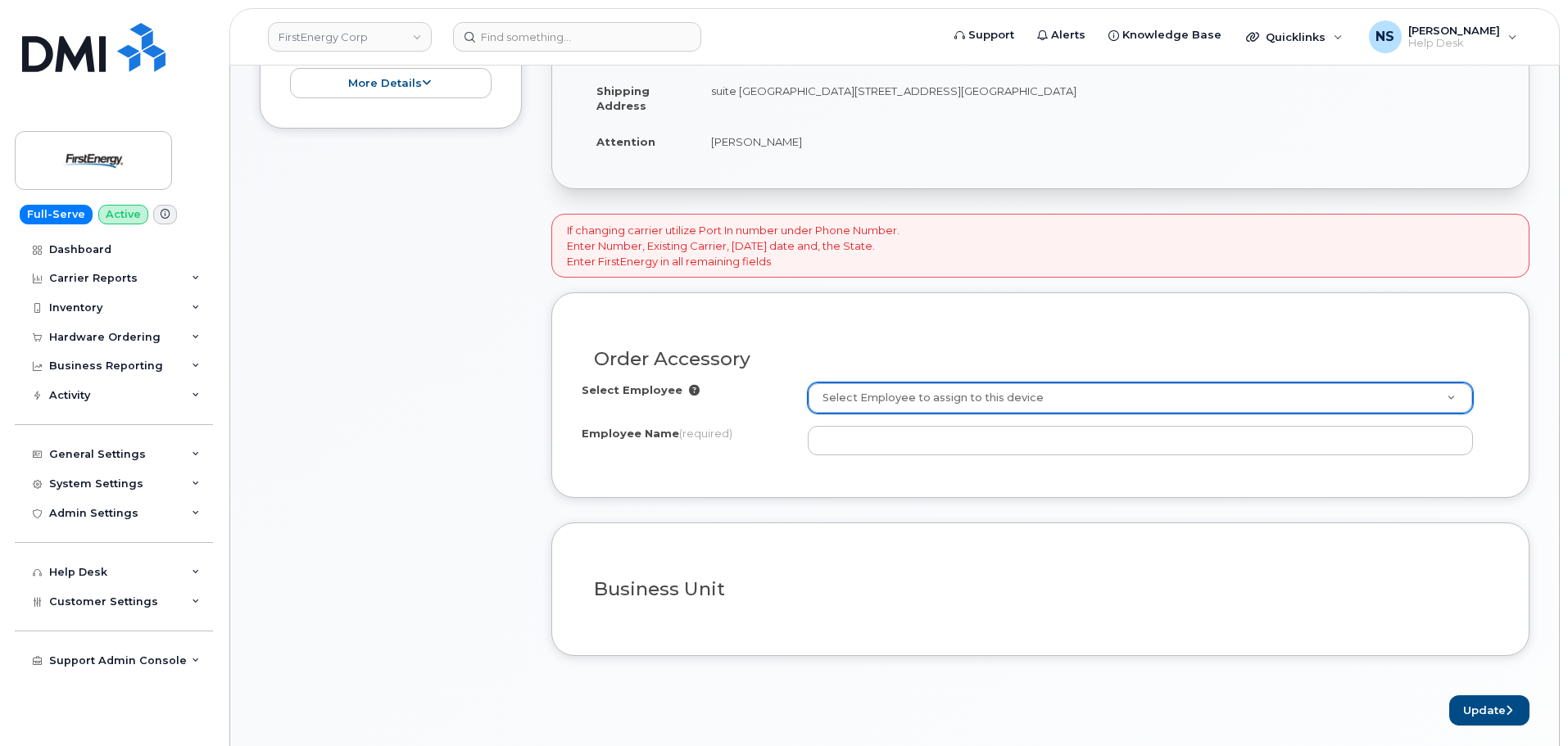
drag, startPoint x: 709, startPoint y: 446, endPoint x: 801, endPoint y: 439, distance: 92.3
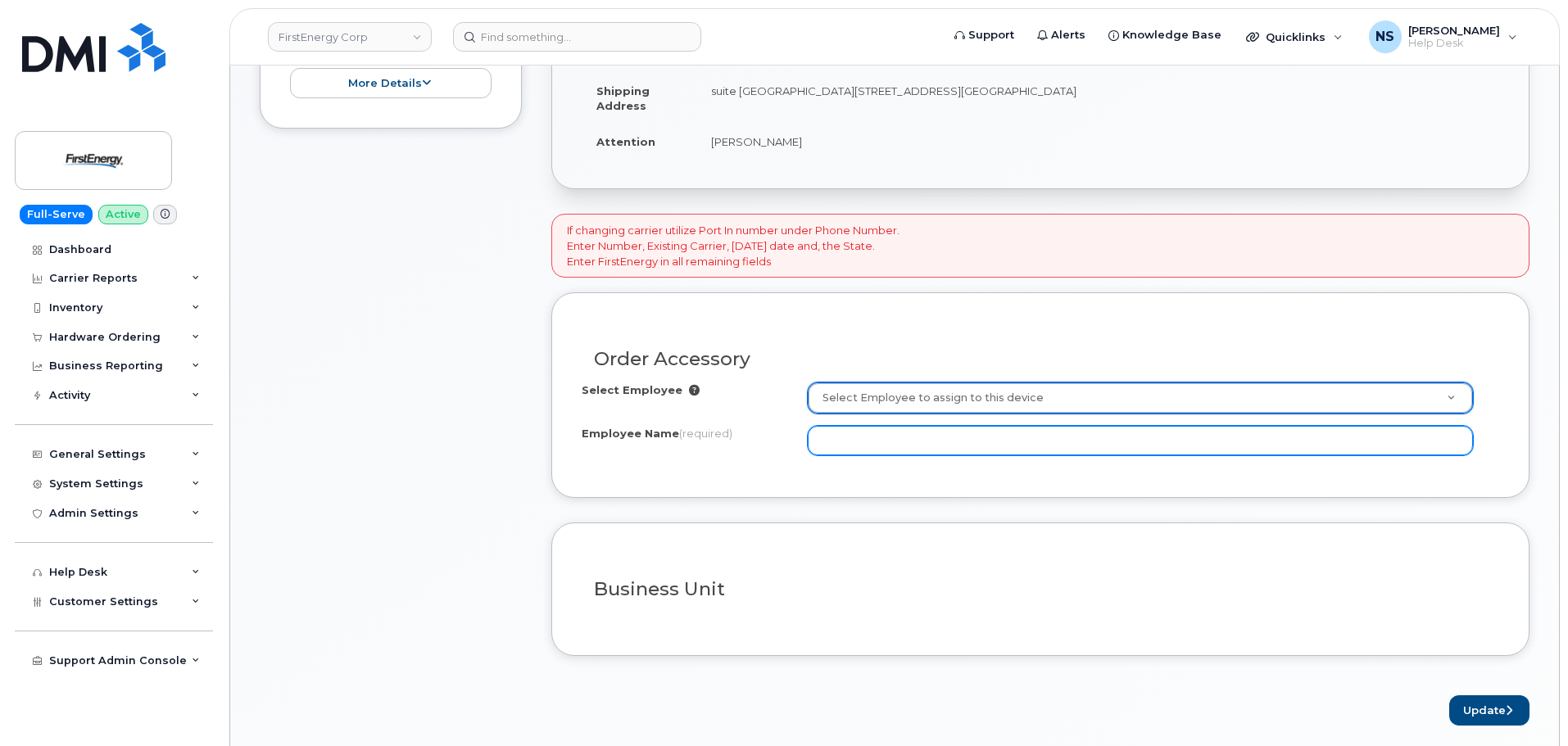
click at [844, 429] on input "Employee Name (required)" at bounding box center [1140, 440] width 665 height 29
click at [1114, 439] on input "Employee Name (required)" at bounding box center [1140, 440] width 665 height 29
paste input "Joseph Louissaint"
type input "Joseph Louissaint"
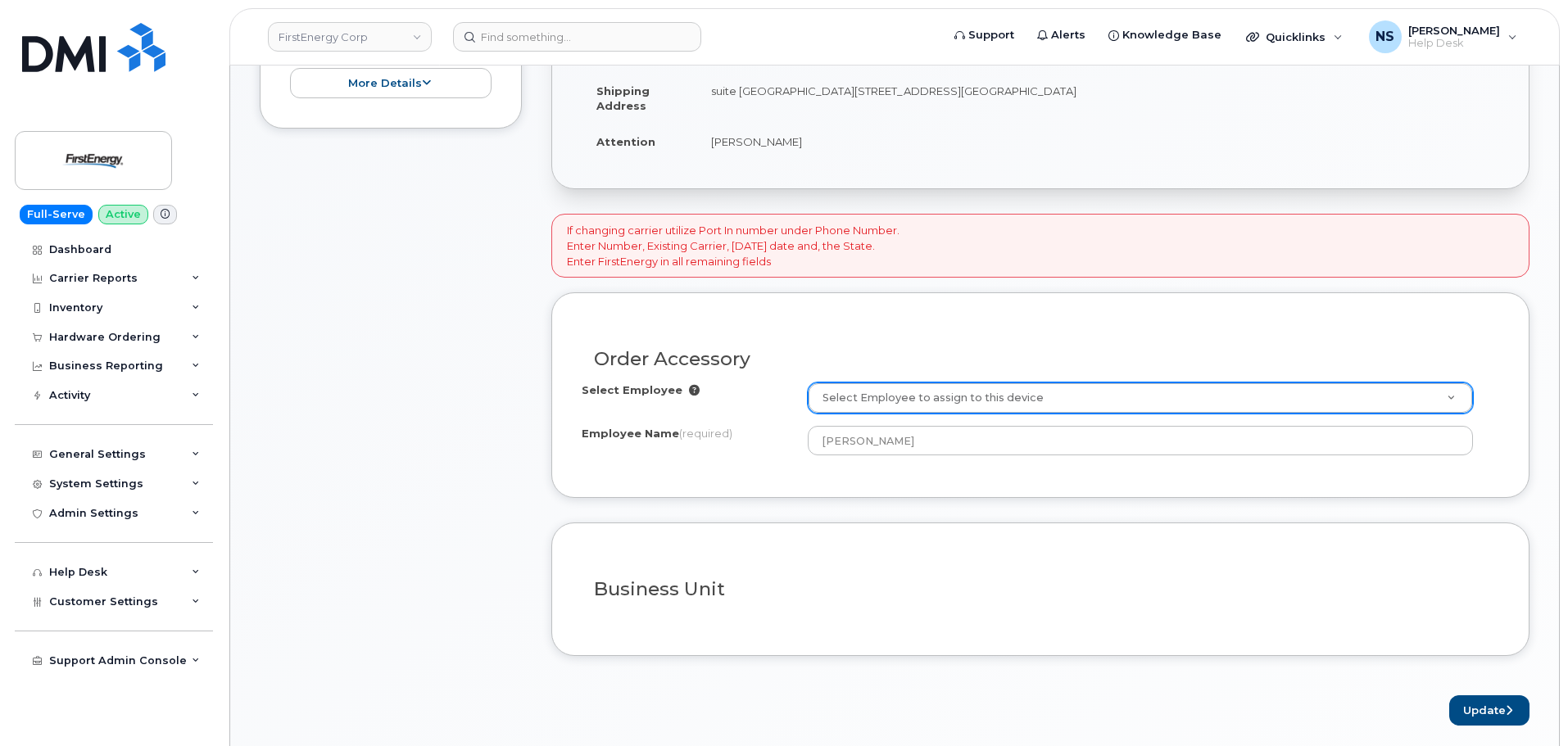
drag, startPoint x: 652, startPoint y: 493, endPoint x: 689, endPoint y: 494, distance: 37.0
click at [679, 493] on div "Order Accessory Select Employee Select Employee to assign to this device Employ…" at bounding box center [1040, 395] width 978 height 206
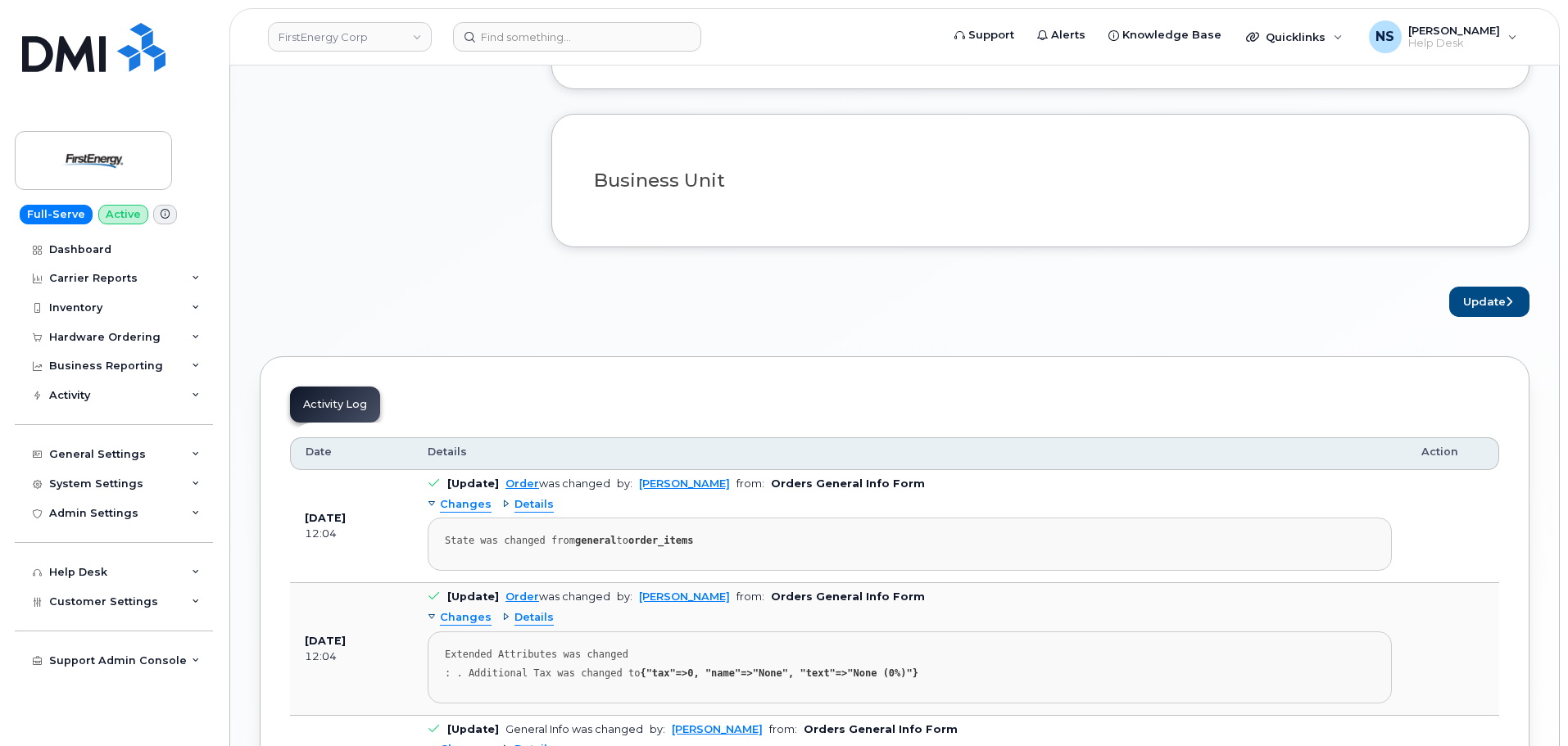
scroll to position [901, 0]
click at [1497, 308] on button "Update" at bounding box center [1488, 301] width 81 height 30
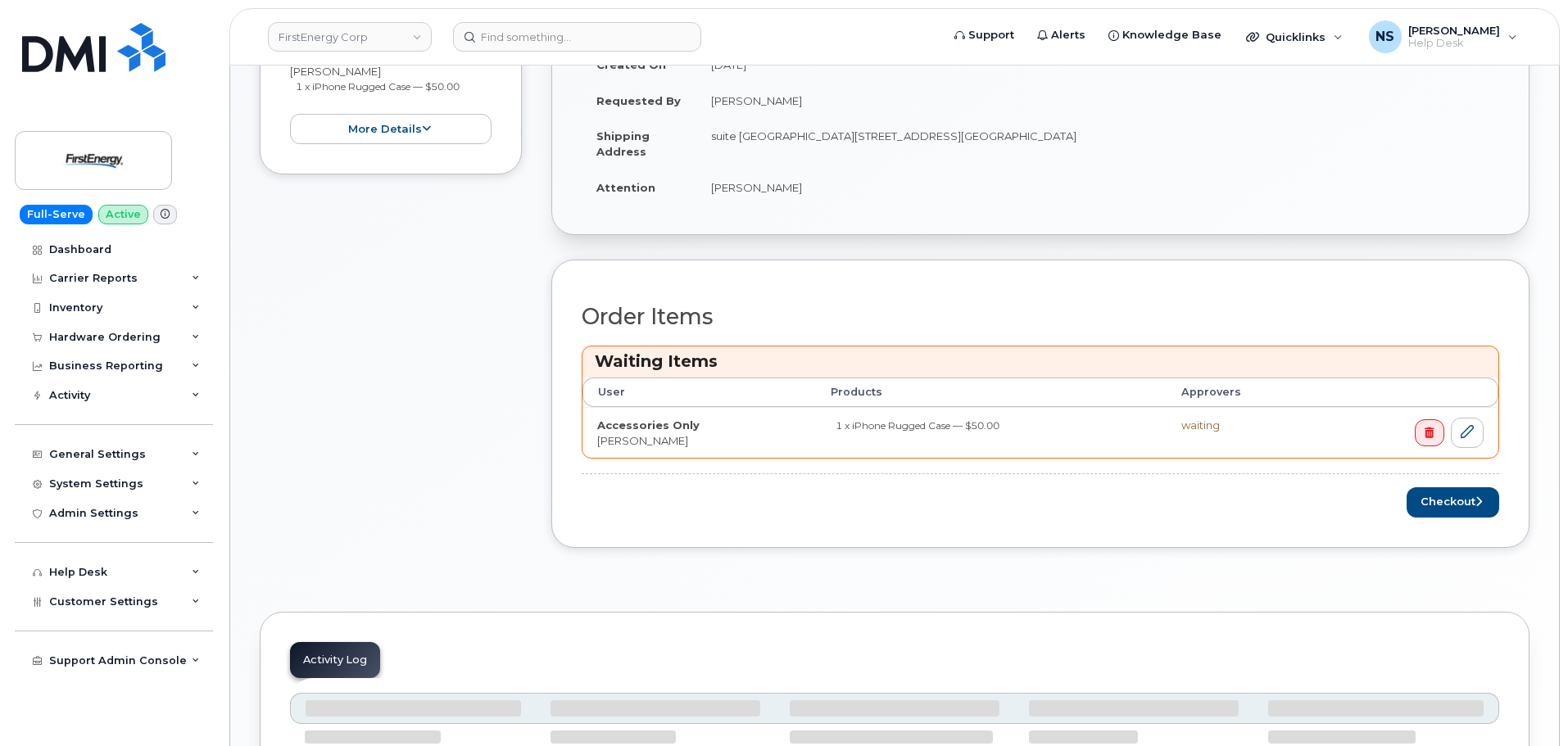
scroll to position [493, 0]
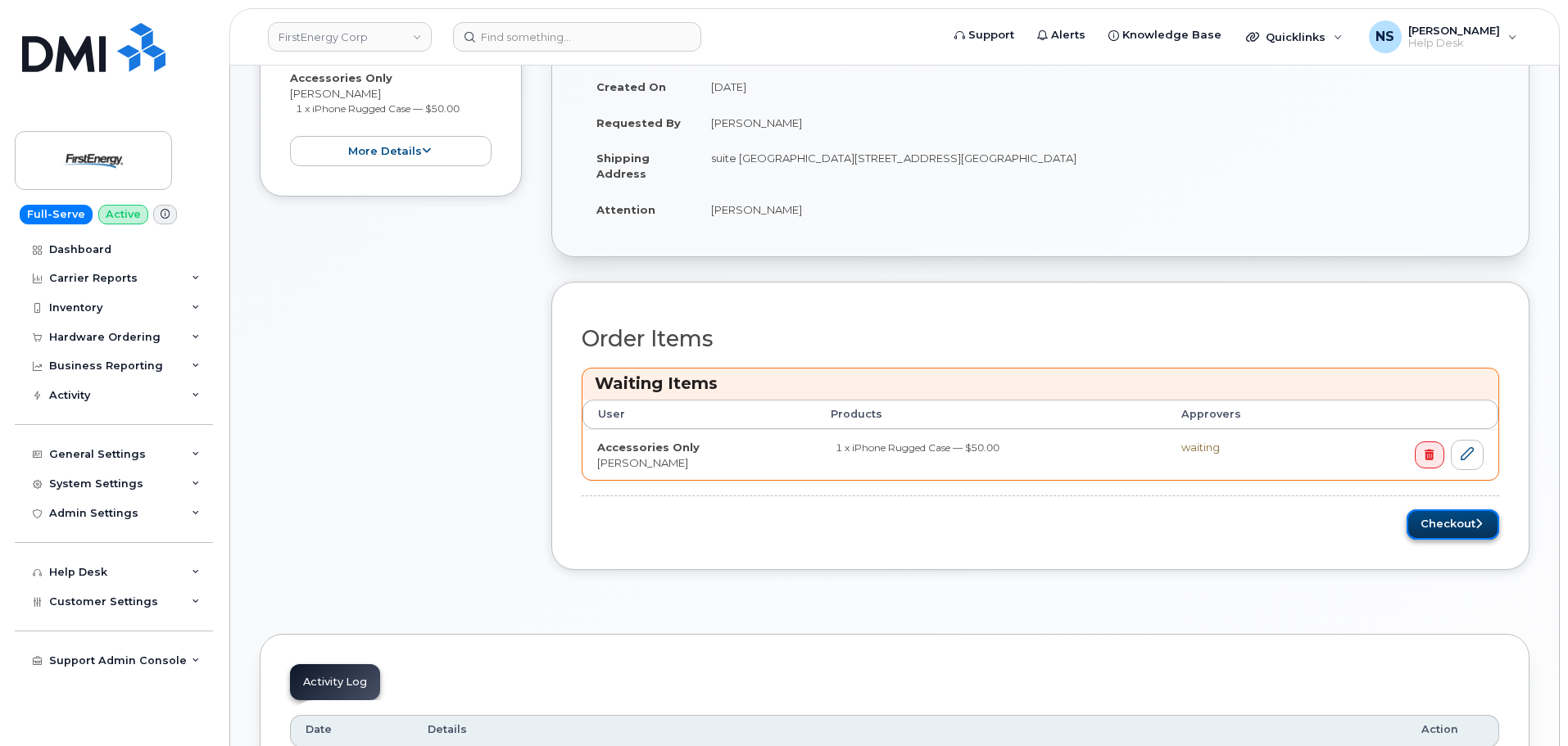
click at [1445, 534] on button "Checkout" at bounding box center [1452, 525] width 92 height 30
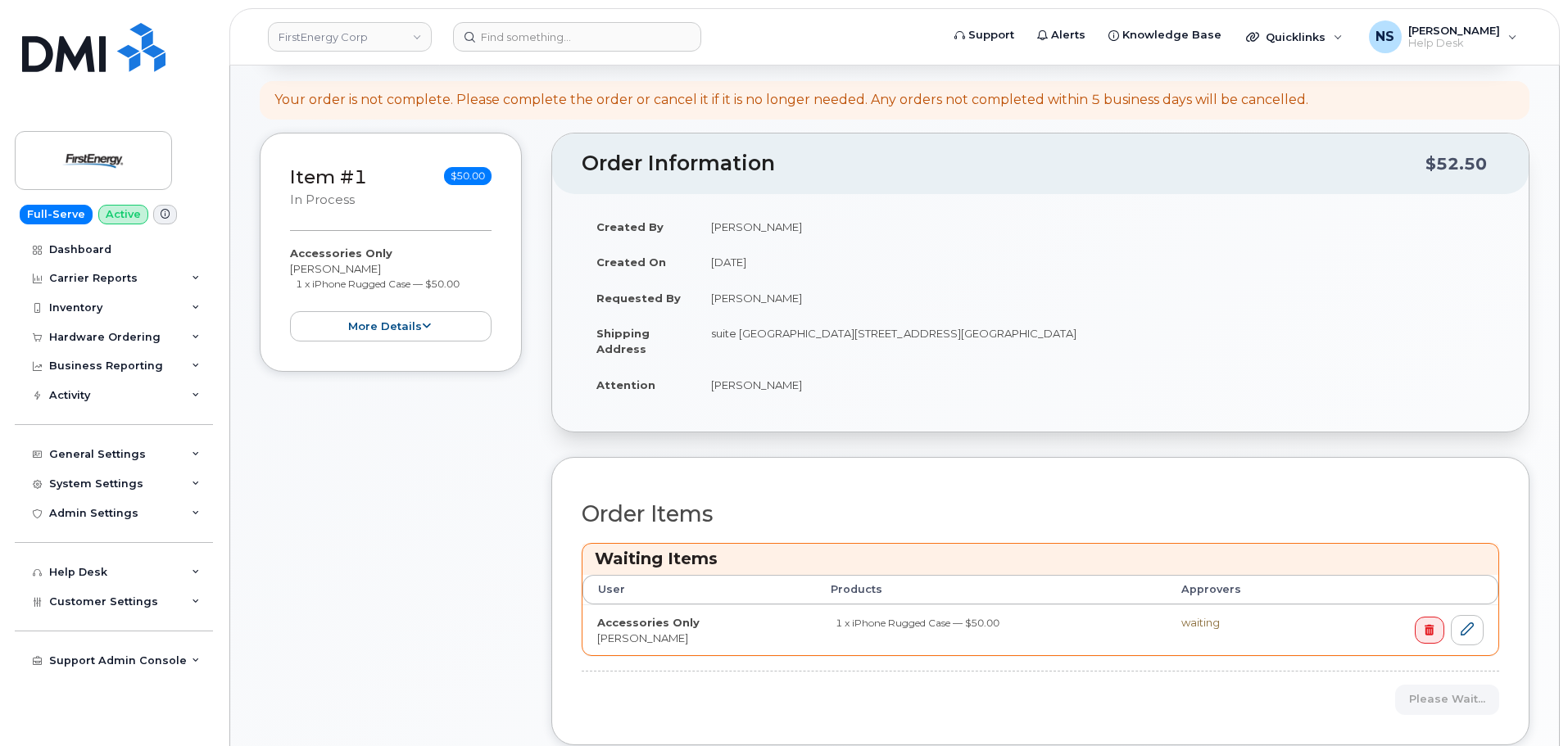
scroll to position [84, 0]
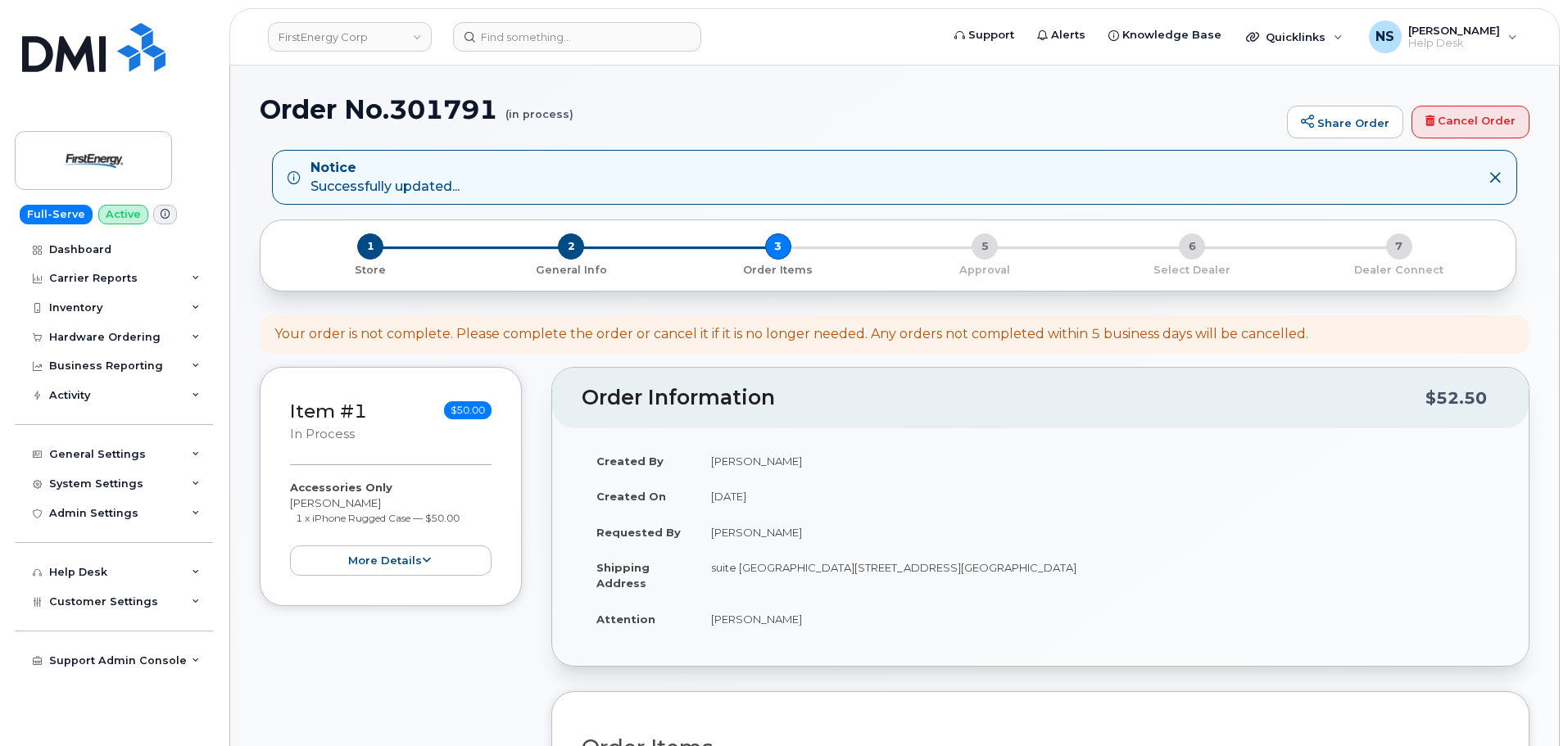
click at [455, 103] on h1 "Order No.301791 (in process)" at bounding box center [769, 109] width 1019 height 28
click at [454, 103] on h1 "Order No.301791 (in process)" at bounding box center [769, 109] width 1019 height 28
click at [438, 114] on h1 "Order No.301791 (in process)" at bounding box center [769, 109] width 1019 height 28
click at [470, 102] on h1 "Order No.301791 (in process)" at bounding box center [769, 109] width 1019 height 28
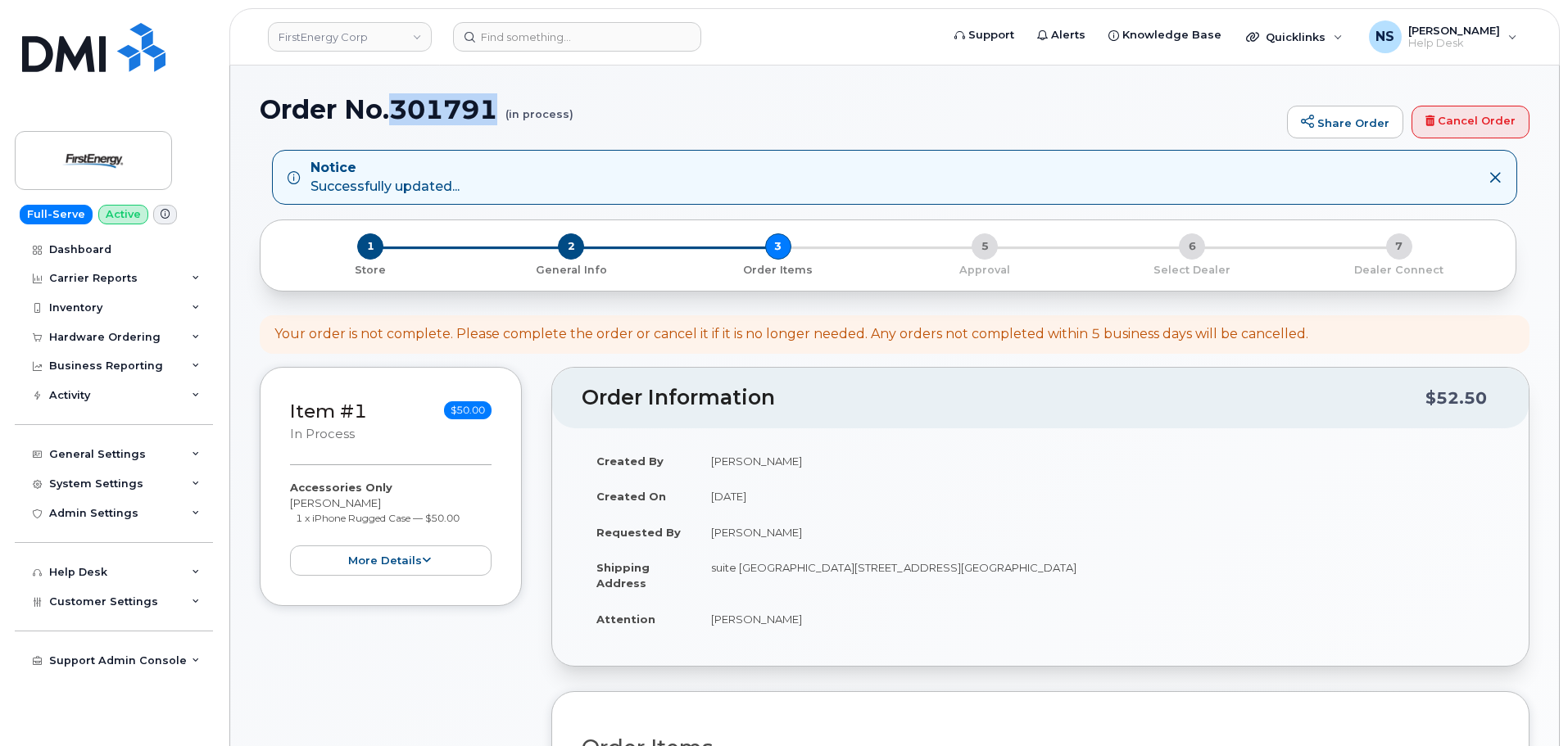
click at [470, 100] on h1 "Order No.301791 (in process)" at bounding box center [769, 109] width 1019 height 28
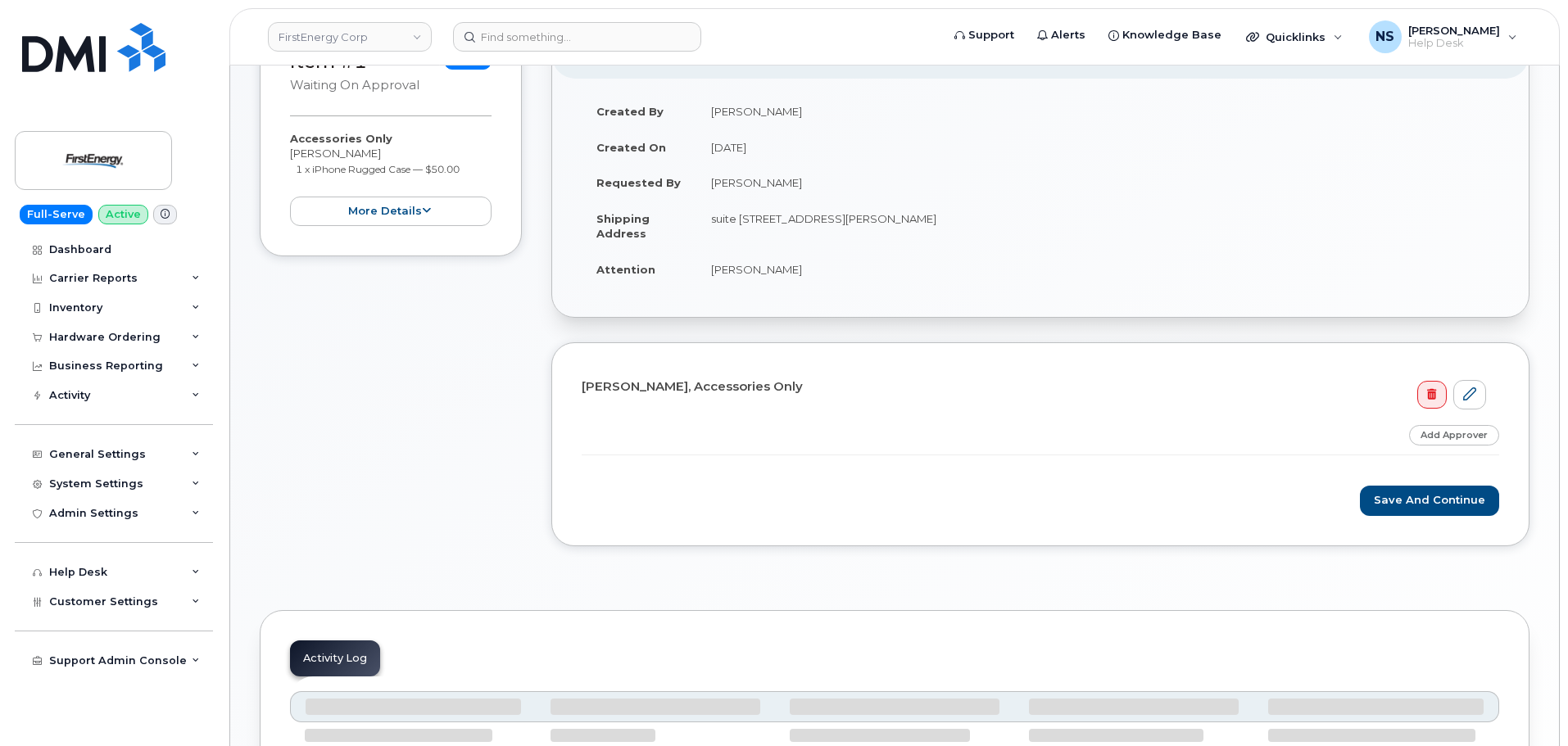
scroll to position [328, 0]
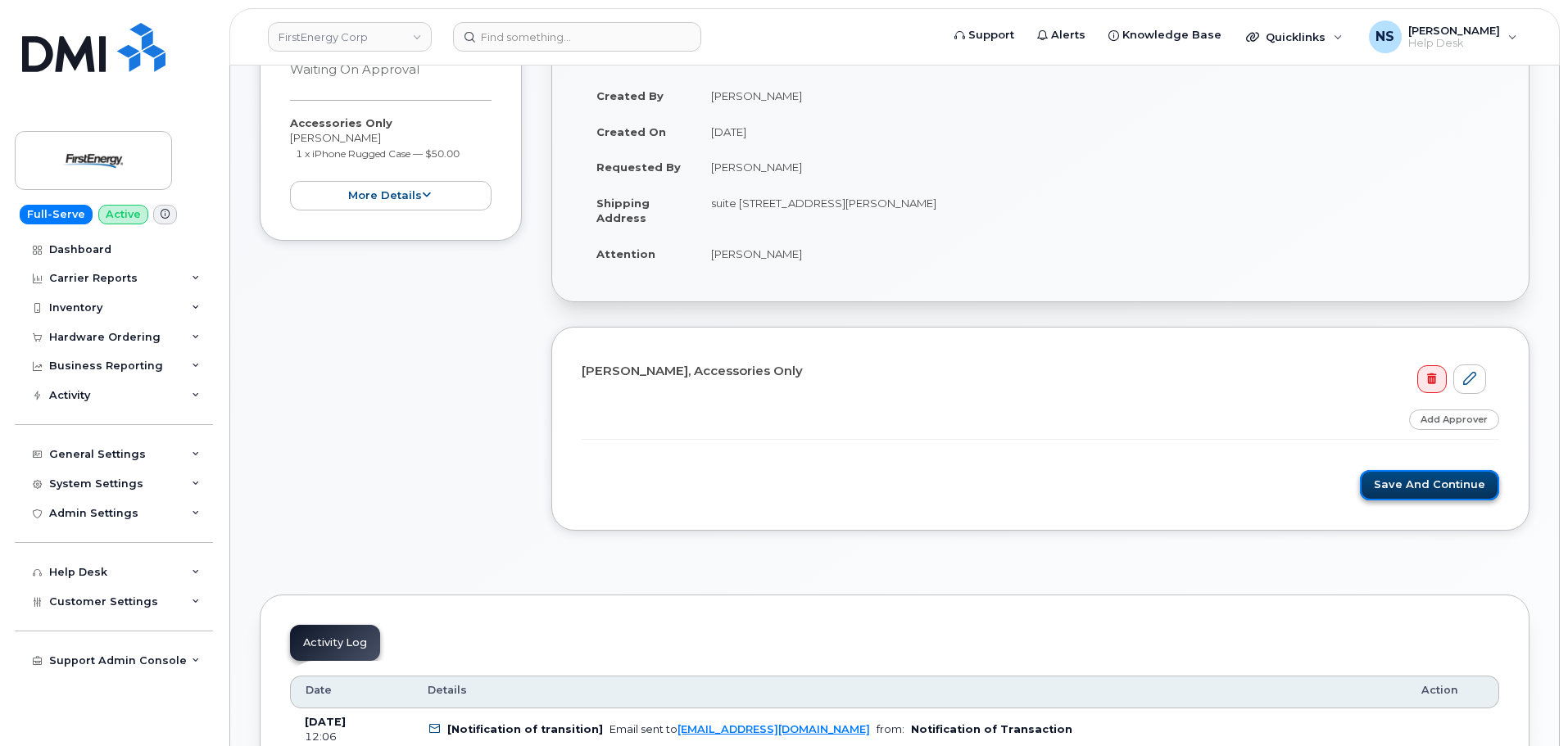
drag, startPoint x: 1411, startPoint y: 493, endPoint x: 1417, endPoint y: 486, distance: 9.2
click at [1416, 486] on button "Save and Continue" at bounding box center [1429, 486] width 139 height 30
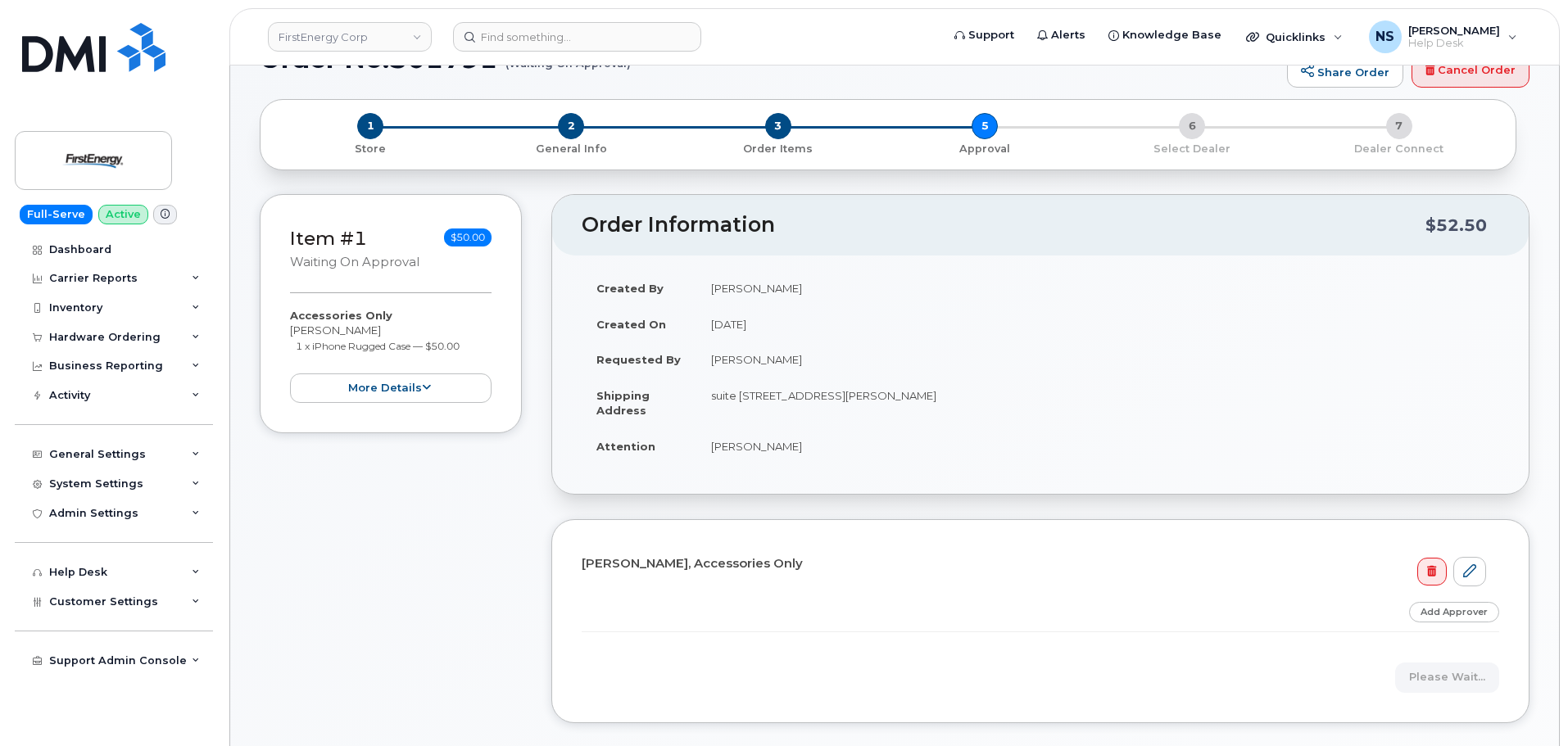
scroll to position [164, 0]
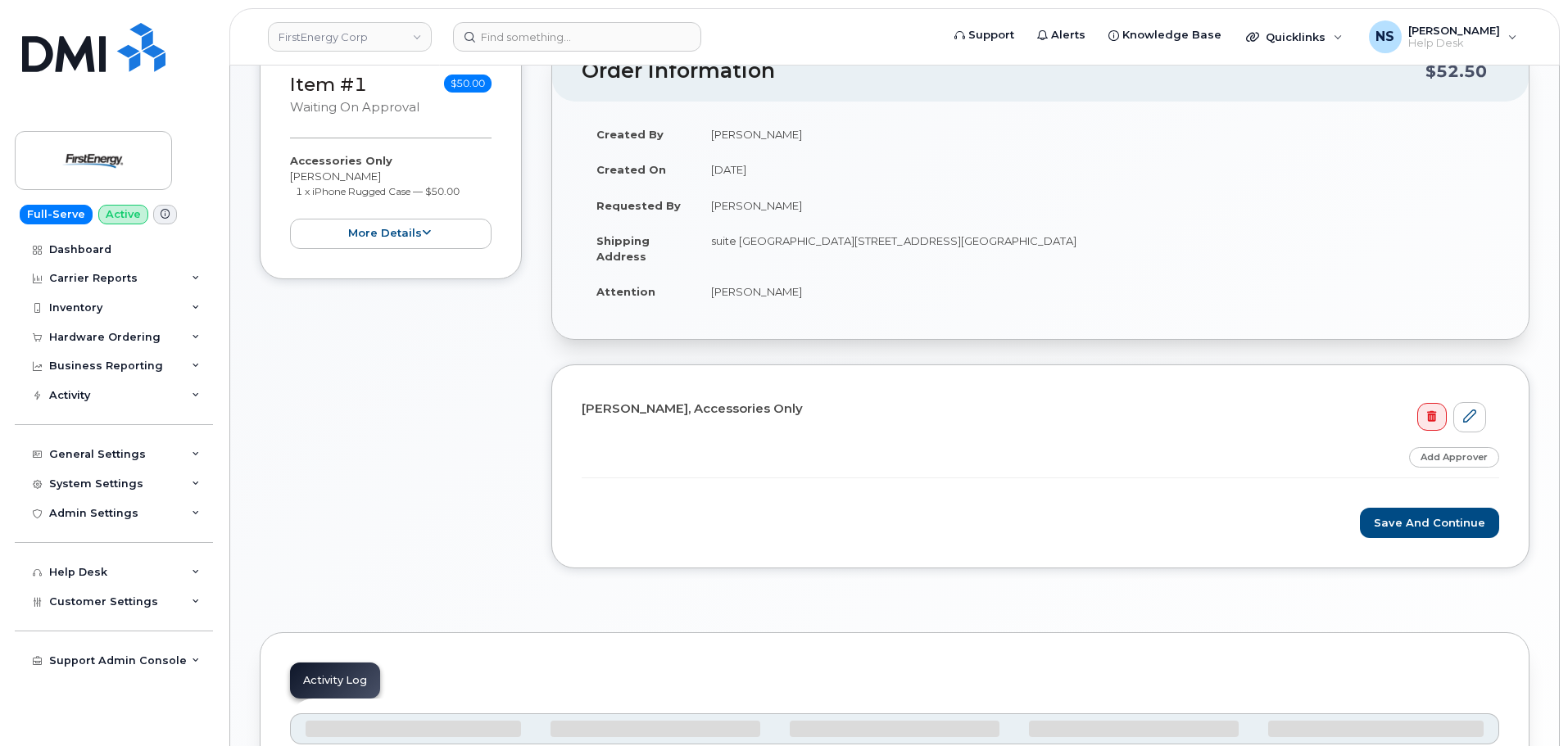
scroll to position [493, 0]
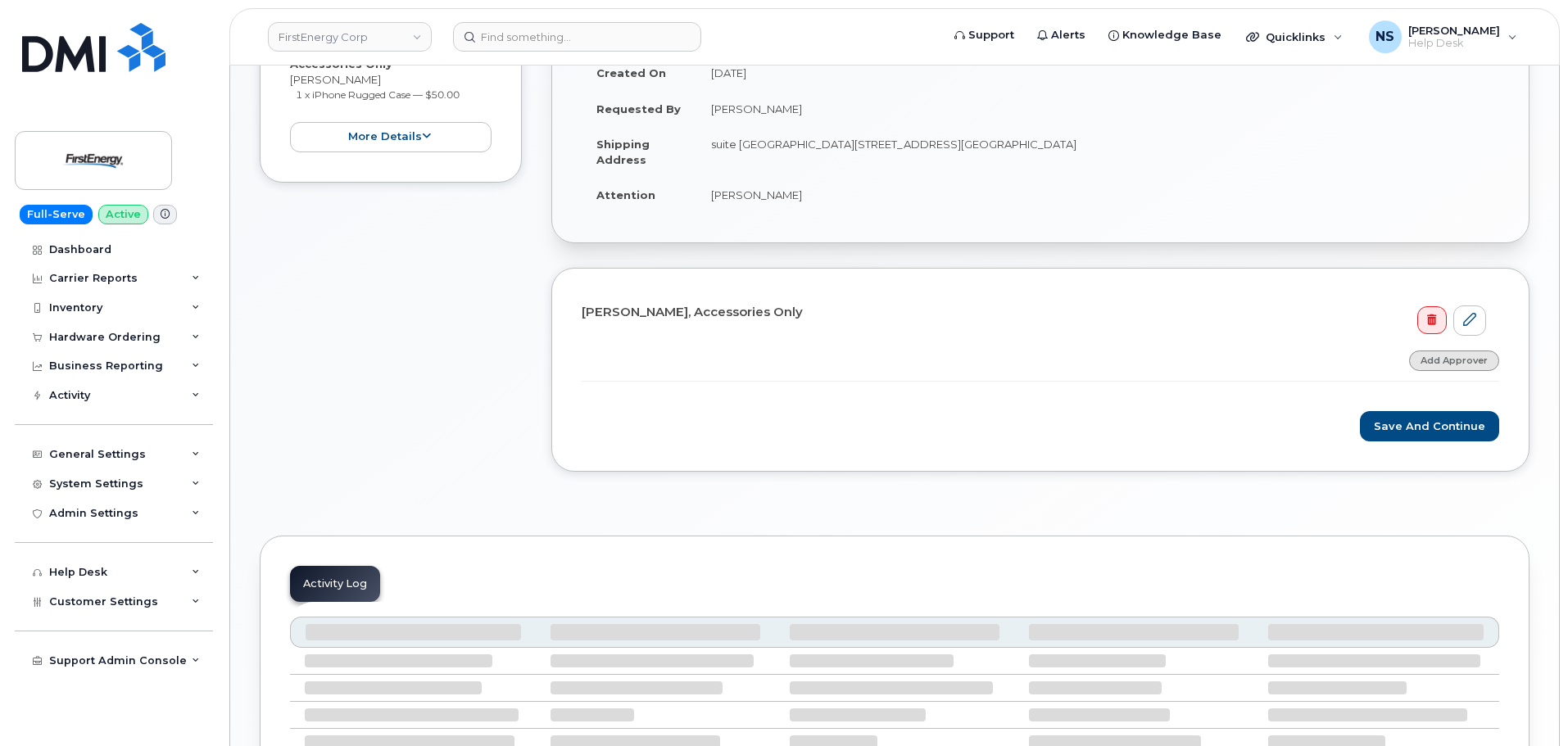
click at [1455, 360] on link "Add Approver" at bounding box center [1454, 361] width 90 height 20
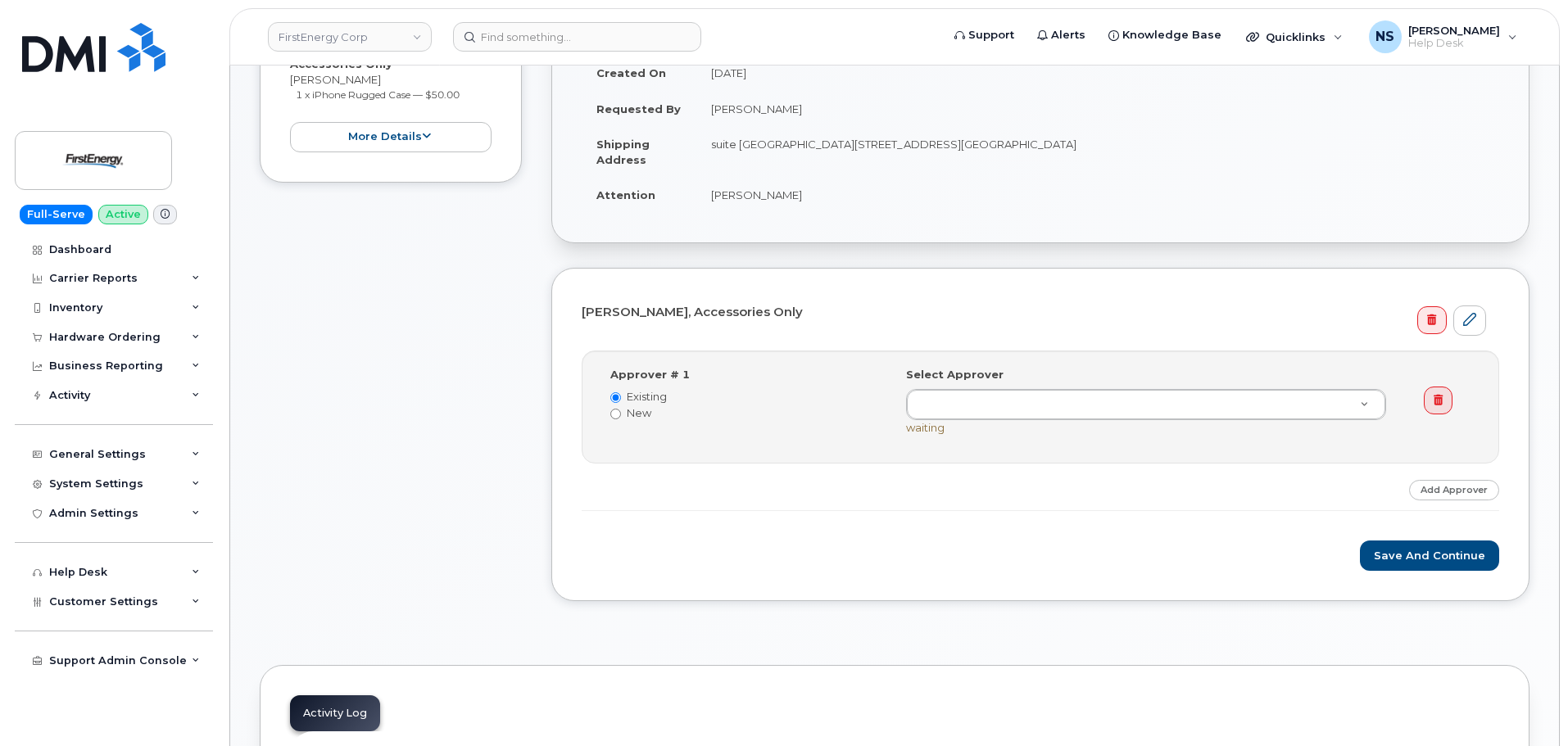
click at [628, 410] on label "New" at bounding box center [746, 414] width 271 height 16
click at [621, 410] on input "New" at bounding box center [616, 414] width 11 height 11
radio input "true"
click at [628, 396] on label "Existing" at bounding box center [746, 397] width 271 height 16
click at [621, 396] on input "Existing" at bounding box center [616, 398] width 11 height 11
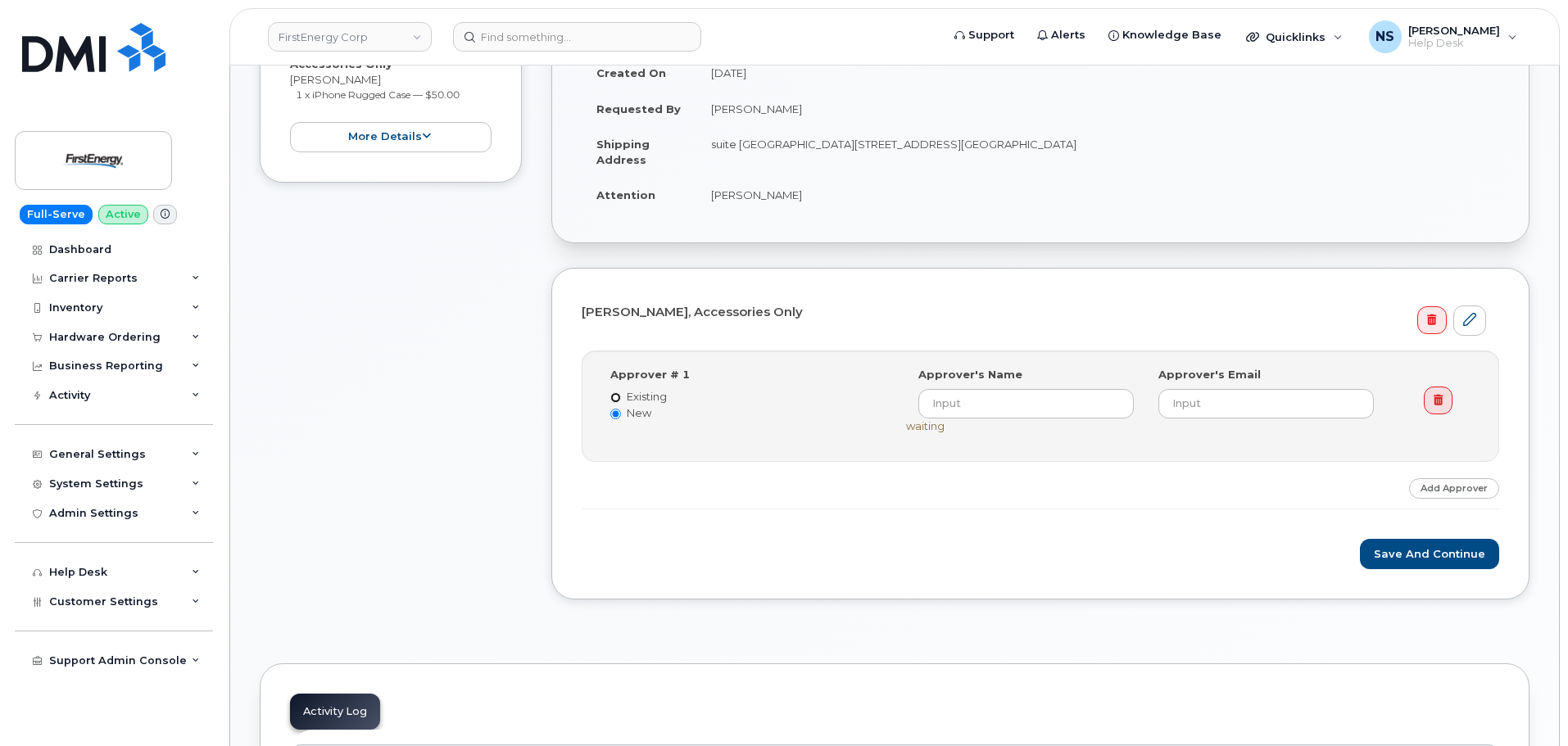
radio input "true"
radio input "false"
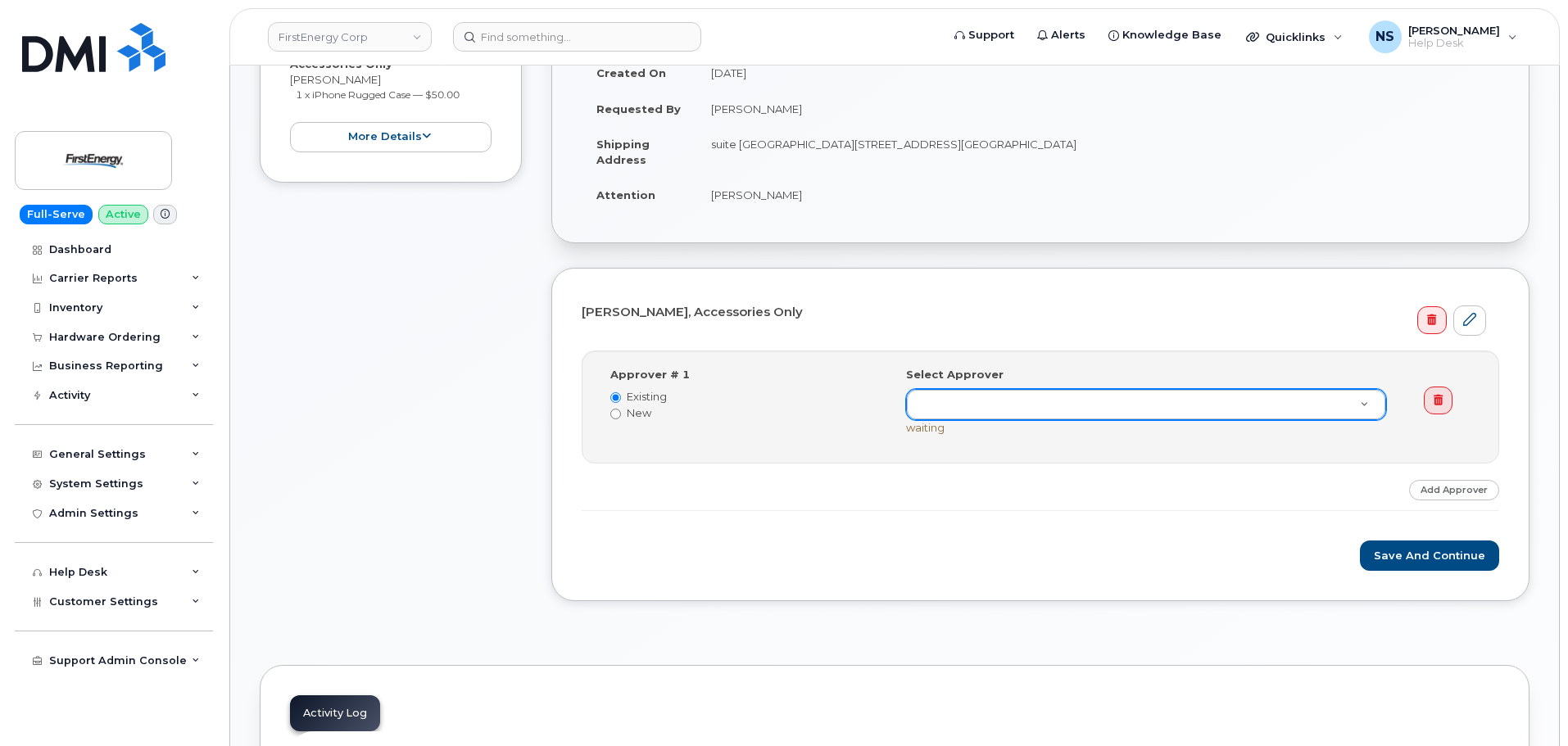
drag, startPoint x: 1060, startPoint y: 427, endPoint x: 1068, endPoint y: 395, distance: 33.0
click at [1061, 413] on div "Select Approver waiting" at bounding box center [1153, 400] width 493 height 68
click at [960, 434] on input "text" at bounding box center [1145, 442] width 446 height 24
drag, startPoint x: 983, startPoint y: 439, endPoint x: 787, endPoint y: 425, distance: 196.5
click at [784, 428] on body "FirstEnergy Corp Support Alerts Knowledge Base Quicklinks Suspend / Cancel Devi…" at bounding box center [784, 717] width 1568 height 2421
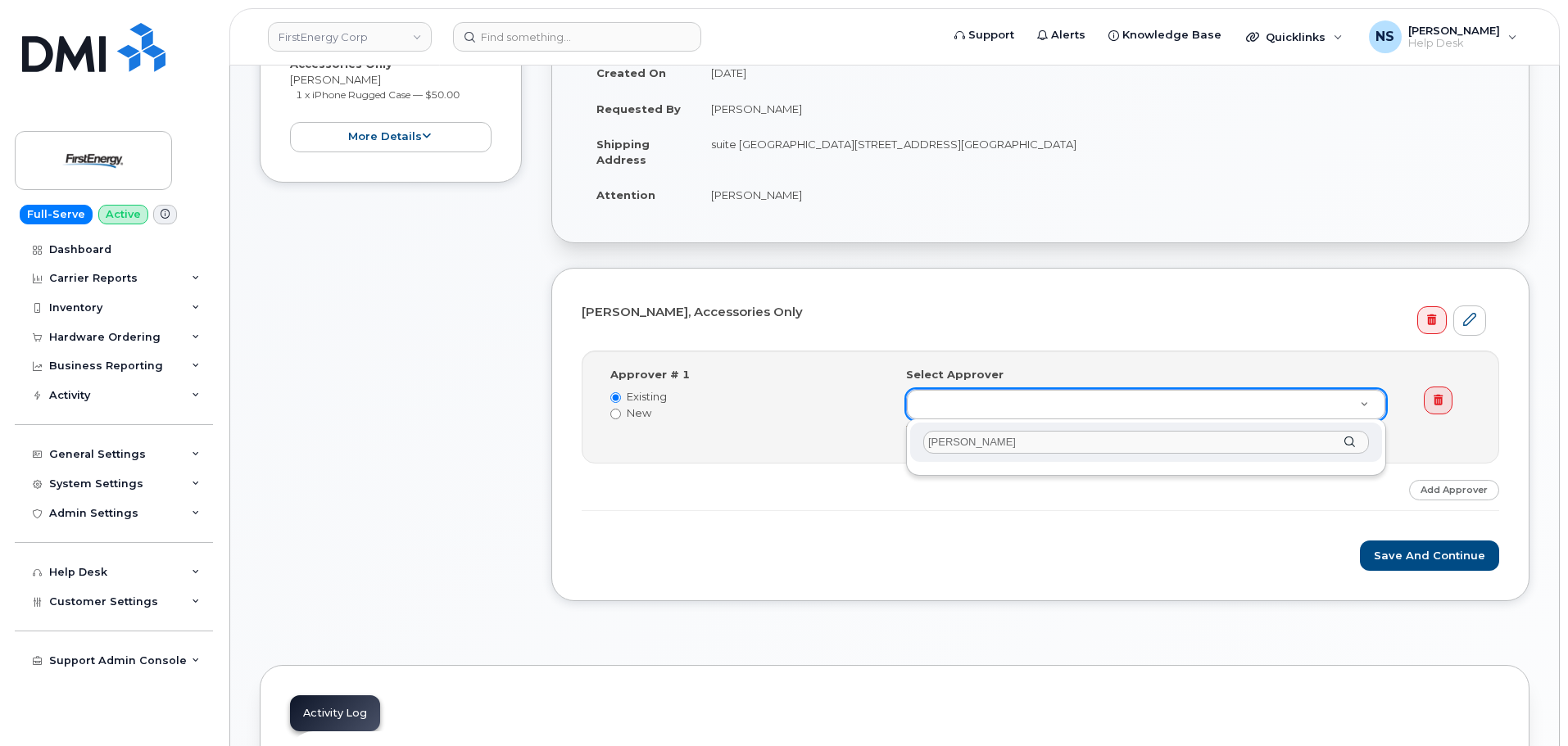
type input "[PERSON_NAME]"
drag, startPoint x: 966, startPoint y: 396, endPoint x: 956, endPoint y: 397, distance: 10.0
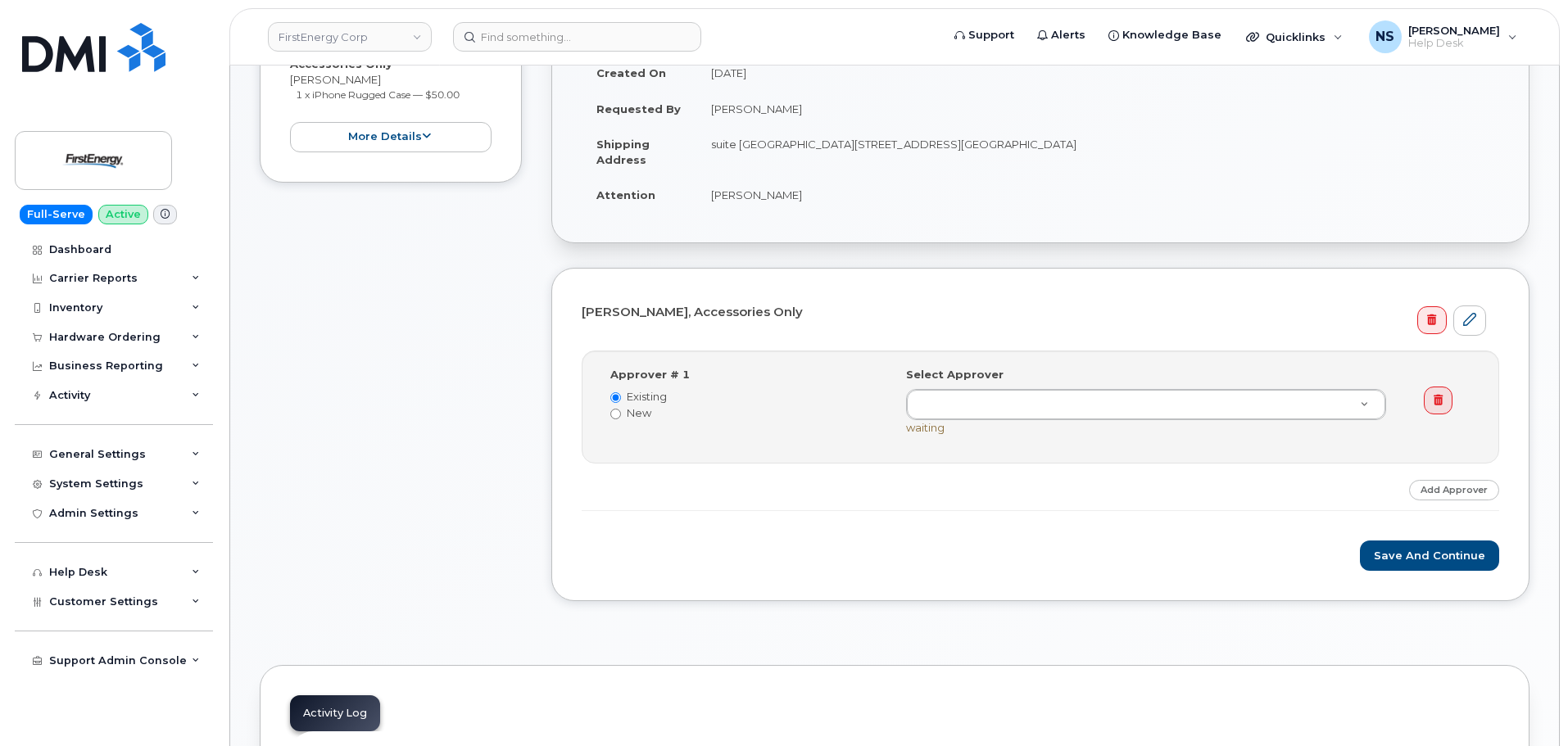
drag, startPoint x: 646, startPoint y: 417, endPoint x: 685, endPoint y: 416, distance: 39.0
click at [644, 417] on label "New" at bounding box center [746, 414] width 271 height 16
click at [621, 417] on input "New" at bounding box center [616, 414] width 11 height 11
radio input "true"
radio input "false"
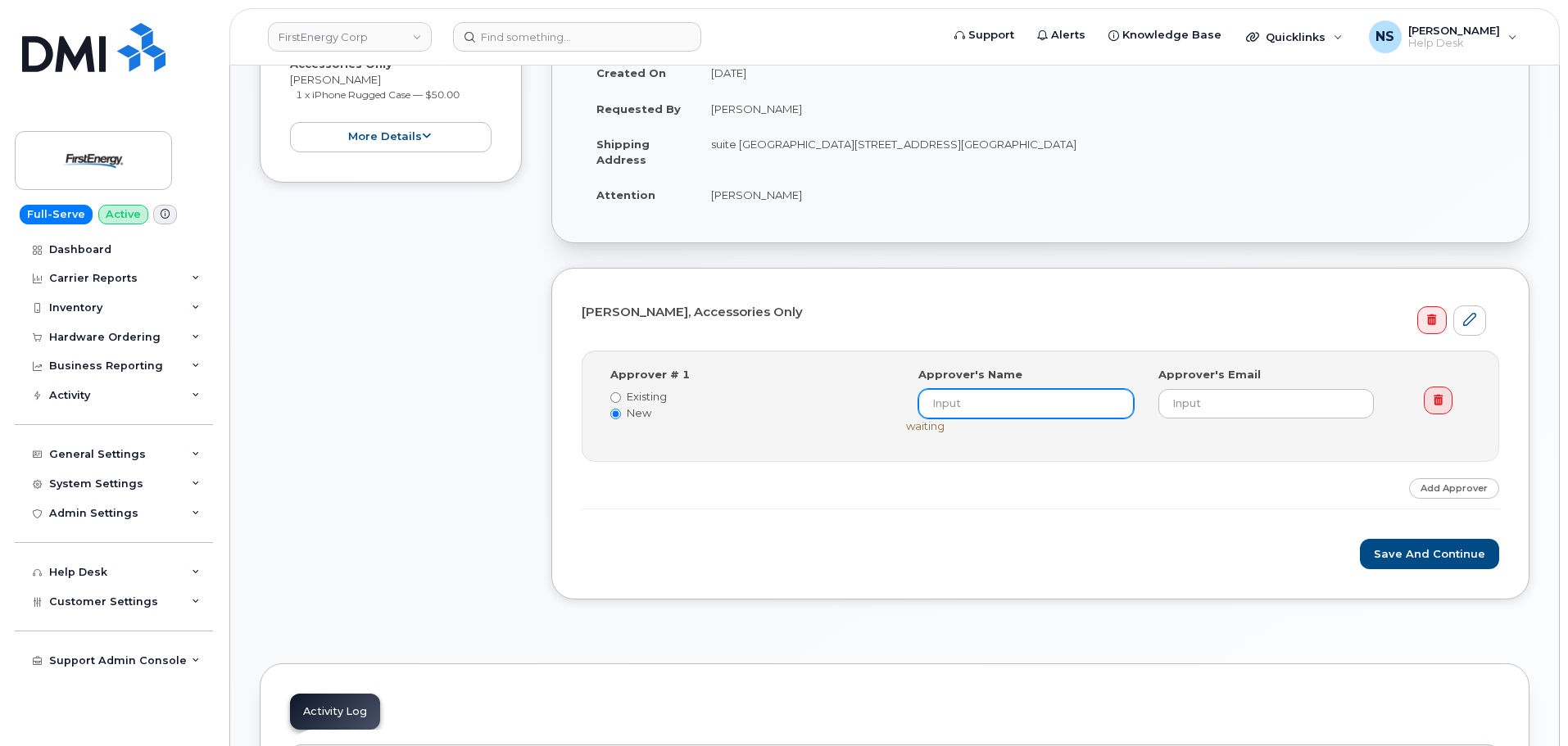
click at [948, 401] on input at bounding box center [1025, 403] width 215 height 29
paste input "[PERSON_NAME]"
type input "[PERSON_NAME][GEOGRAPHIC_DATA]"
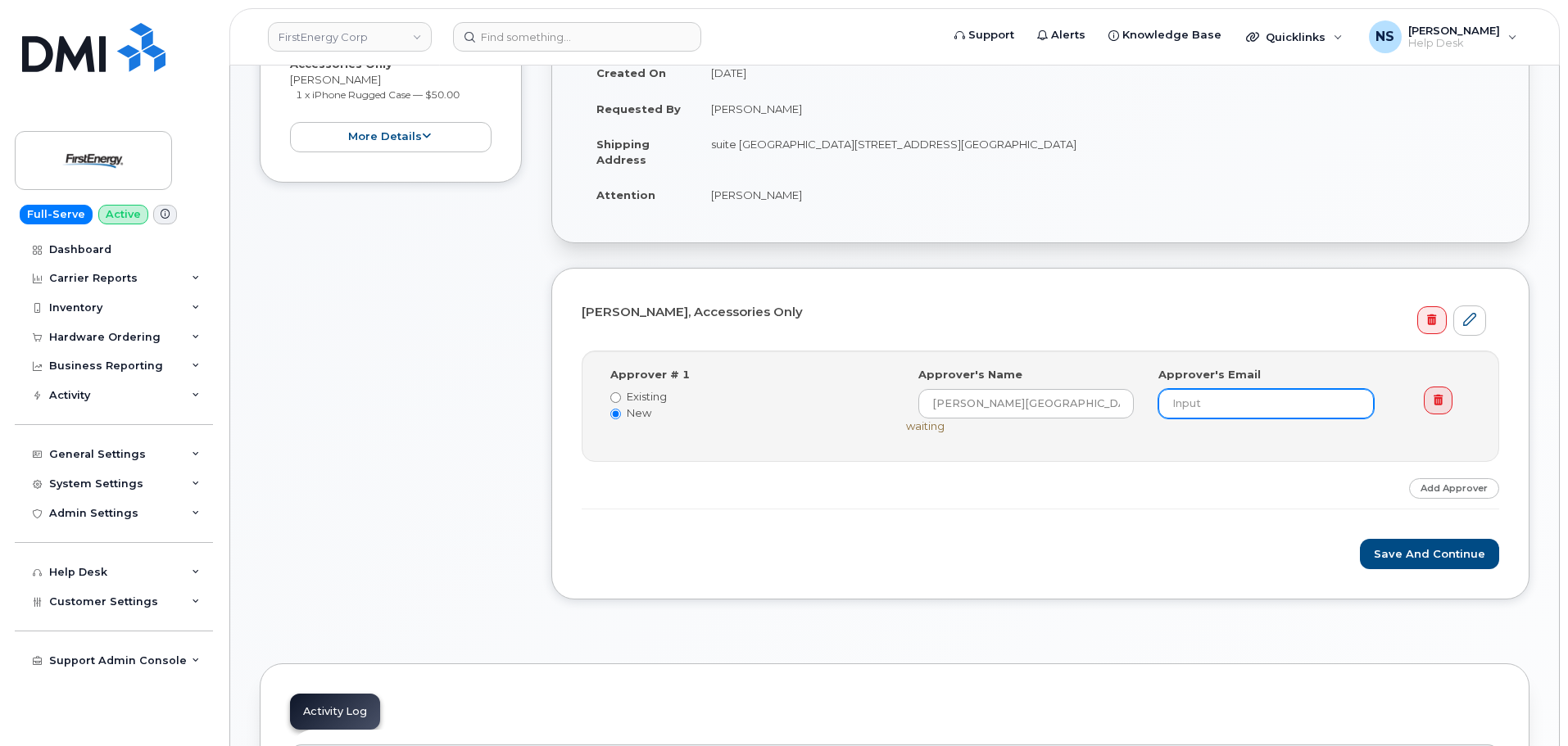
click at [1187, 400] on input "email" at bounding box center [1265, 403] width 215 height 29
paste input "[PERSON_NAME]"
drag, startPoint x: 1241, startPoint y: 406, endPoint x: 1134, endPoint y: 413, distance: 107.2
click at [1116, 405] on div "Approver's Name [PERSON_NAME][GEOGRAPHIC_DATA] Approver's Email [PERSON_NAME]" at bounding box center [1146, 392] width 480 height 51
paste input "[EMAIL_ADDRESS][DOMAIN_NAME]"
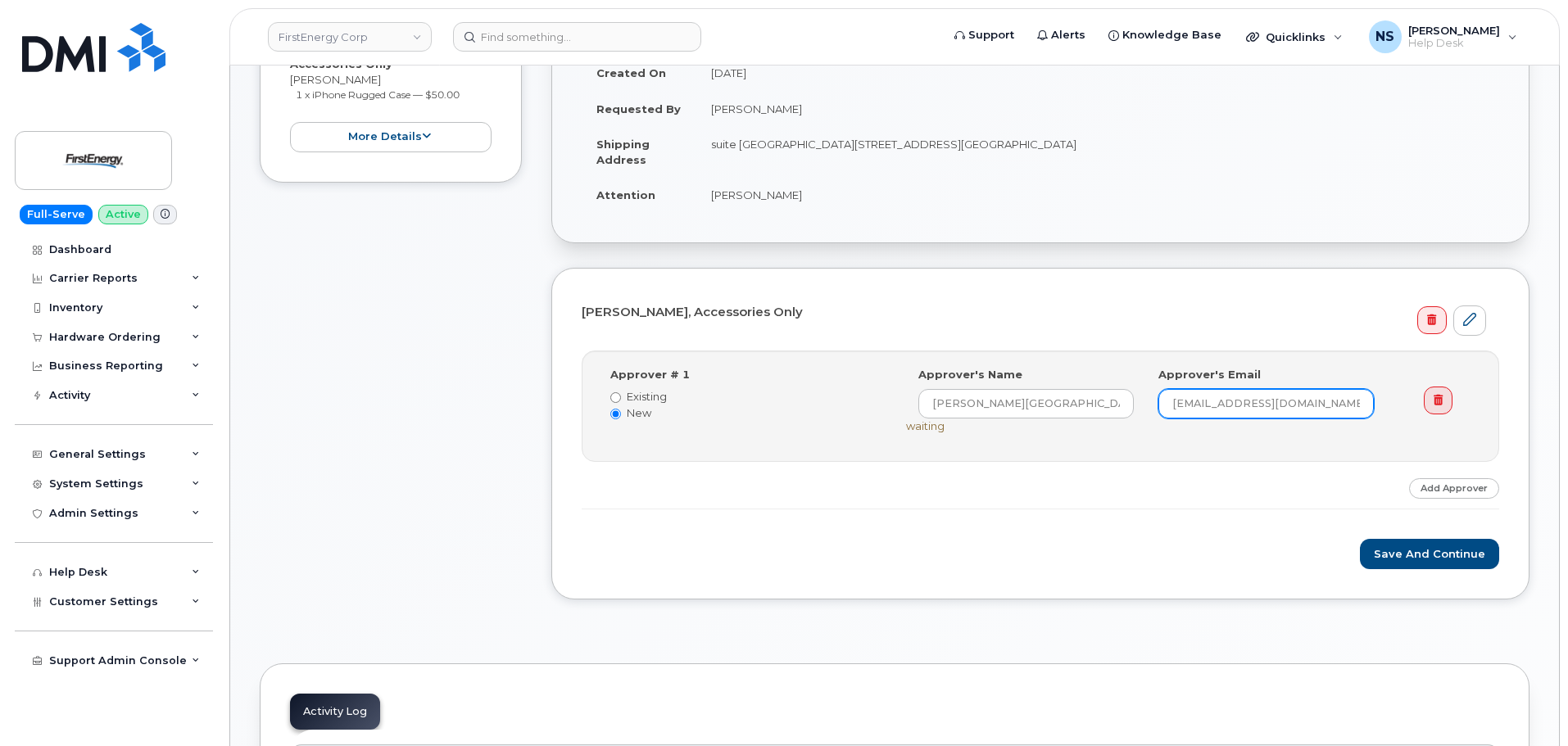
type input "bolonb@firstenergycorp.com"
drag, startPoint x: 1276, startPoint y: 537, endPoint x: 1499, endPoint y: 517, distance: 223.9
click at [1301, 541] on form "Joseph Louissaint, Accessories Only Step-by-step approvals: Brandon W Bolon » A…" at bounding box center [1039, 434] width 917 height 271
click at [1481, 541] on button "Save and Continue" at bounding box center [1429, 554] width 139 height 30
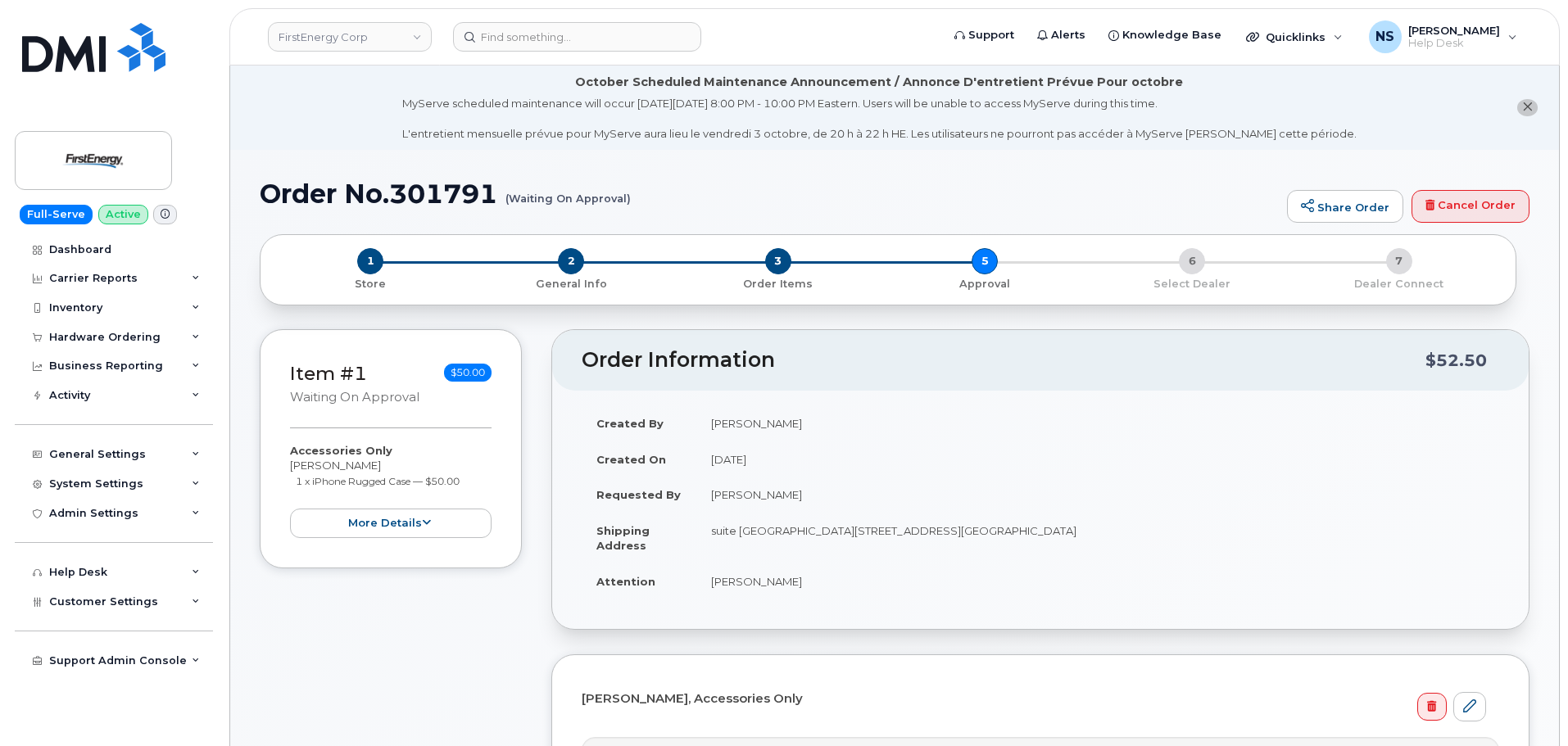
click at [431, 204] on h1 "Order No.301791 (Waiting On Approval)" at bounding box center [769, 193] width 1019 height 28
click at [461, 184] on h1 "Order No.301791 (Waiting On Approval)" at bounding box center [769, 193] width 1019 height 28
click at [465, 188] on h1 "Order No.301791 (Waiting On Approval)" at bounding box center [769, 193] width 1019 height 28
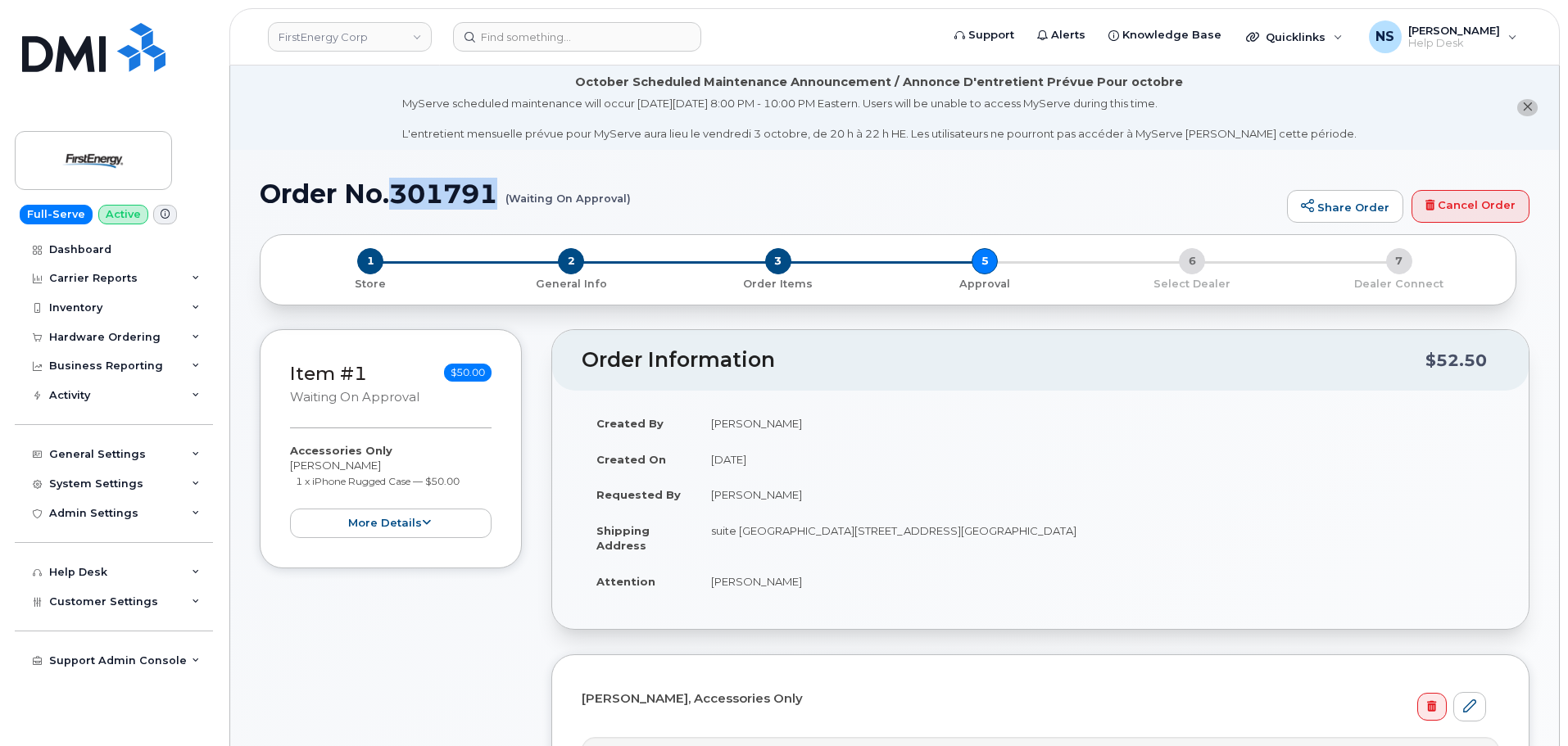
copy h1 "301791"
click at [279, 39] on link "FirstEnergy Corp" at bounding box center [349, 36] width 164 height 29
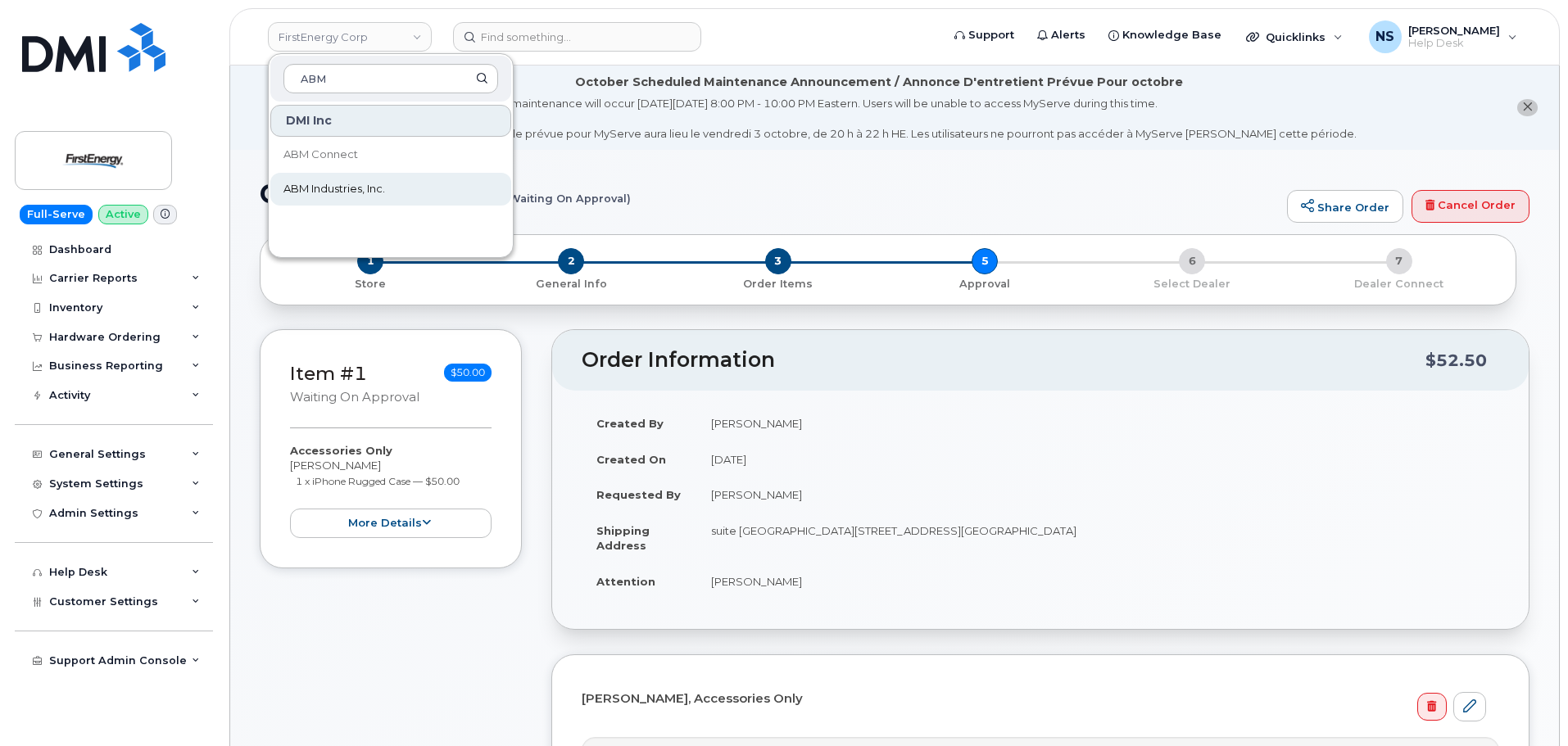
type input "ABM"
click at [372, 190] on span "ABM Industries, Inc." at bounding box center [334, 189] width 102 height 16
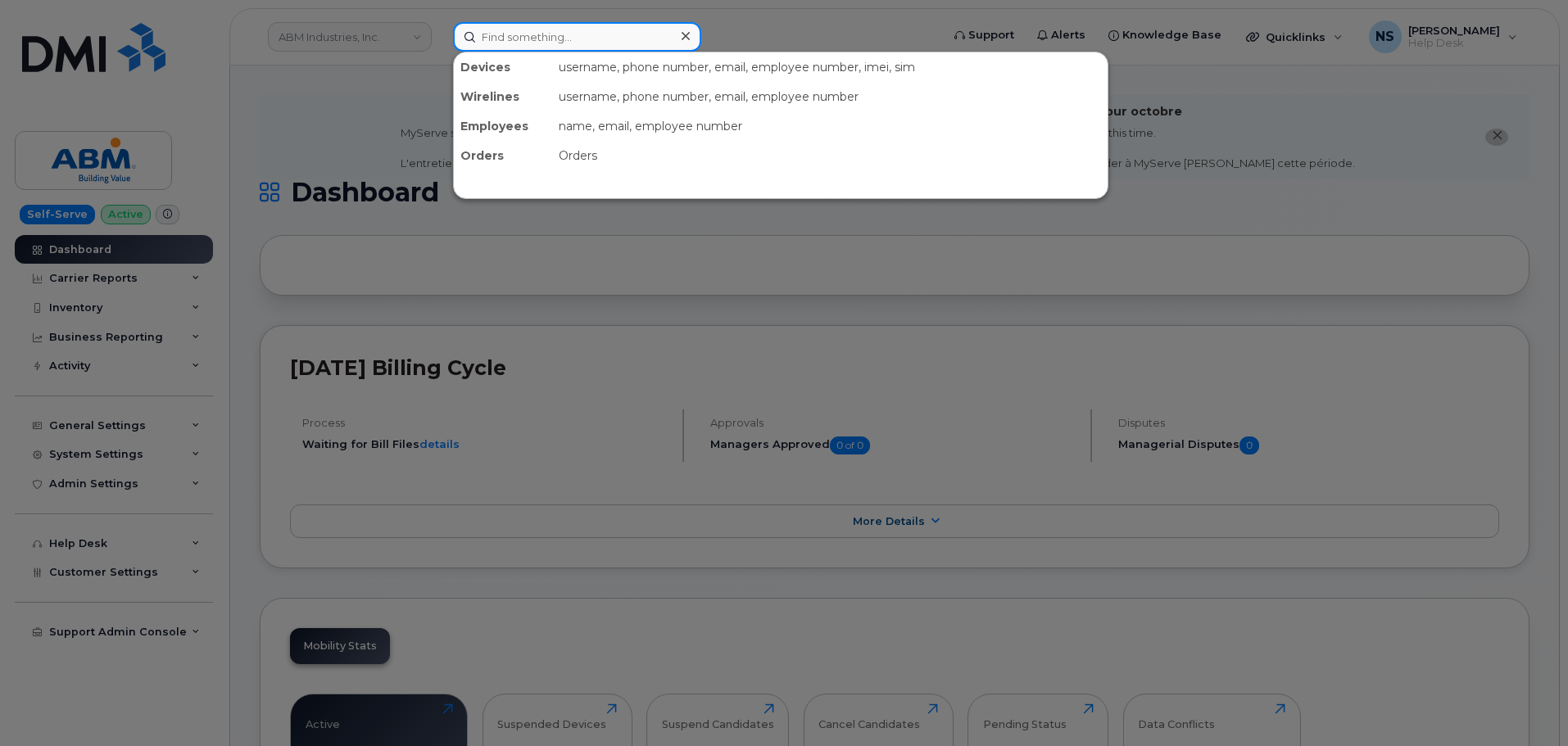
click at [655, 47] on input at bounding box center [577, 36] width 248 height 29
paste input "2168706135"
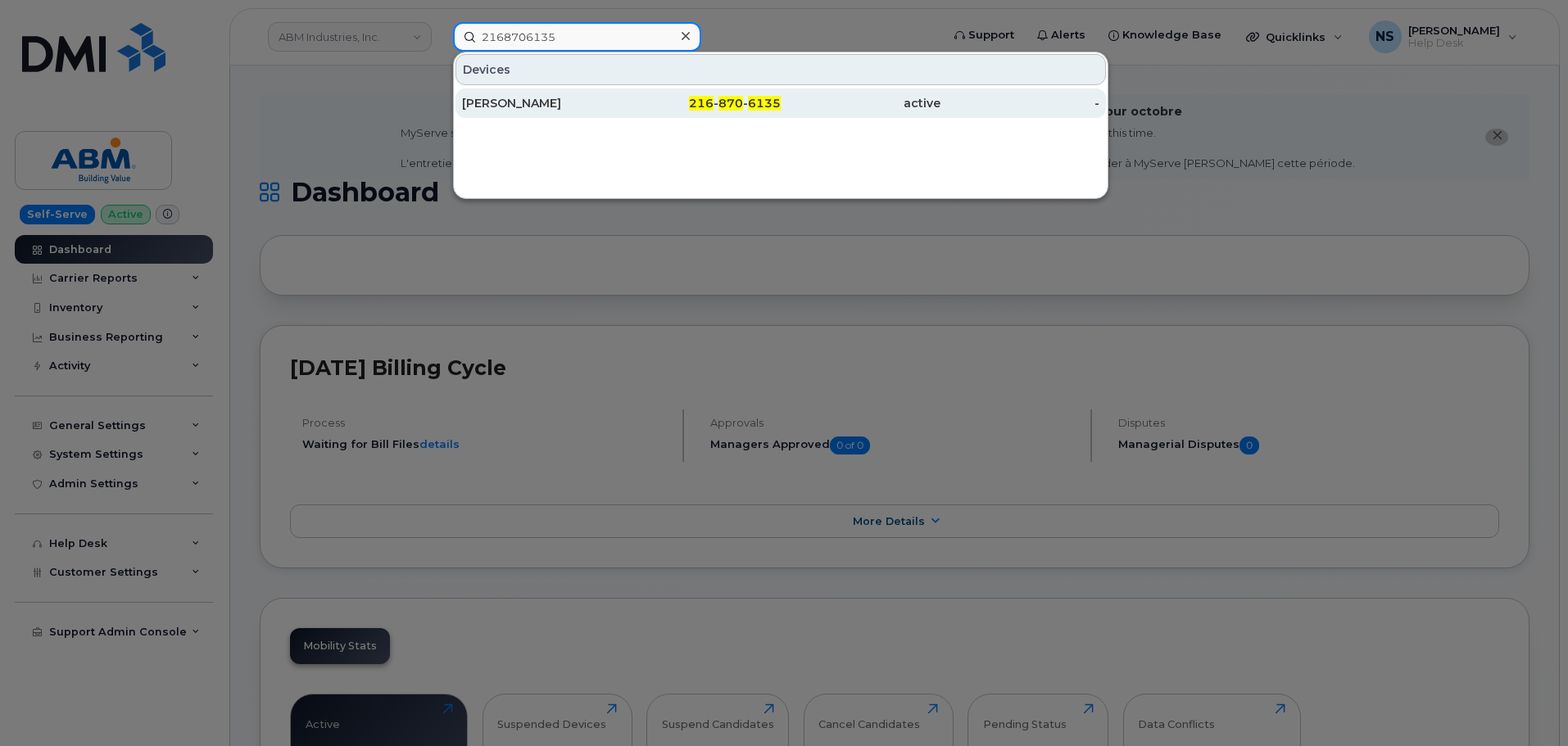
type input "2168706135"
click at [627, 105] on div "216 - 870 - 6135" at bounding box center [702, 103] width 159 height 16
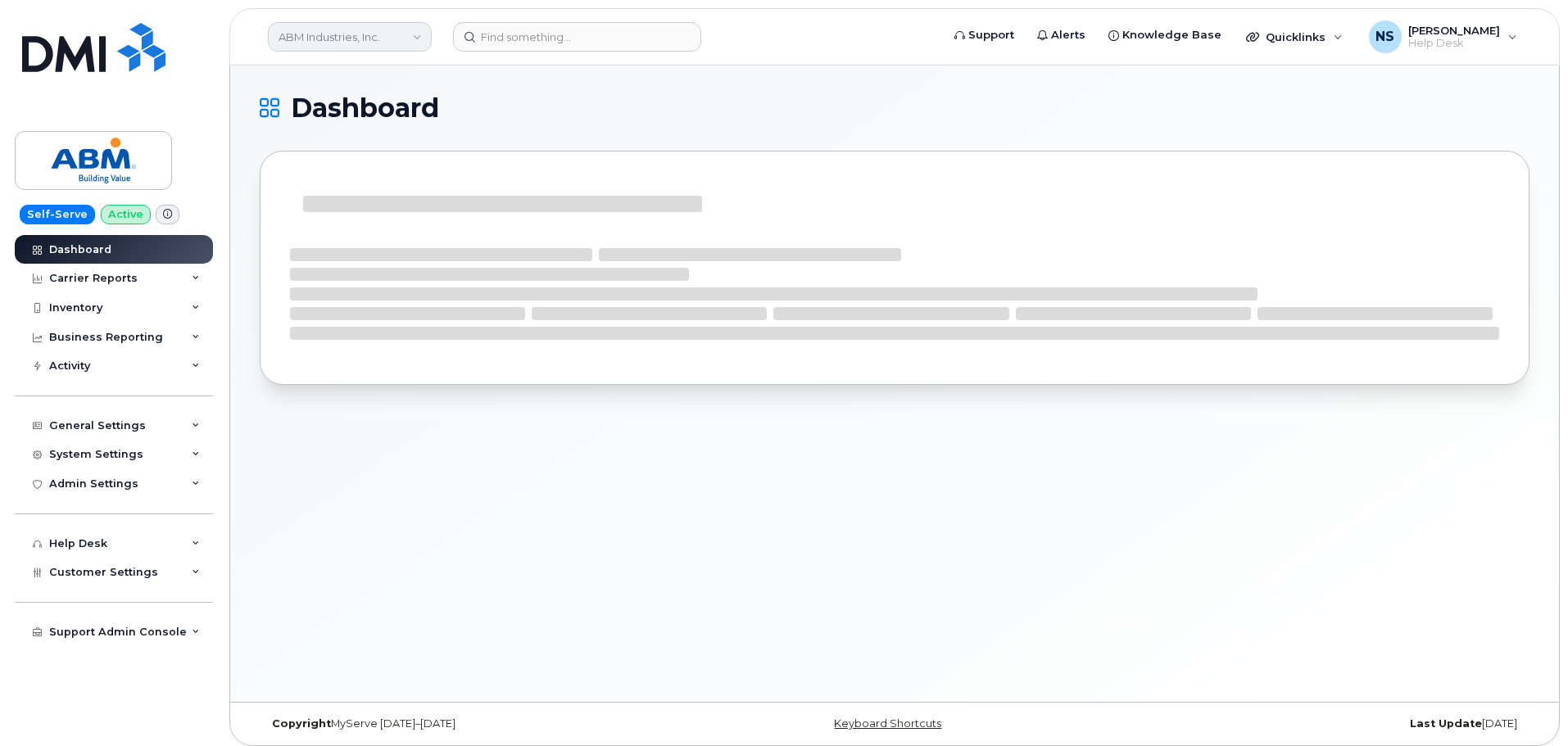
click at [344, 49] on link "ABM Industries, Inc." at bounding box center [349, 36] width 164 height 29
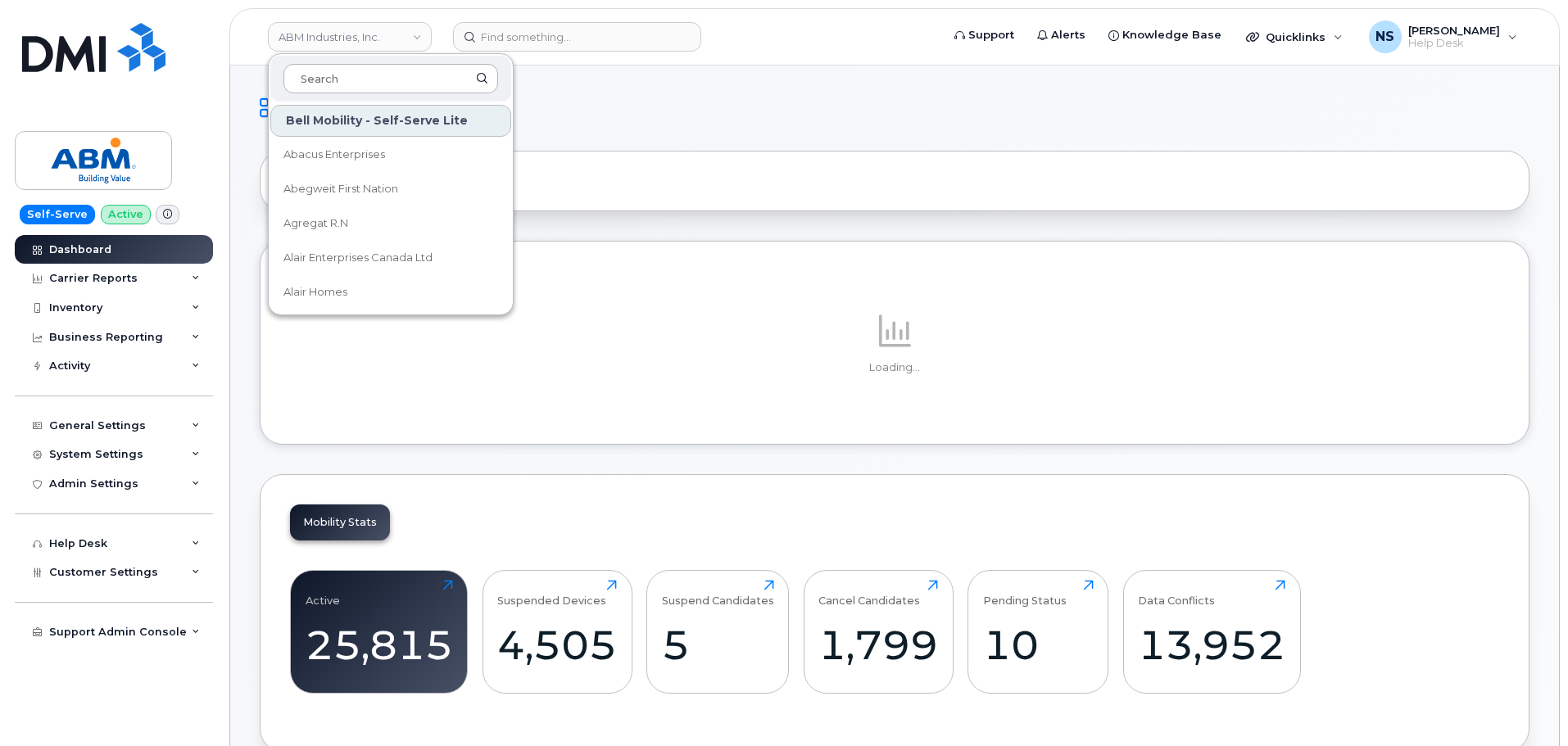
click at [359, 76] on input at bounding box center [391, 78] width 214 height 29
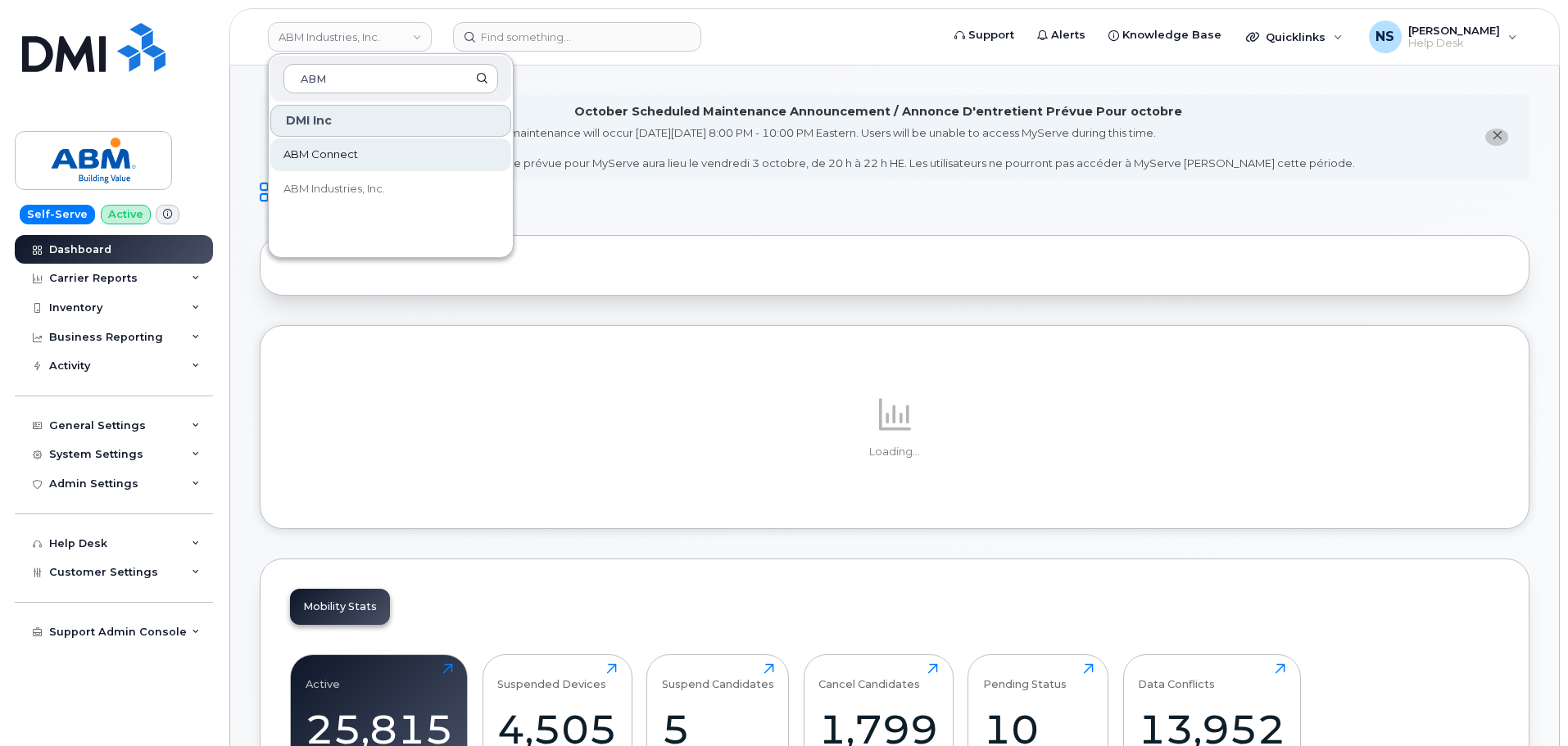
type input "ABM"
click at [387, 143] on link "ABM Connect" at bounding box center [391, 154] width 241 height 33
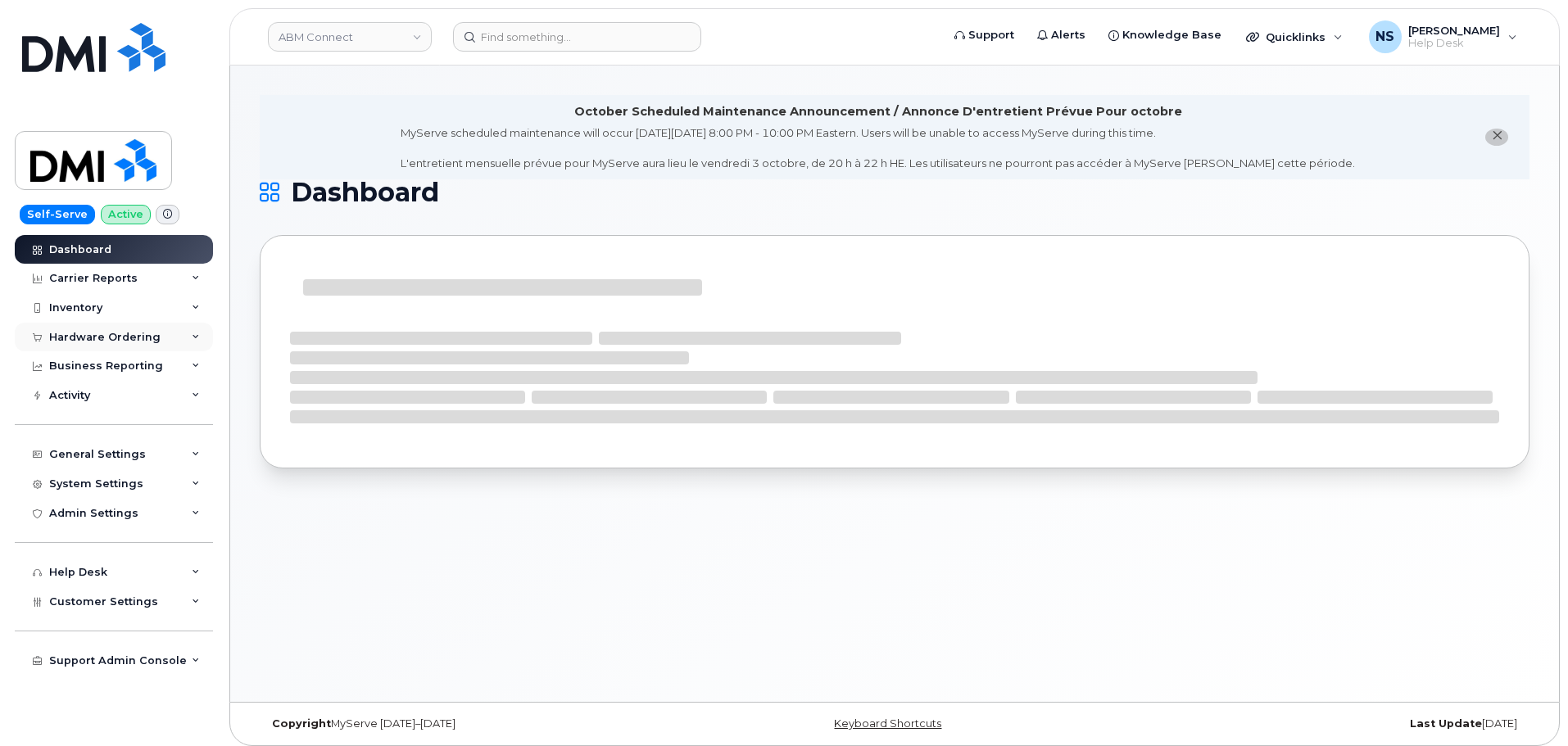
click at [150, 332] on div "Hardware Ordering" at bounding box center [105, 337] width 112 height 13
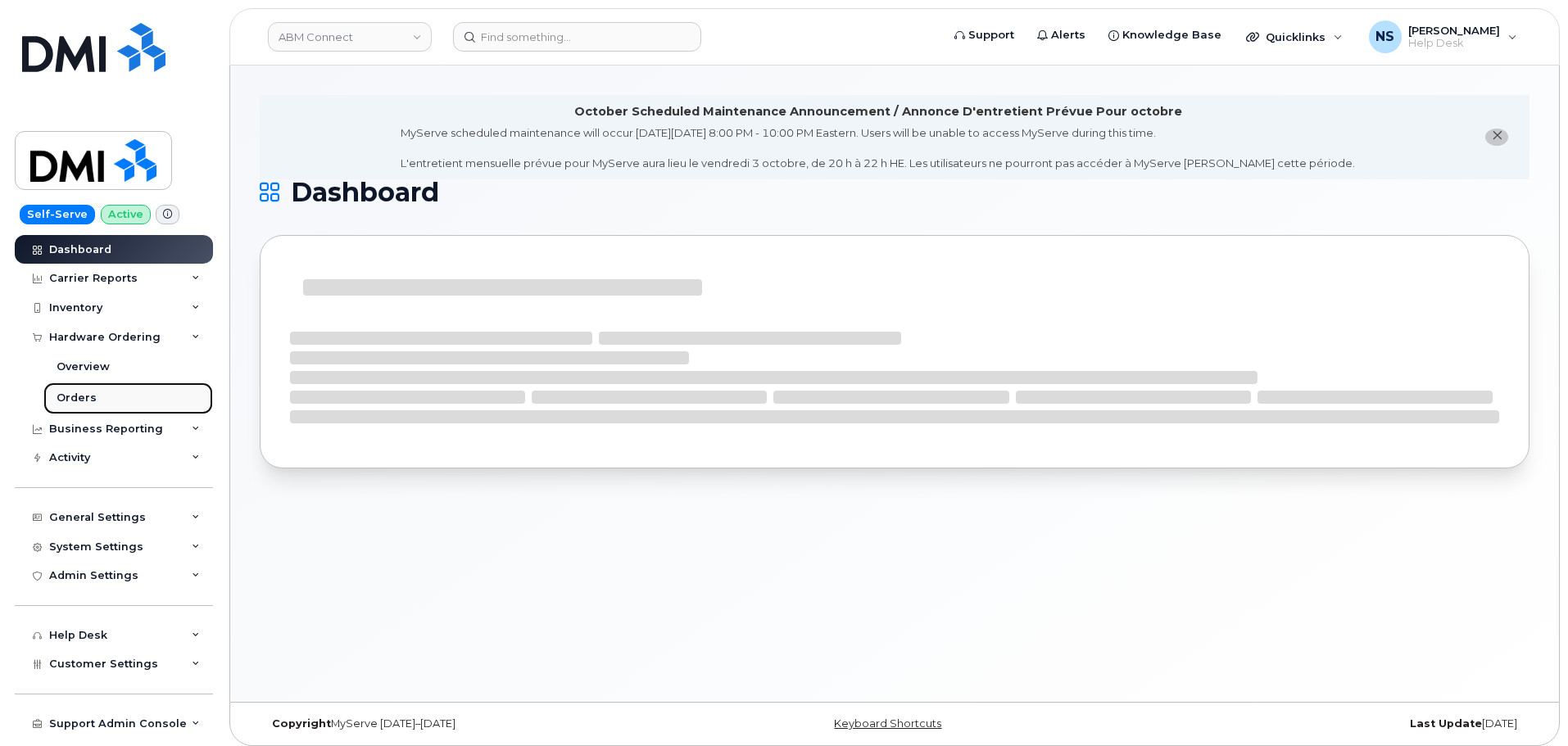
click at [88, 408] on link "Orders" at bounding box center [128, 398] width 169 height 31
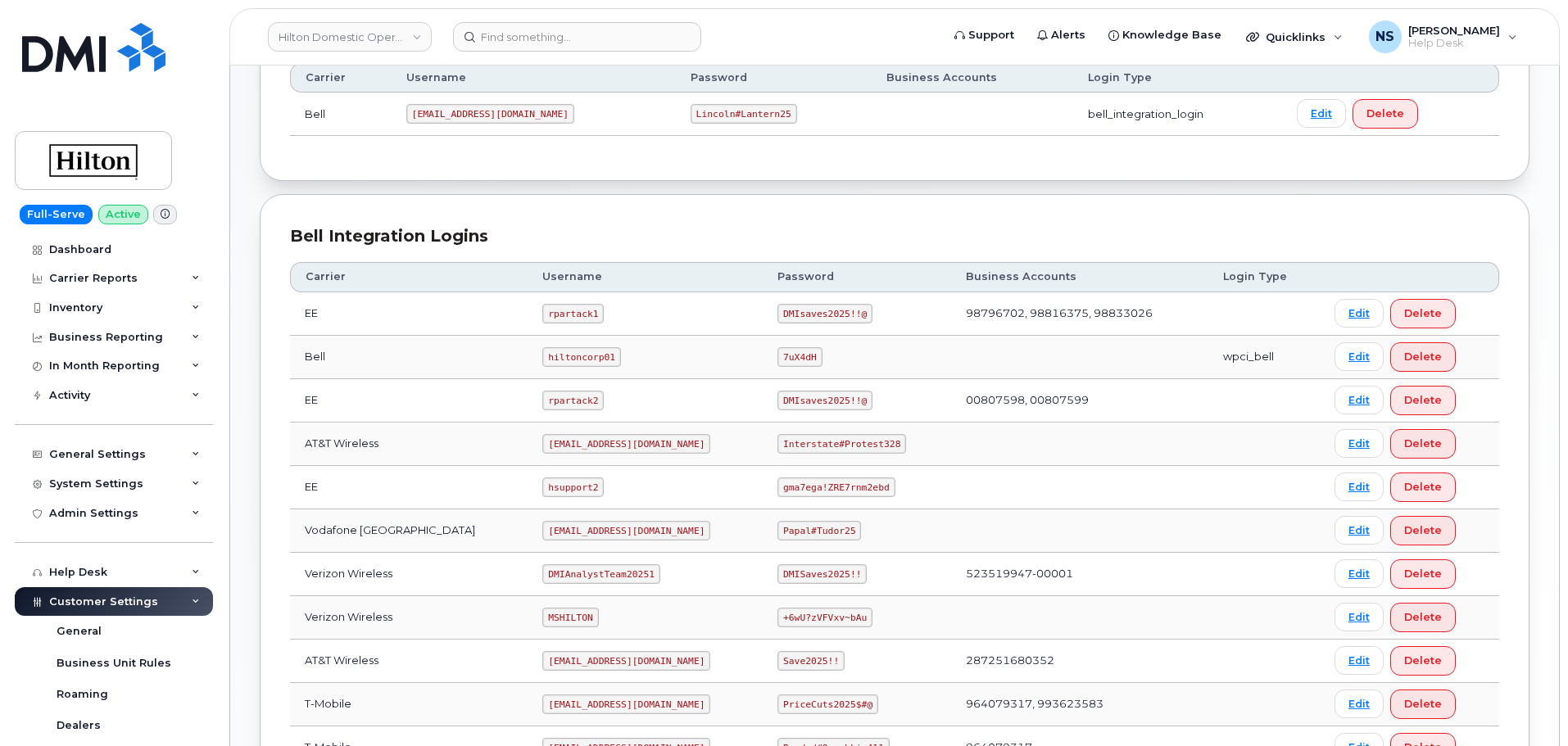
scroll to position [409, 0]
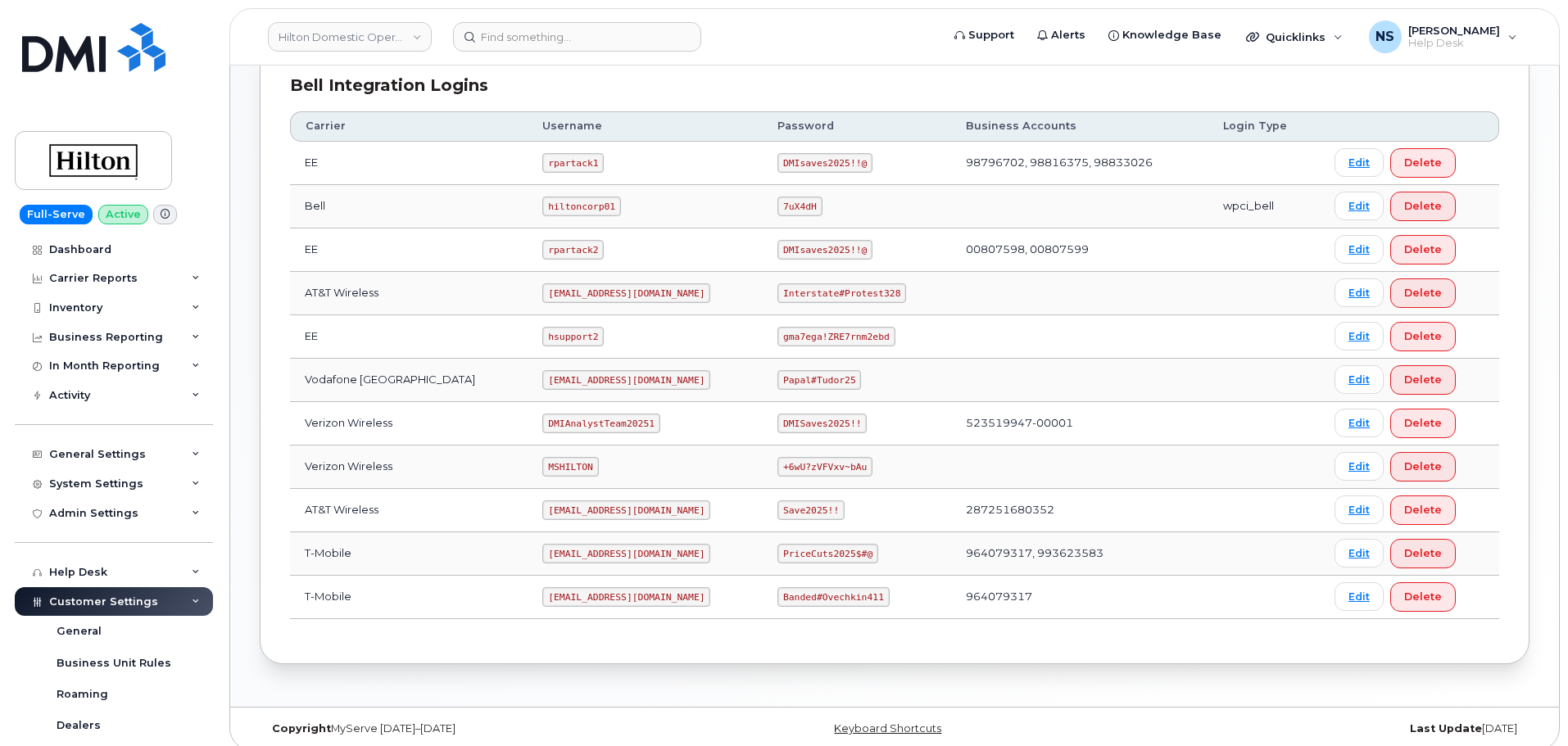
click at [601, 295] on code "[EMAIL_ADDRESS][DOMAIN_NAME]" at bounding box center [626, 293] width 168 height 19
click at [602, 301] on code "[EMAIL_ADDRESS][DOMAIN_NAME]" at bounding box center [626, 293] width 168 height 19
copy code "[EMAIL_ADDRESS][DOMAIN_NAME]"
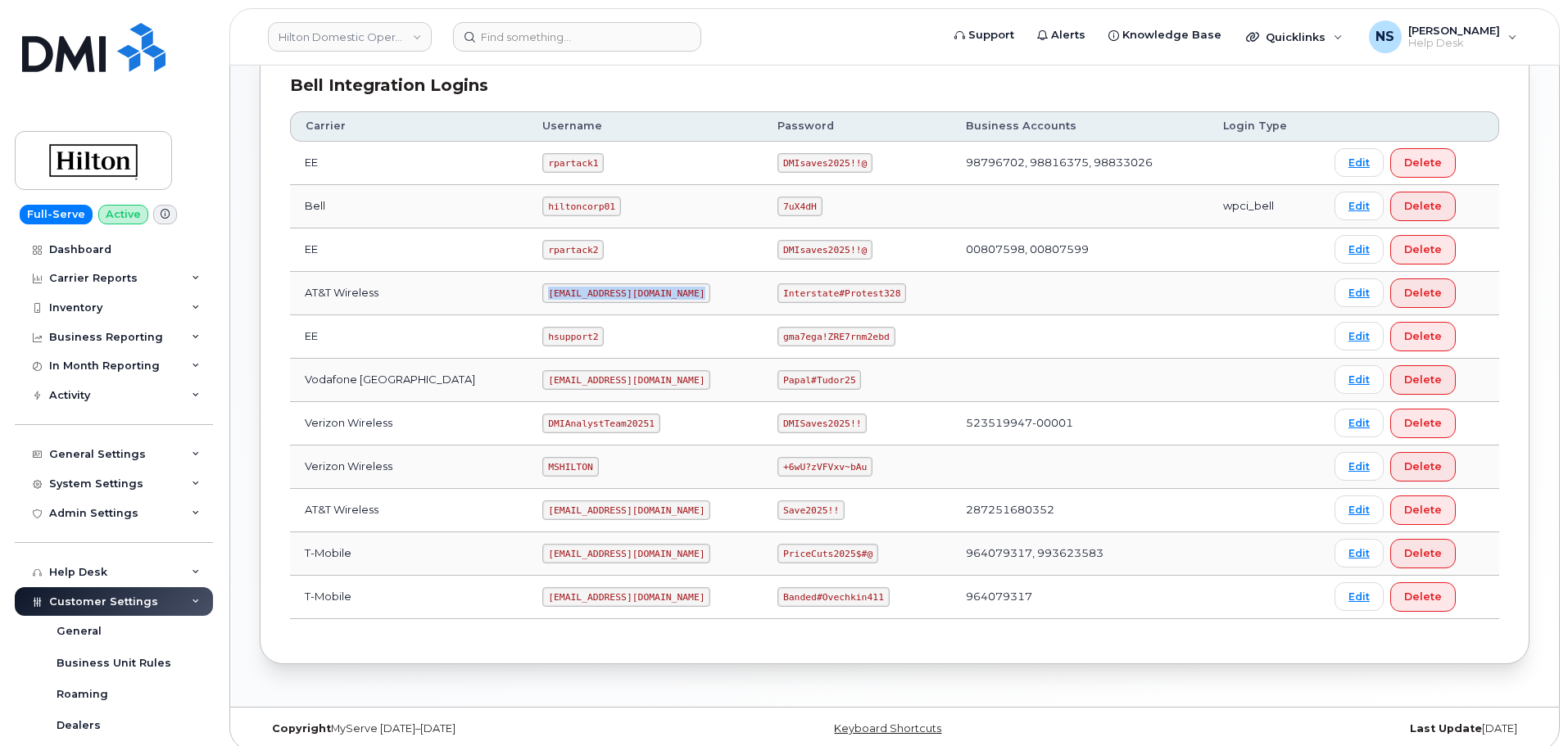
click at [592, 298] on code "[EMAIL_ADDRESS][DOMAIN_NAME]" at bounding box center [626, 293] width 168 height 19
click at [592, 296] on code "[EMAIL_ADDRESS][DOMAIN_NAME]" at bounding box center [626, 293] width 168 height 19
copy code "[EMAIL_ADDRESS][DOMAIN_NAME]"
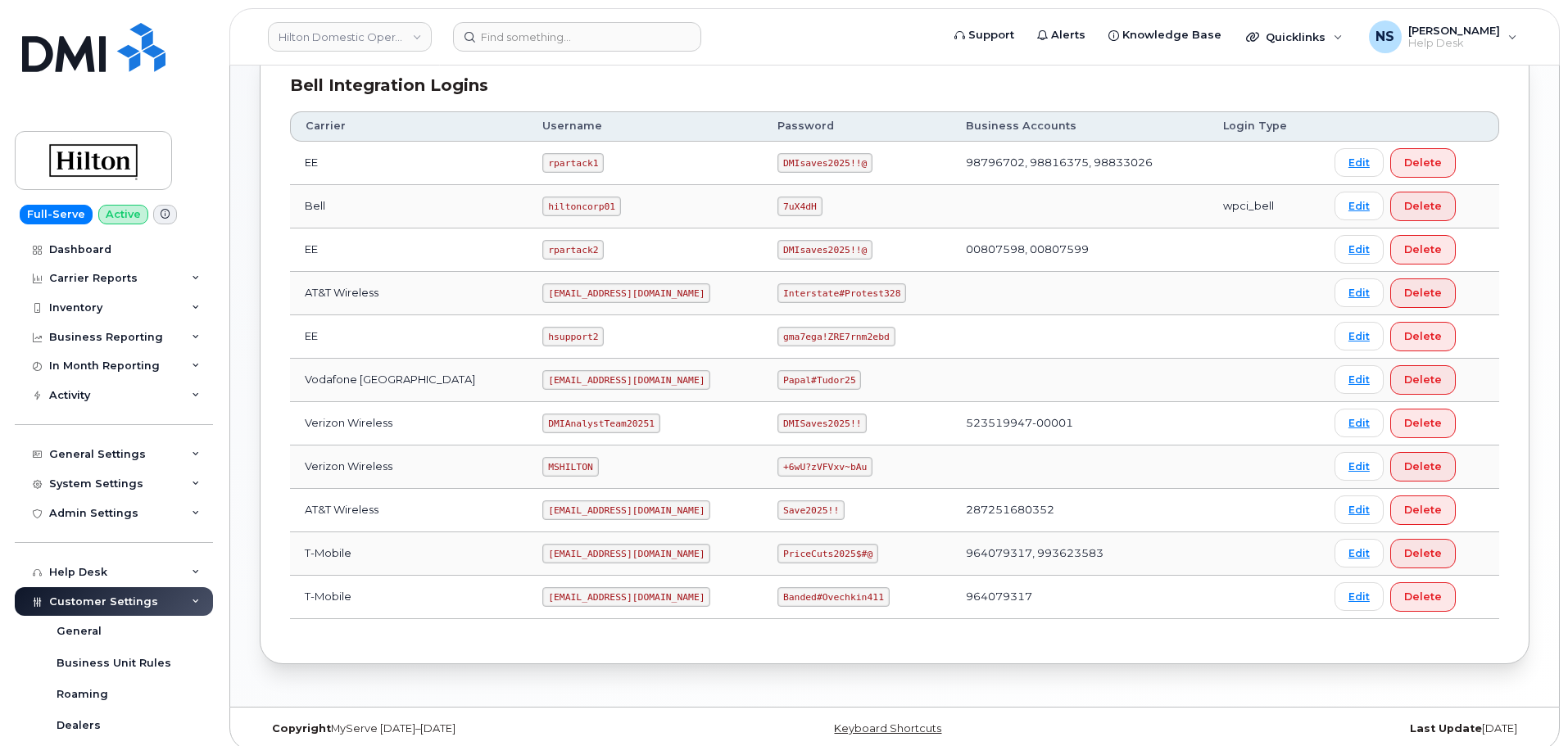
click at [808, 295] on code "Interstate#Protest328" at bounding box center [841, 293] width 128 height 19
click at [808, 294] on code "Interstate#Protest328" at bounding box center [841, 293] width 128 height 19
drag, startPoint x: 808, startPoint y: 294, endPoint x: 803, endPoint y: 307, distance: 13.9
click at [803, 307] on td "Interstate#Protest328" at bounding box center [857, 293] width 189 height 43
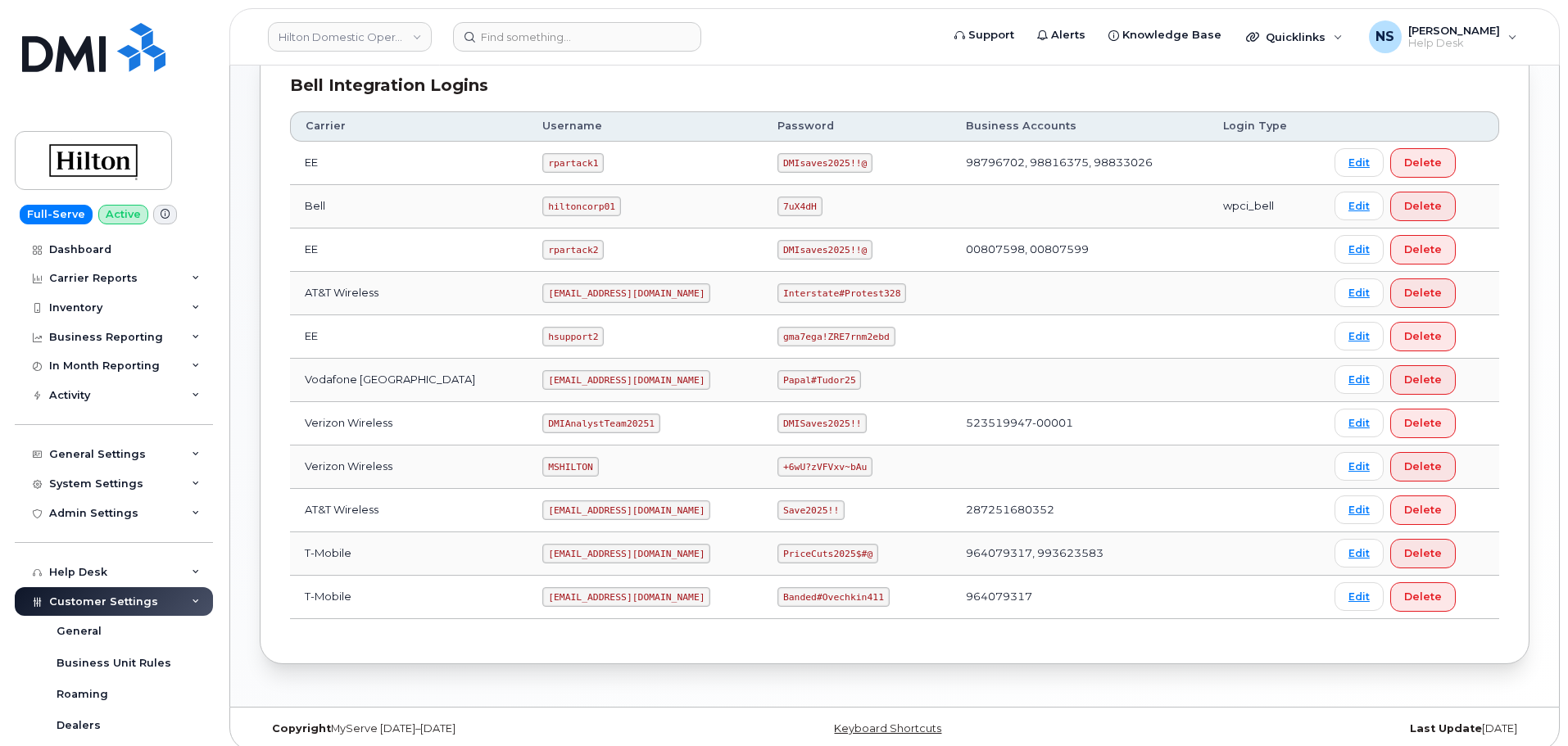
click at [860, 260] on td "DMIsaves2025!!@" at bounding box center [857, 250] width 189 height 43
click at [842, 296] on code "Interstate#Protest328" at bounding box center [841, 293] width 128 height 19
click at [842, 290] on code "Interstate#Protest328" at bounding box center [841, 293] width 128 height 19
click at [842, 289] on code "Interstate#Protest328" at bounding box center [841, 293] width 128 height 19
click at [842, 290] on code "Interstate#Protest328" at bounding box center [841, 293] width 128 height 19
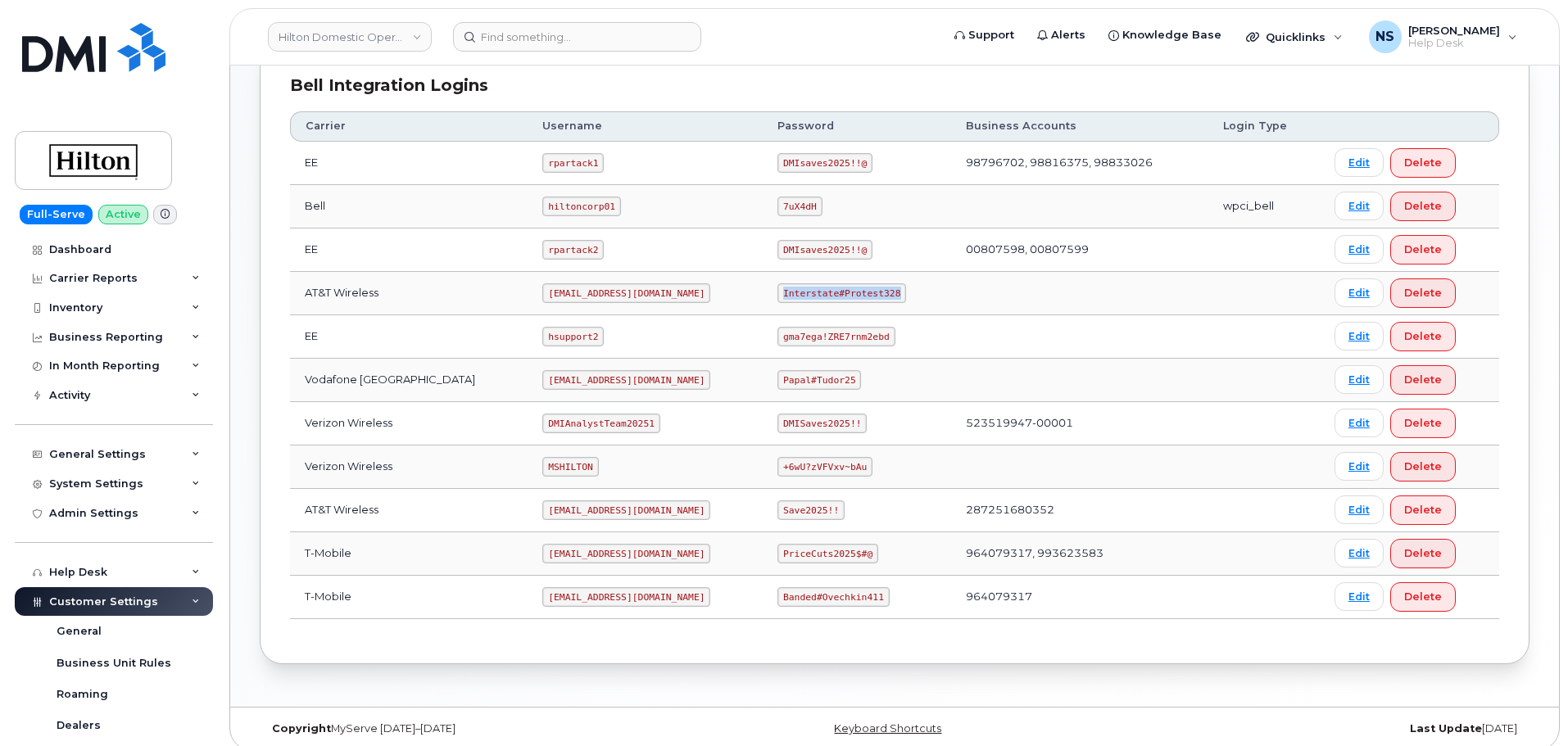
click at [842, 290] on code "Interstate#Protest328" at bounding box center [841, 293] width 128 height 19
copy code "Interstate#Protest328"
